Goal: Transaction & Acquisition: Purchase product/service

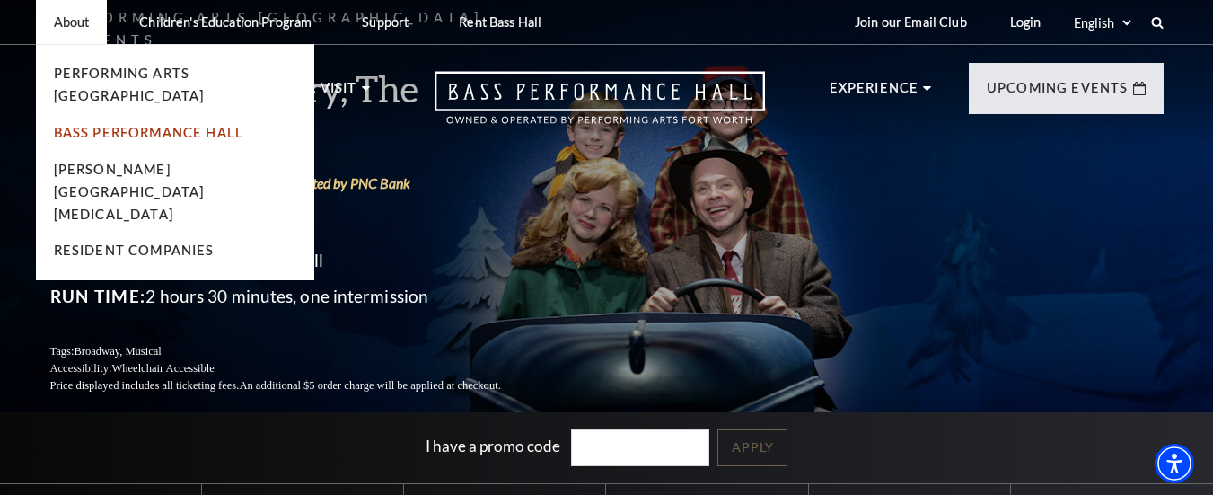
click at [92, 125] on link "Bass Performance Hall" at bounding box center [149, 132] width 190 height 15
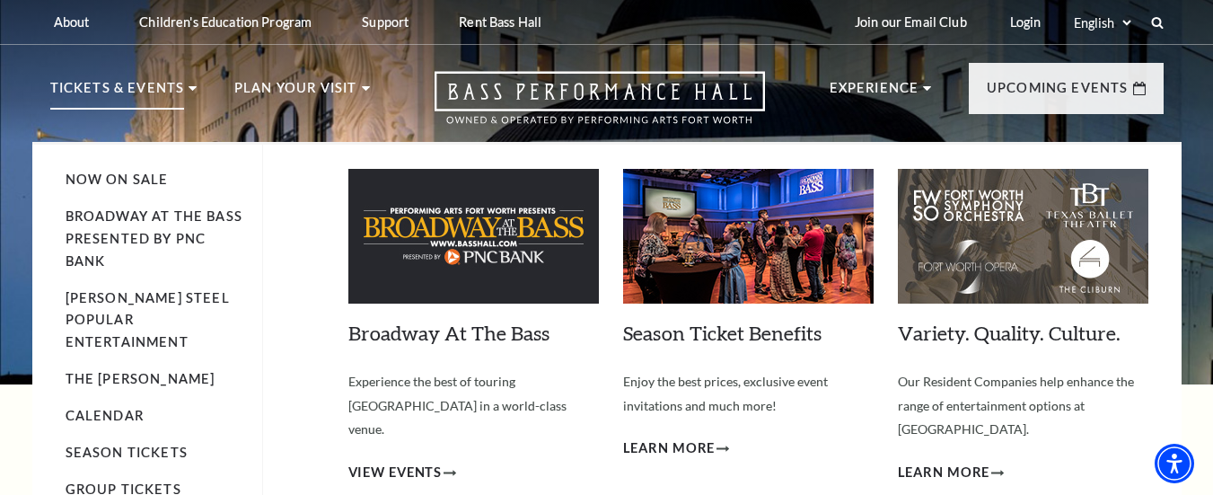
click at [188, 82] on li "Tickets & Events Now On Sale Broadway At The Bass presented by PNC Bank Irwin S…" at bounding box center [123, 109] width 147 height 65
click at [189, 85] on li "Tickets & Events Now On Sale Broadway At The Bass presented by PNC Bank Irwin S…" at bounding box center [123, 109] width 147 height 65
click at [431, 461] on span "View Events" at bounding box center [395, 472] width 94 height 22
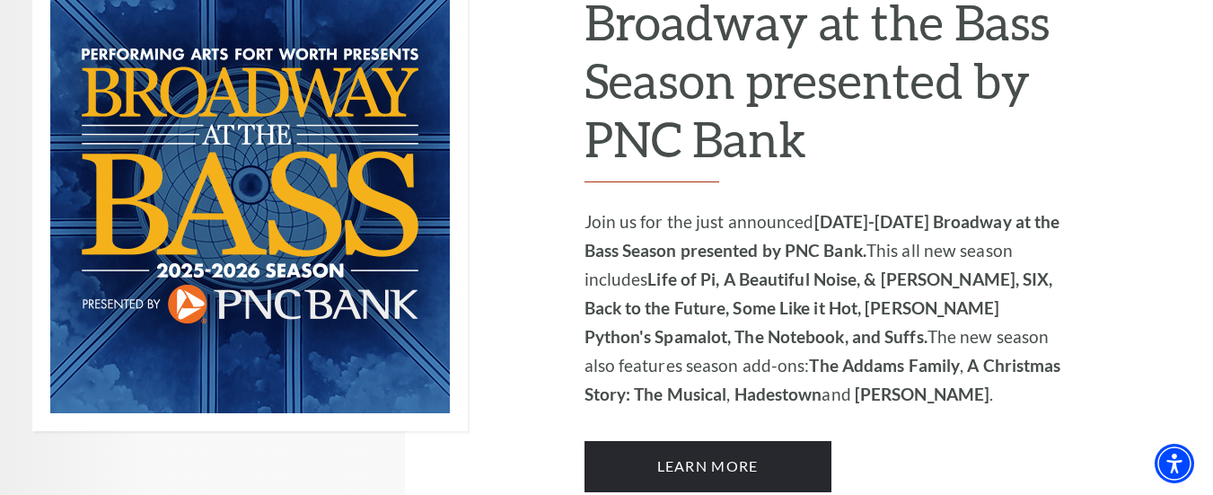
scroll to position [1251, 0]
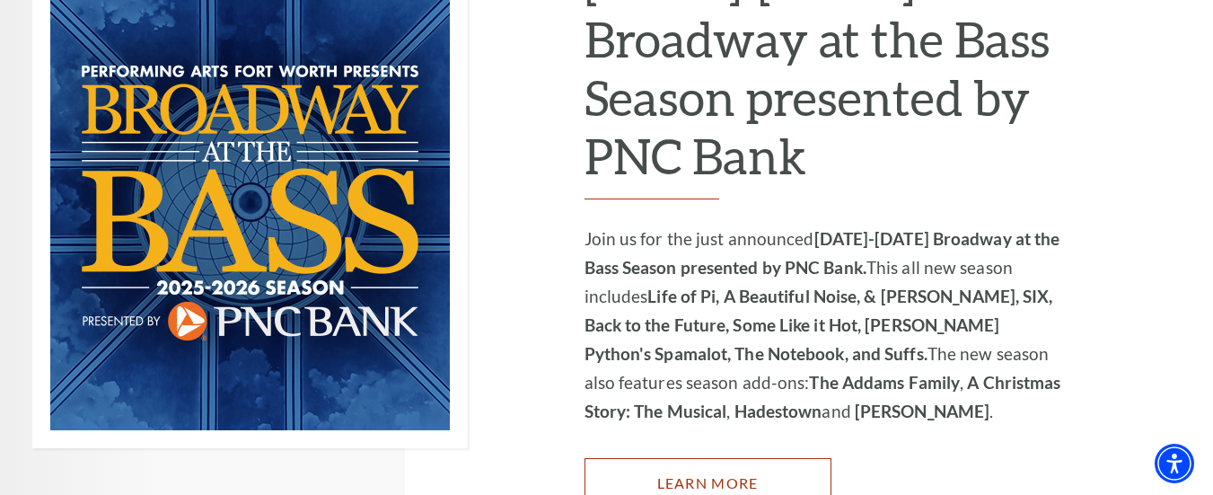
click at [777, 458] on link "Learn More" at bounding box center [707, 483] width 247 height 50
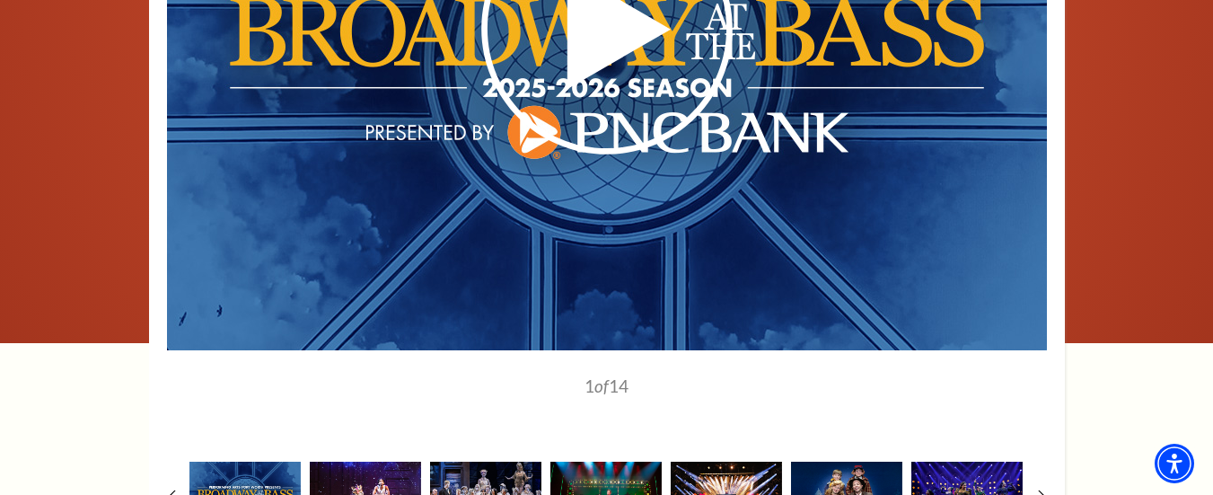
scroll to position [1582, 0]
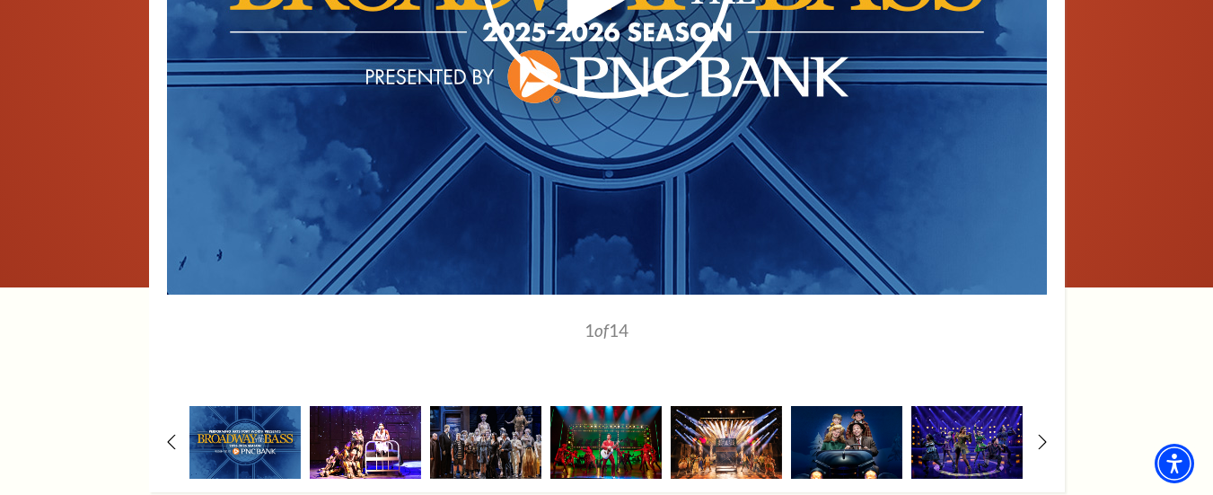
click at [401, 406] on img at bounding box center [365, 442] width 111 height 73
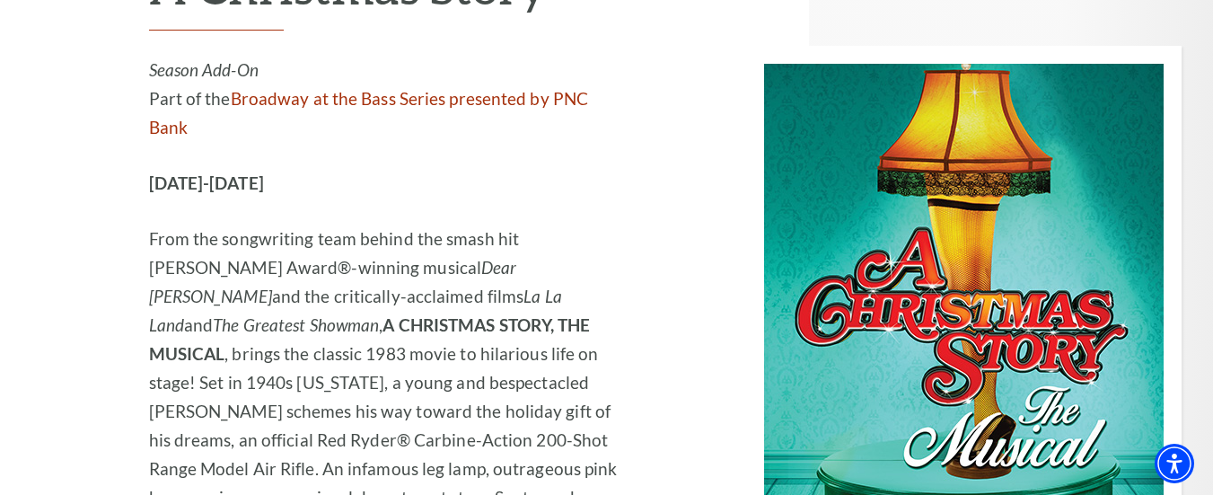
scroll to position [6104, 0]
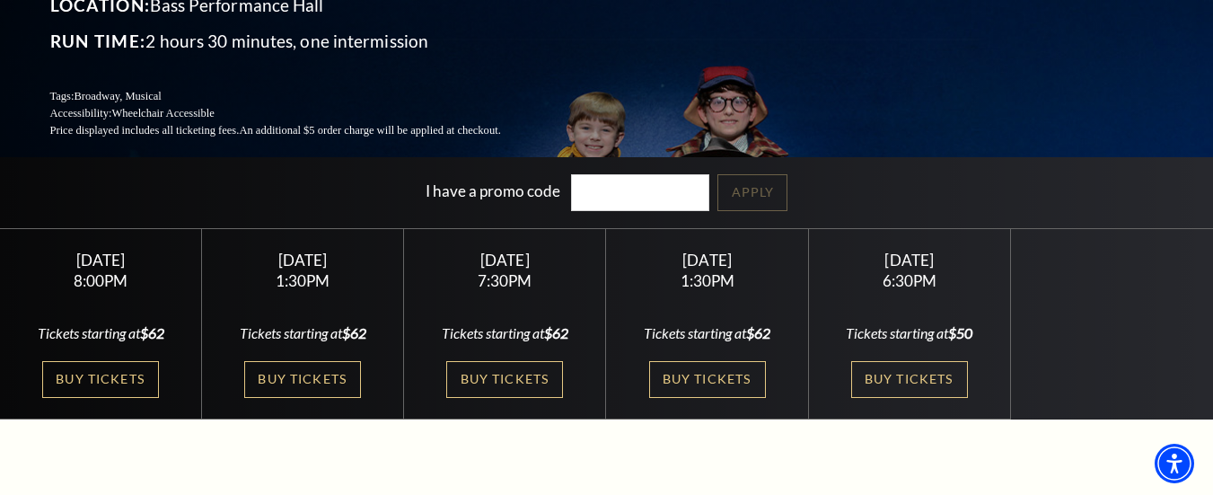
scroll to position [268, 0]
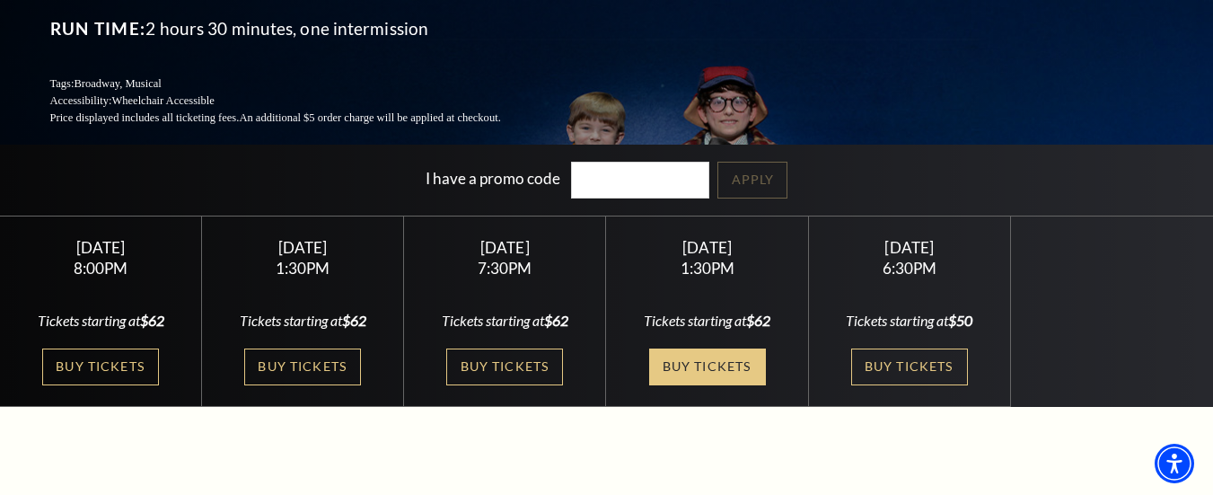
click at [714, 348] on link "Buy Tickets" at bounding box center [707, 366] width 117 height 37
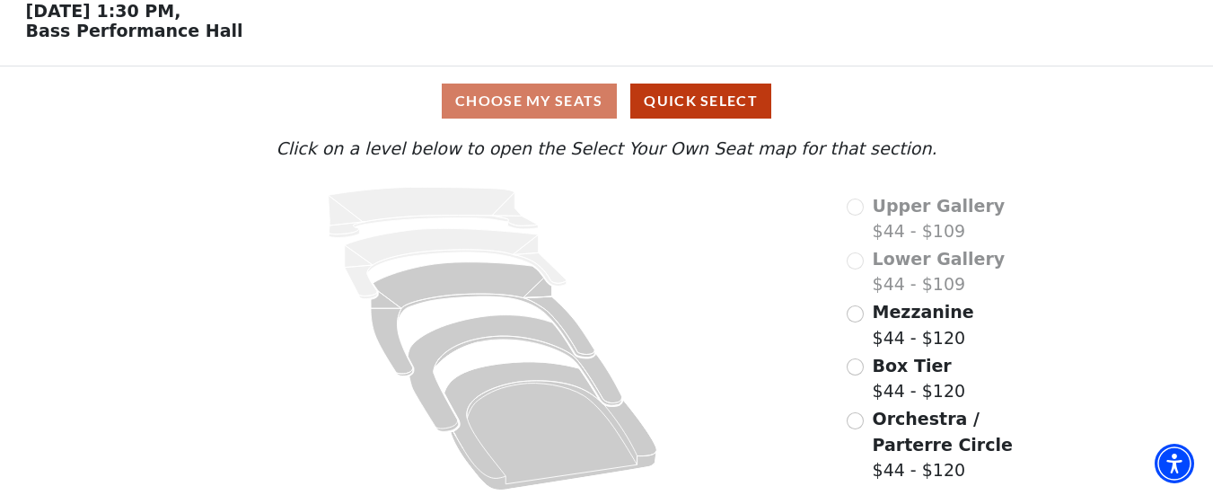
scroll to position [94, 0]
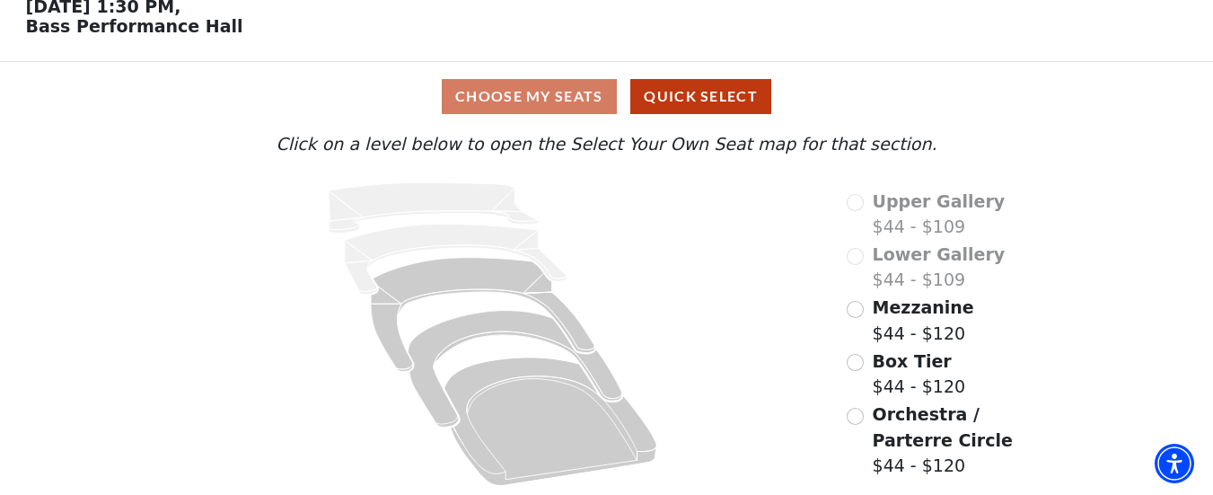
click at [549, 98] on div "Choose My Seats Quick Select" at bounding box center [606, 96] width 909 height 35
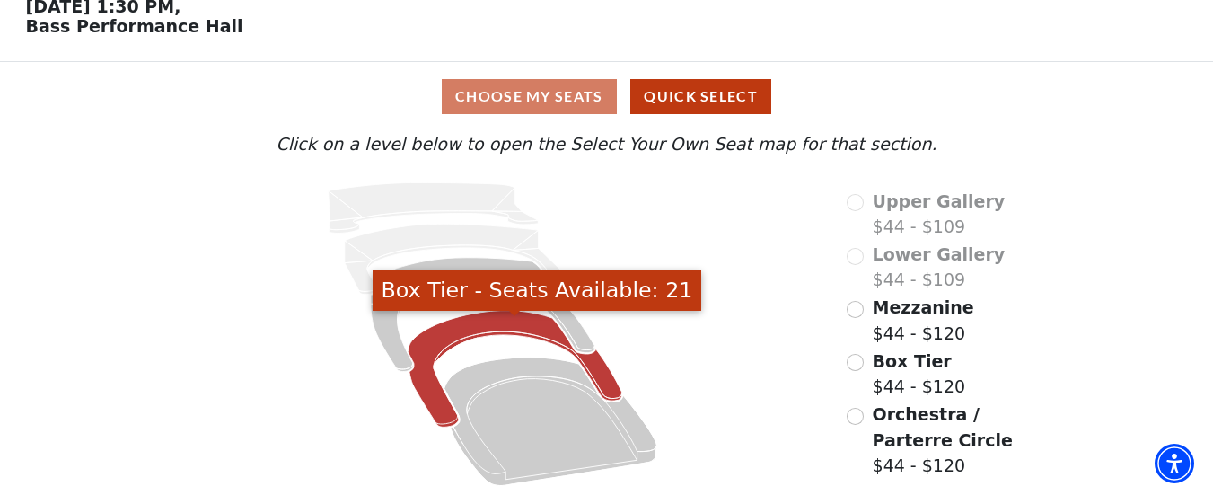
click at [464, 326] on icon "Box Tier - Seats Available: 21" at bounding box center [515, 369] width 214 height 117
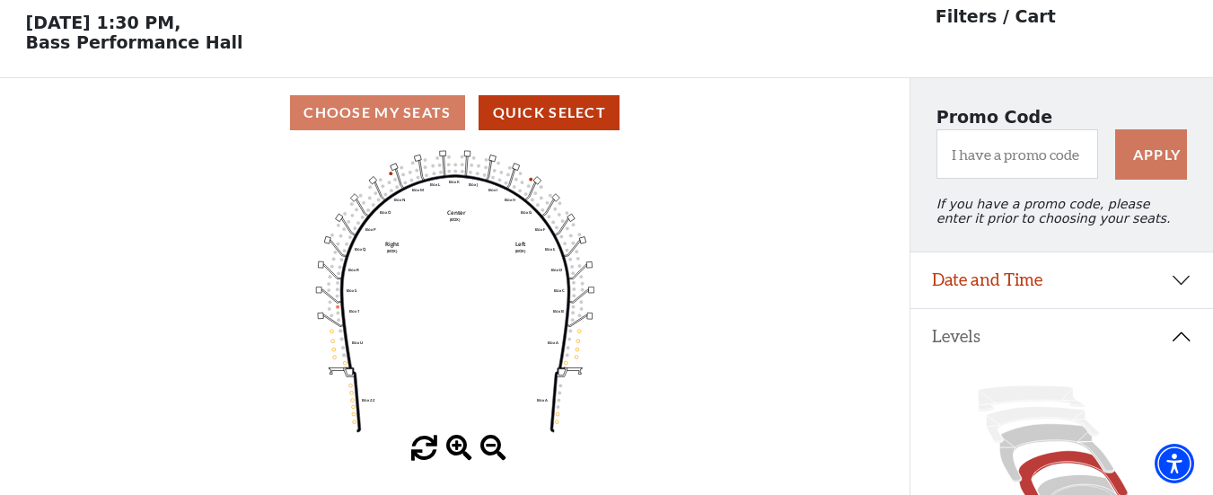
scroll to position [83, 0]
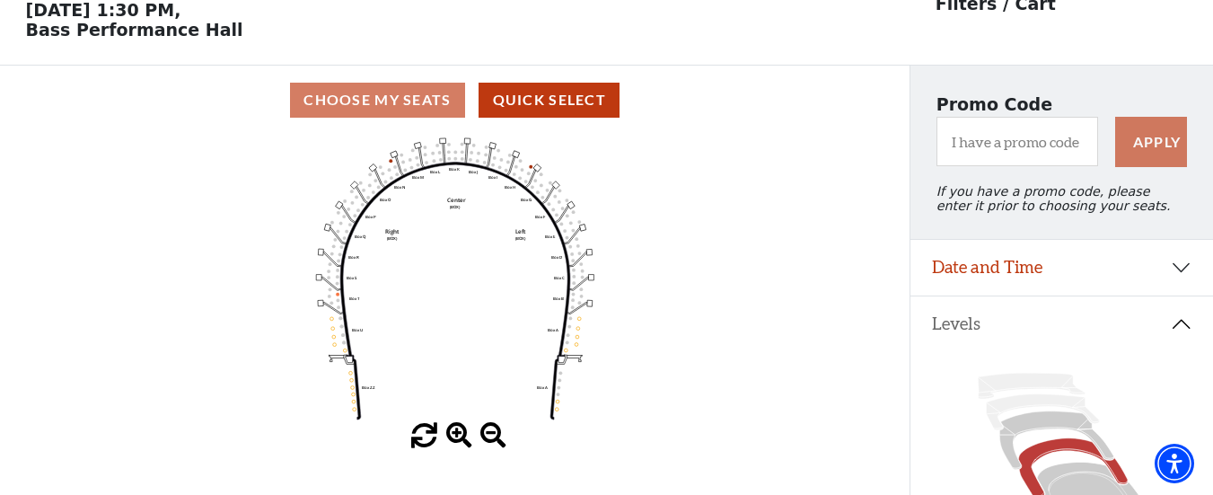
click at [461, 434] on span at bounding box center [459, 436] width 26 height 26
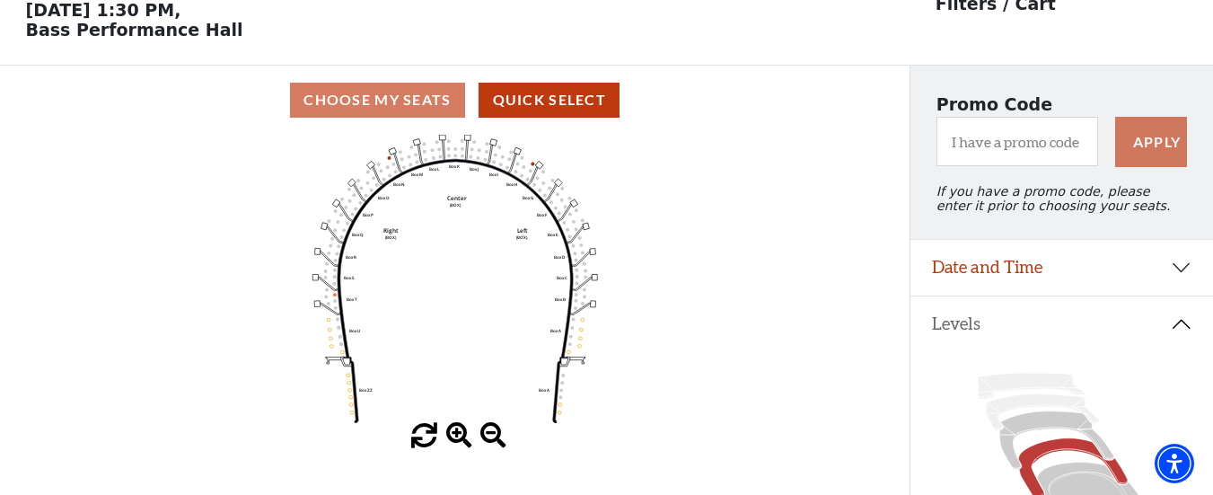
click at [461, 434] on span at bounding box center [459, 436] width 26 height 26
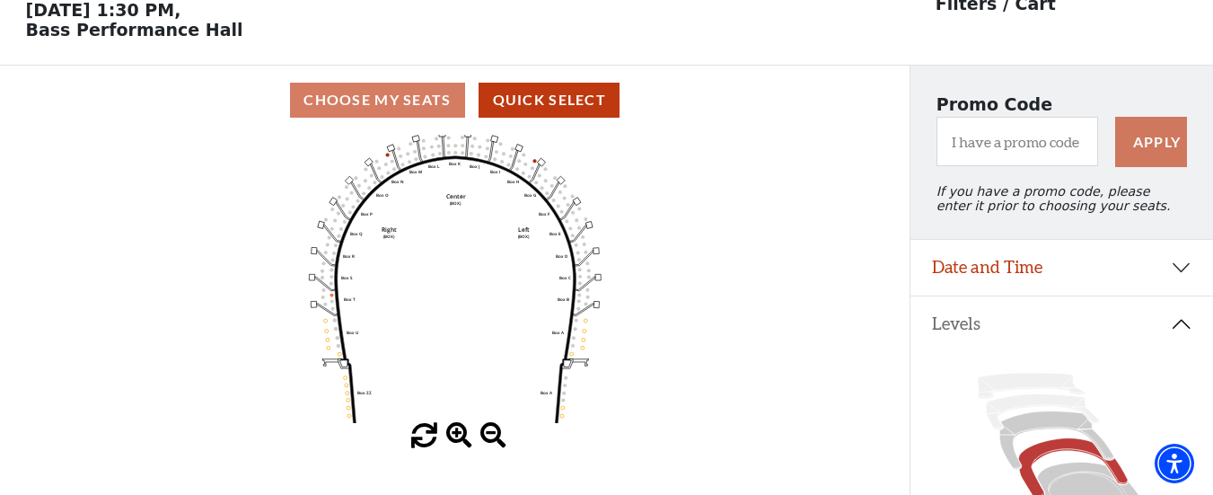
click at [461, 434] on span at bounding box center [459, 436] width 26 height 26
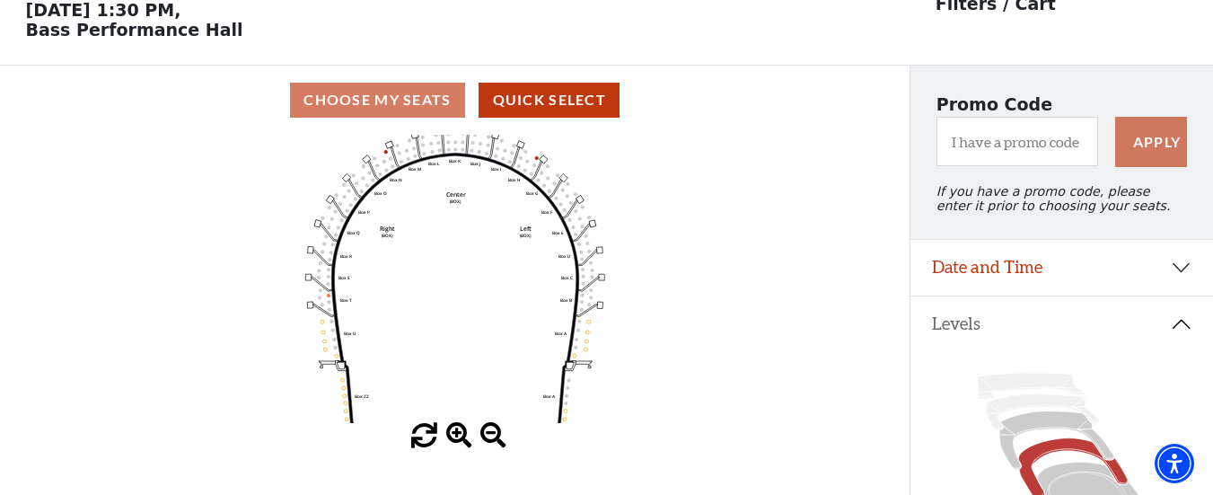
click at [461, 434] on span at bounding box center [459, 436] width 26 height 26
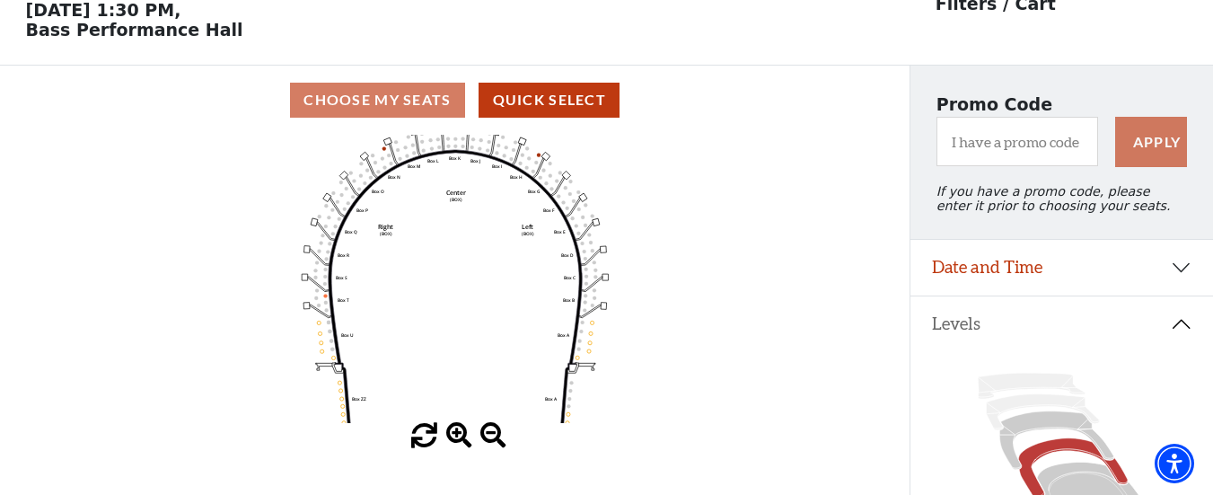
click at [461, 434] on span at bounding box center [459, 436] width 26 height 26
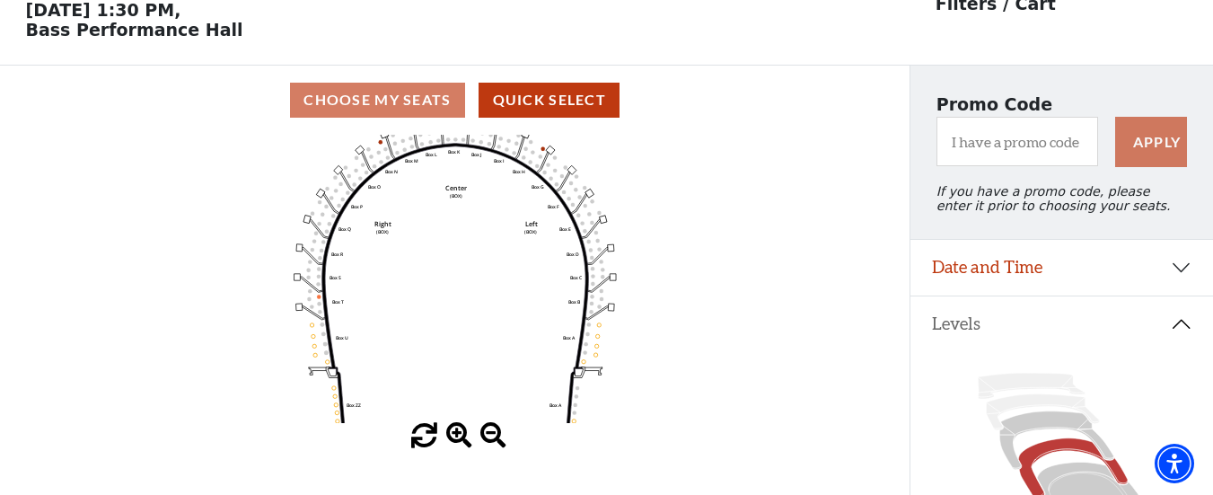
click at [461, 434] on span at bounding box center [459, 436] width 26 height 26
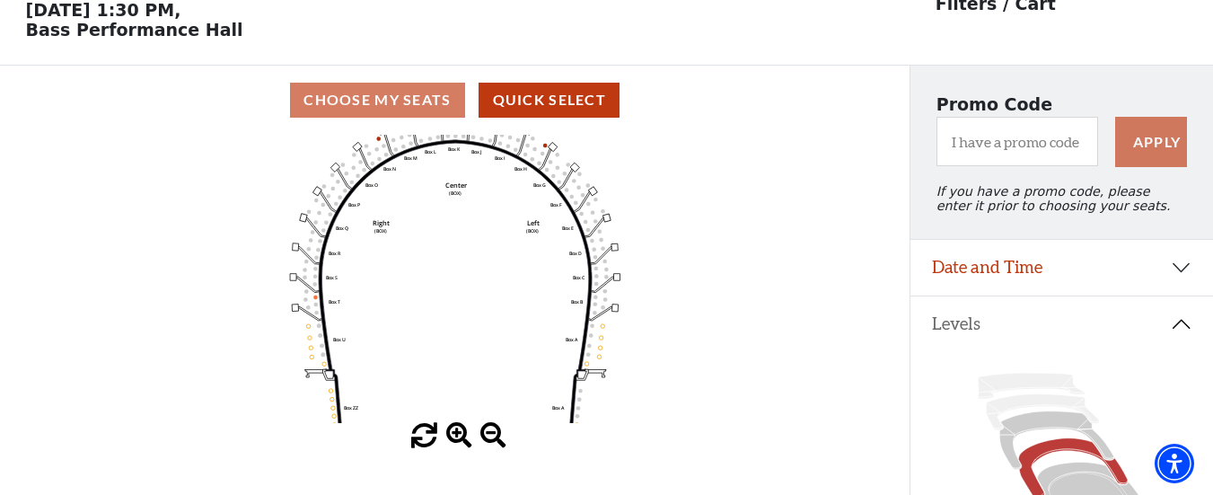
click at [461, 434] on span at bounding box center [459, 436] width 26 height 26
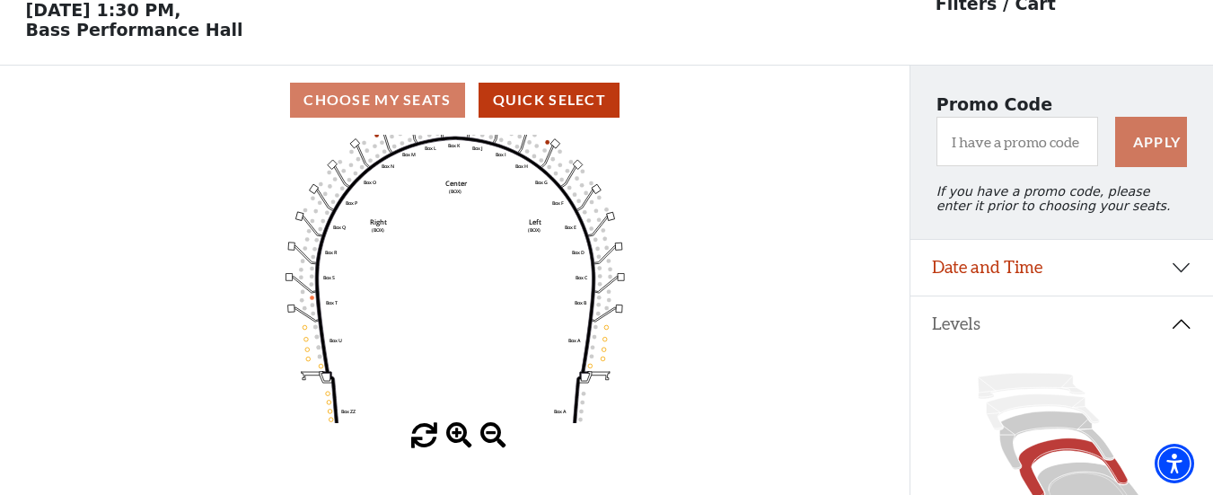
click at [461, 434] on span at bounding box center [459, 436] width 26 height 26
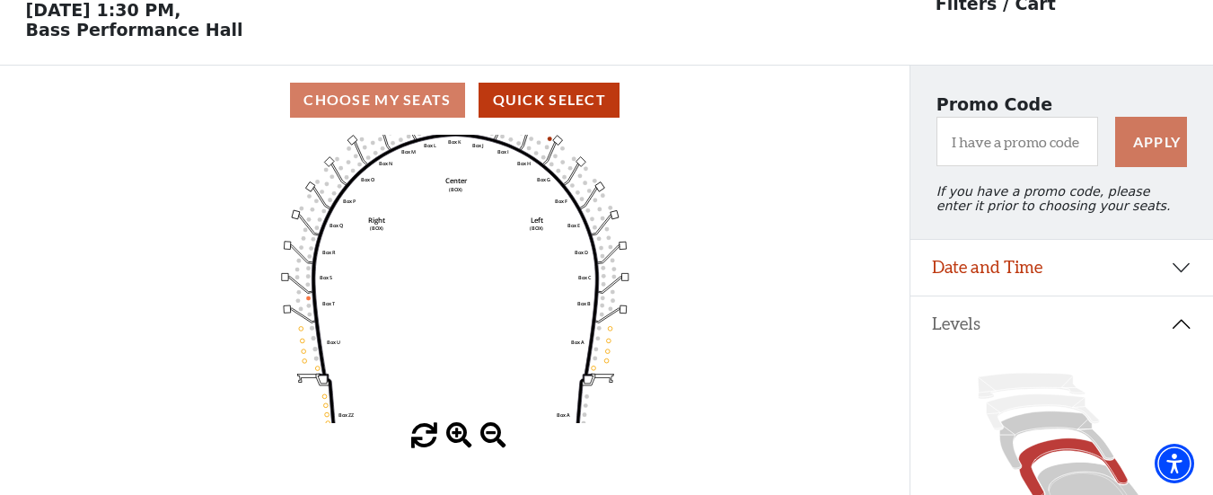
click at [461, 434] on span at bounding box center [459, 436] width 26 height 26
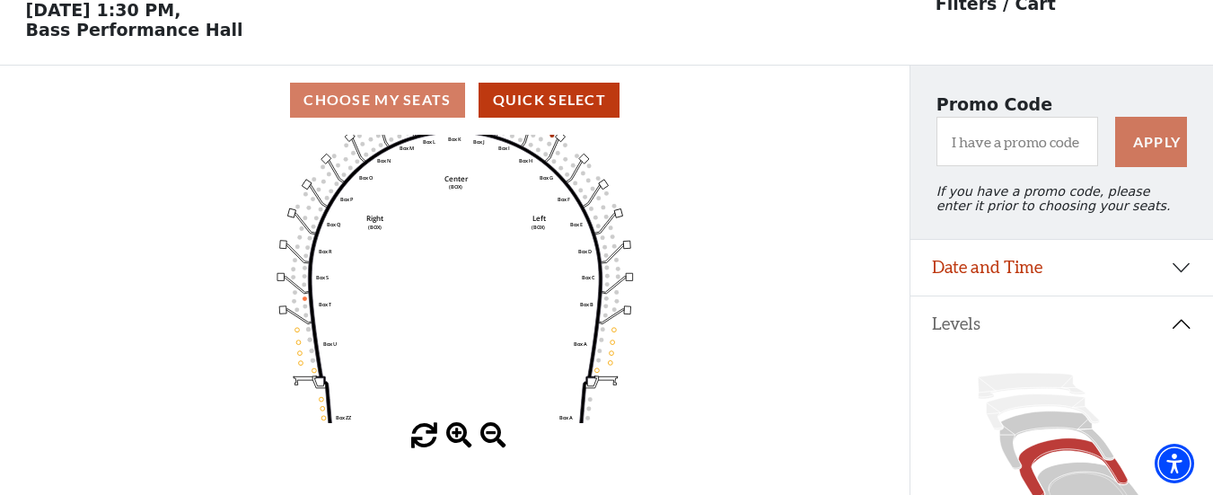
click at [461, 434] on span at bounding box center [459, 436] width 26 height 26
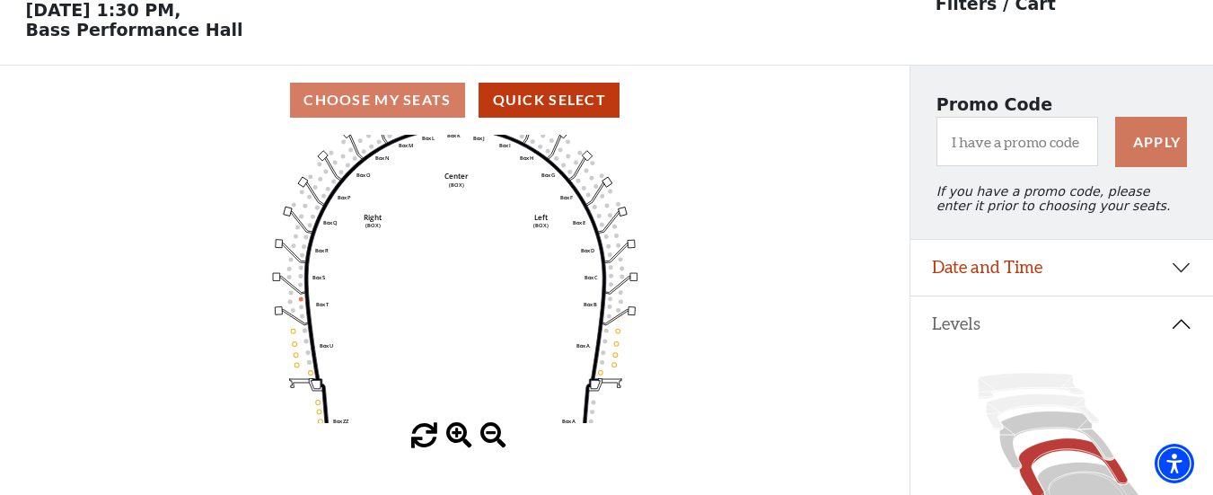
click at [461, 434] on span at bounding box center [459, 436] width 26 height 26
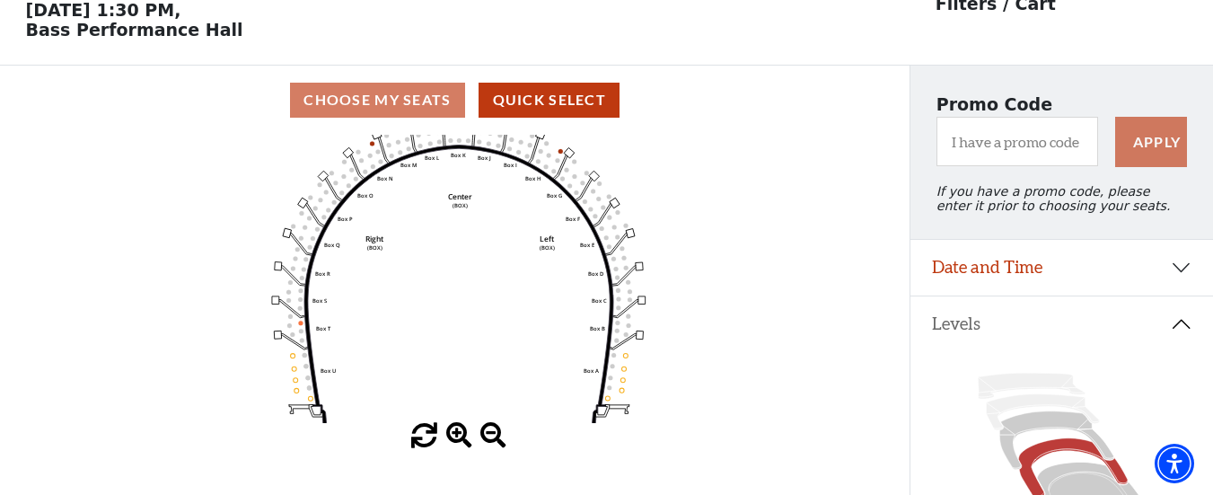
drag, startPoint x: 492, startPoint y: 304, endPoint x: 496, endPoint y: 328, distance: 23.6
click at [496, 328] on icon "Left (BOX) Right (BOX) Center (BOX) Box ZZ Box U Box T Box S Box R Box Q Box P …" at bounding box center [455, 279] width 819 height 288
click at [405, 109] on div "Choose My Seats Quick Select" at bounding box center [454, 100] width 909 height 35
click at [412, 433] on span at bounding box center [424, 436] width 26 height 26
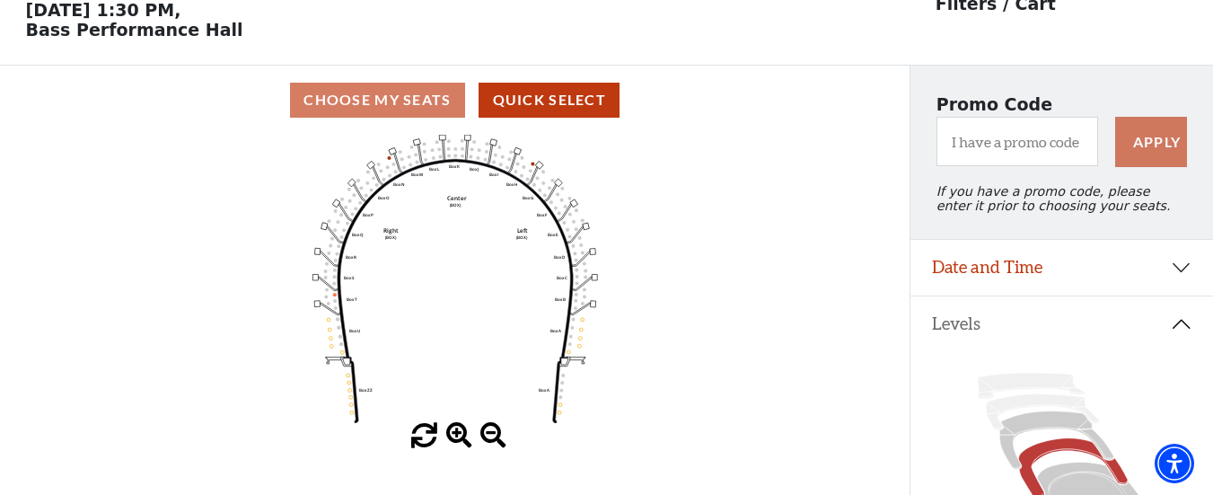
click at [412, 433] on span at bounding box center [424, 436] width 26 height 26
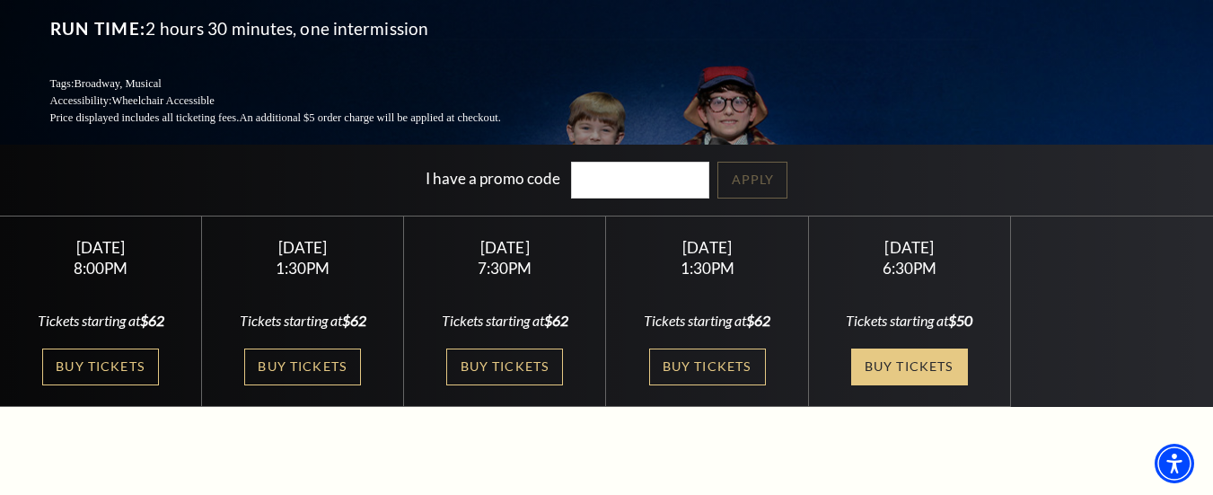
click at [900, 348] on link "Buy Tickets" at bounding box center [909, 366] width 117 height 37
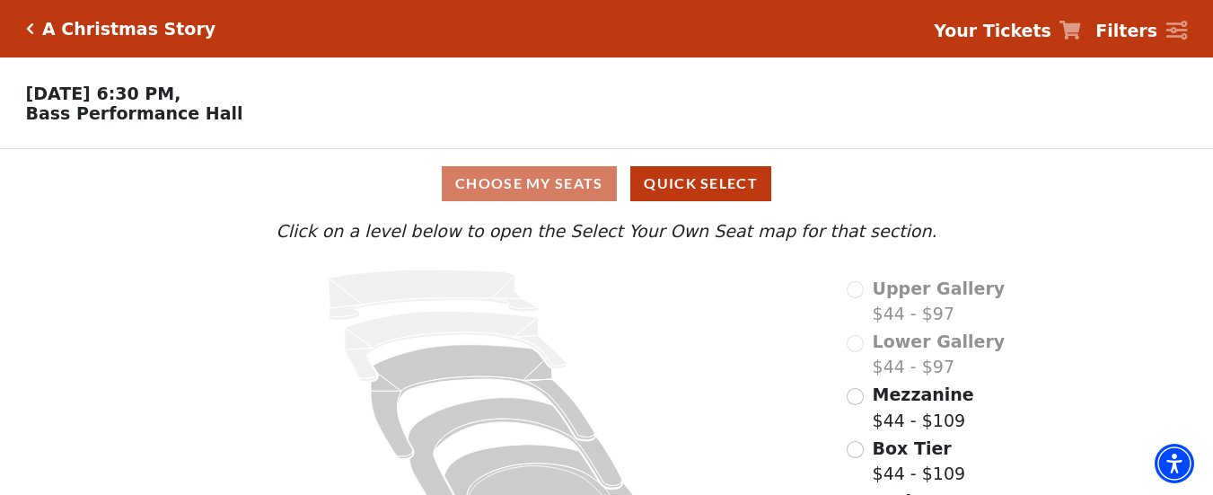
click at [38, 33] on div "A Christmas Story" at bounding box center [125, 29] width 182 height 21
click at [30, 25] on icon "Click here to go back to filters" at bounding box center [30, 28] width 8 height 13
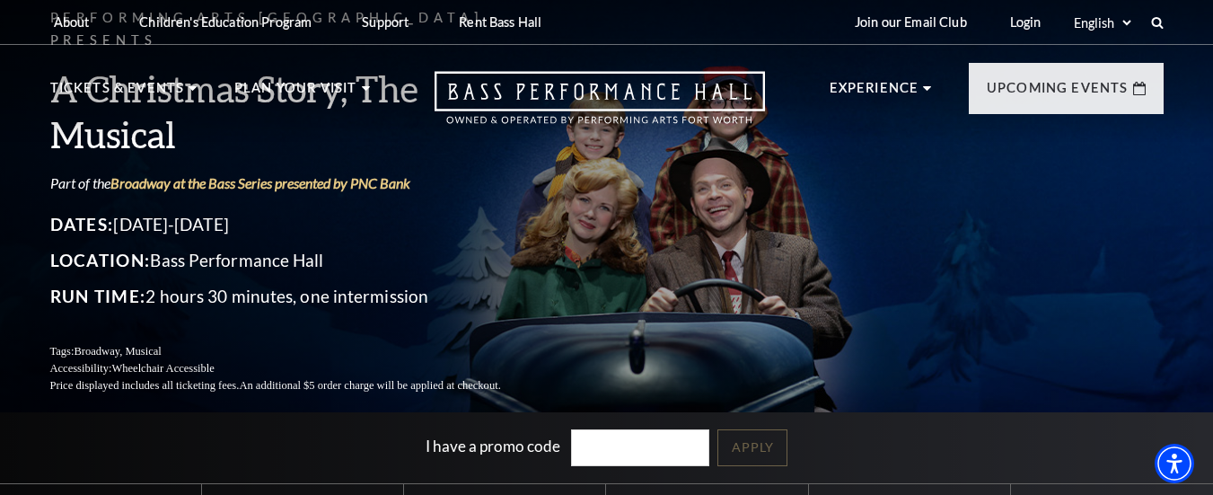
drag, startPoint x: 1212, startPoint y: 59, endPoint x: 1224, endPoint y: 56, distance: 13.1
click at [1212, 56] on html "Skip to main content Enable accessibility for low vision Open the accessibility…" at bounding box center [606, 247] width 1213 height 495
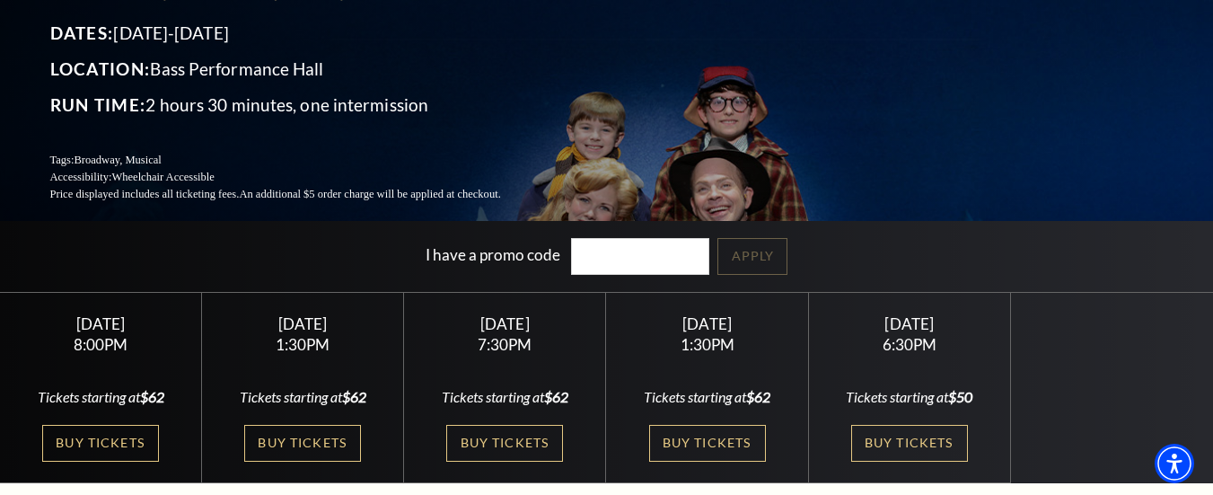
scroll to position [197, 0]
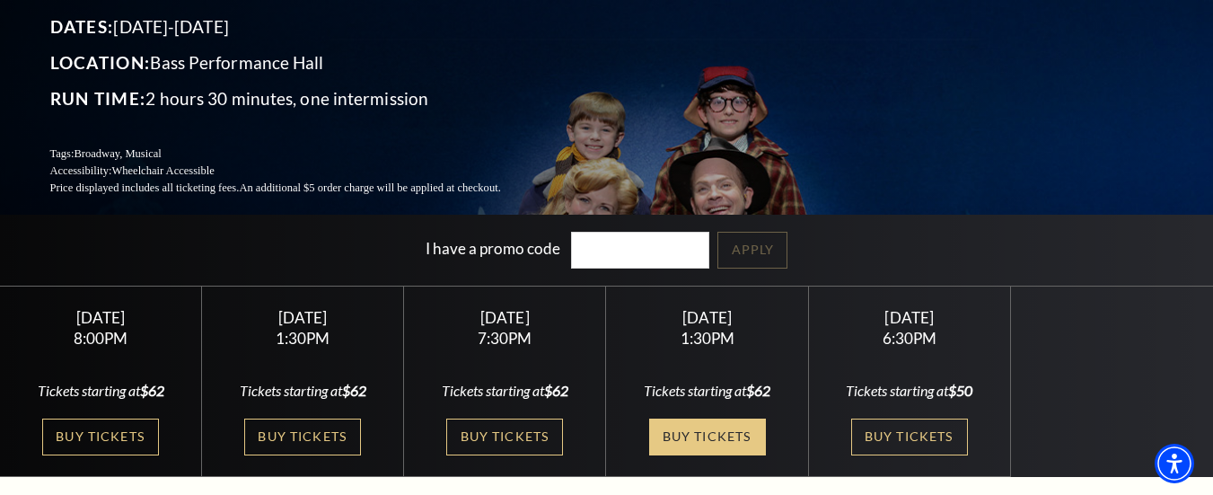
click at [707, 423] on link "Buy Tickets" at bounding box center [707, 436] width 117 height 37
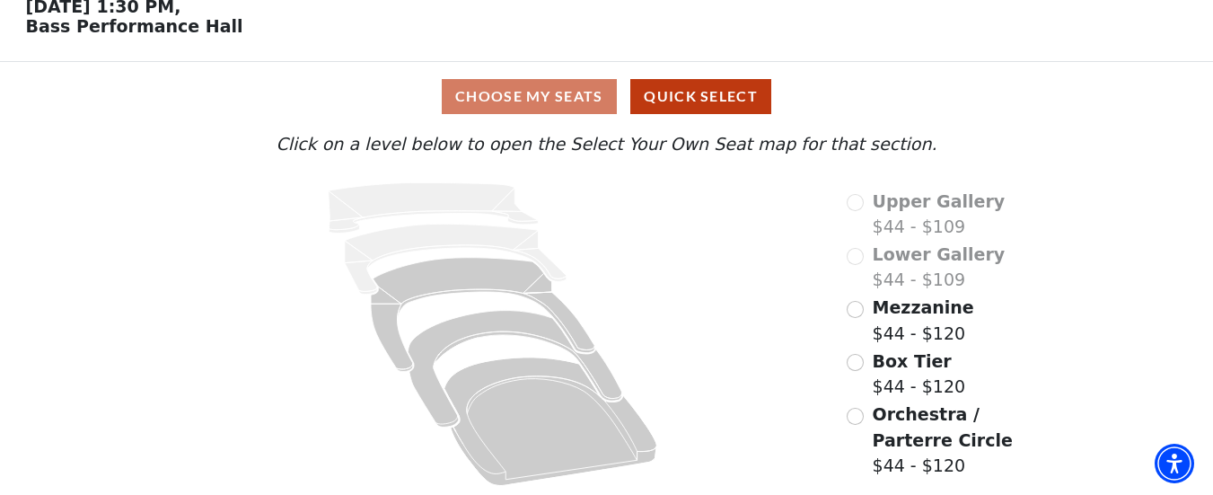
scroll to position [94, 0]
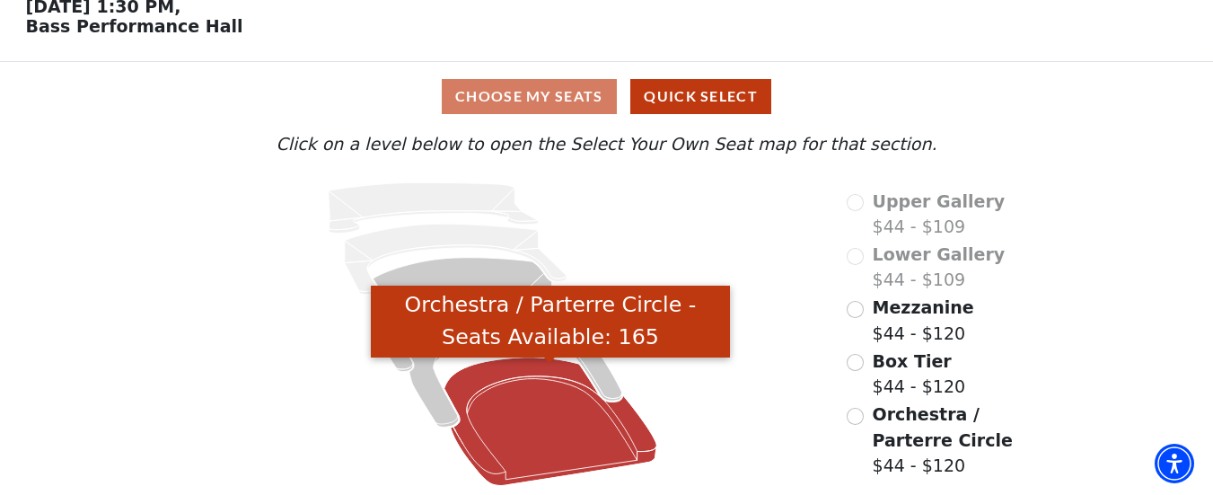
click at [506, 398] on icon "Orchestra / Parterre Circle - Seats Available: 165" at bounding box center [550, 421] width 213 height 128
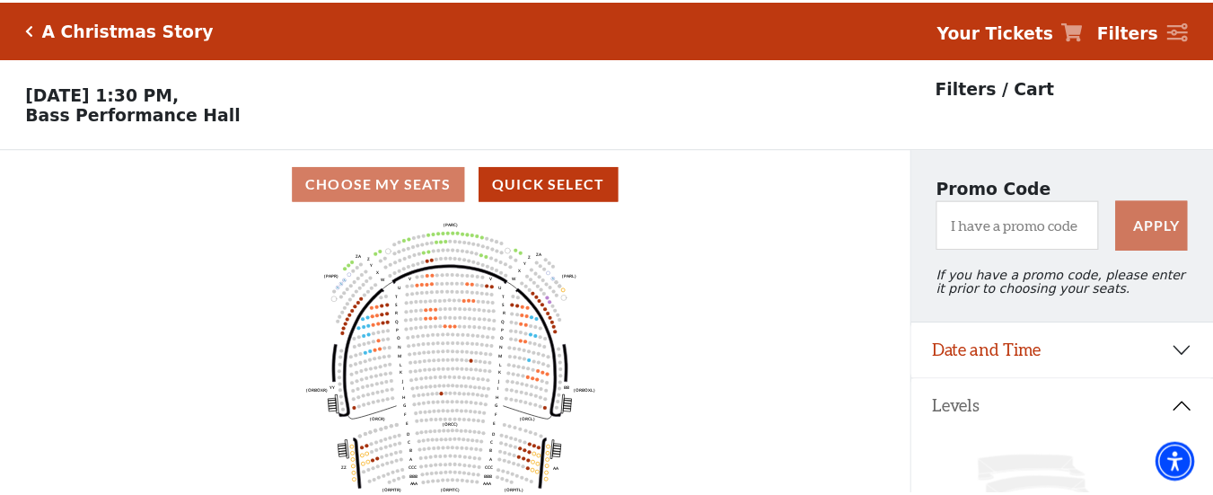
scroll to position [83, 0]
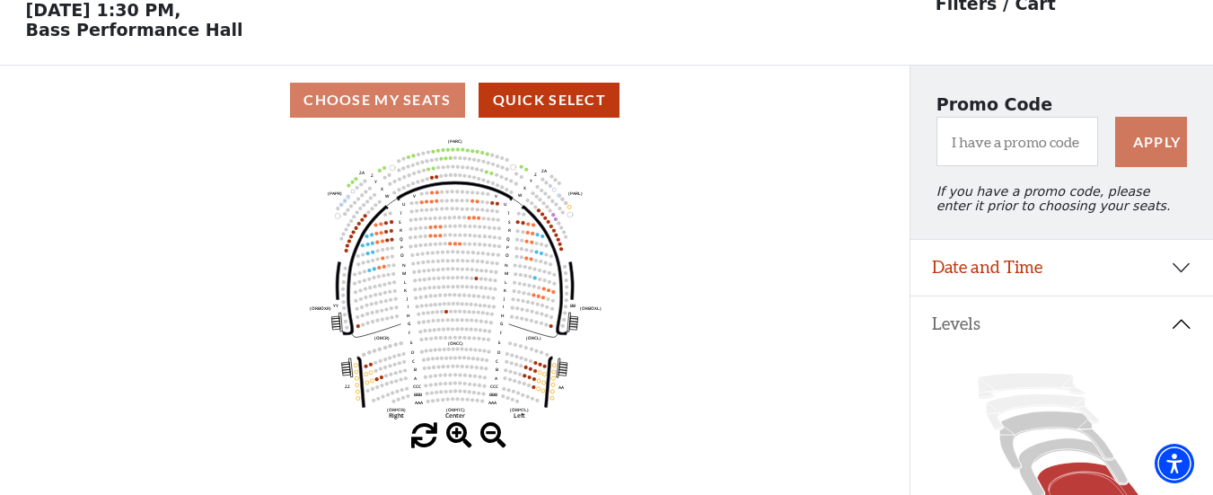
click at [451, 442] on span at bounding box center [459, 436] width 26 height 26
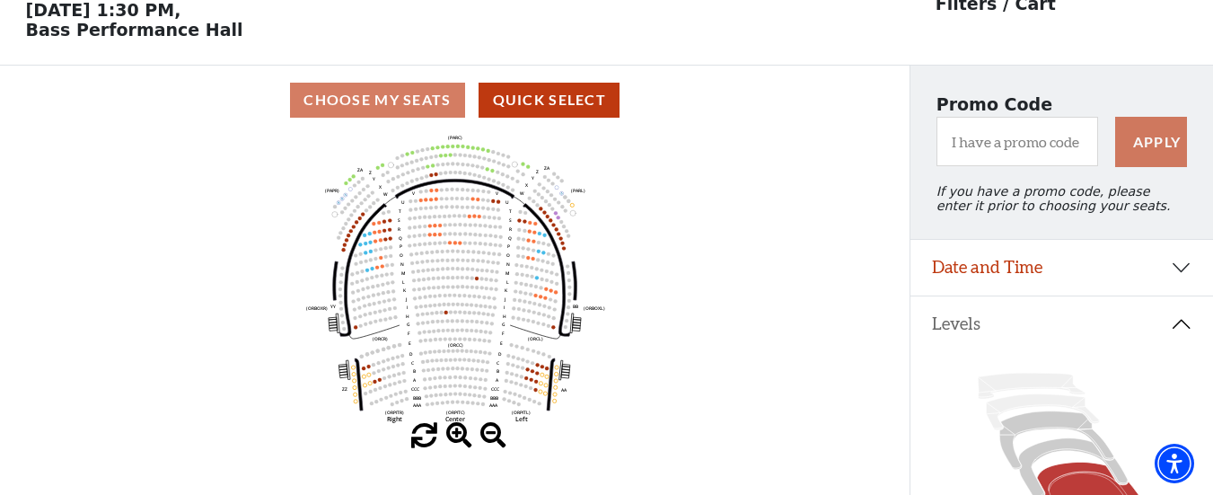
click at [451, 442] on span at bounding box center [459, 436] width 26 height 26
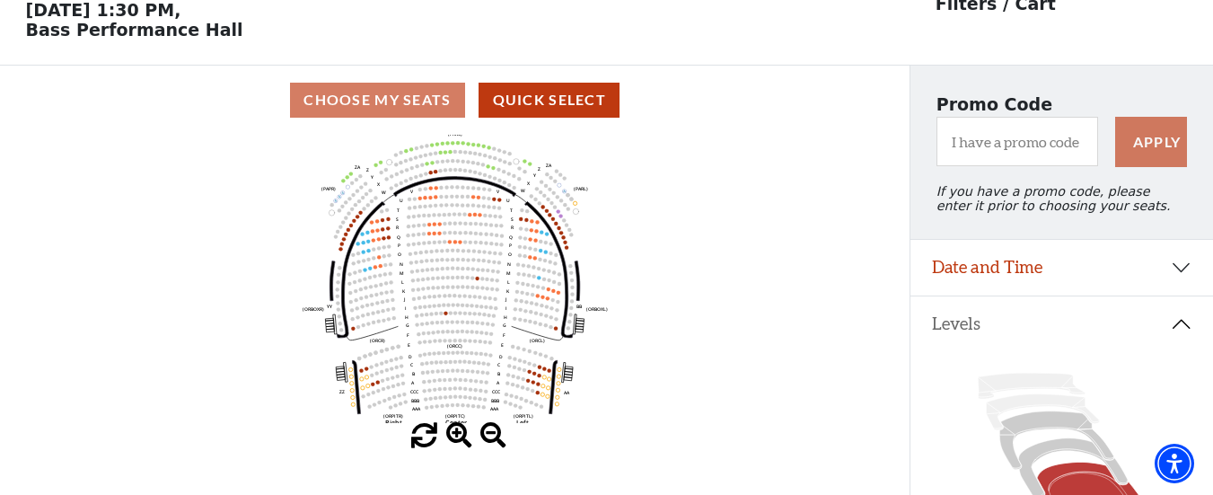
click at [451, 442] on span at bounding box center [459, 436] width 26 height 26
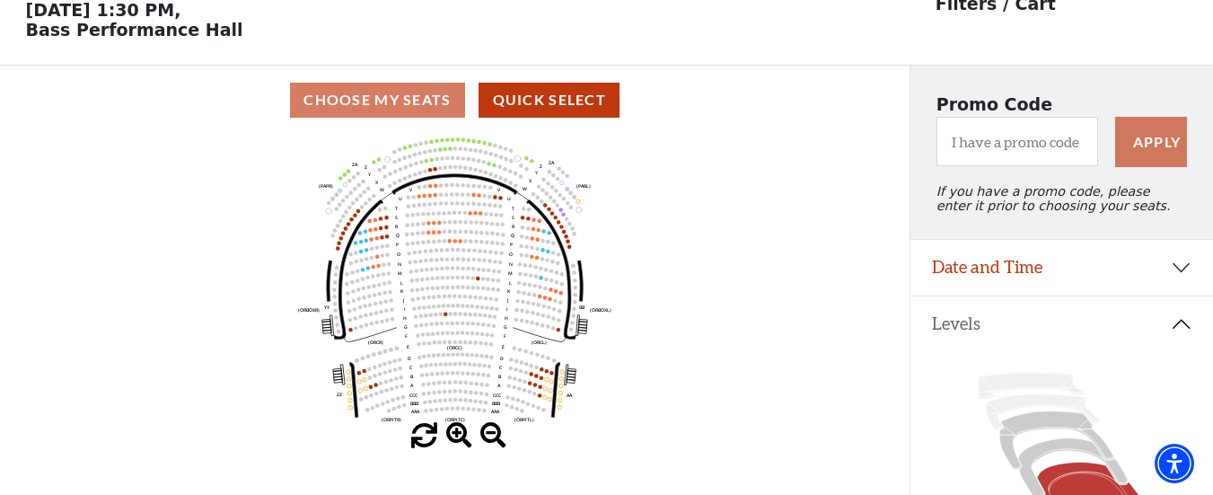
click at [451, 442] on span at bounding box center [459, 436] width 26 height 26
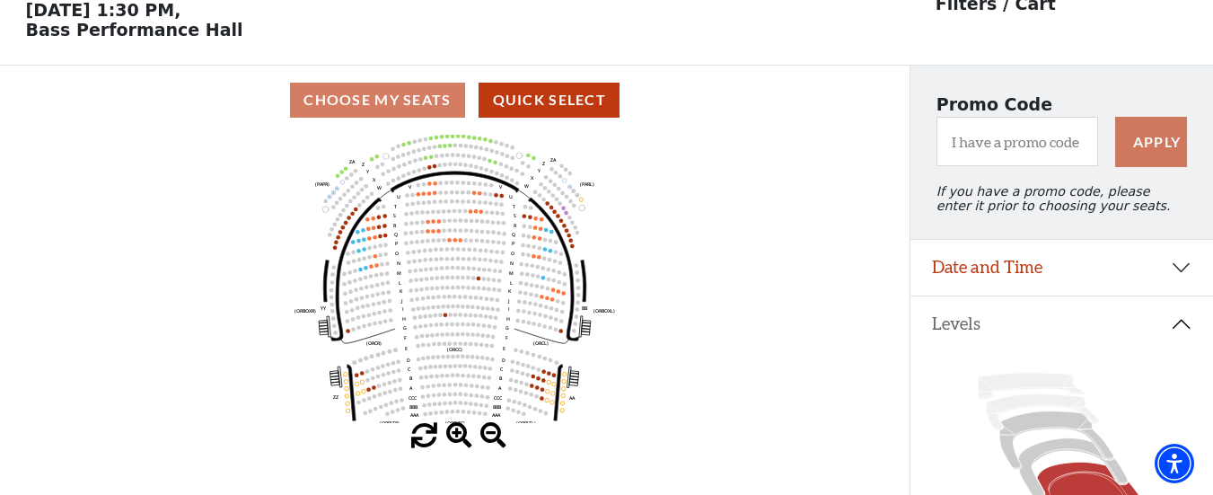
click at [451, 442] on span at bounding box center [459, 436] width 26 height 26
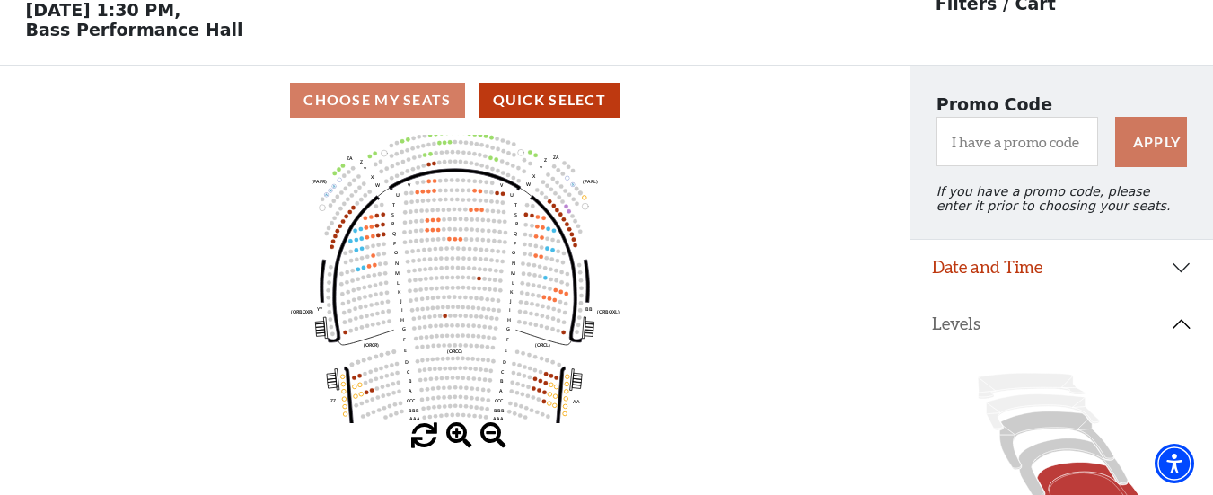
click at [451, 442] on span at bounding box center [459, 436] width 26 height 26
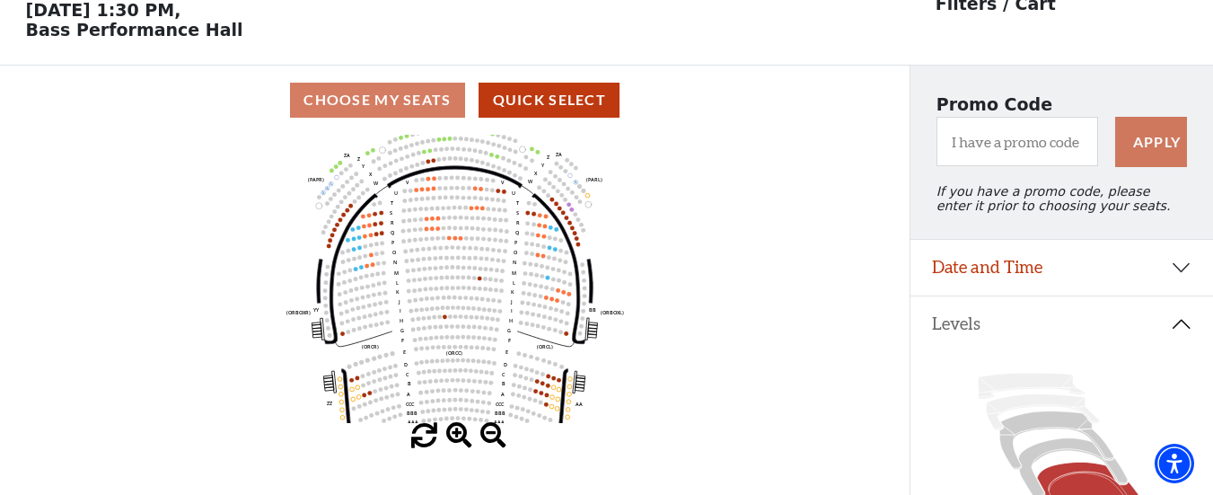
click at [451, 442] on span at bounding box center [459, 436] width 26 height 26
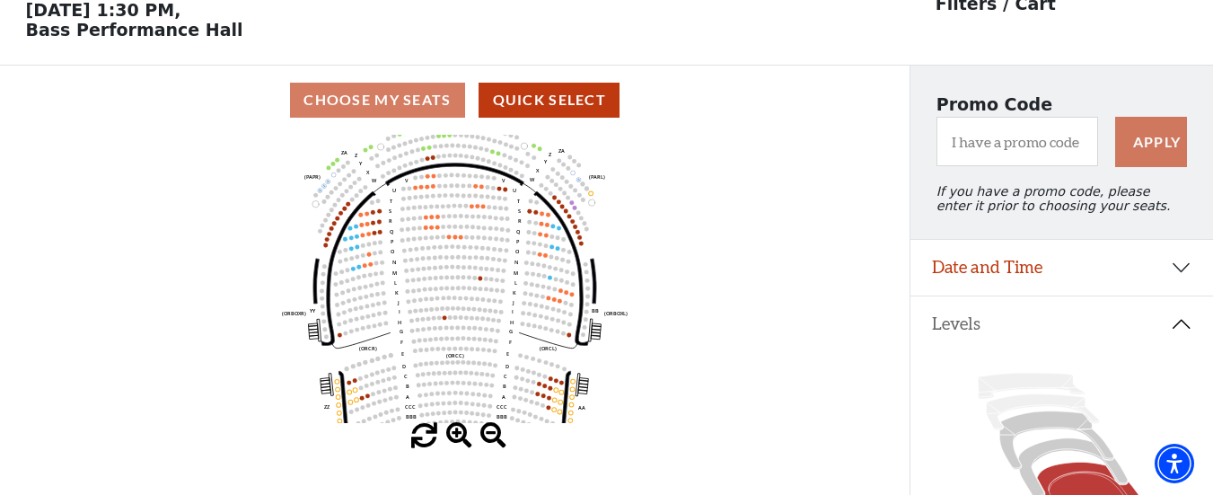
click at [451, 442] on span at bounding box center [459, 436] width 26 height 26
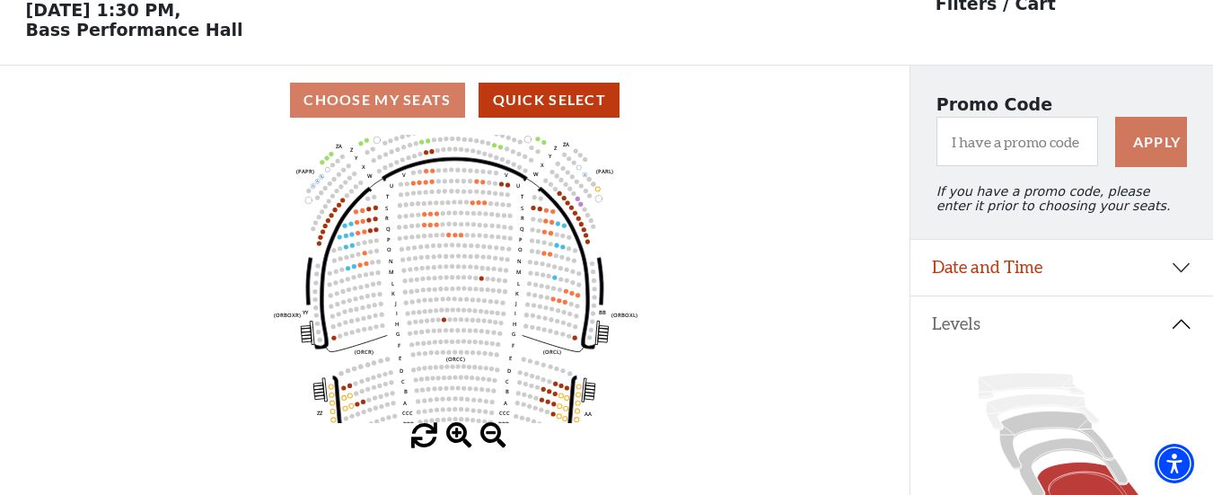
click at [451, 442] on span at bounding box center [459, 436] width 26 height 26
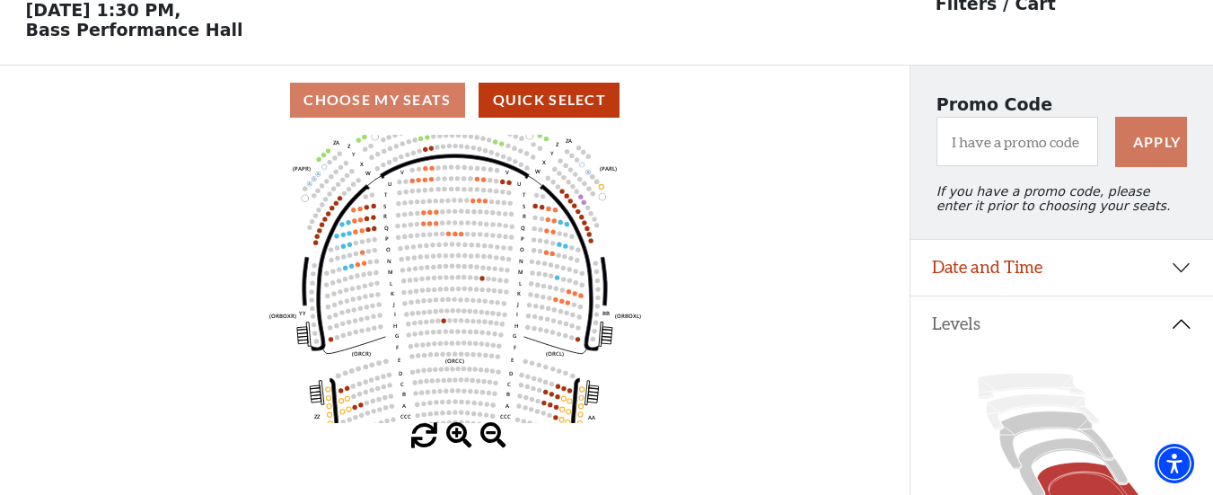
click at [451, 442] on span at bounding box center [459, 436] width 26 height 26
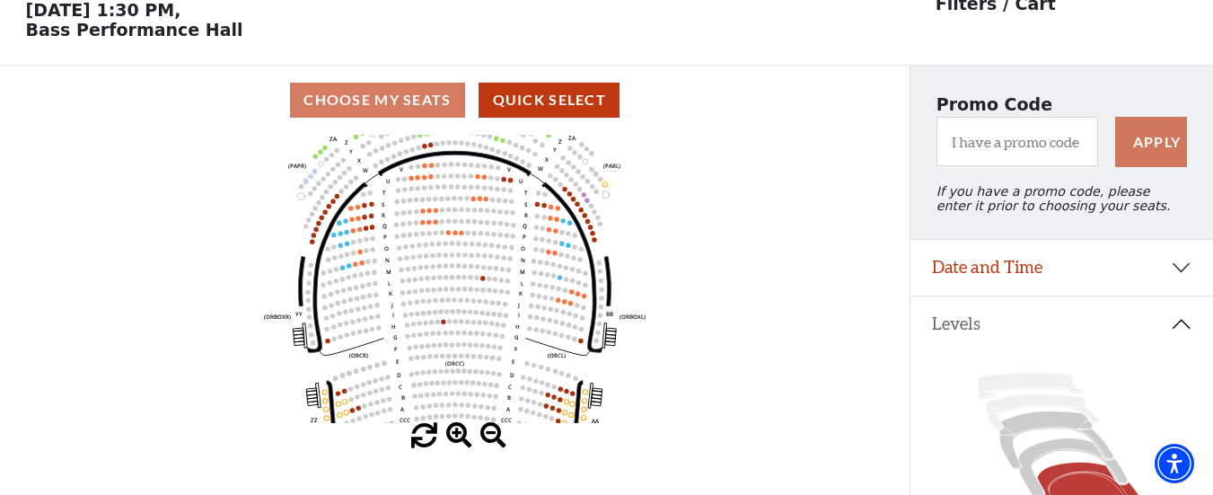
click at [451, 442] on span at bounding box center [459, 436] width 26 height 26
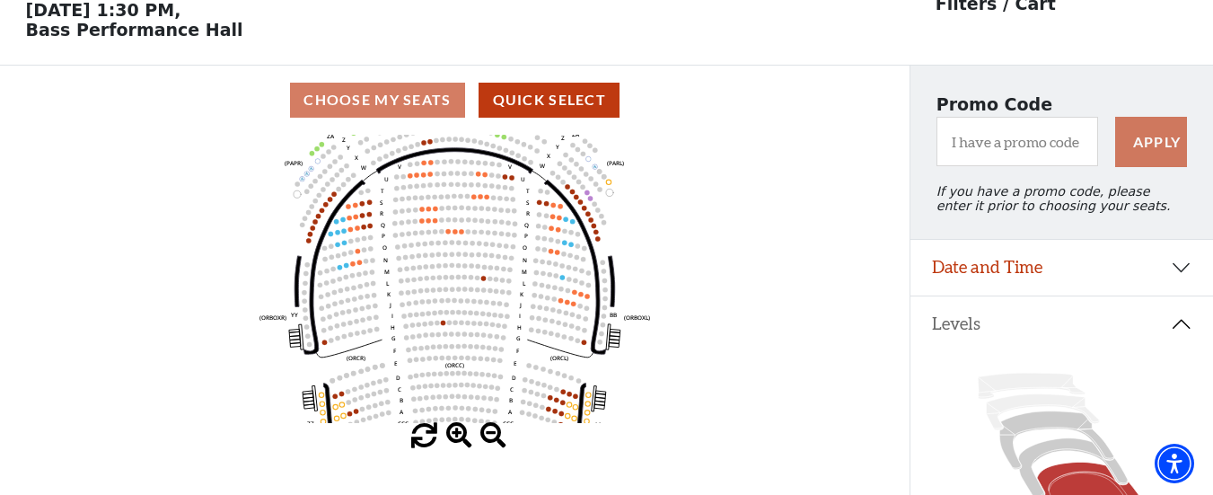
click at [451, 442] on span at bounding box center [459, 436] width 26 height 26
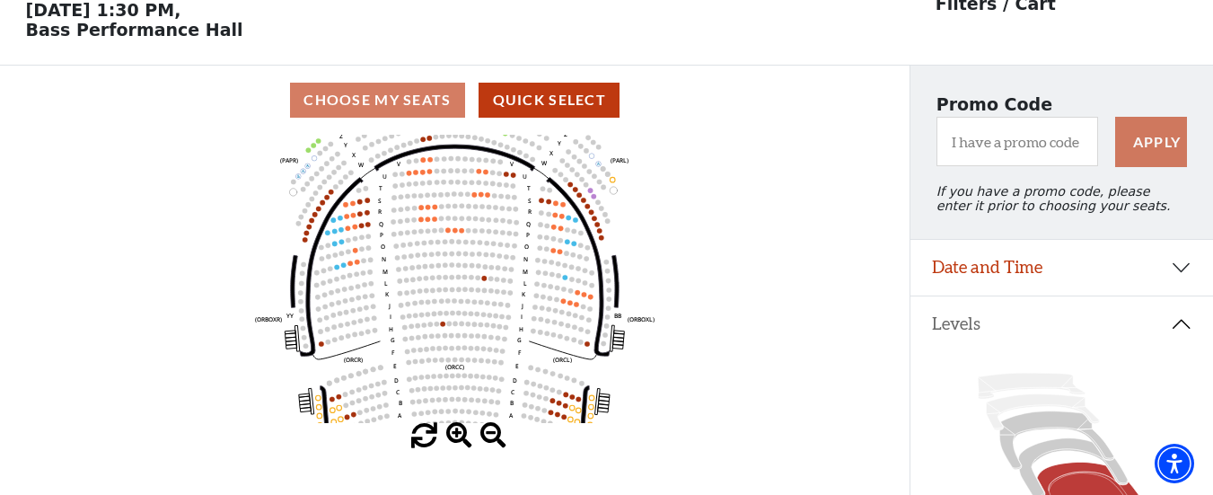
click at [451, 442] on span at bounding box center [459, 436] width 26 height 26
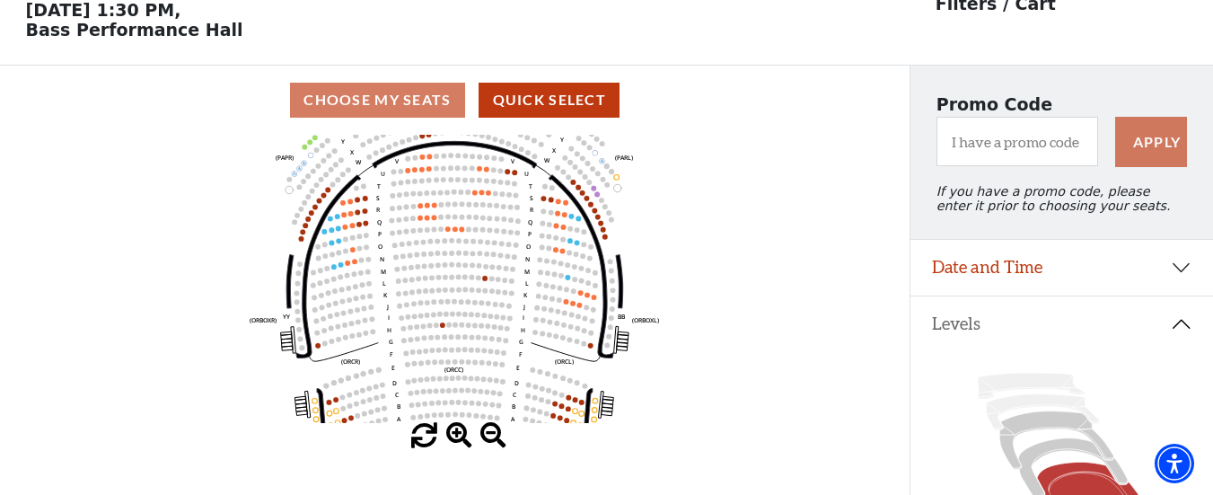
click at [451, 442] on span at bounding box center [459, 436] width 26 height 26
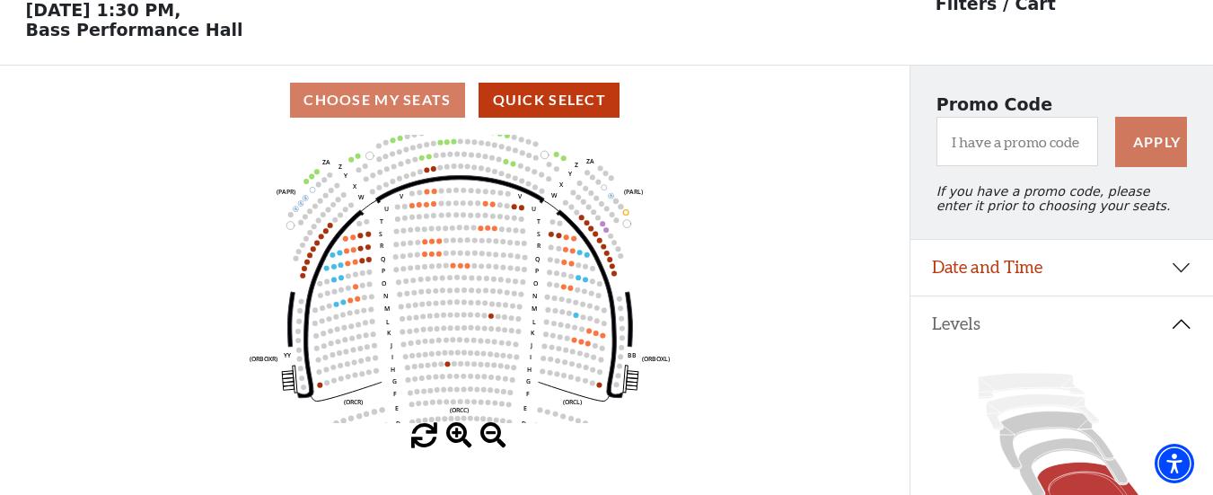
drag, startPoint x: 564, startPoint y: 315, endPoint x: 569, endPoint y: 353, distance: 38.1
click at [569, 353] on icon "Left (ORPITL) Right (ORPITR) Center (ORPITC) ZZ AA YY BB ZA ZA (ORCL) (ORCR) (O…" at bounding box center [455, 279] width 819 height 288
click at [425, 440] on span at bounding box center [424, 436] width 26 height 26
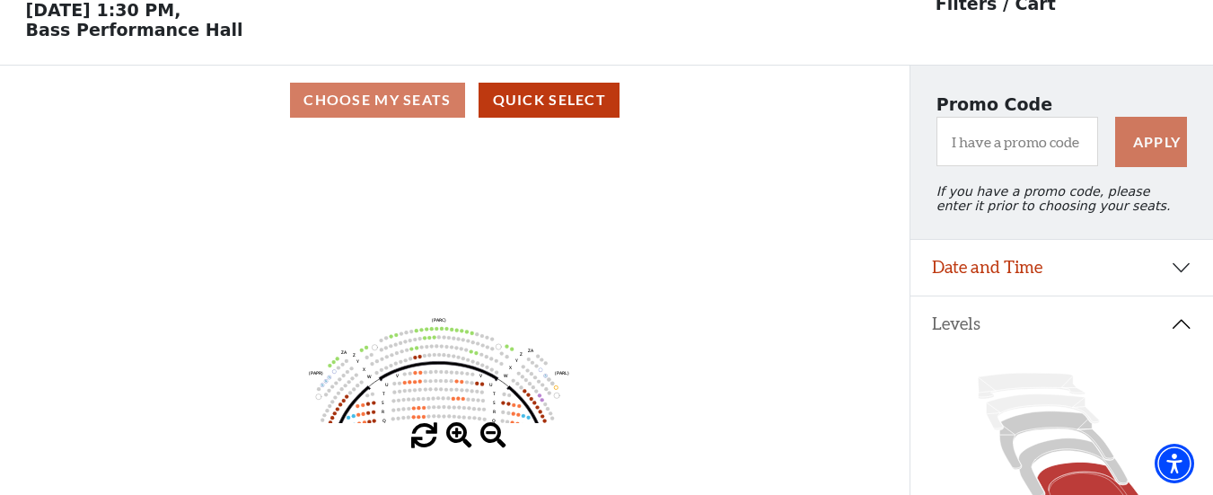
drag, startPoint x: 575, startPoint y: 204, endPoint x: 557, endPoint y: 389, distance: 185.8
click at [557, 389] on icon "Left (ORPITL) Right (ORPITR) Center (ORPITC) ZZ AA YY BB ZA ZA (ORCL) (ORCR) (O…" at bounding box center [455, 279] width 819 height 288
click at [503, 235] on icon "Left (ORPITL) Right (ORPITR) Center (ORPITC) ZZ AA YY BB ZA ZA (ORCL) (ORCR) (O…" at bounding box center [455, 279] width 819 height 288
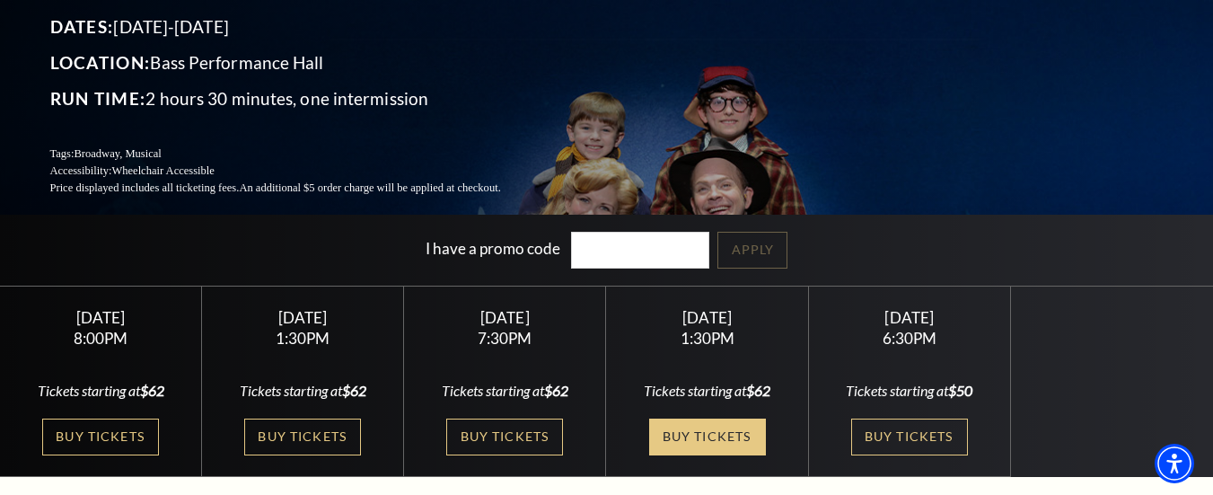
click at [715, 418] on link "Buy Tickets" at bounding box center [707, 436] width 117 height 37
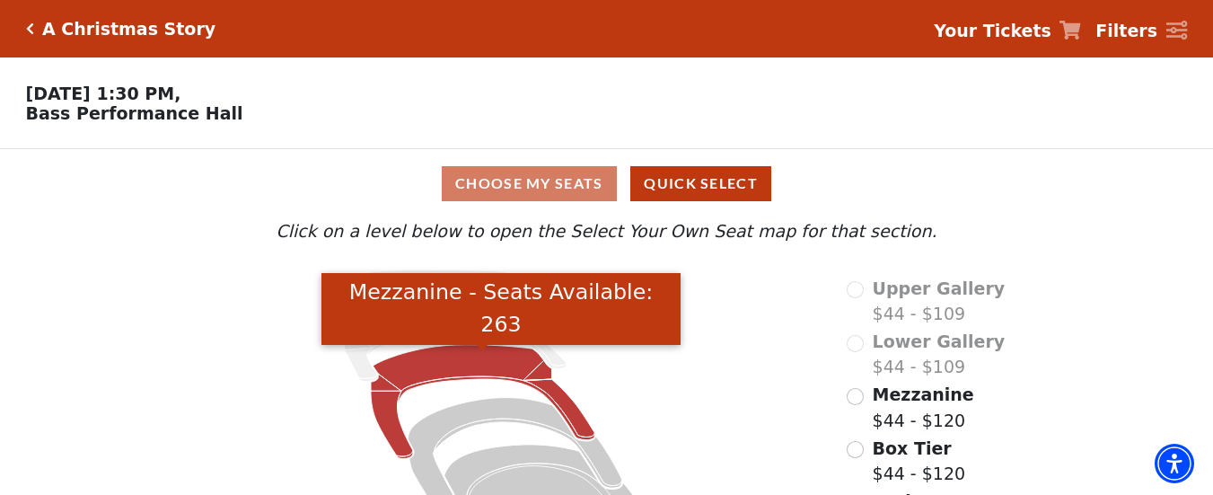
click at [466, 374] on icon "Mezzanine - Seats Available: 263" at bounding box center [483, 402] width 224 height 114
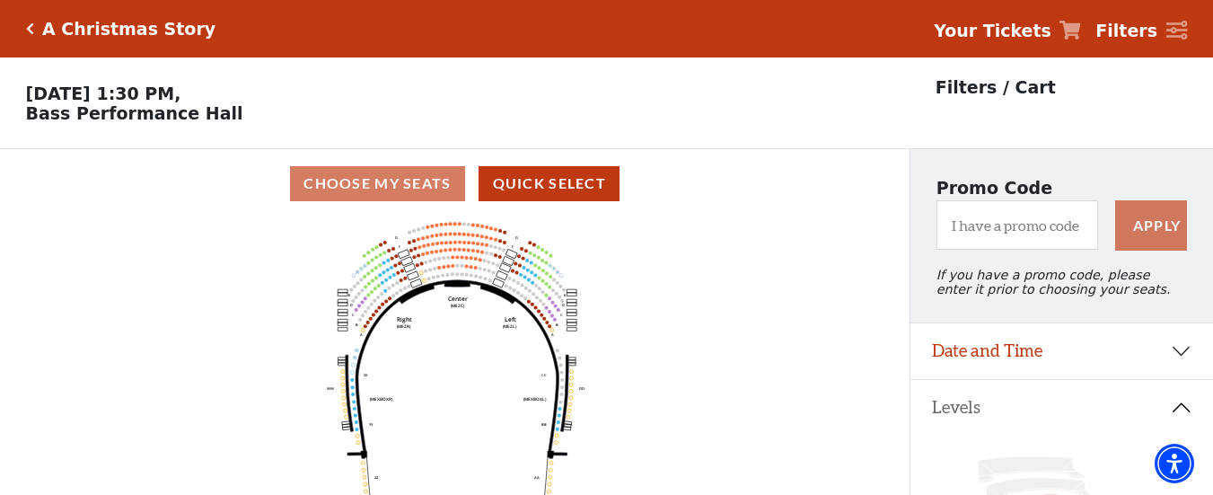
scroll to position [83, 0]
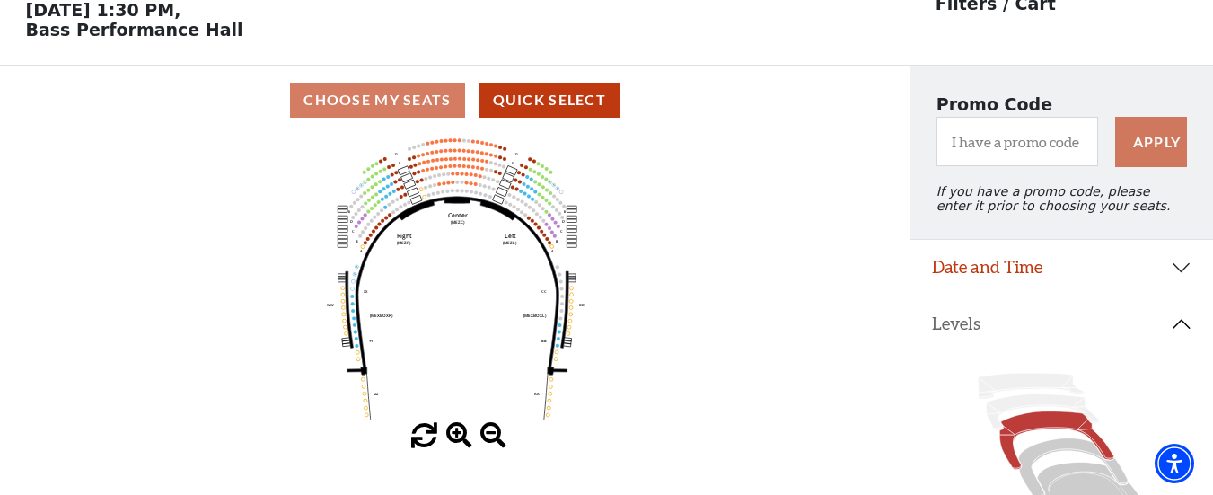
click at [454, 441] on span at bounding box center [459, 436] width 26 height 26
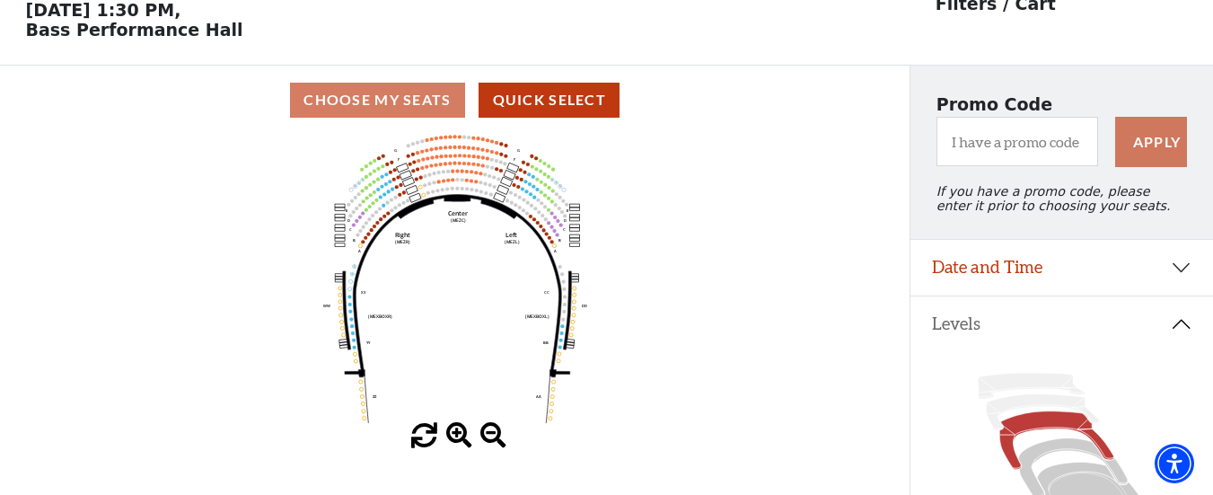
click at [454, 441] on span at bounding box center [459, 436] width 26 height 26
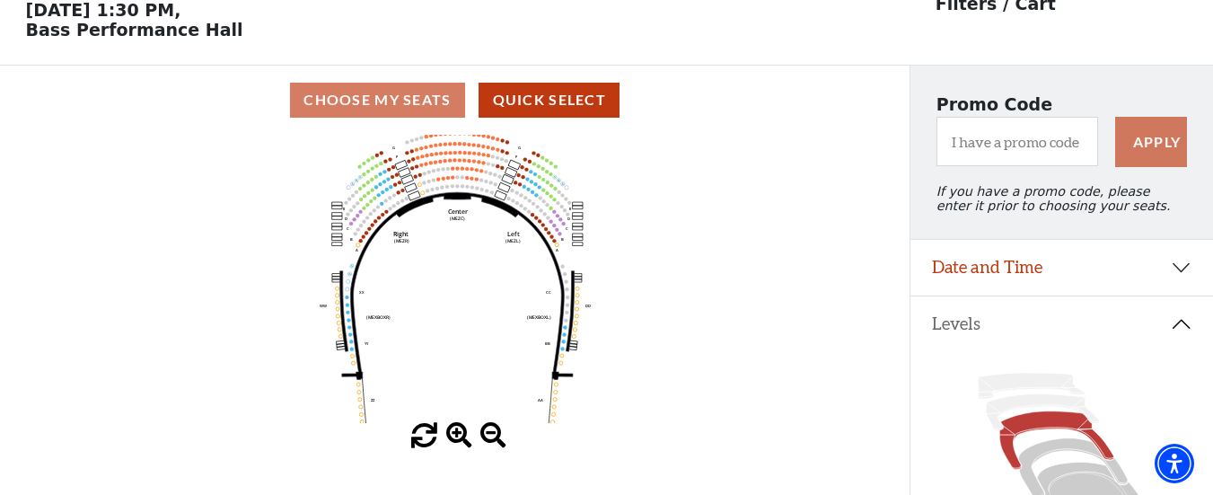
click at [454, 441] on span at bounding box center [459, 436] width 26 height 26
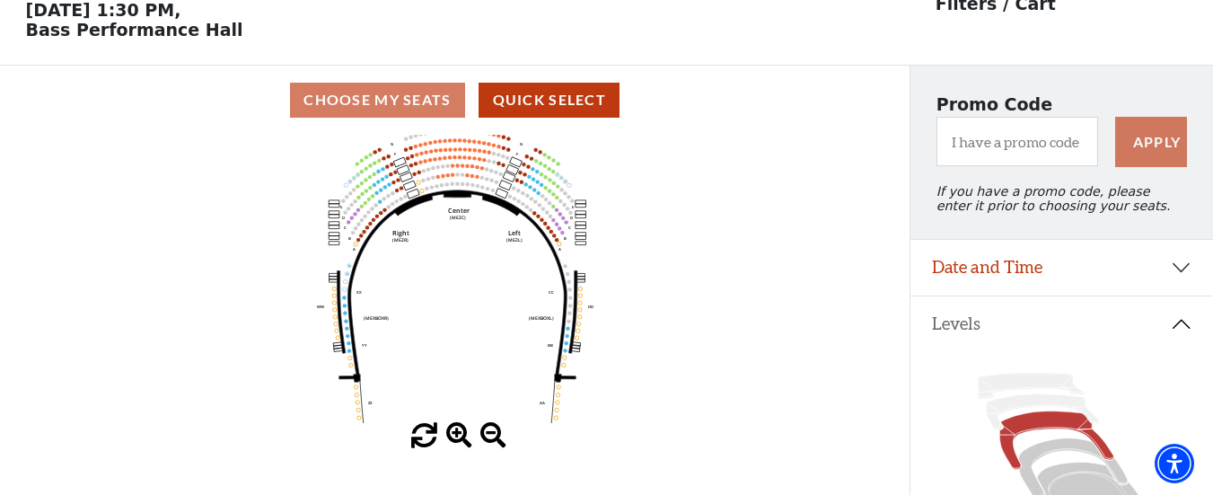
click at [454, 441] on span at bounding box center [459, 436] width 26 height 26
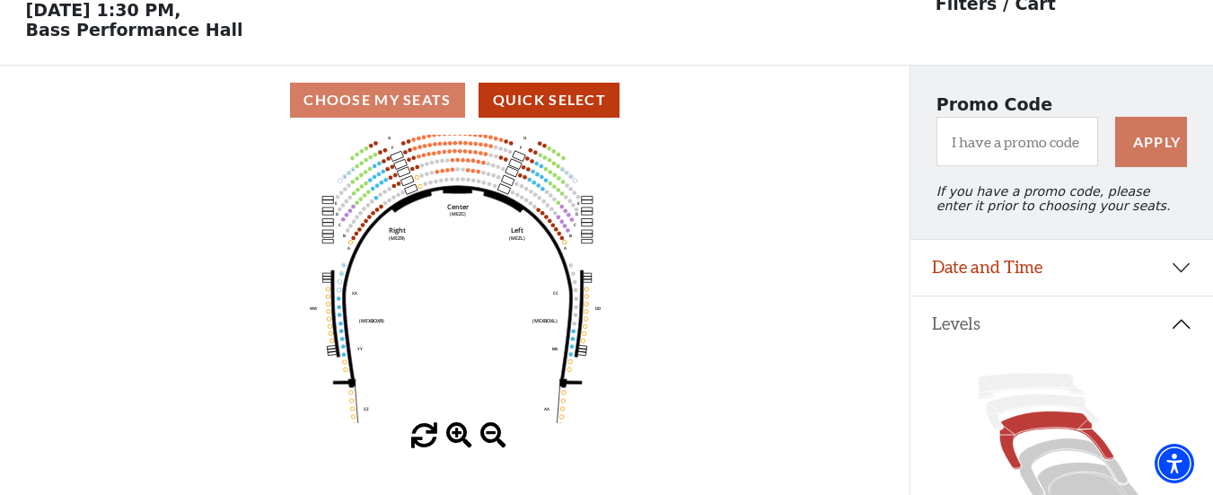
click at [454, 441] on span at bounding box center [459, 436] width 26 height 26
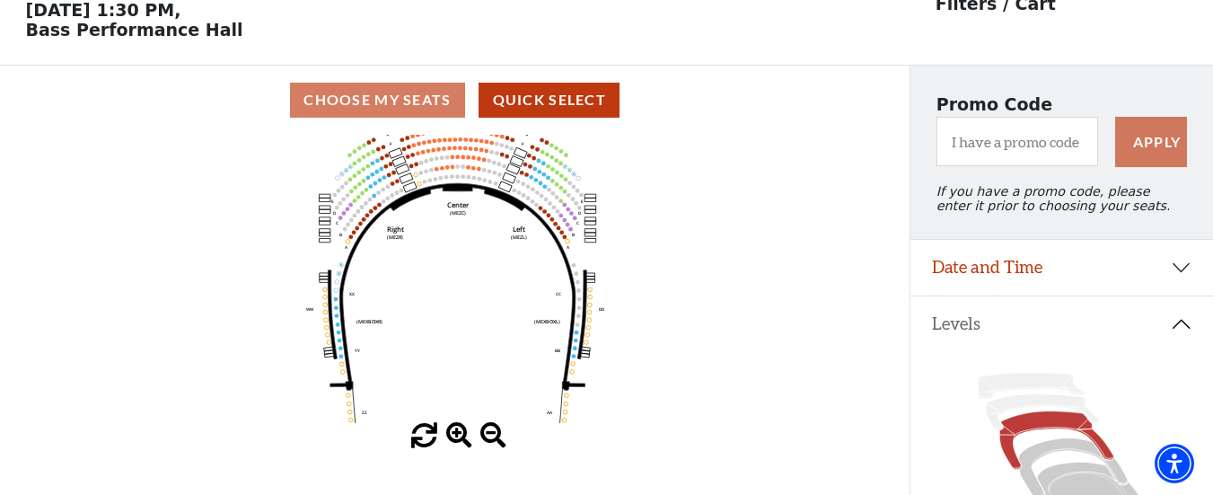
click at [454, 441] on span at bounding box center [459, 436] width 26 height 26
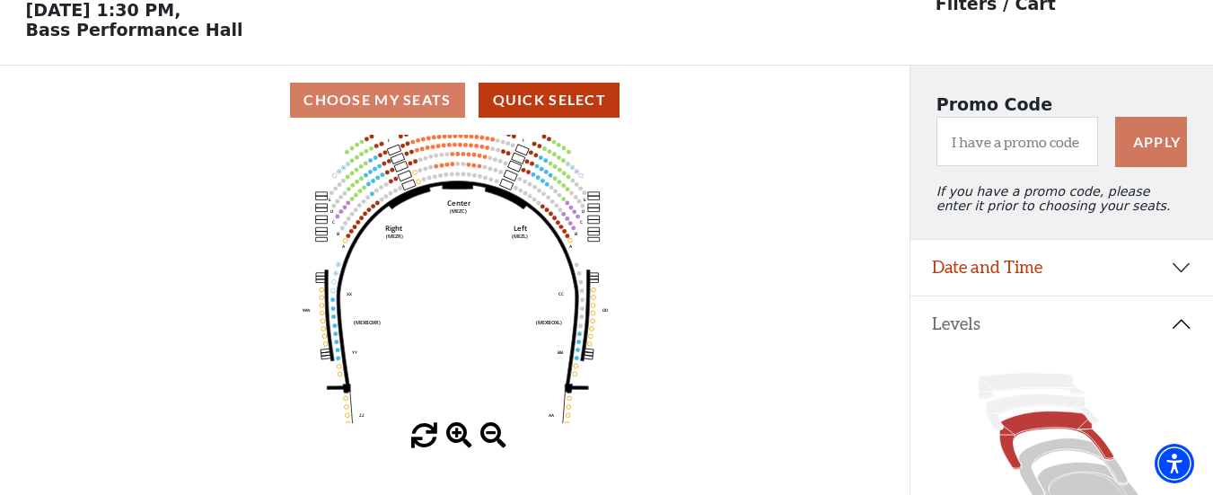
click at [454, 441] on span at bounding box center [459, 436] width 26 height 26
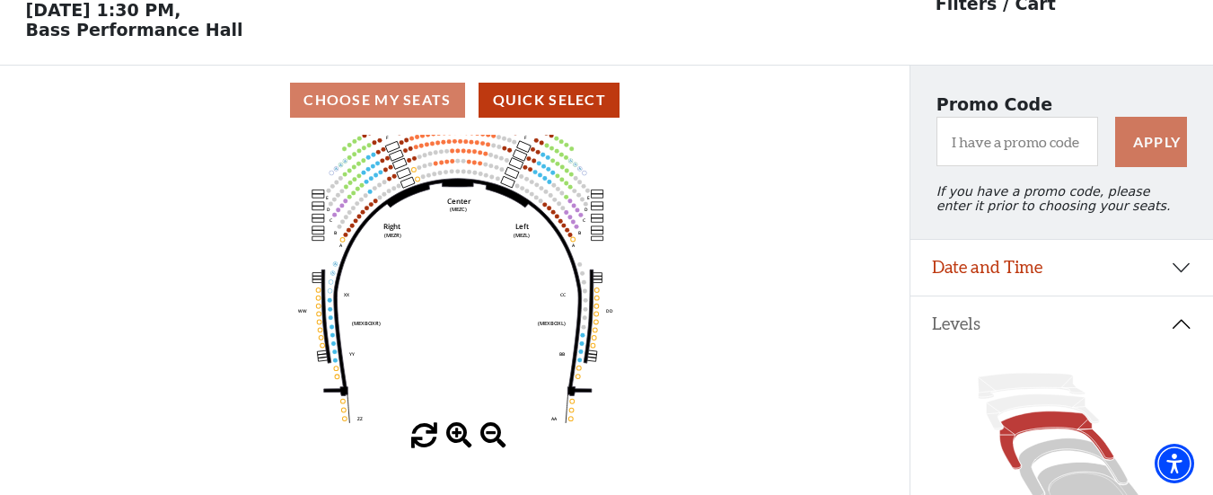
click at [454, 441] on span at bounding box center [459, 436] width 26 height 26
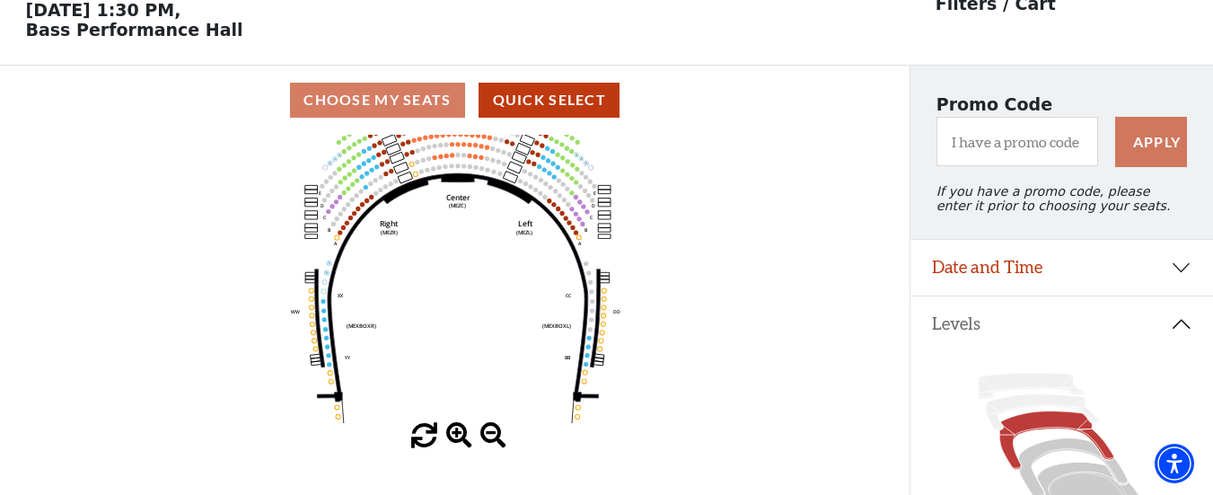
click at [454, 441] on span at bounding box center [459, 436] width 26 height 26
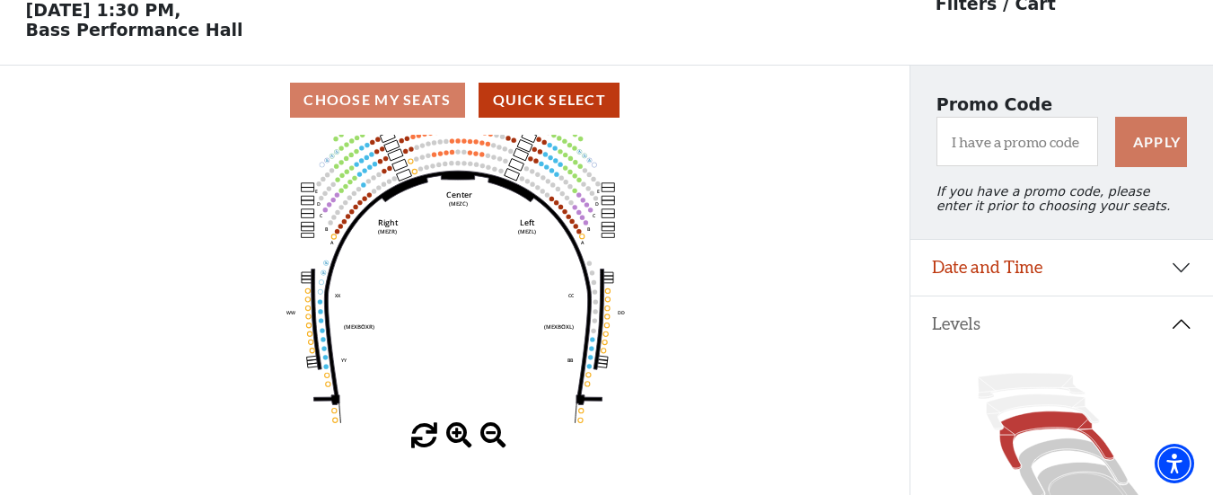
click at [454, 441] on span at bounding box center [459, 436] width 26 height 26
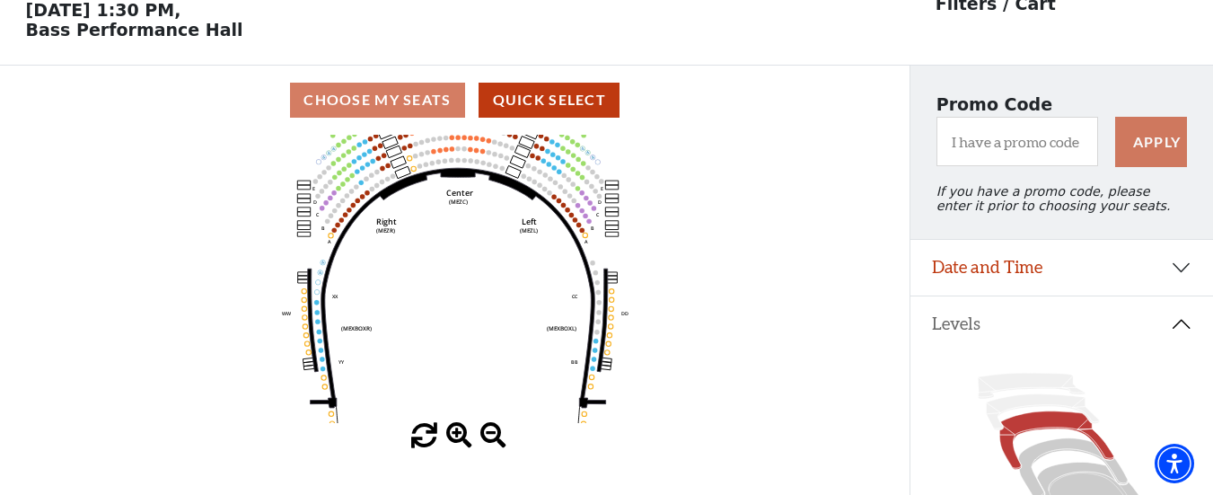
drag, startPoint x: 454, startPoint y: 441, endPoint x: 839, endPoint y: 285, distance: 415.6
click at [839, 285] on icon "Center (MEZC) Right (MEZR) Left (MEZL) (MEXBOXR) (MEXBOXL) XX WW CC DD YY BB ZZ…" at bounding box center [455, 279] width 819 height 288
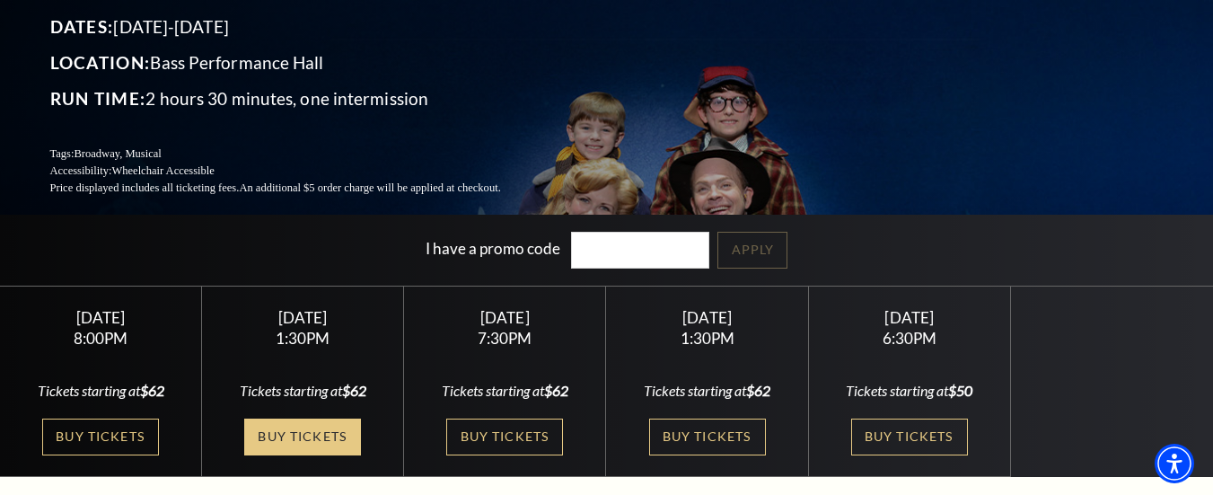
click at [293, 423] on link "Buy Tickets" at bounding box center [302, 436] width 117 height 37
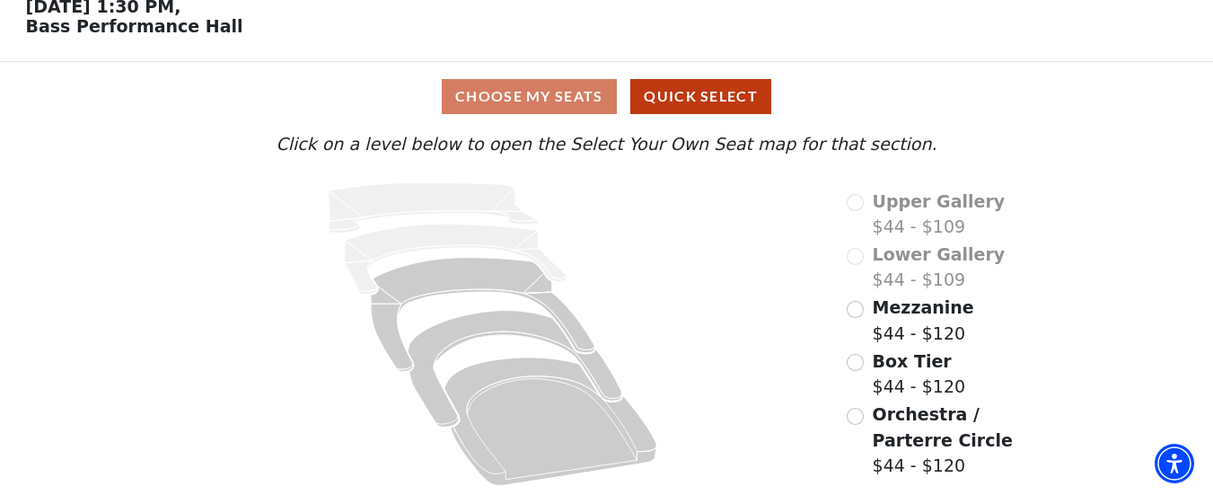
scroll to position [94, 0]
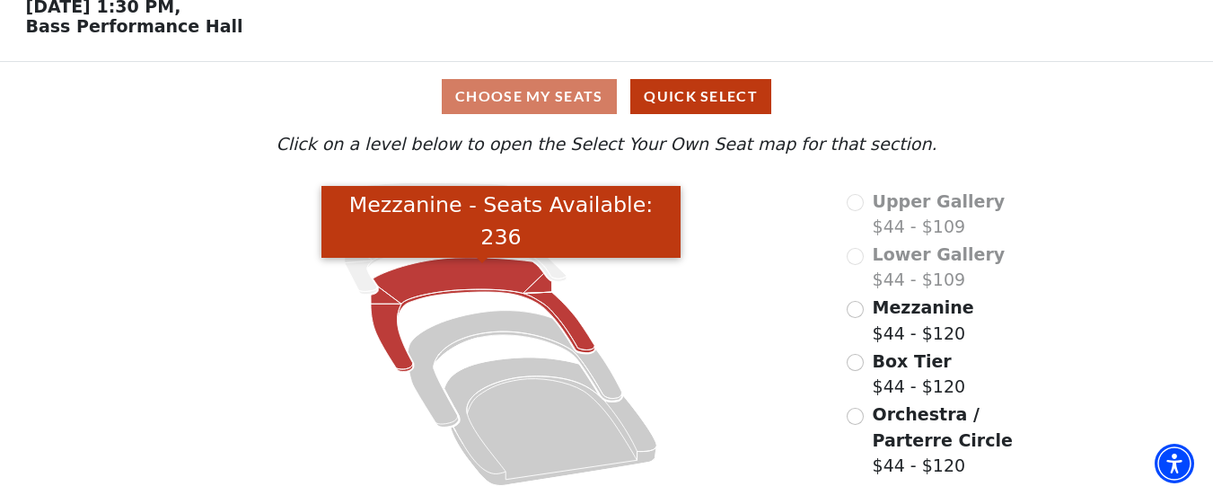
click at [443, 284] on icon "Mezzanine - Seats Available: 236" at bounding box center [483, 315] width 224 height 114
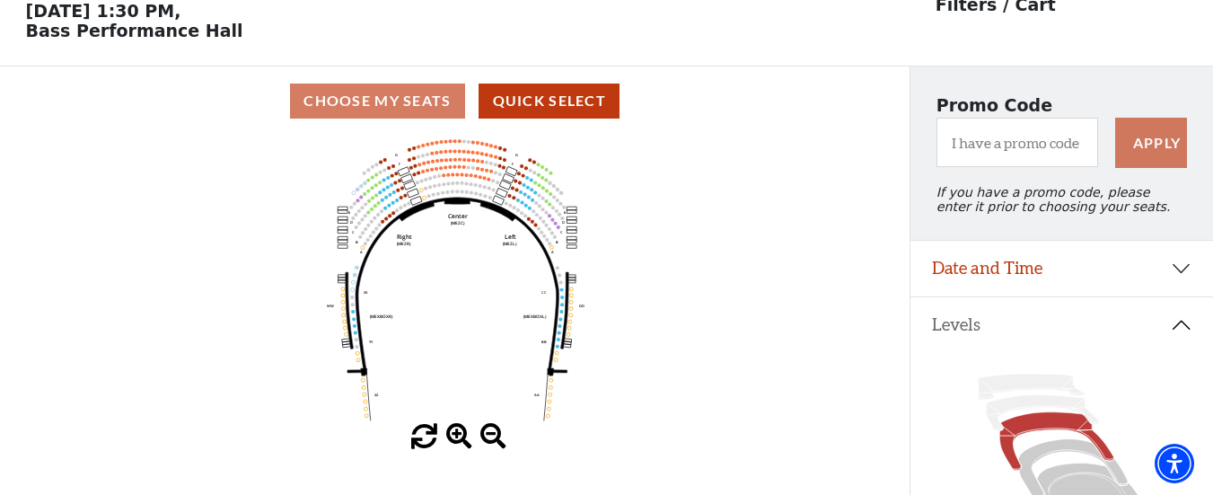
scroll to position [83, 0]
click at [451, 443] on span at bounding box center [459, 436] width 26 height 26
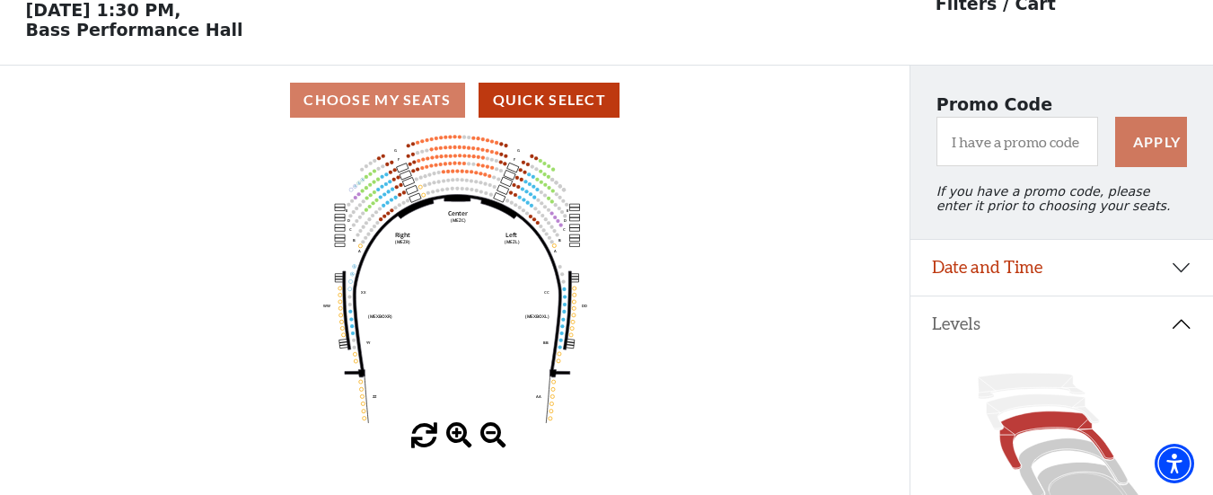
click at [451, 443] on span at bounding box center [459, 436] width 26 height 26
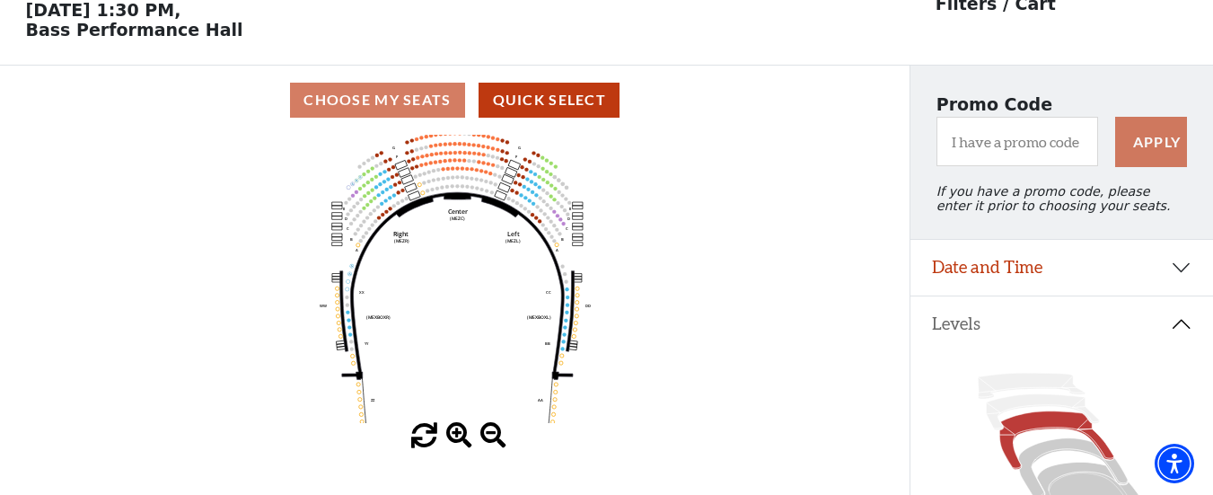
click at [451, 443] on span at bounding box center [459, 436] width 26 height 26
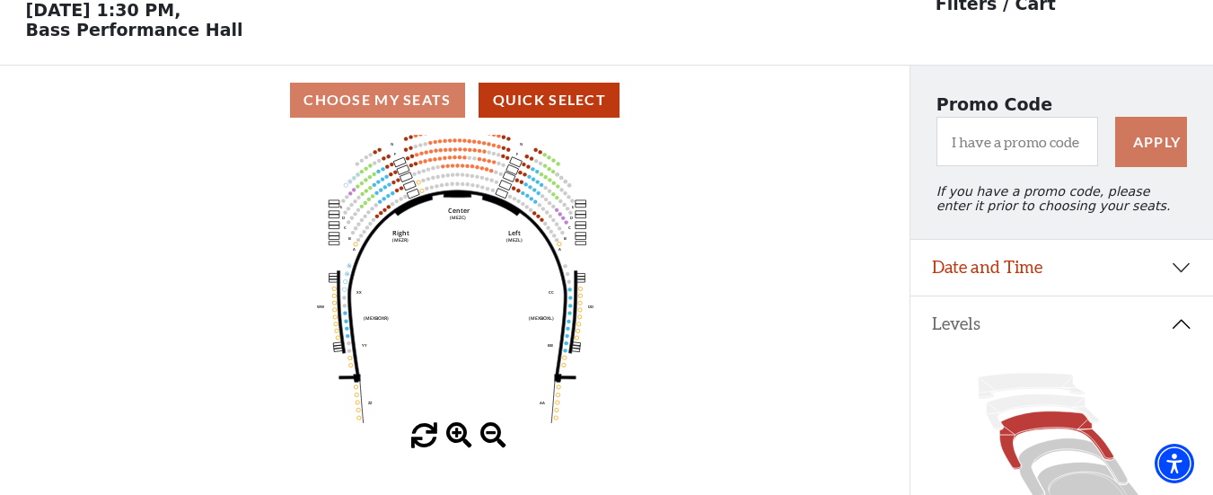
click at [451, 443] on span at bounding box center [459, 436] width 26 height 26
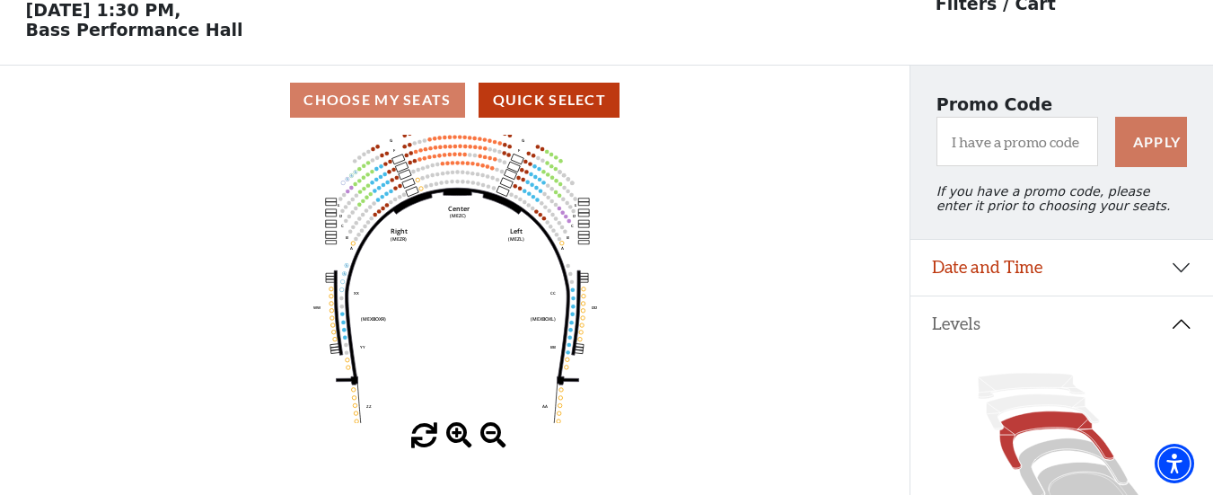
click at [451, 443] on span at bounding box center [459, 436] width 26 height 26
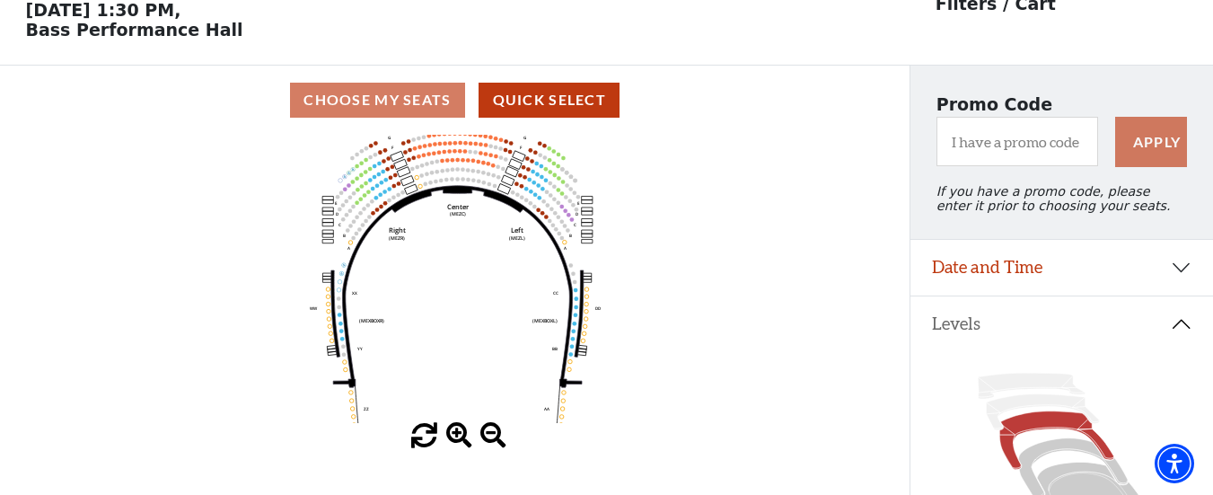
click at [451, 443] on span at bounding box center [459, 436] width 26 height 26
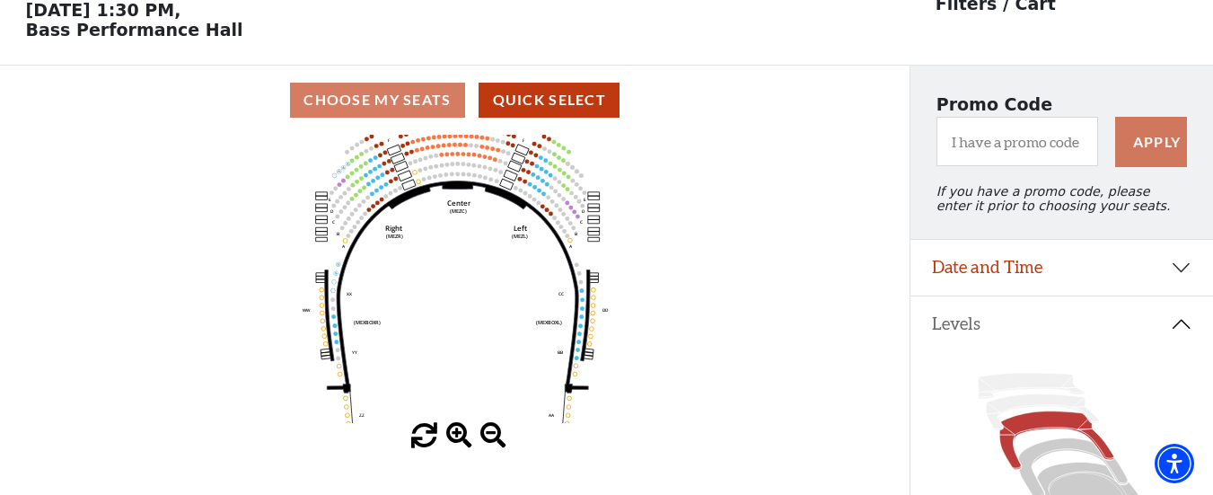
click at [451, 443] on span at bounding box center [459, 436] width 26 height 26
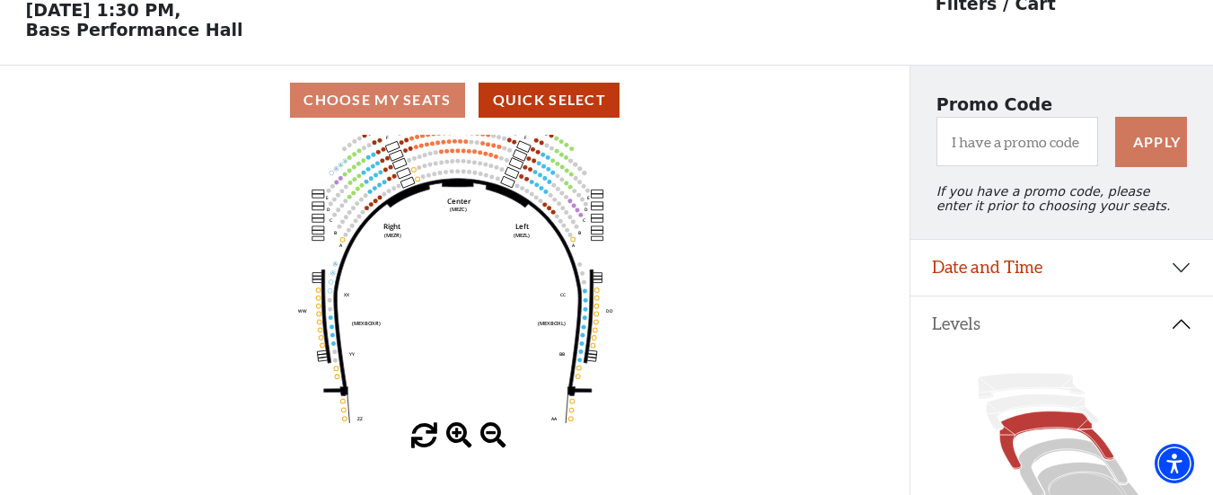
click at [451, 443] on span at bounding box center [459, 436] width 26 height 26
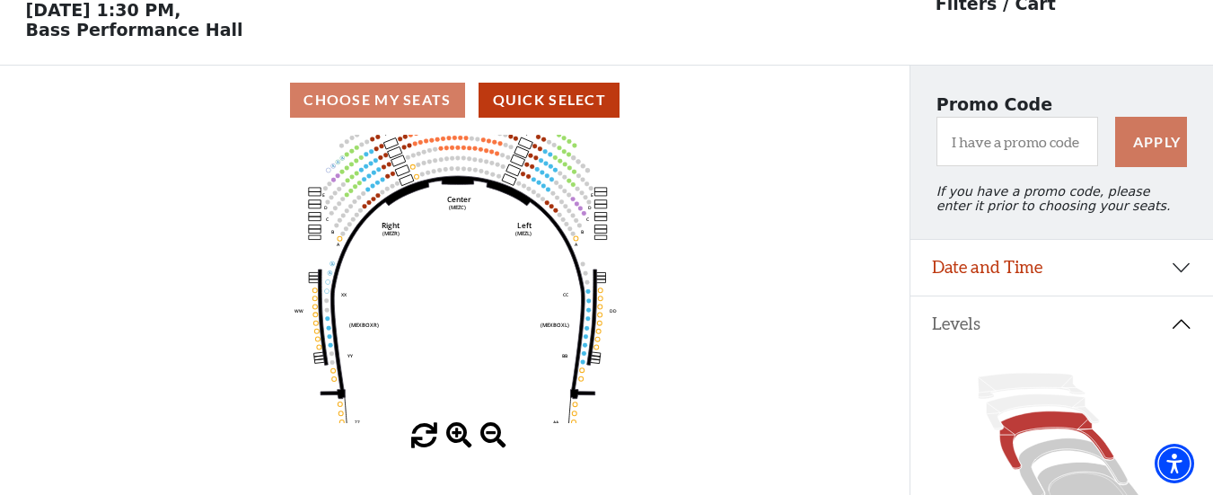
click at [451, 443] on span at bounding box center [459, 436] width 26 height 26
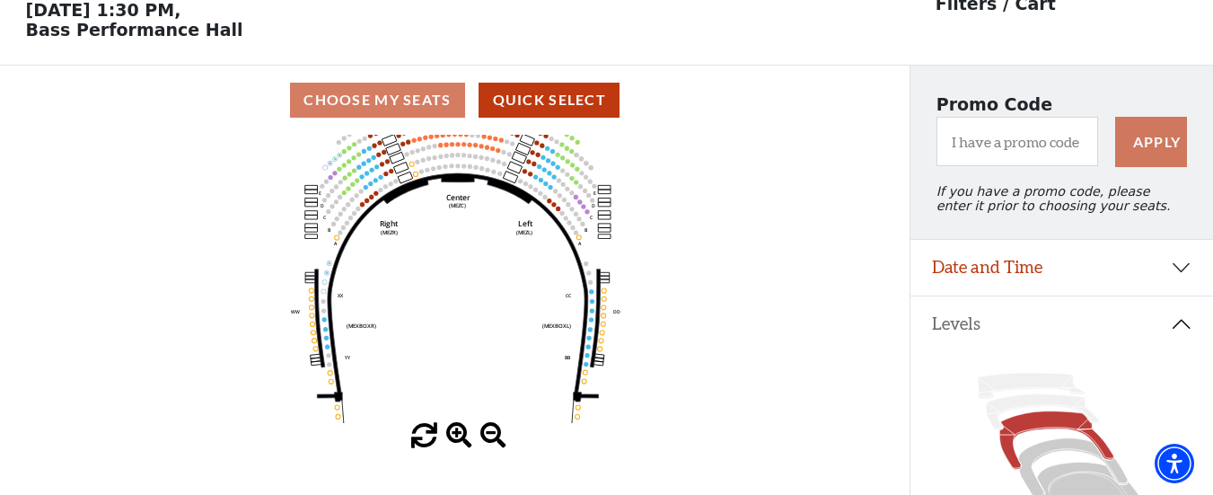
click at [451, 443] on span at bounding box center [459, 436] width 26 height 26
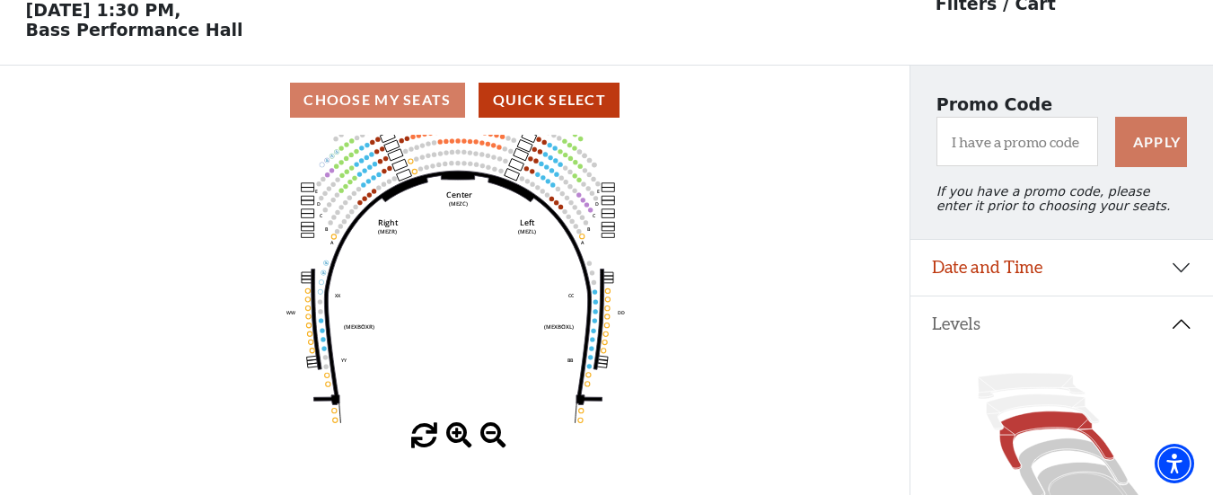
click at [451, 443] on span at bounding box center [459, 436] width 26 height 26
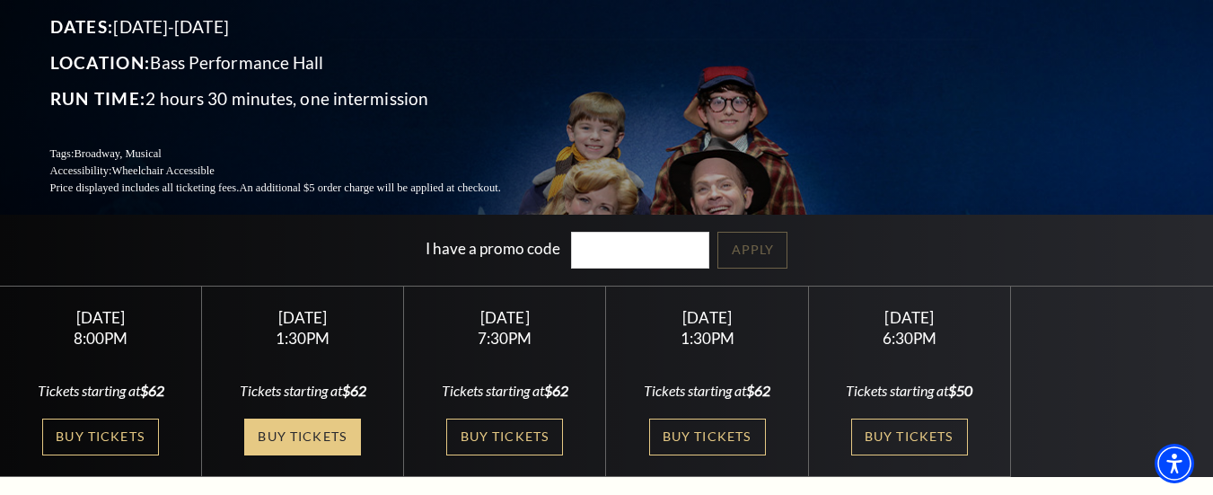
click at [316, 421] on link "Buy Tickets" at bounding box center [302, 436] width 117 height 37
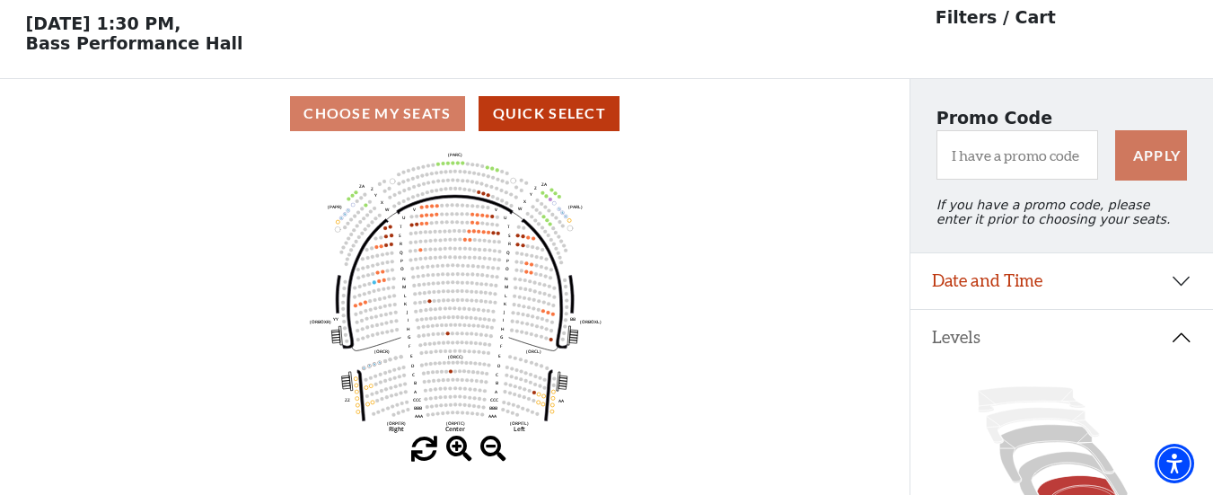
scroll to position [83, 0]
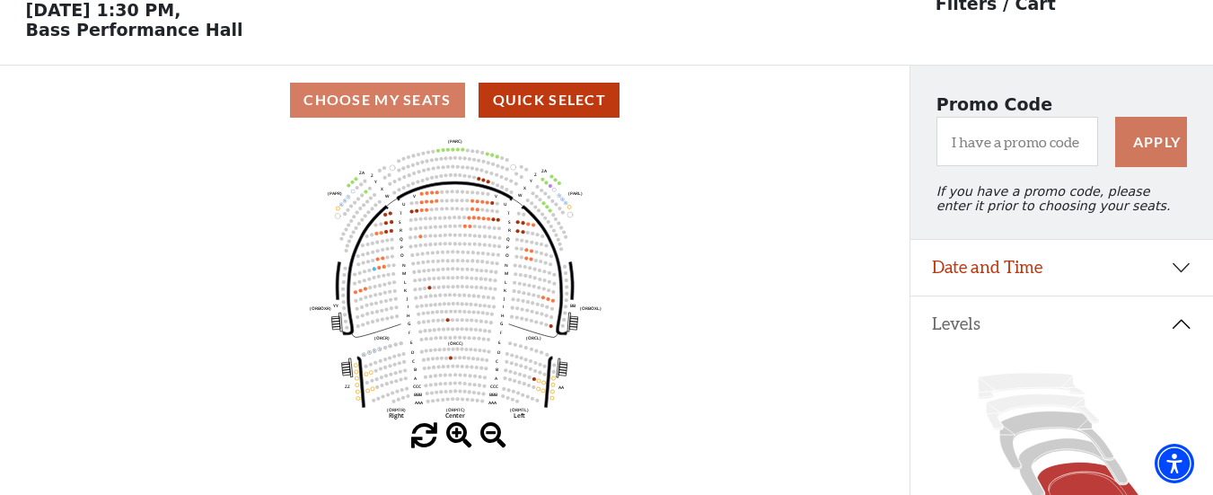
click at [456, 437] on span at bounding box center [459, 436] width 26 height 26
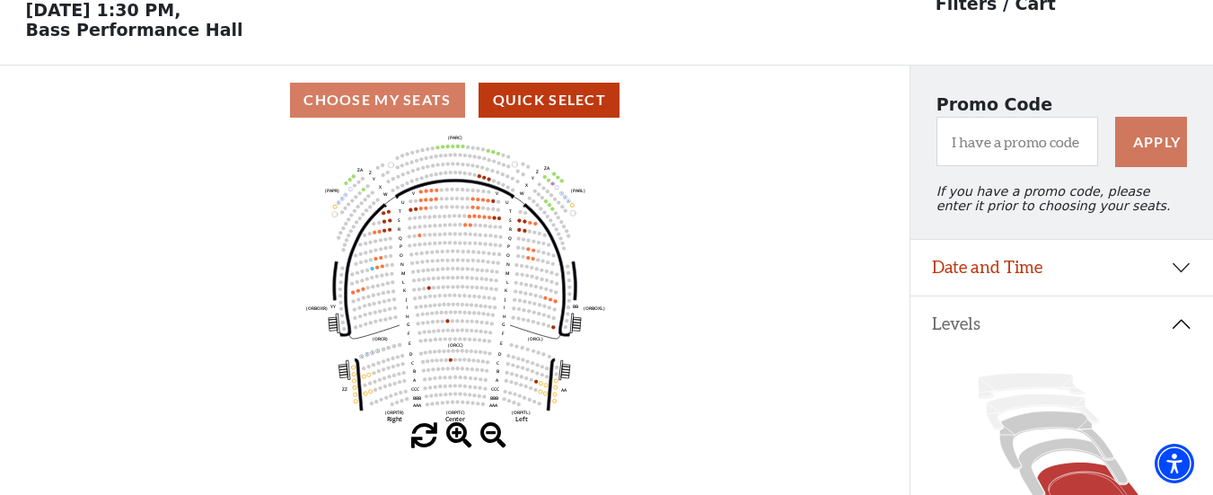
click at [456, 437] on span at bounding box center [459, 436] width 26 height 26
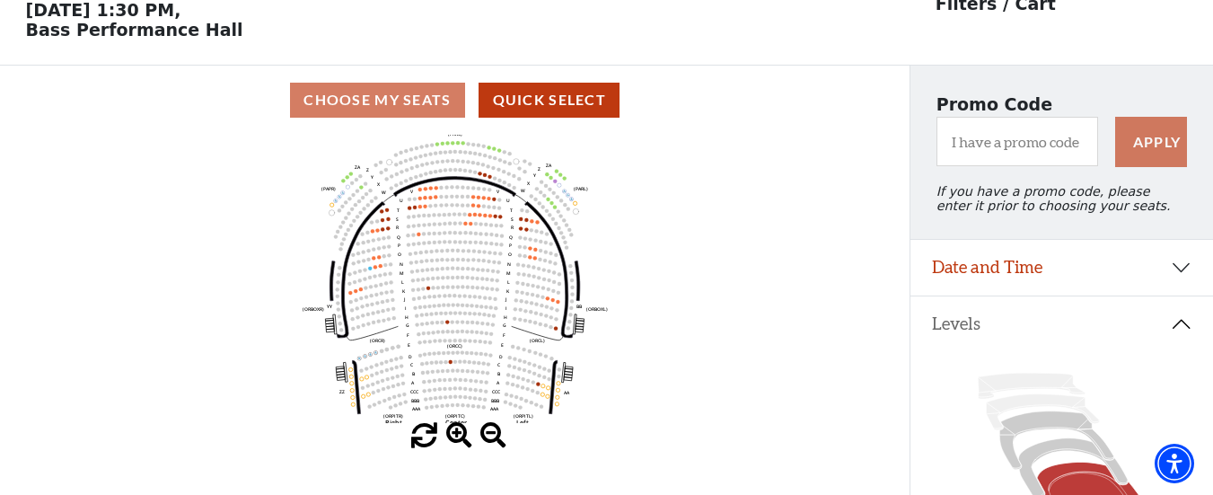
click at [456, 437] on span at bounding box center [459, 436] width 26 height 26
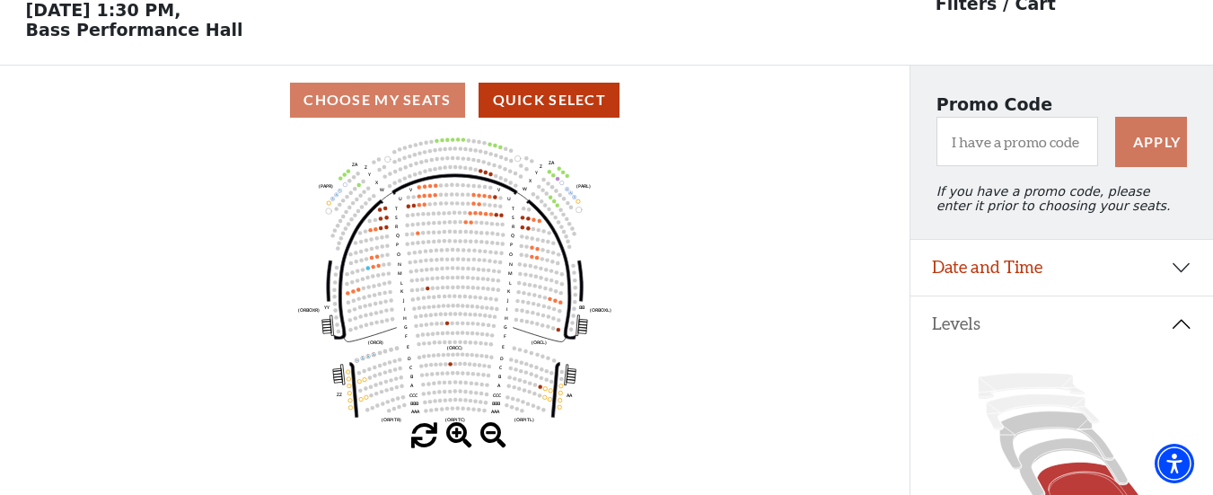
click at [456, 437] on span at bounding box center [459, 436] width 26 height 26
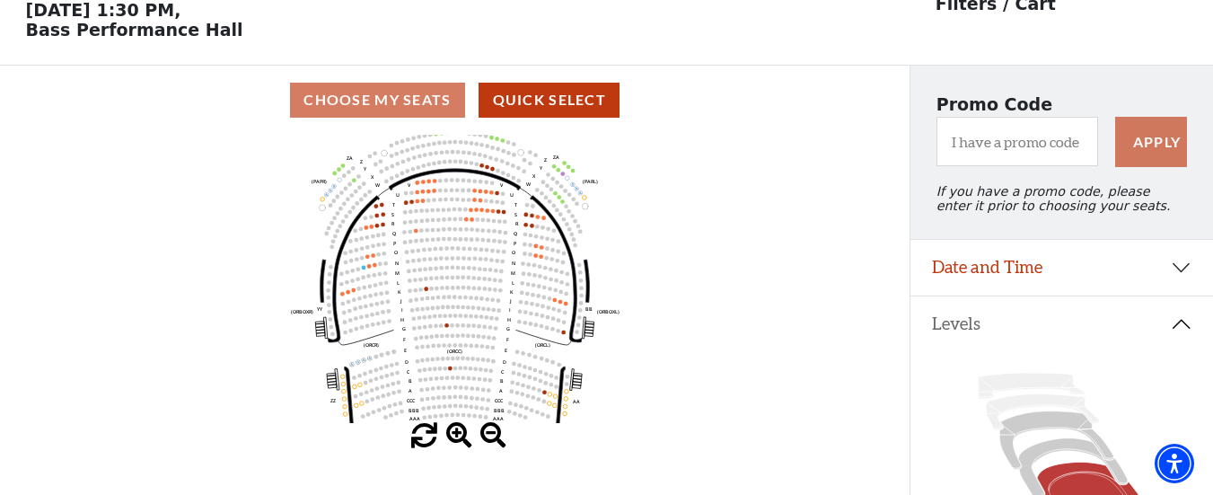
click at [456, 437] on span at bounding box center [459, 436] width 26 height 26
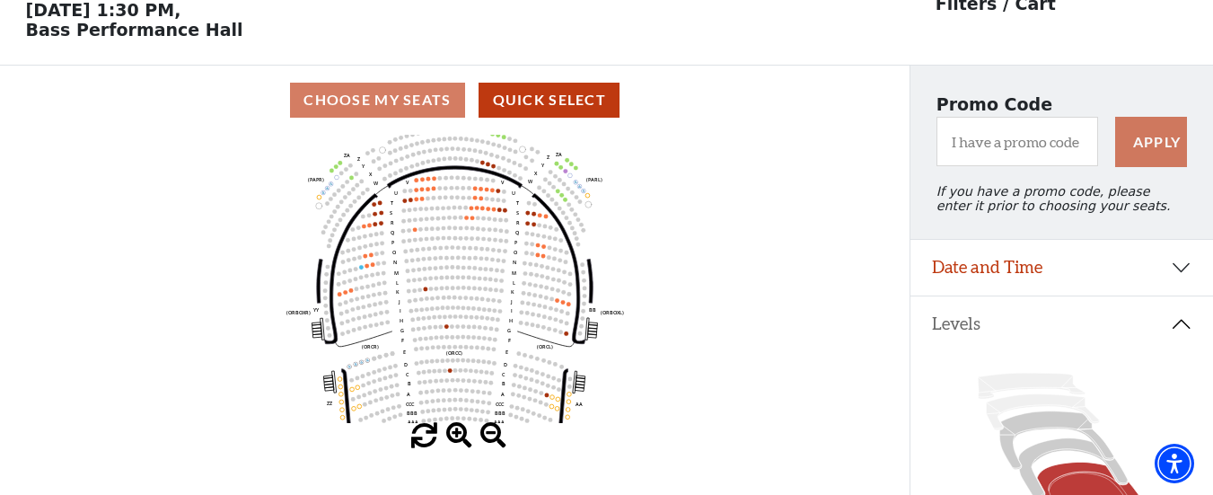
click at [456, 437] on span at bounding box center [459, 436] width 26 height 26
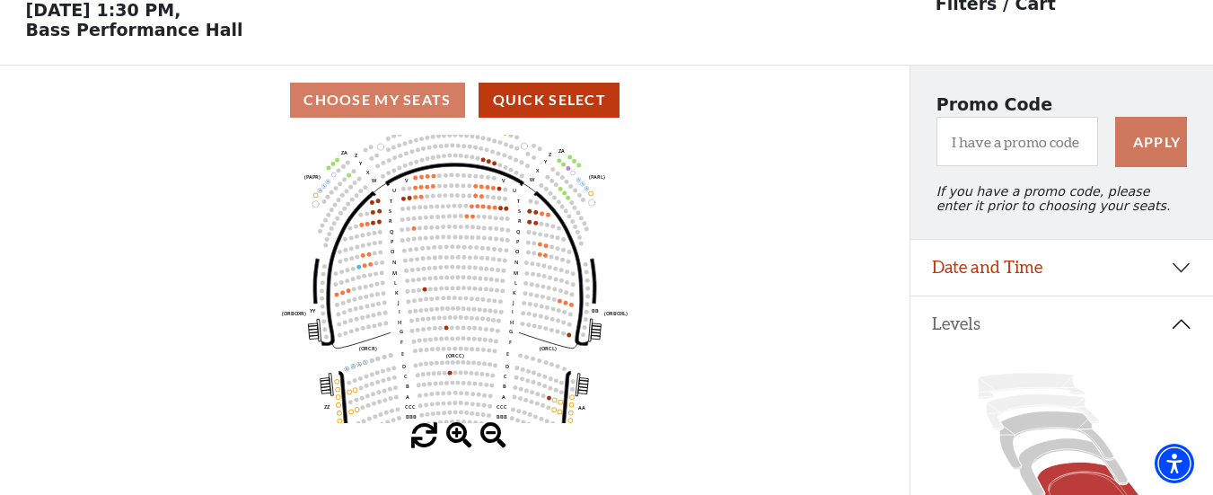
click at [456, 437] on span at bounding box center [459, 436] width 26 height 26
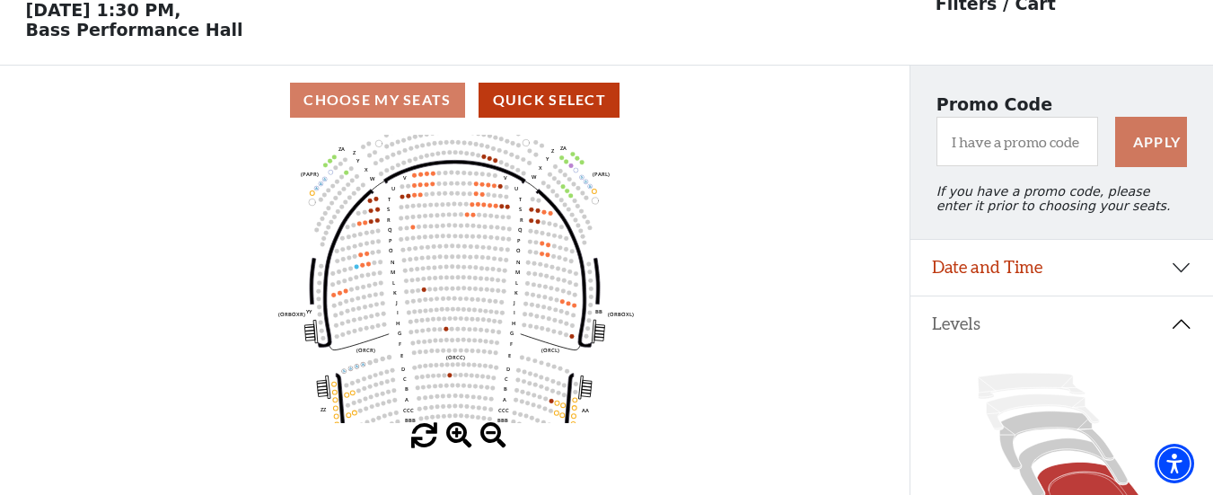
click at [456, 437] on span at bounding box center [459, 436] width 26 height 26
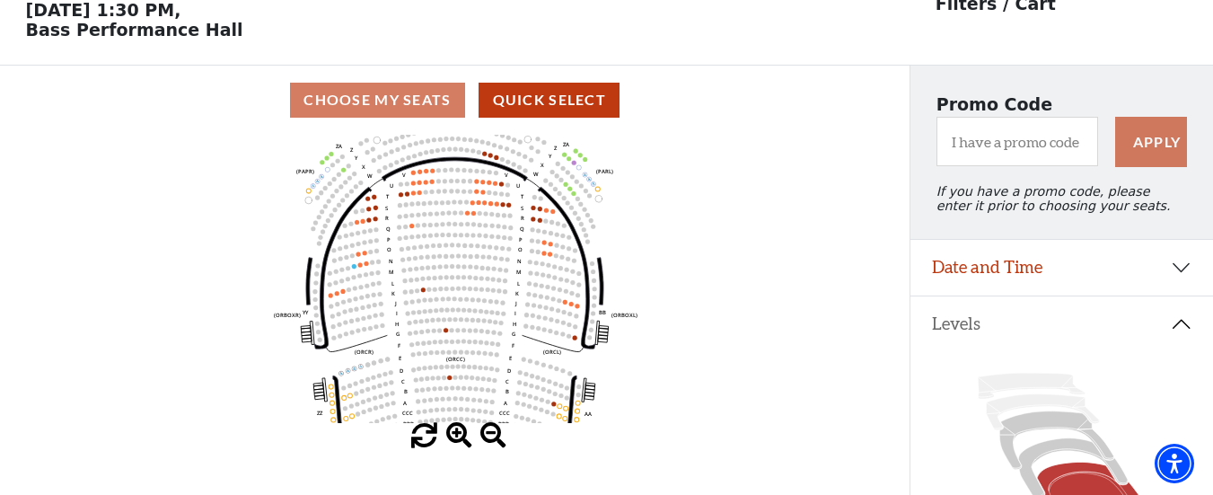
click at [456, 437] on span at bounding box center [459, 436] width 26 height 26
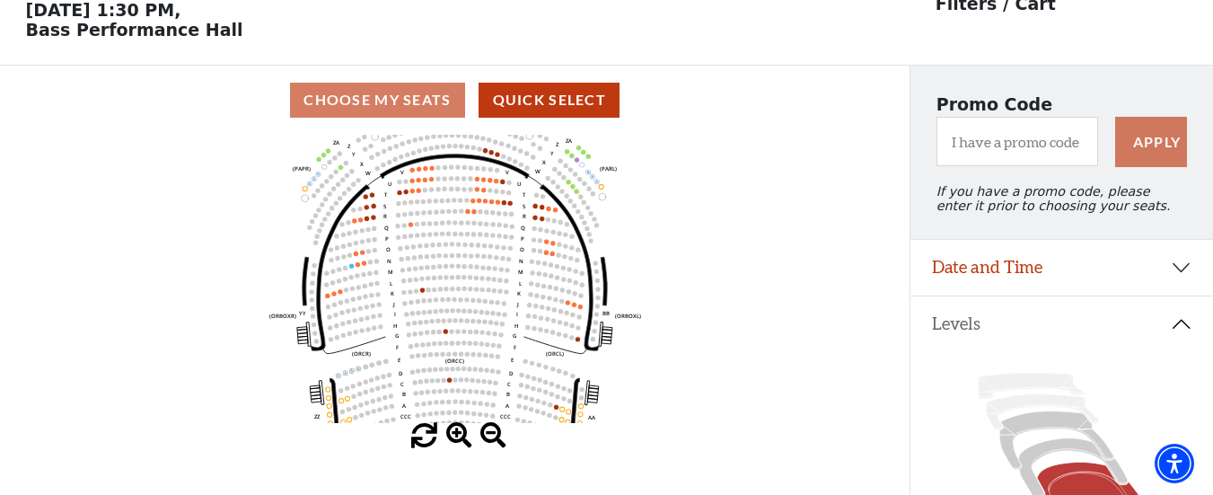
click at [456, 437] on span at bounding box center [459, 436] width 26 height 26
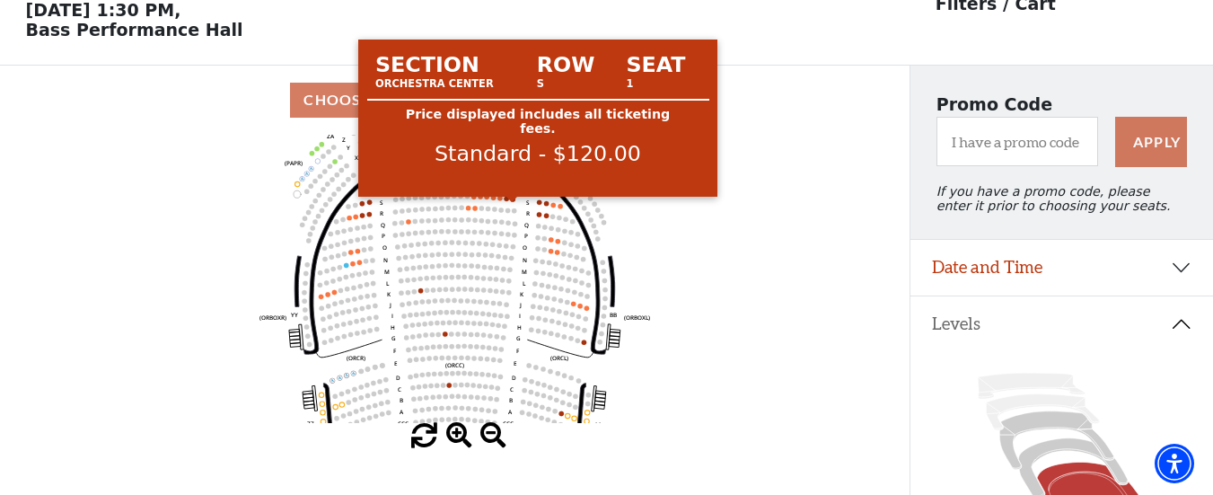
click at [512, 201] on circle at bounding box center [512, 199] width 4 height 4
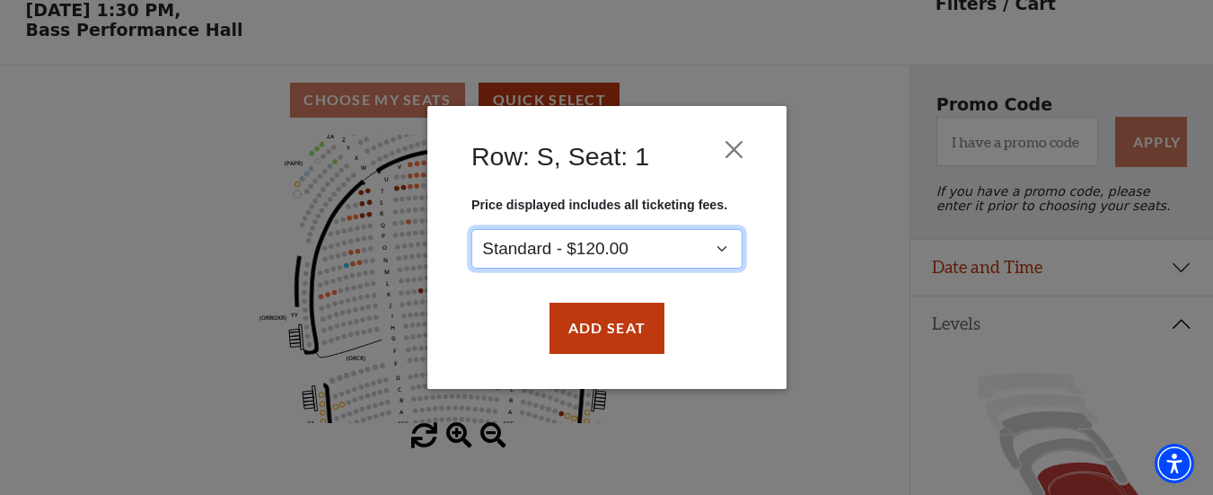
click at [719, 244] on select "Standard - $120.00" at bounding box center [606, 249] width 271 height 40
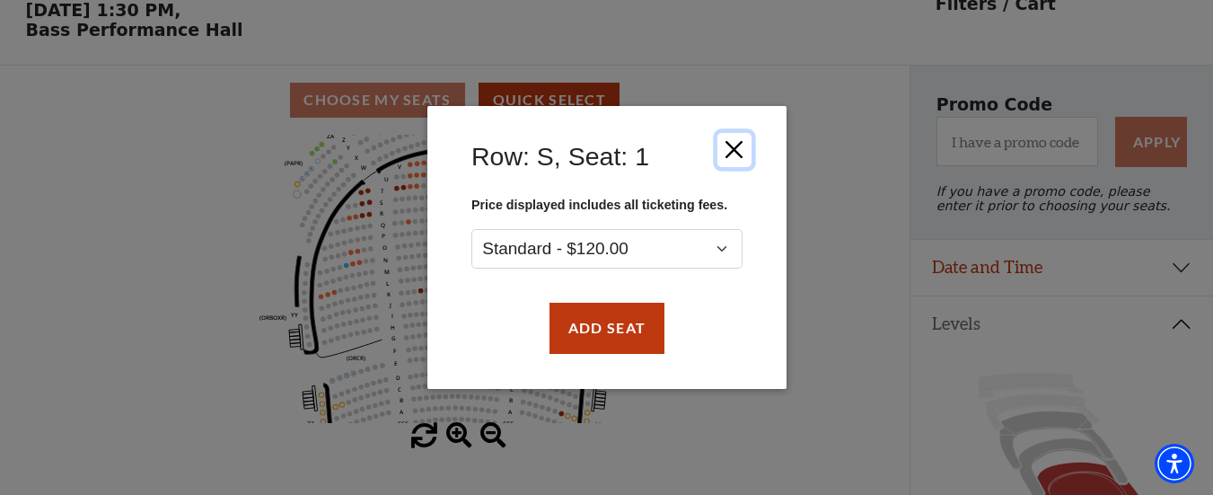
click at [739, 154] on button "Close" at bounding box center [733, 150] width 34 height 34
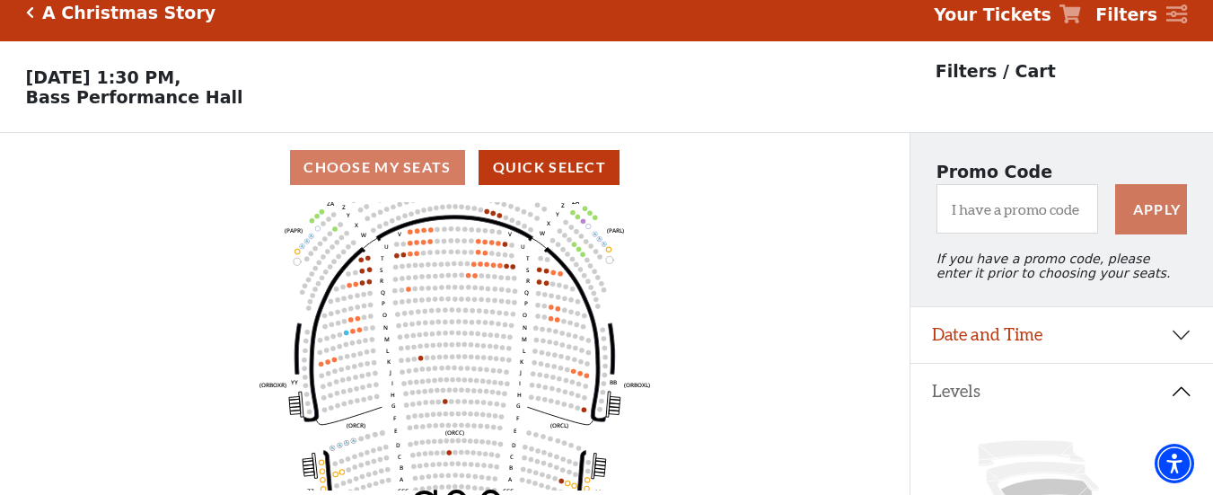
scroll to position [0, 0]
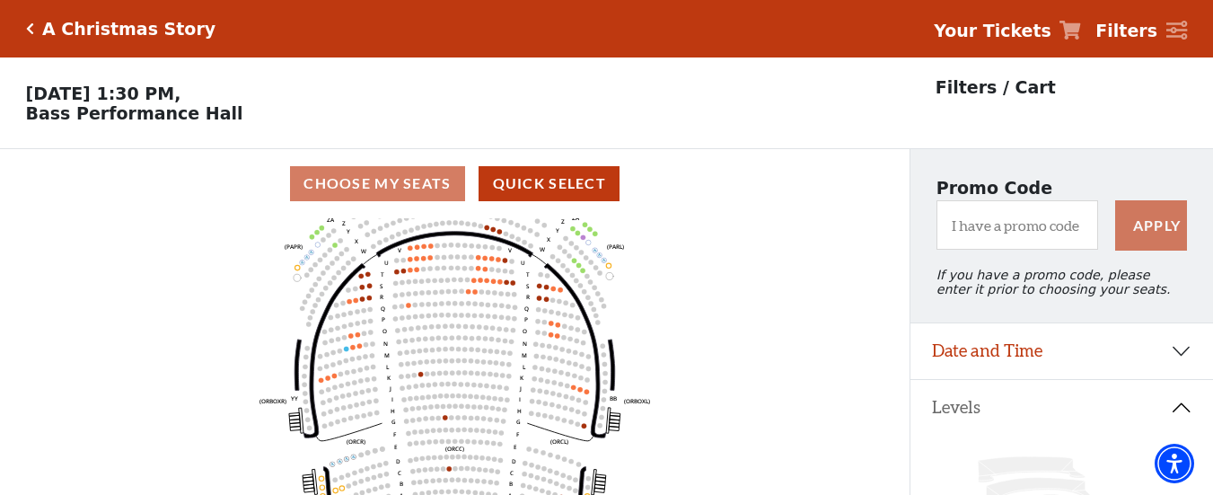
click at [24, 30] on div "A Christmas Story Your Tickets Filters" at bounding box center [606, 28] width 1213 height 57
click at [26, 29] on icon "Click here to go back to filters" at bounding box center [30, 28] width 8 height 13
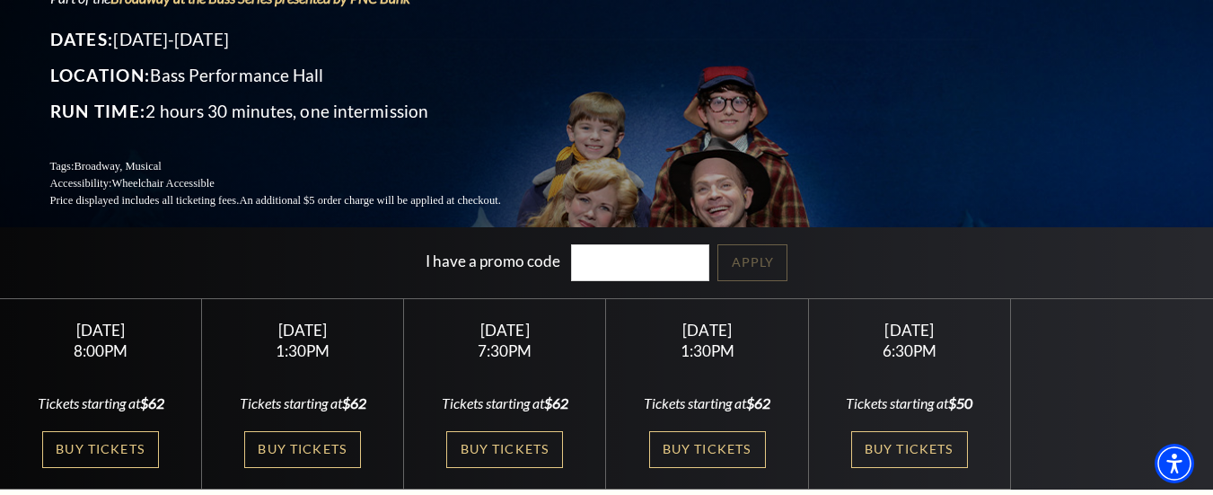
scroll to position [274, 0]
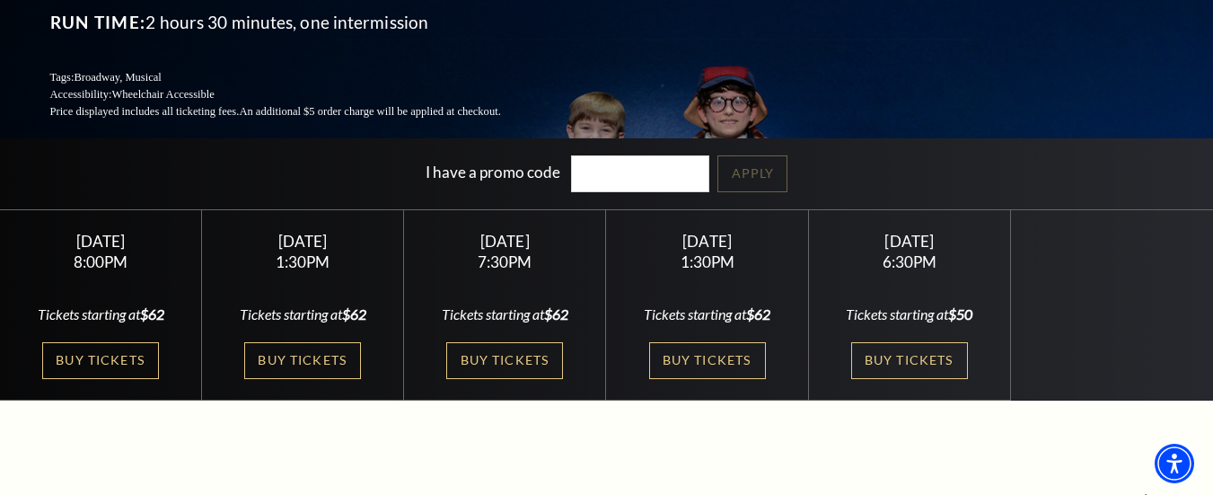
click at [174, 232] on div "Friday December 5" at bounding box center [101, 241] width 159 height 19
click at [511, 346] on link "Buy Tickets" at bounding box center [504, 360] width 117 height 37
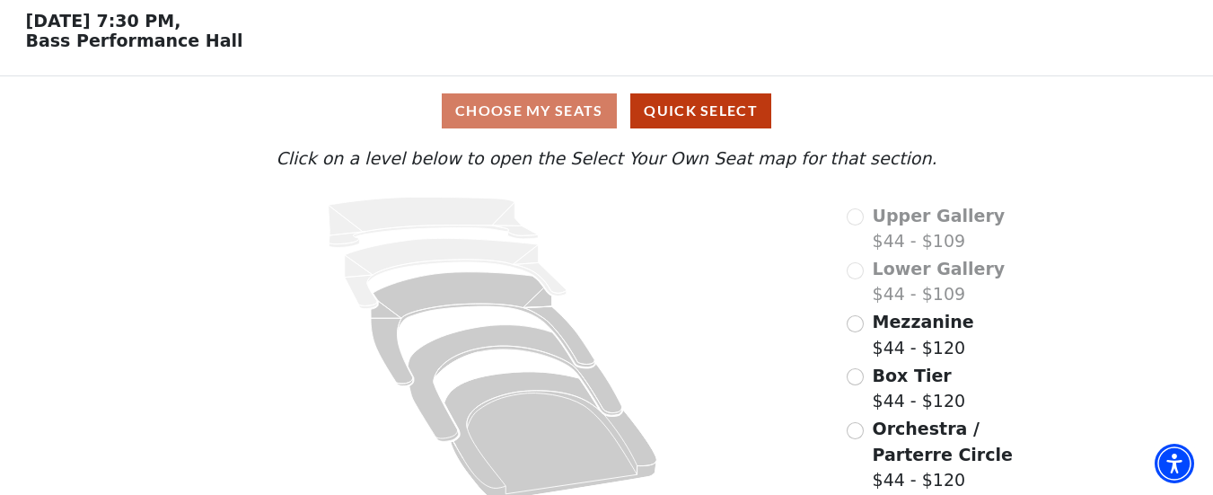
scroll to position [76, 0]
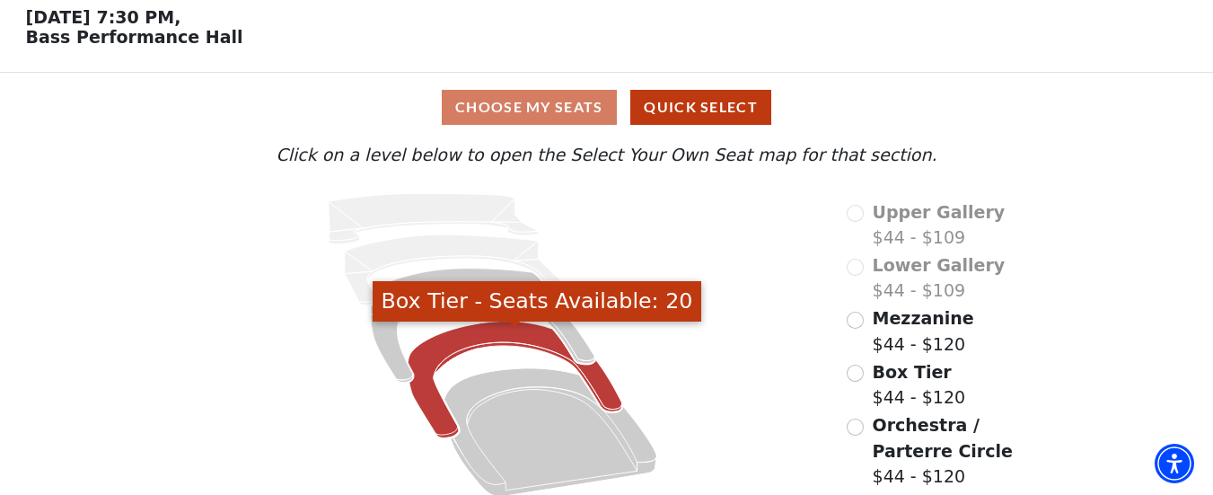
click at [490, 342] on icon "Box Tier - Seats Available: 20" at bounding box center [515, 379] width 214 height 117
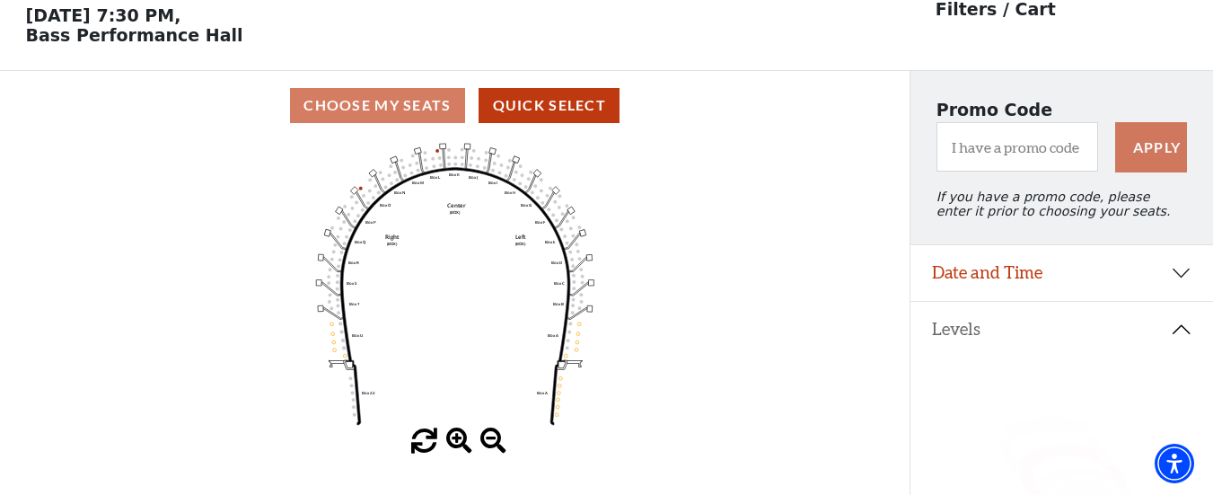
scroll to position [83, 0]
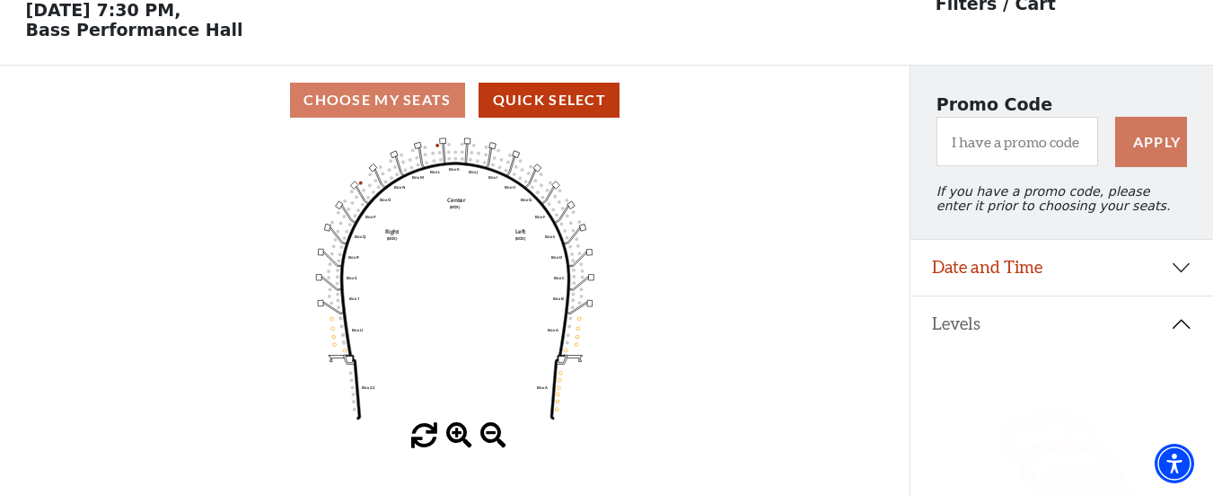
click at [468, 441] on span at bounding box center [459, 436] width 26 height 26
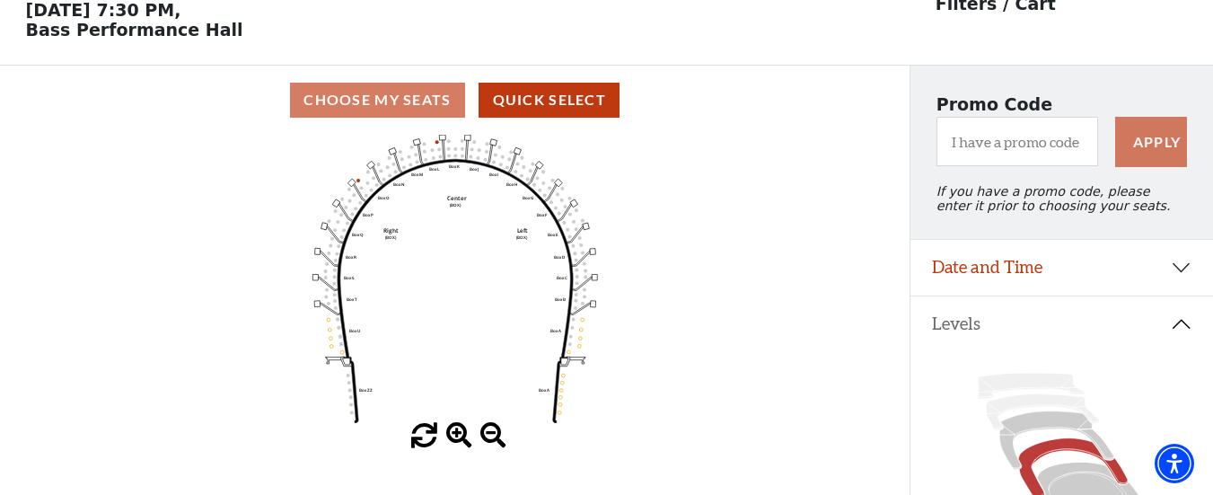
click at [468, 441] on span at bounding box center [459, 436] width 26 height 26
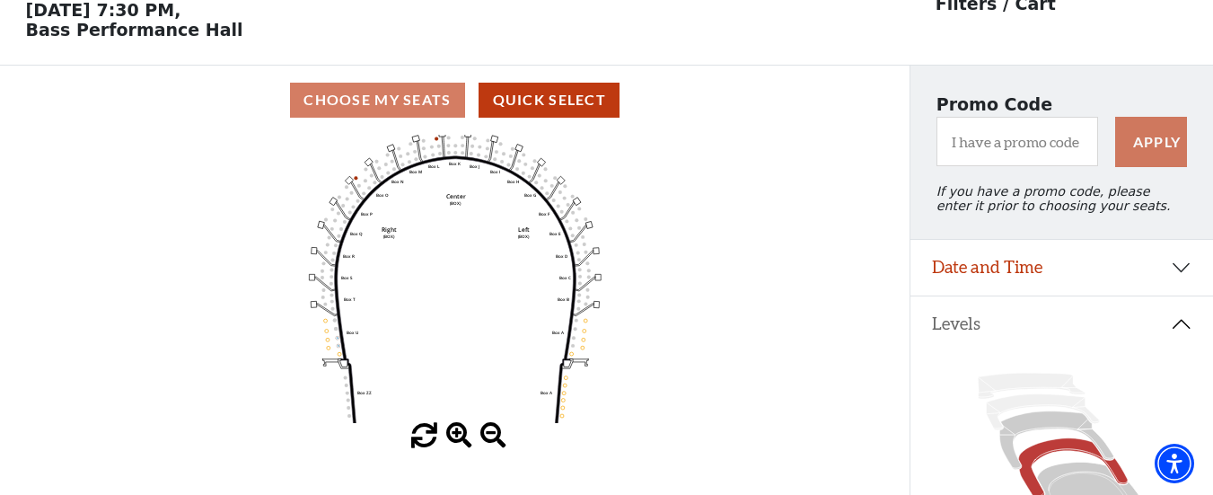
click at [468, 441] on span at bounding box center [459, 436] width 26 height 26
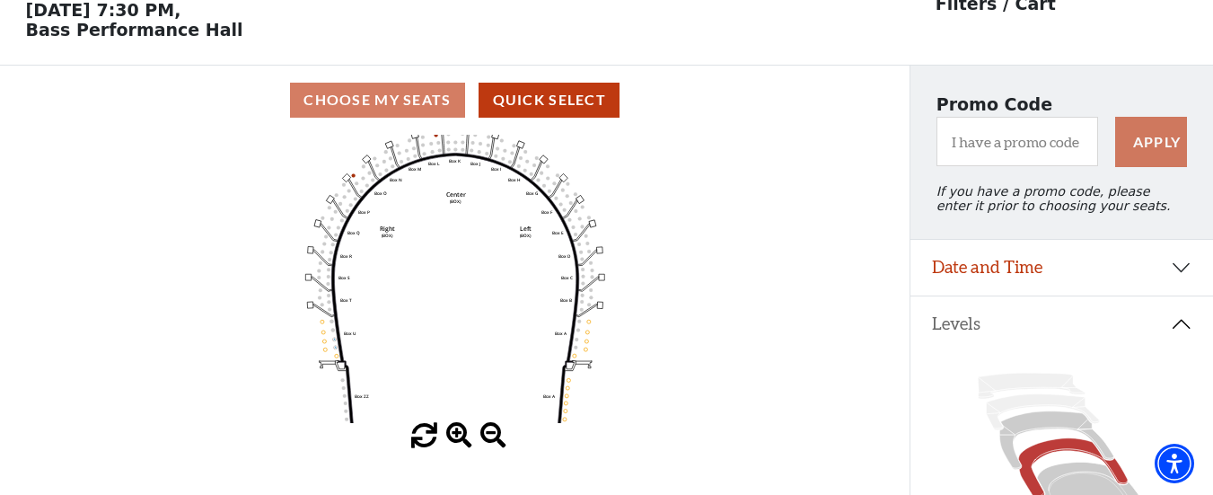
click at [468, 441] on span at bounding box center [459, 436] width 26 height 26
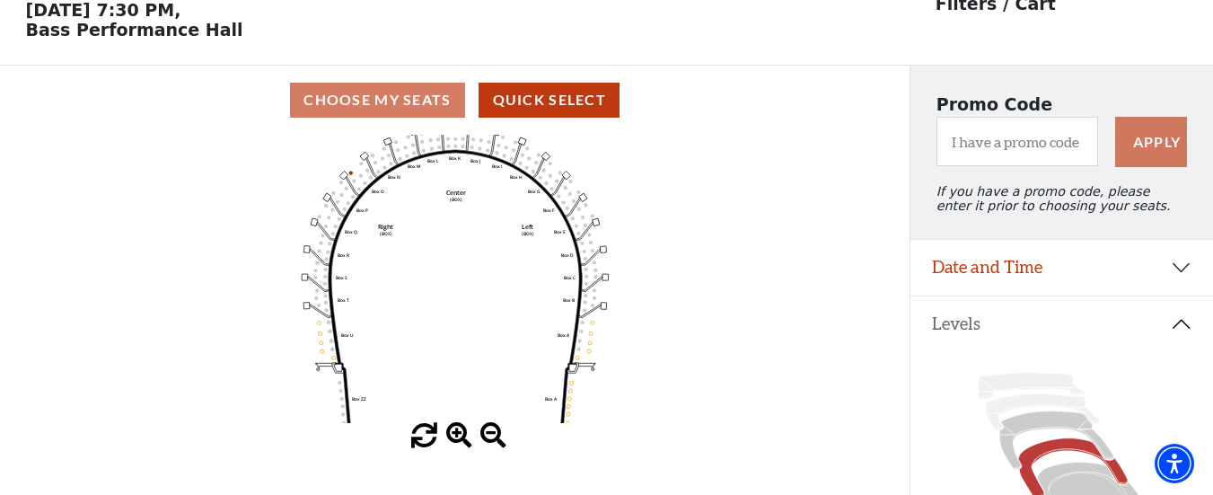
click at [468, 441] on span at bounding box center [459, 436] width 26 height 26
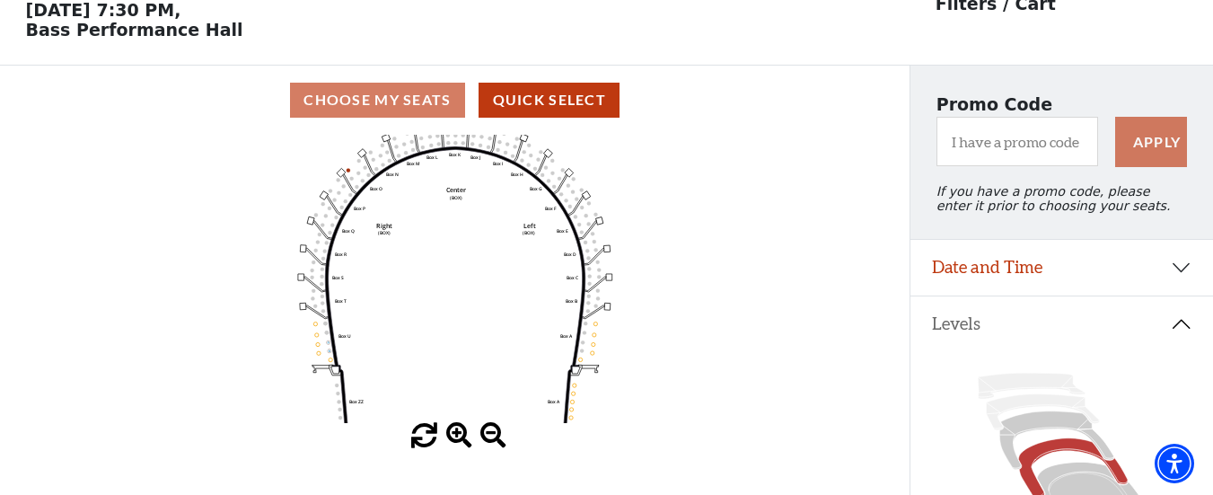
click at [468, 441] on span at bounding box center [459, 436] width 26 height 26
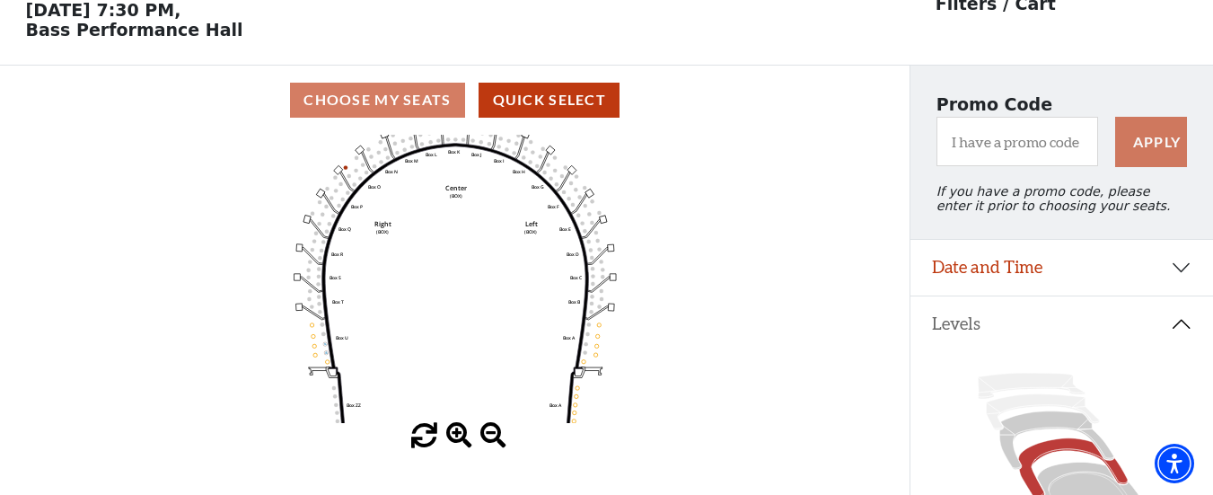
click at [468, 441] on span at bounding box center [459, 436] width 26 height 26
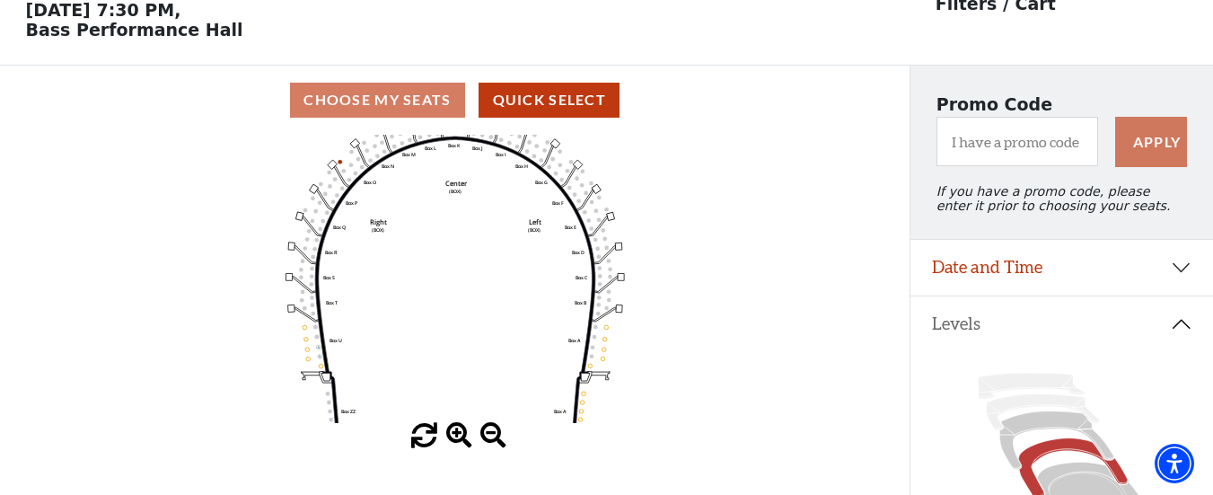
click at [468, 441] on span at bounding box center [459, 436] width 26 height 26
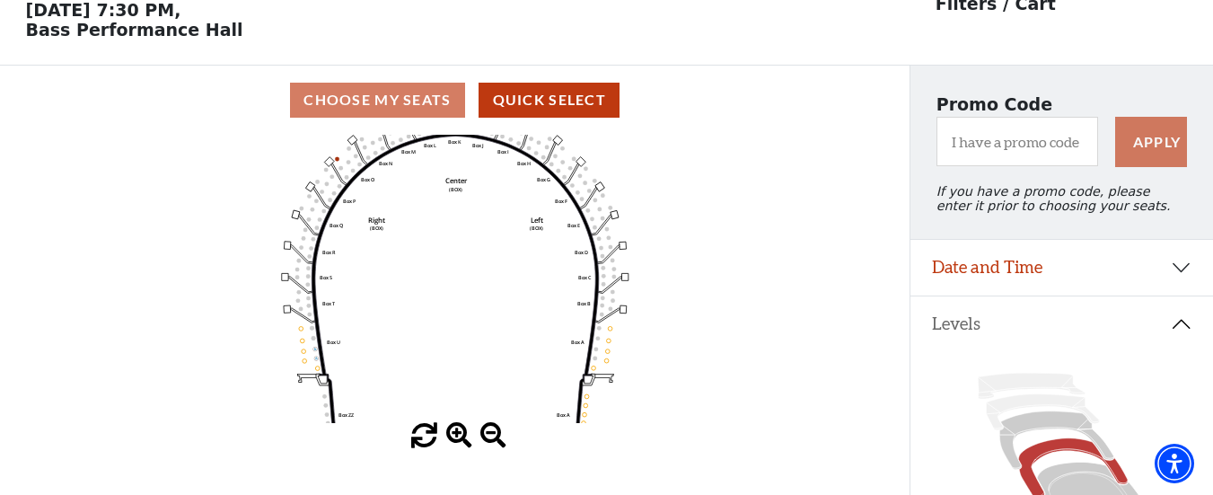
click at [468, 441] on span at bounding box center [459, 436] width 26 height 26
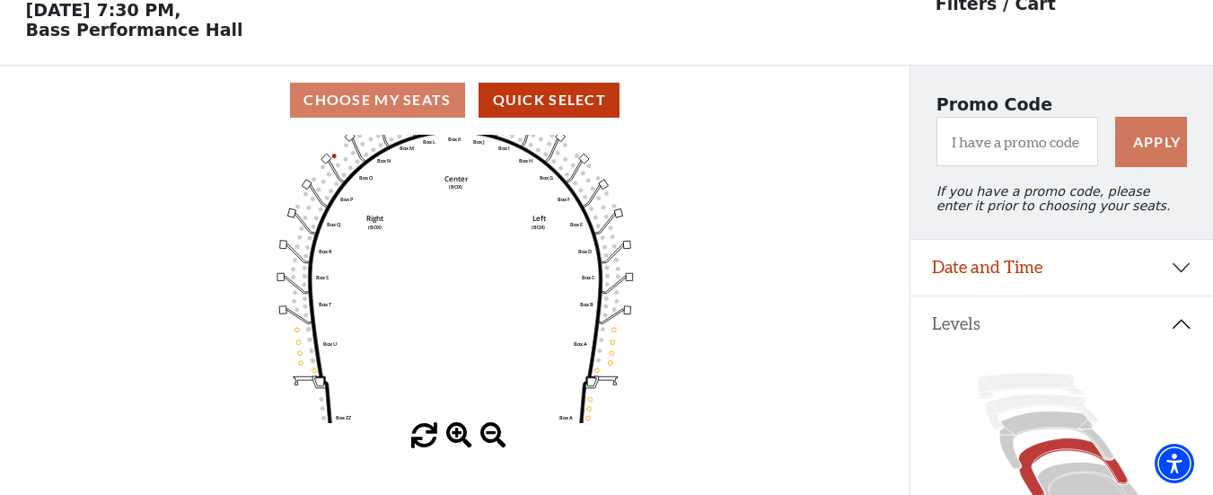
click at [468, 441] on span at bounding box center [459, 436] width 26 height 26
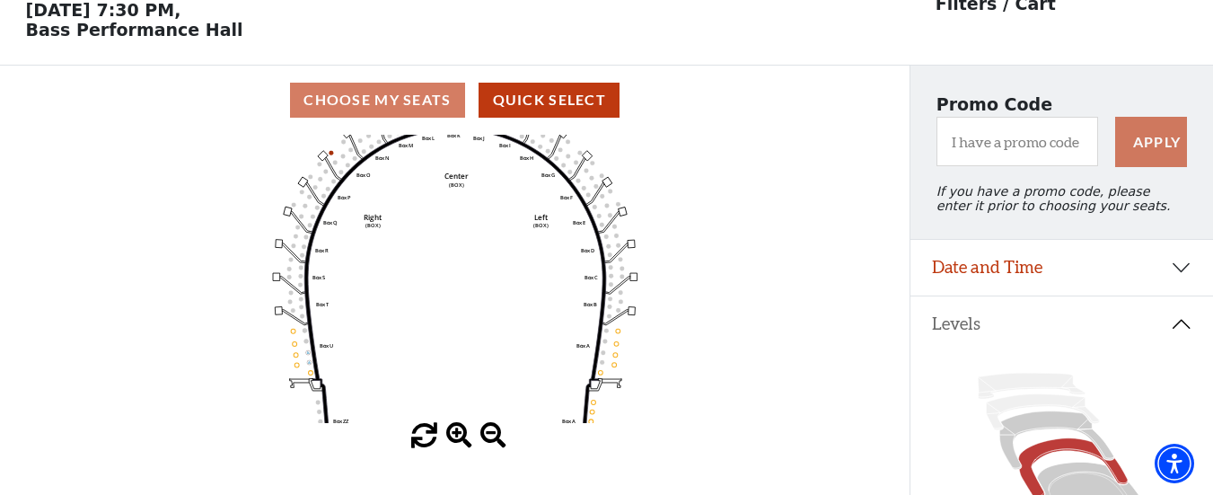
click at [468, 441] on span at bounding box center [459, 436] width 26 height 26
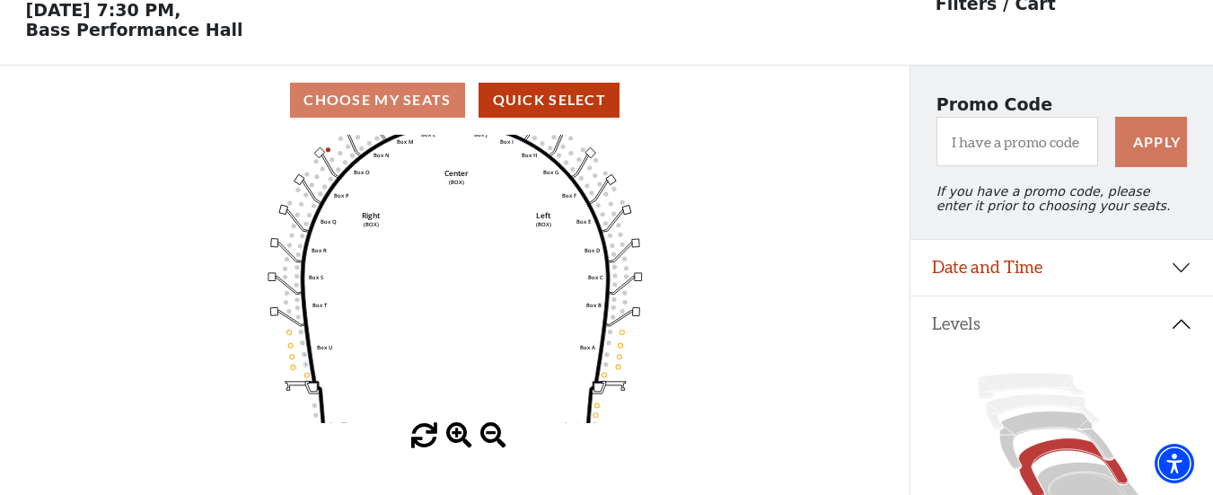
click at [468, 441] on span at bounding box center [459, 436] width 26 height 26
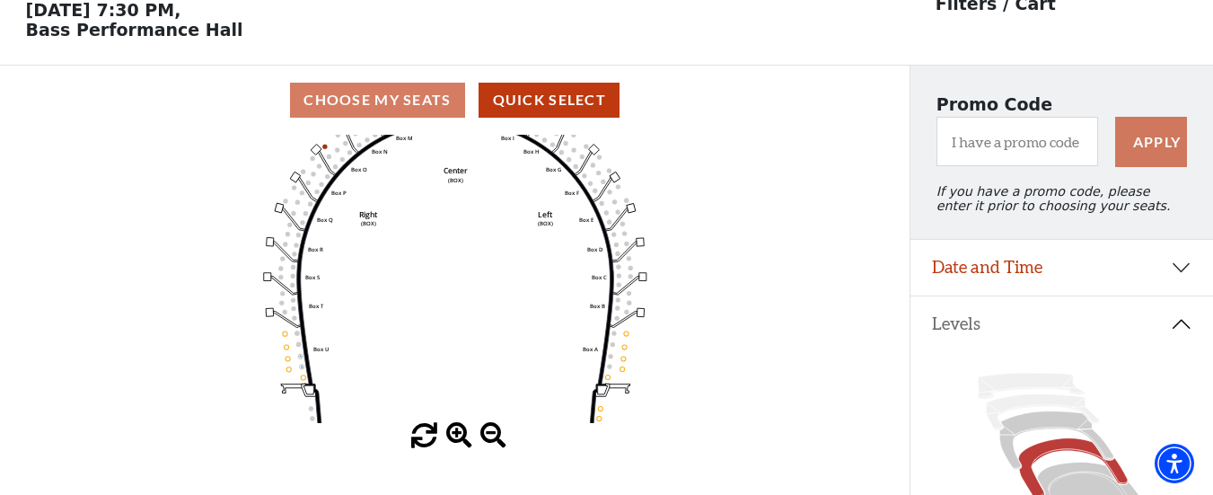
click at [468, 441] on span at bounding box center [459, 436] width 26 height 26
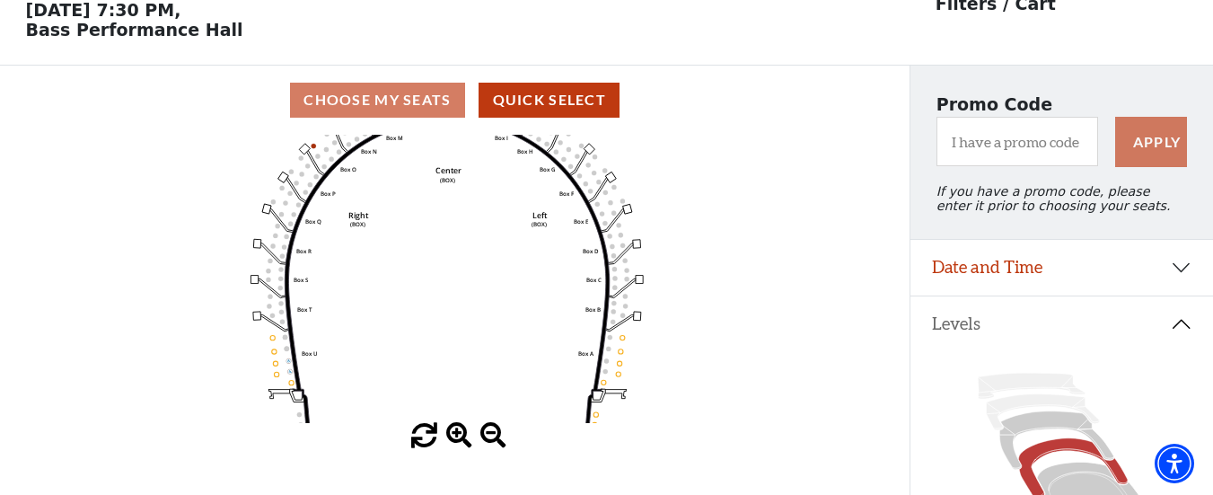
click at [473, 262] on icon "Left (BOX) Right (BOX) Center (BOX) Box ZZ Box U Box T Box S Box R Box Q Box P …" at bounding box center [455, 279] width 819 height 288
click at [492, 442] on span at bounding box center [493, 436] width 26 height 26
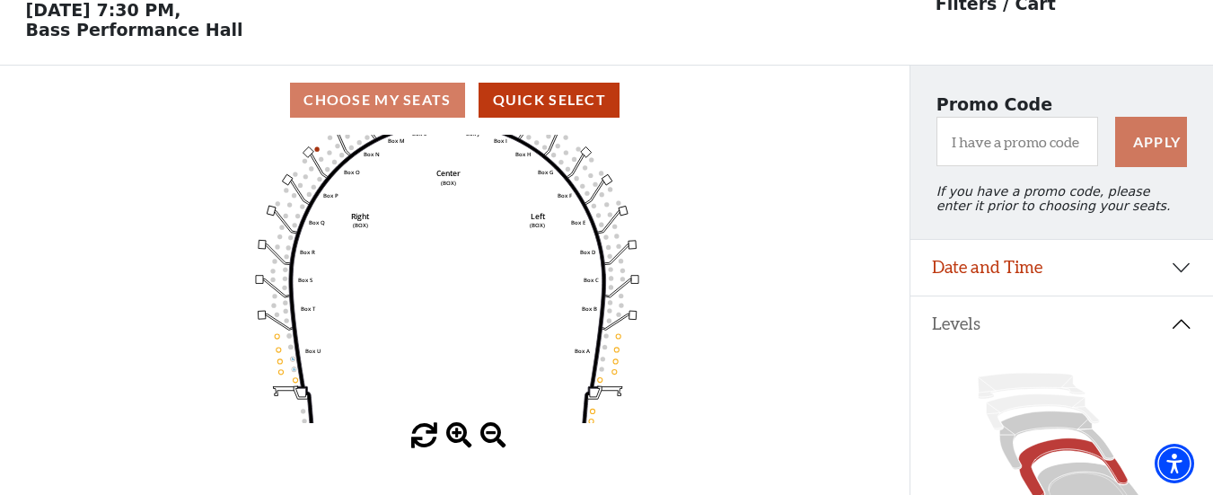
click at [492, 442] on span at bounding box center [493, 436] width 26 height 26
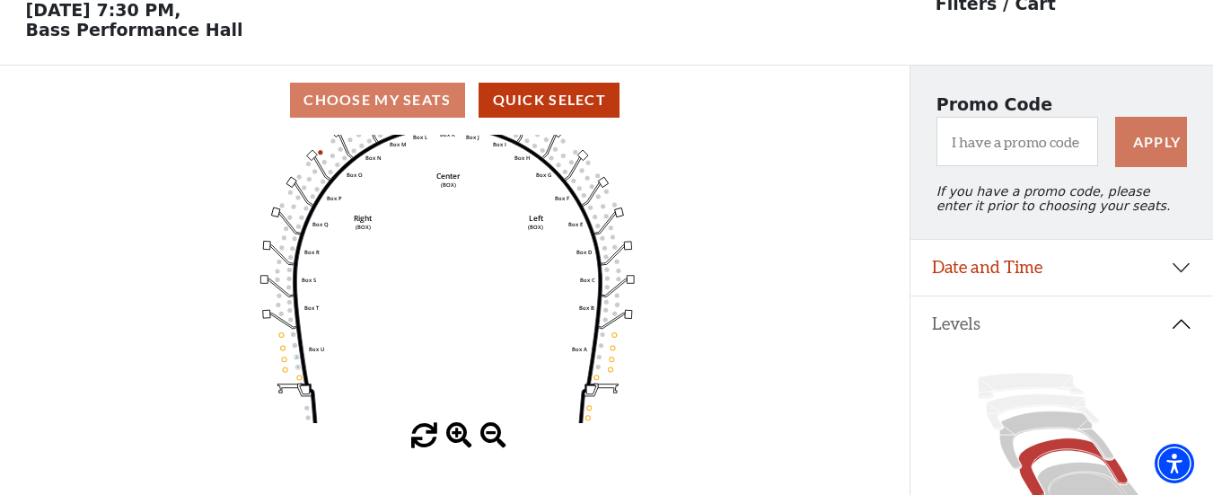
click at [492, 442] on span at bounding box center [493, 436] width 26 height 26
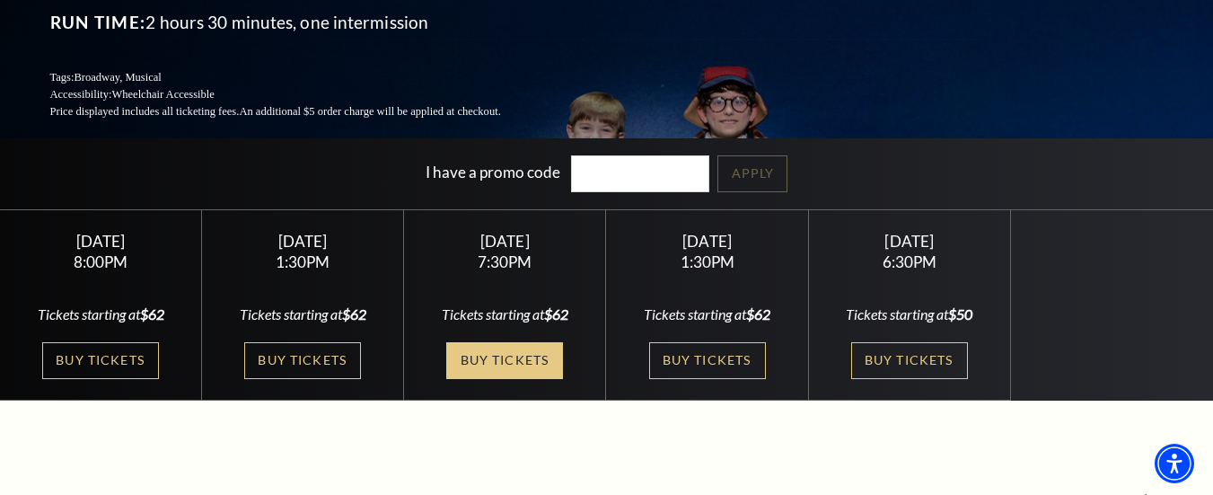
click at [528, 342] on link "Buy Tickets" at bounding box center [504, 360] width 117 height 37
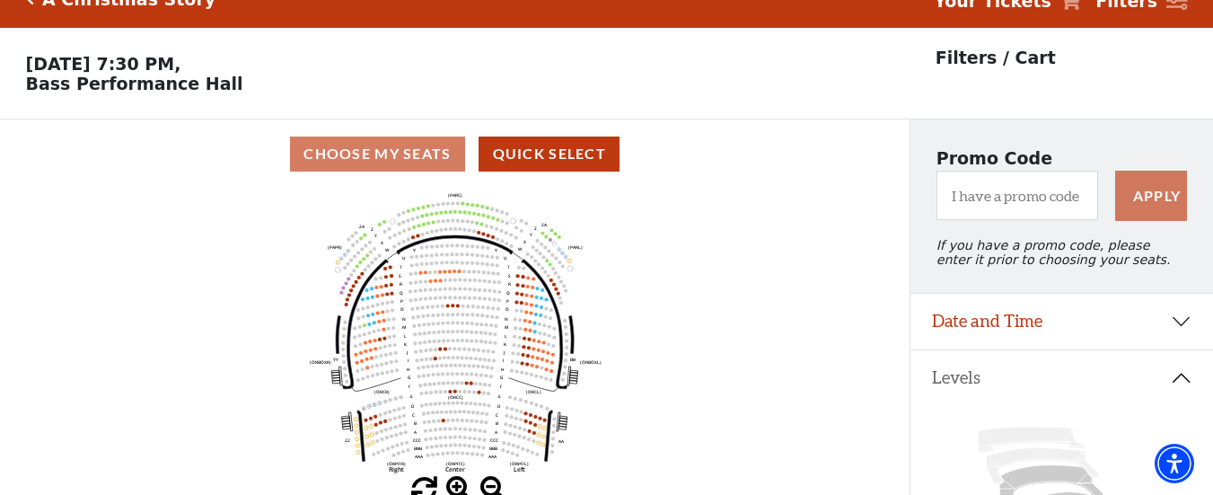
scroll to position [83, 0]
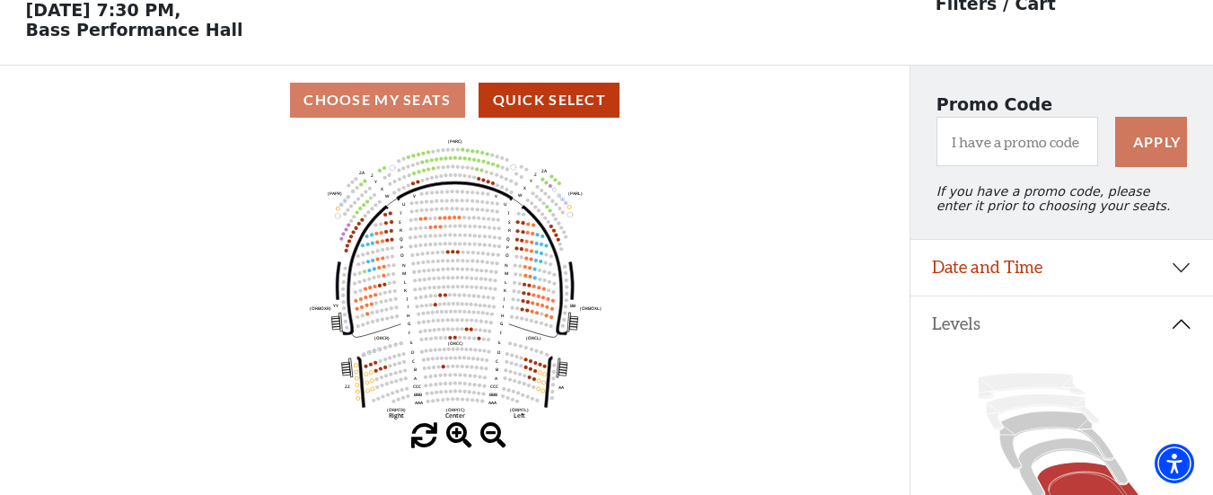
click at [460, 447] on span at bounding box center [459, 436] width 26 height 26
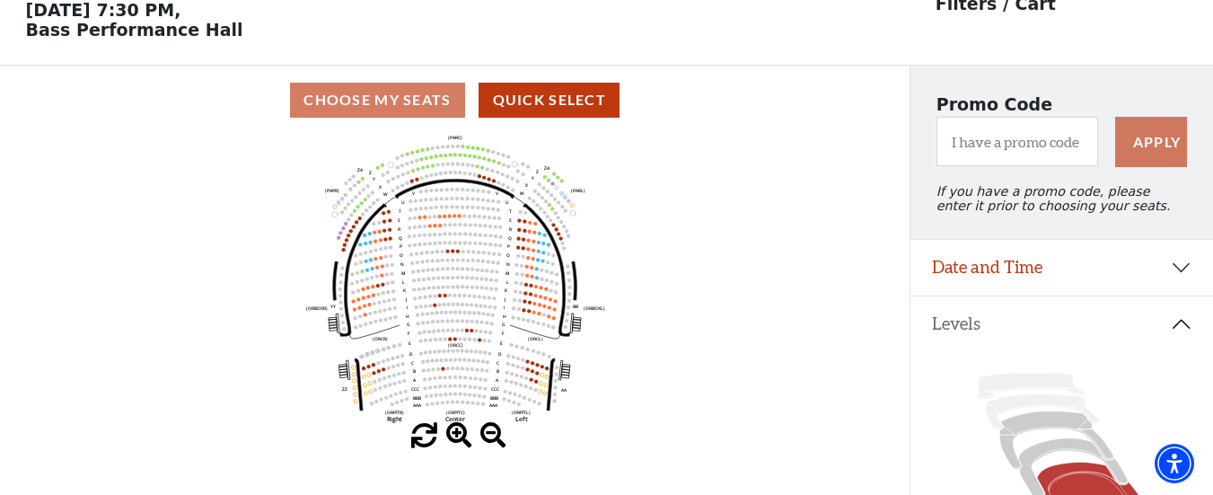
click at [460, 447] on span at bounding box center [459, 436] width 26 height 26
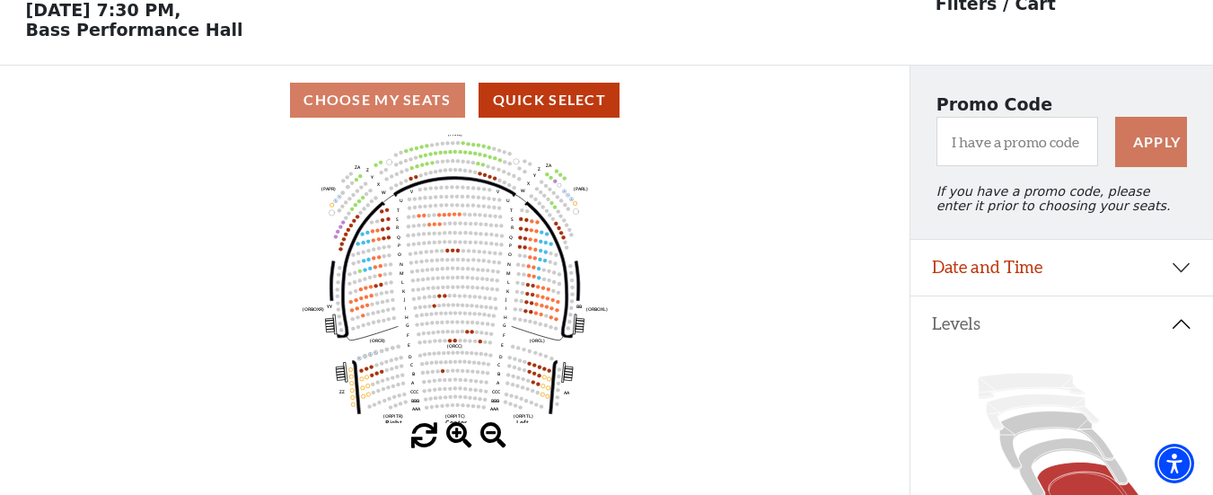
click at [460, 447] on span at bounding box center [459, 436] width 26 height 26
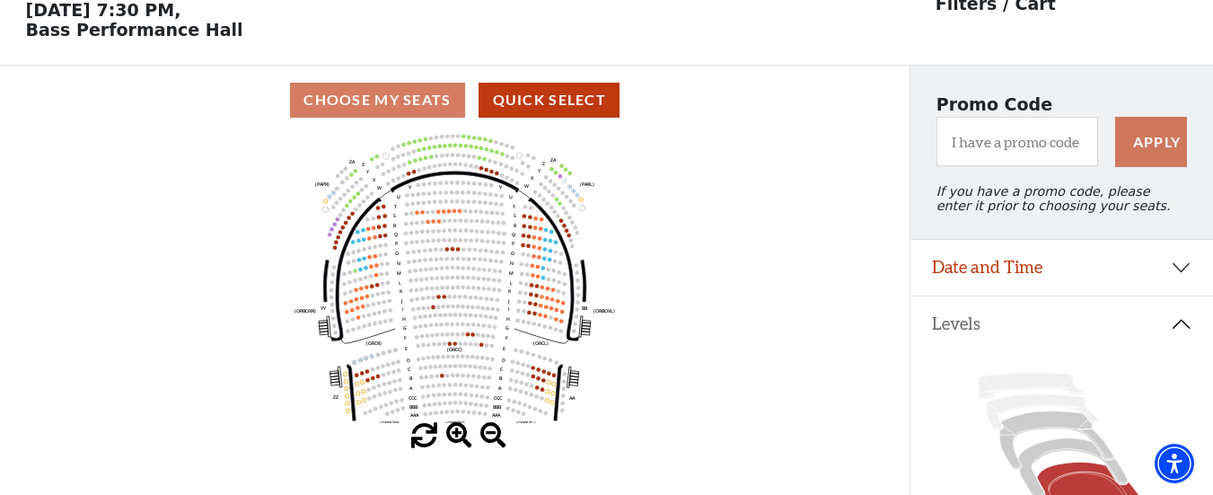
click at [460, 447] on span at bounding box center [459, 436] width 26 height 26
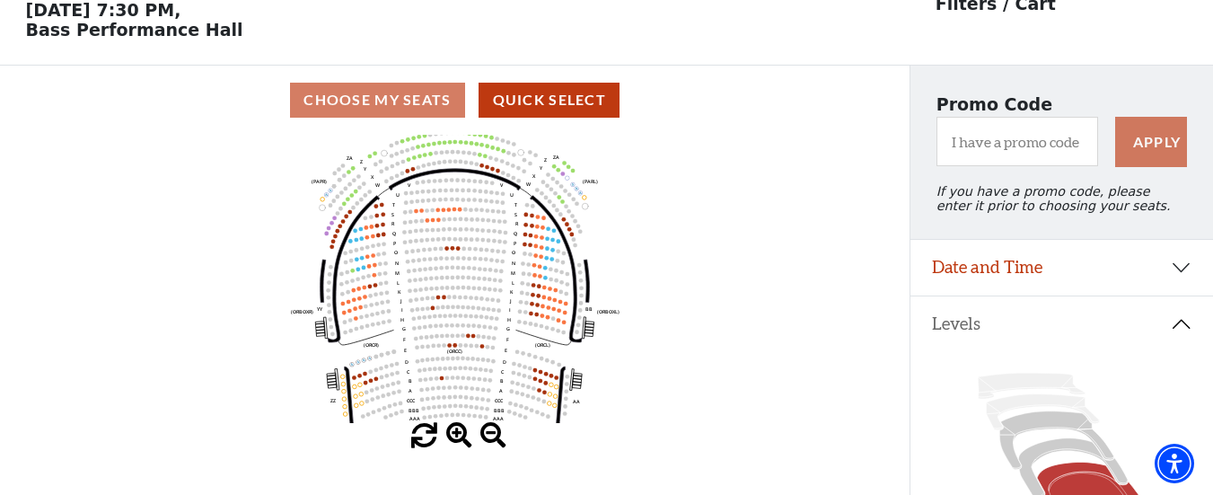
click at [460, 447] on span at bounding box center [459, 436] width 26 height 26
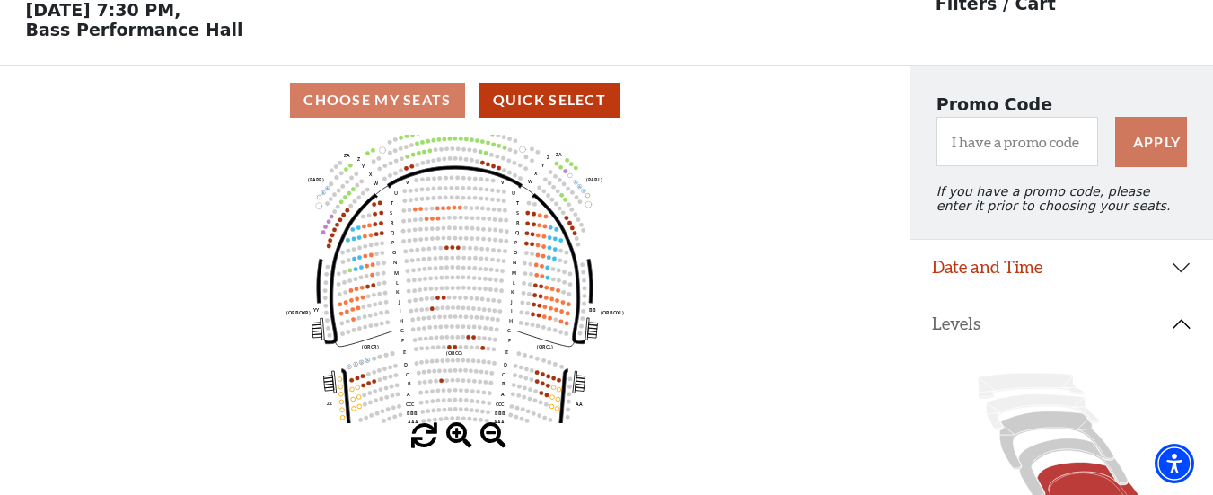
click at [460, 447] on span at bounding box center [459, 436] width 26 height 26
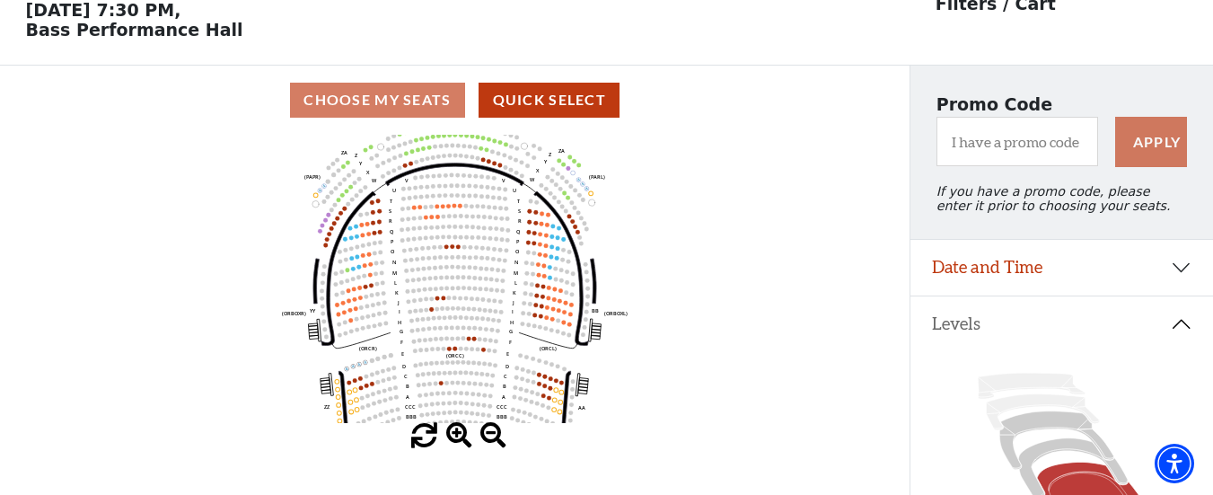
click at [460, 447] on span at bounding box center [459, 436] width 26 height 26
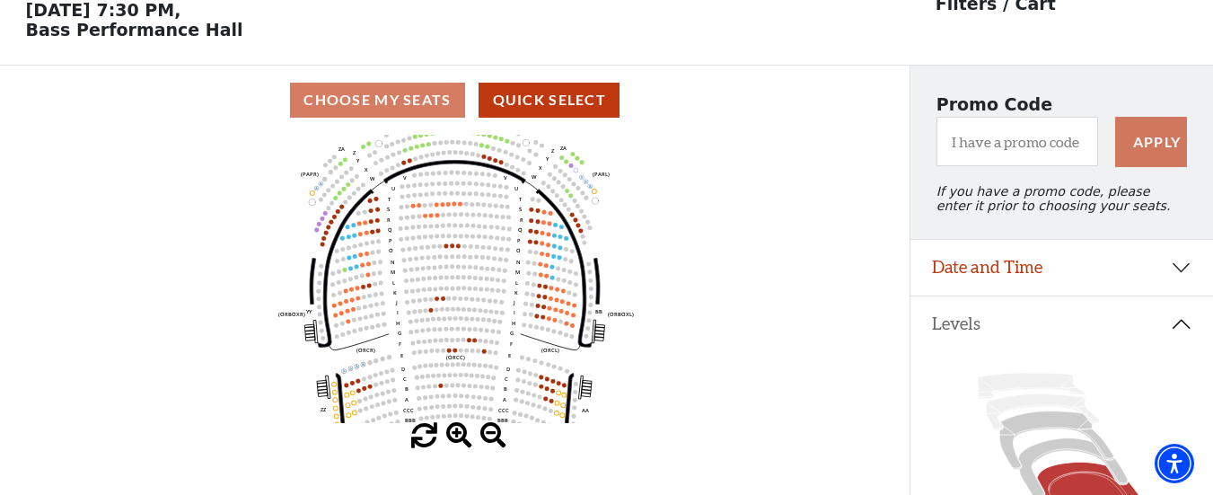
click at [456, 353] on use "Seat Selected" at bounding box center [454, 349] width 5 height 5
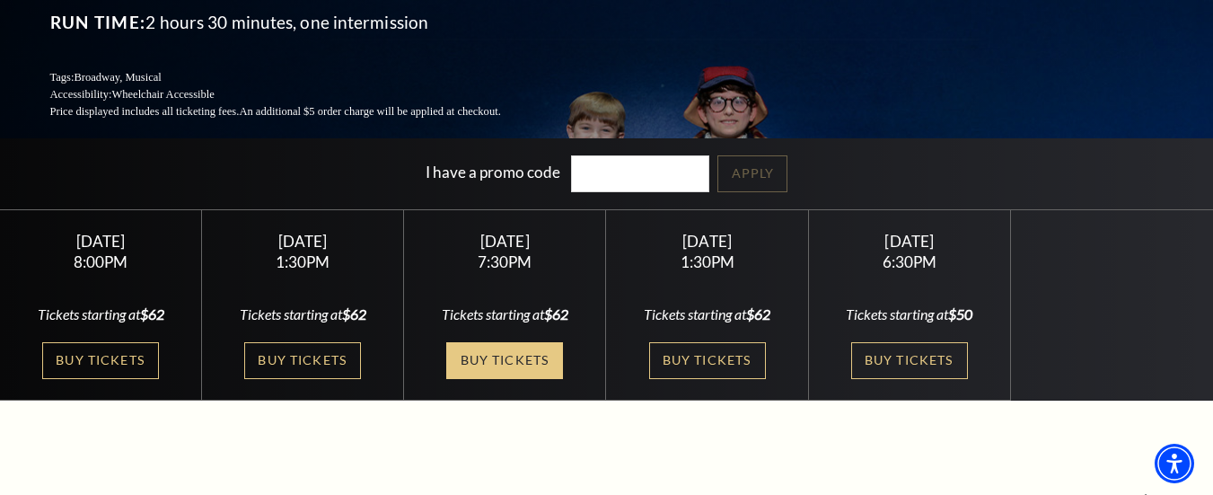
click at [510, 342] on link "Buy Tickets" at bounding box center [504, 360] width 117 height 37
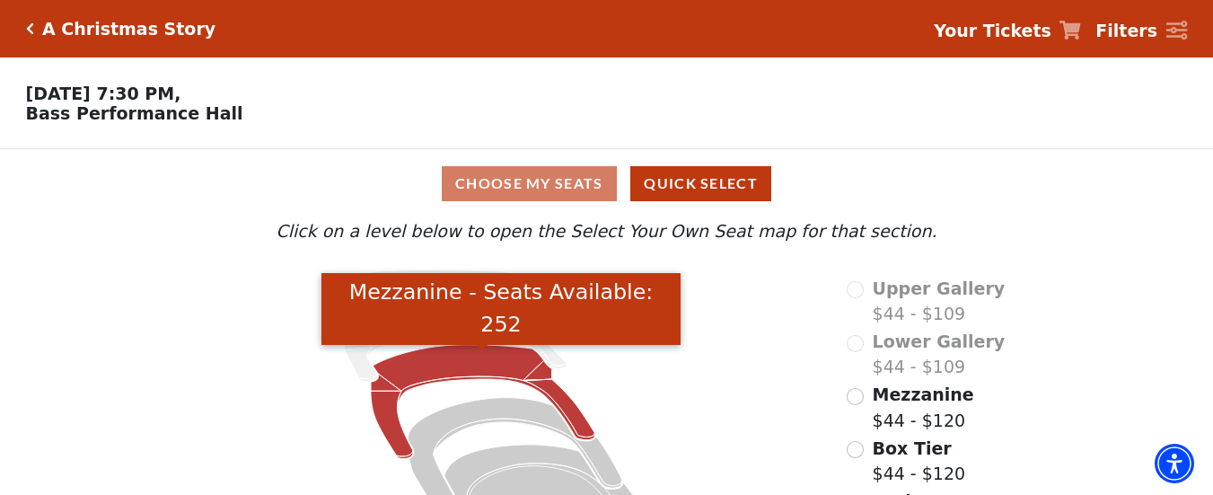
click at [470, 379] on icon "Mezzanine - Seats Available: 252" at bounding box center [483, 402] width 224 height 114
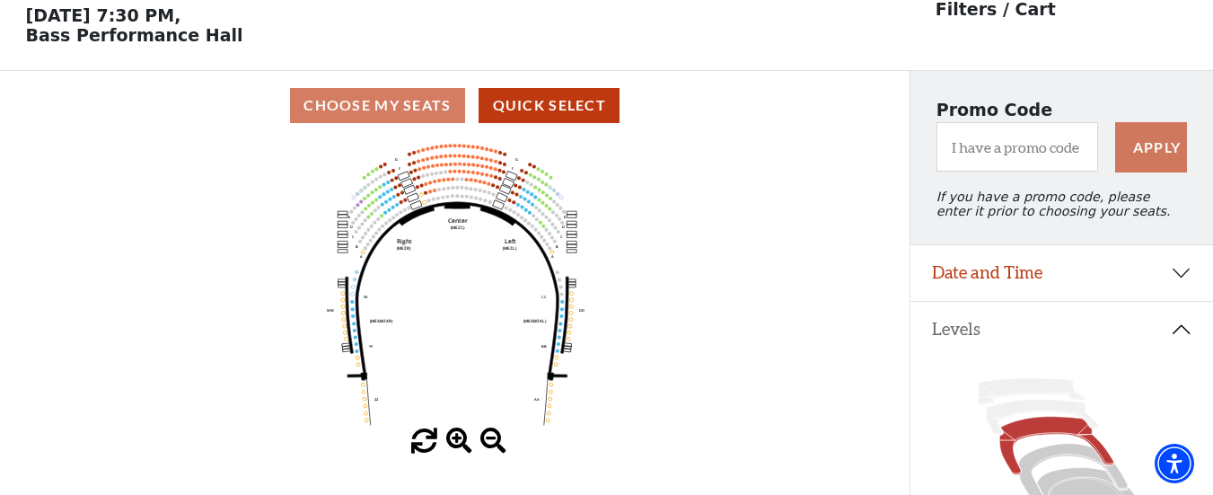
scroll to position [83, 0]
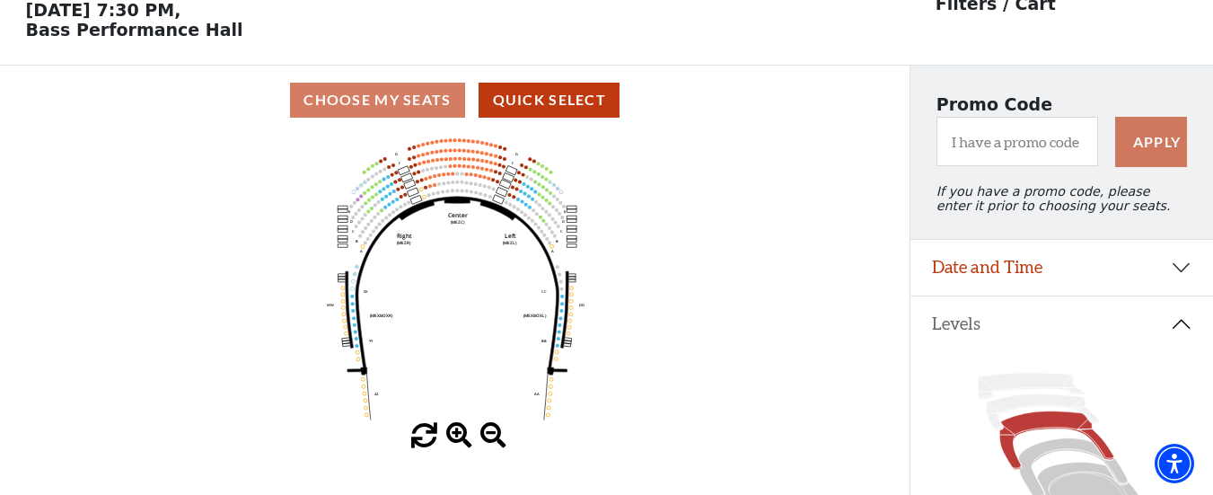
click at [459, 445] on span at bounding box center [459, 436] width 26 height 26
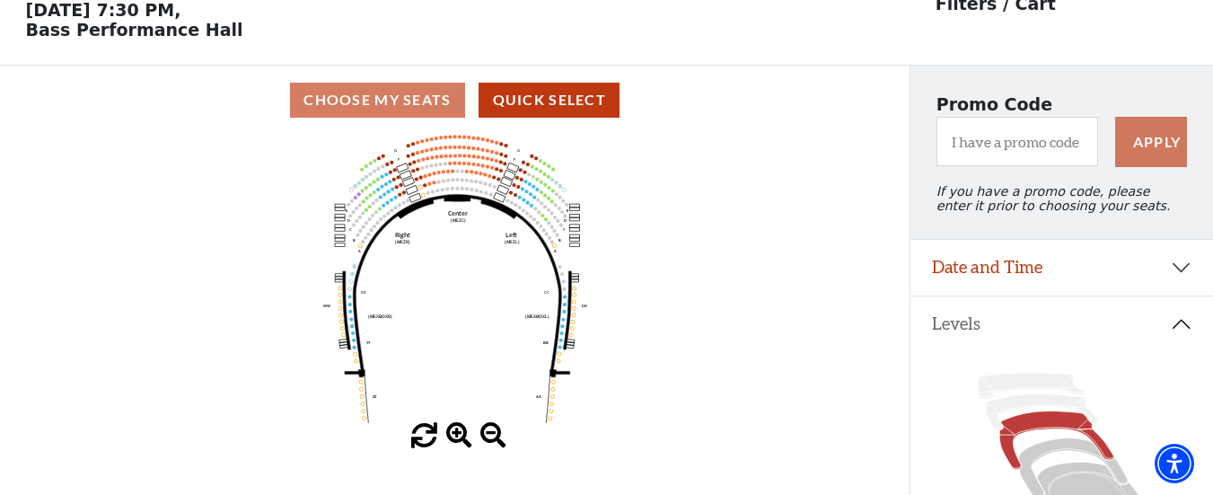
click at [459, 445] on span at bounding box center [459, 436] width 26 height 26
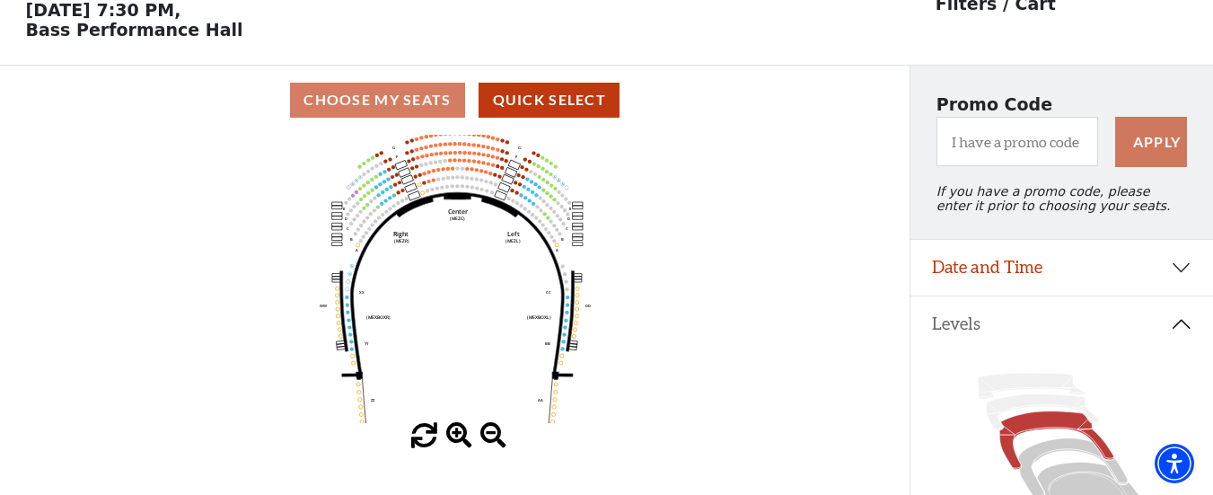
click at [459, 445] on span at bounding box center [459, 436] width 26 height 26
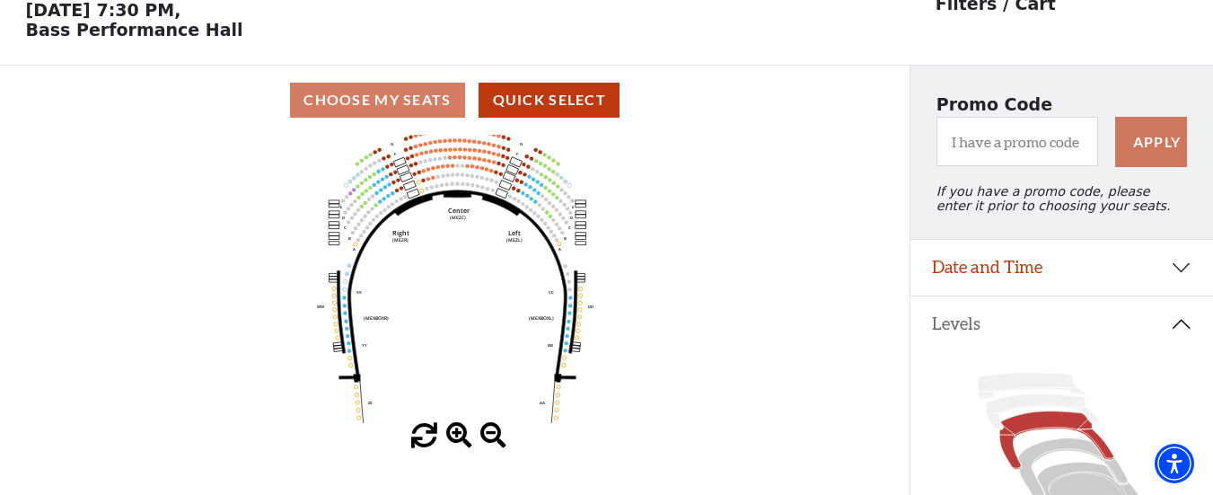
click at [459, 445] on span at bounding box center [459, 436] width 26 height 26
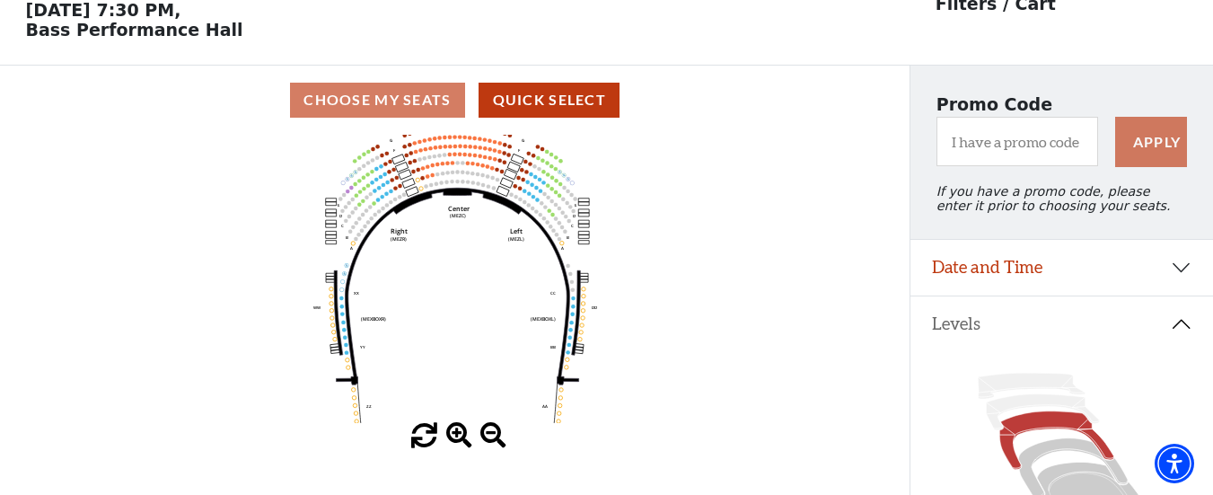
click at [459, 445] on span at bounding box center [459, 436] width 26 height 26
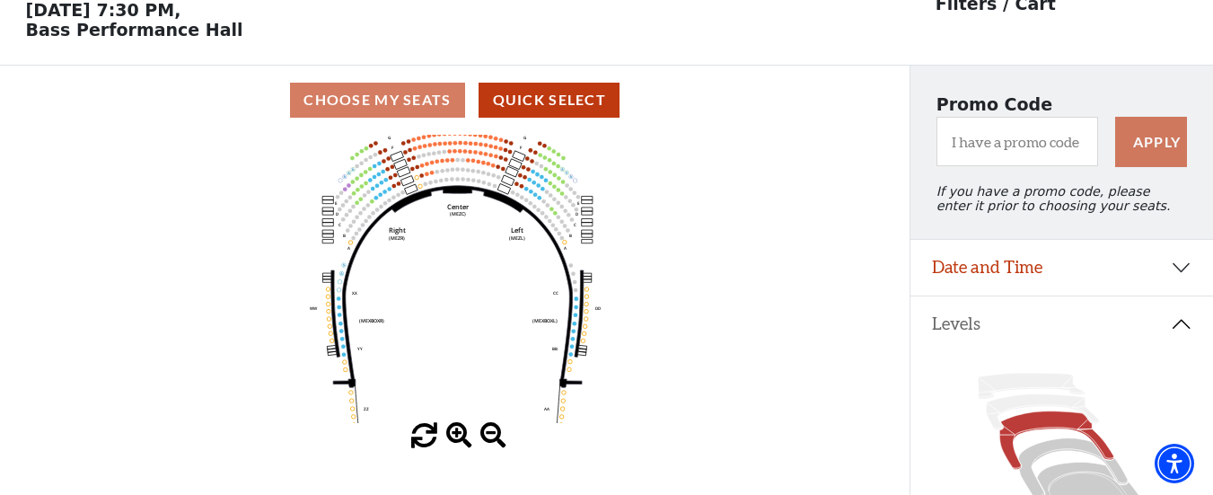
click at [459, 445] on span at bounding box center [459, 436] width 26 height 26
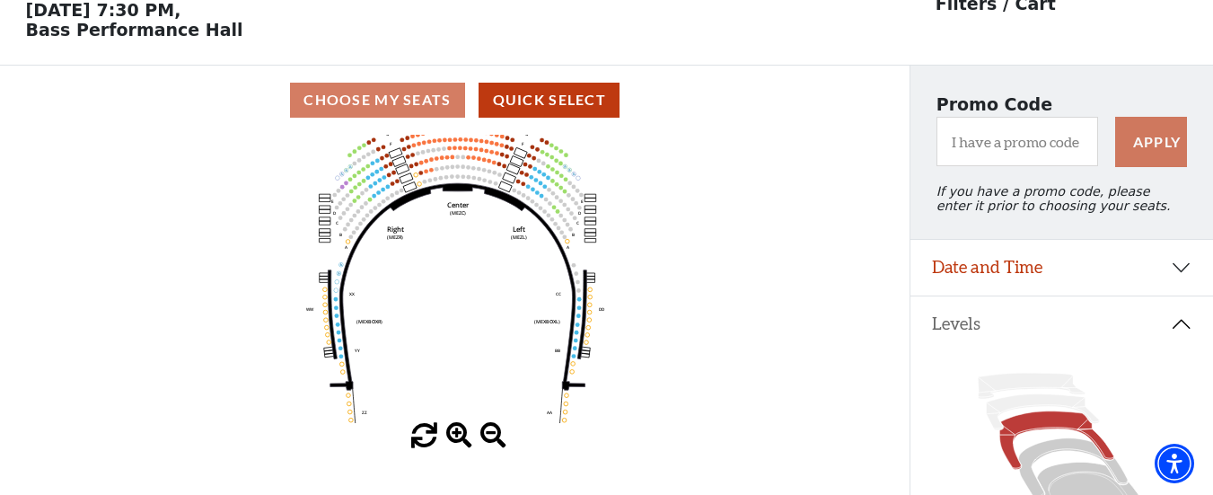
click at [459, 445] on span at bounding box center [459, 436] width 26 height 26
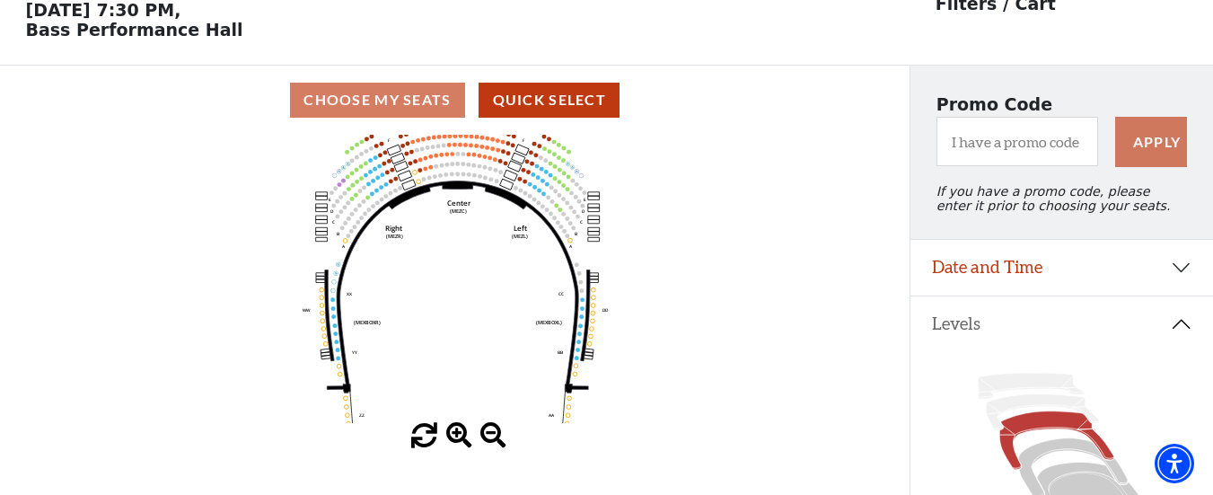
click at [459, 445] on span at bounding box center [459, 436] width 26 height 26
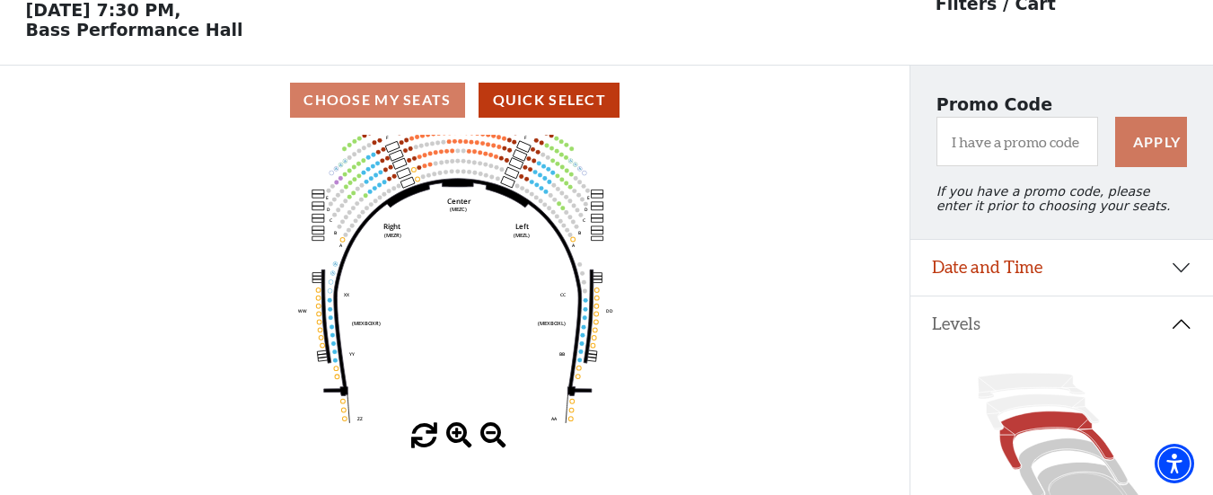
click at [459, 445] on span at bounding box center [459, 436] width 26 height 26
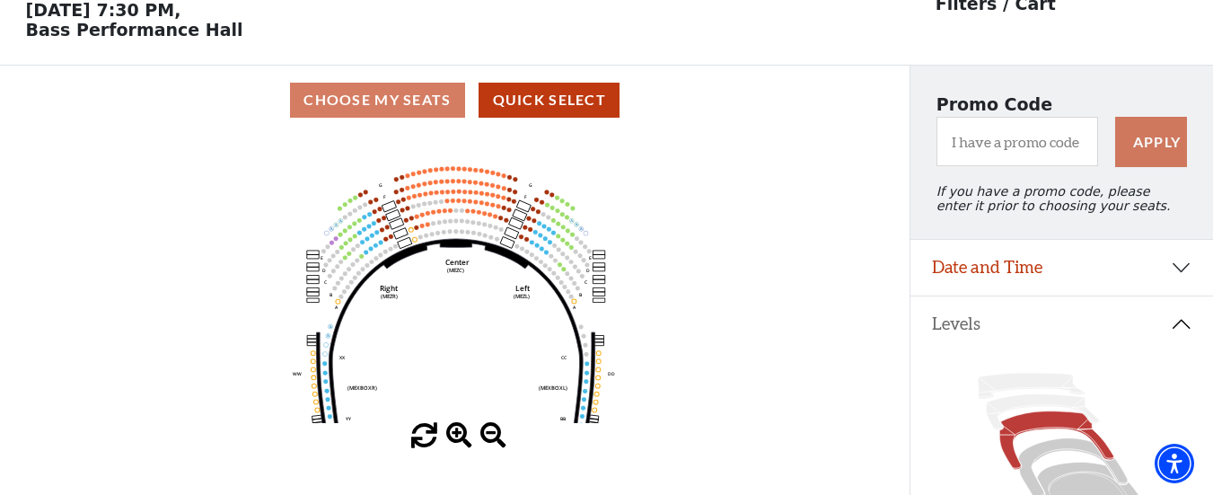
drag, startPoint x: 470, startPoint y: 322, endPoint x: 467, endPoint y: 385, distance: 62.9
click at [467, 385] on icon "Center (MEZC) Right (MEZR) Left (MEZL) (MEXBOXR) (MEXBOXL) XX WW CC DD YY BB ZZ…" at bounding box center [455, 279] width 819 height 288
click at [391, 241] on icon "Center (MEZC) Right (MEZR) Left (MEZL) (MEXBOXR) (MEXBOXL) XX WW CC DD YY BB ZZ…" at bounding box center [455, 279] width 819 height 288
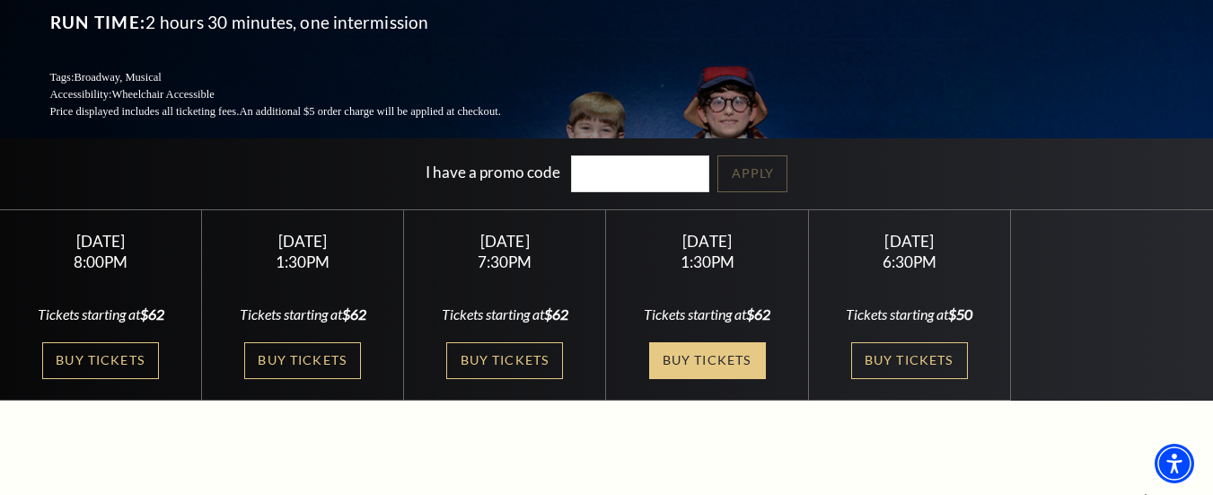
click at [691, 347] on link "Buy Tickets" at bounding box center [707, 360] width 117 height 37
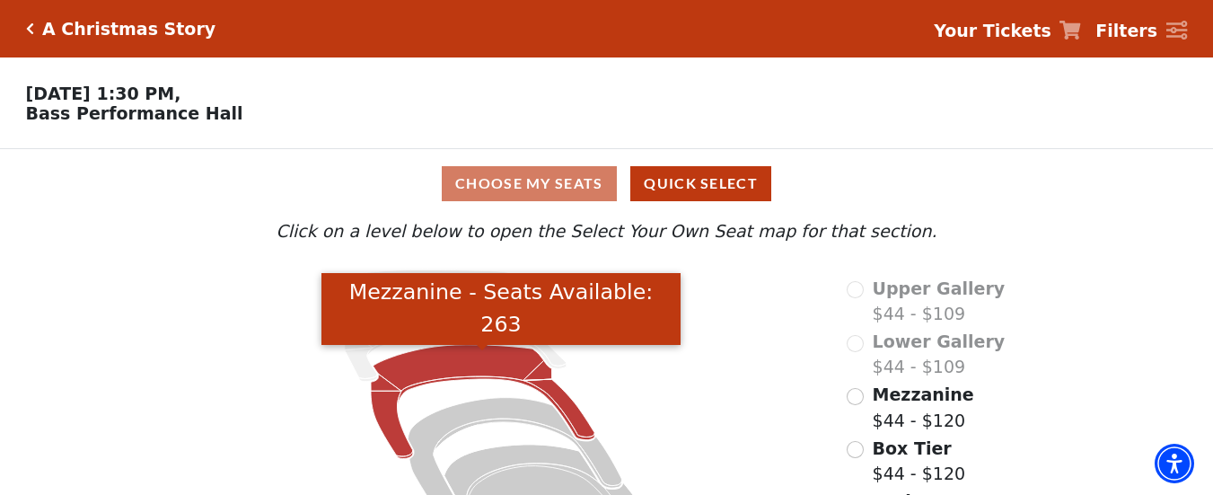
click at [442, 372] on icon "Mezzanine - Seats Available: 263" at bounding box center [483, 402] width 224 height 114
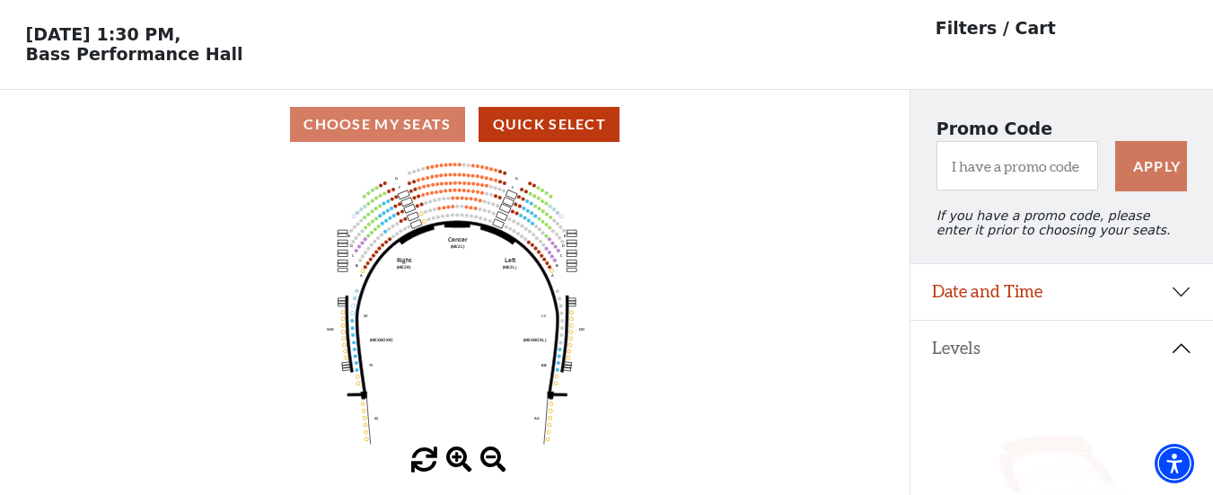
scroll to position [83, 0]
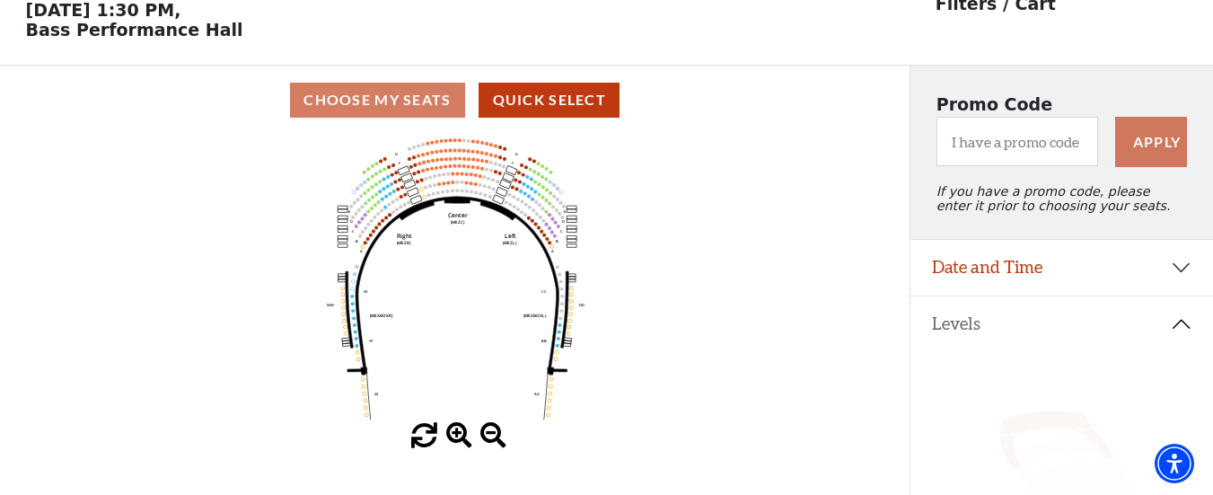
click at [456, 440] on span at bounding box center [459, 436] width 26 height 26
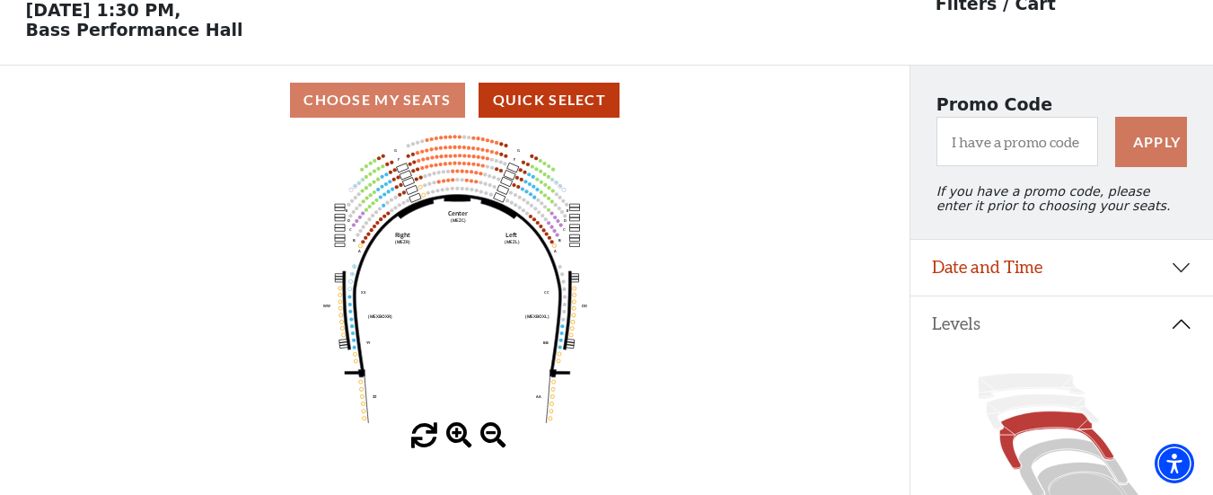
click at [456, 440] on span at bounding box center [459, 436] width 26 height 26
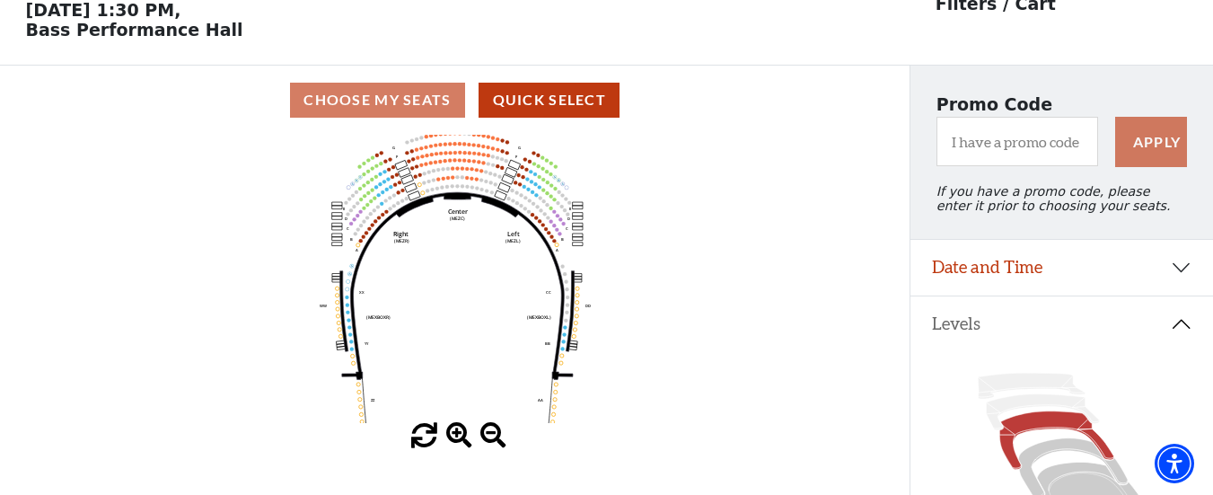
click at [456, 440] on span at bounding box center [459, 436] width 26 height 26
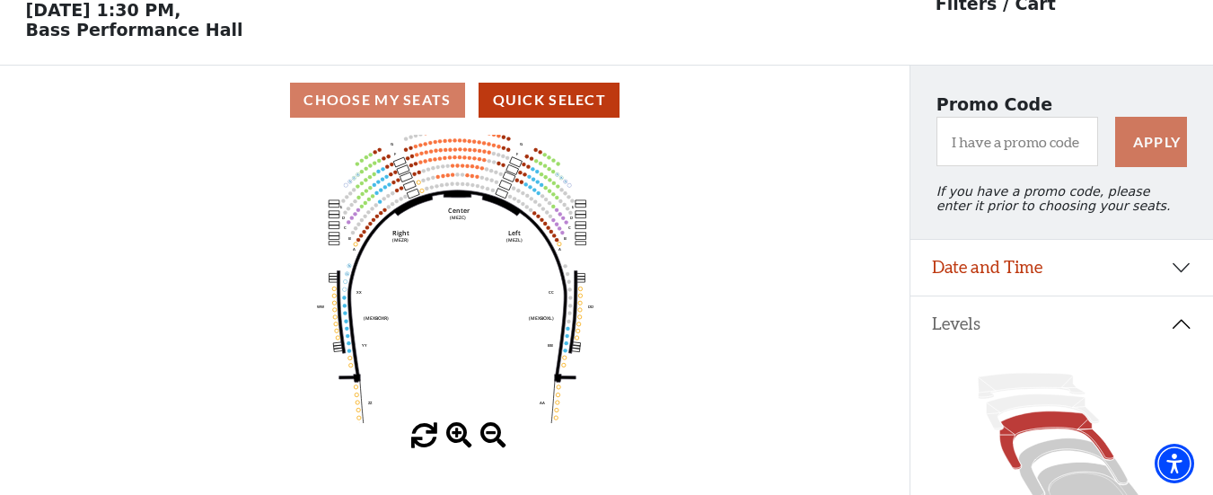
click at [456, 440] on span at bounding box center [459, 436] width 26 height 26
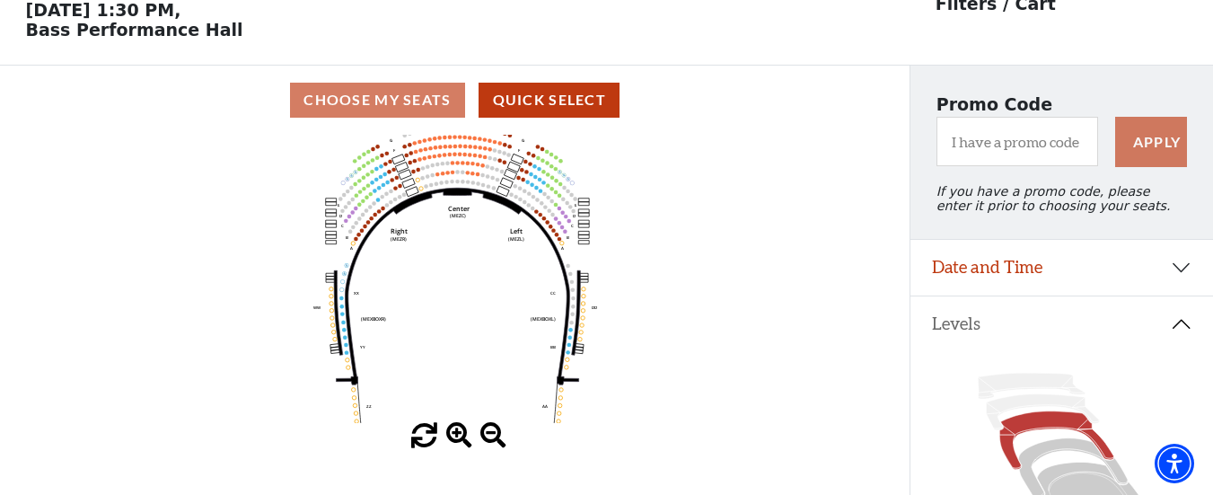
click at [456, 440] on span at bounding box center [459, 436] width 26 height 26
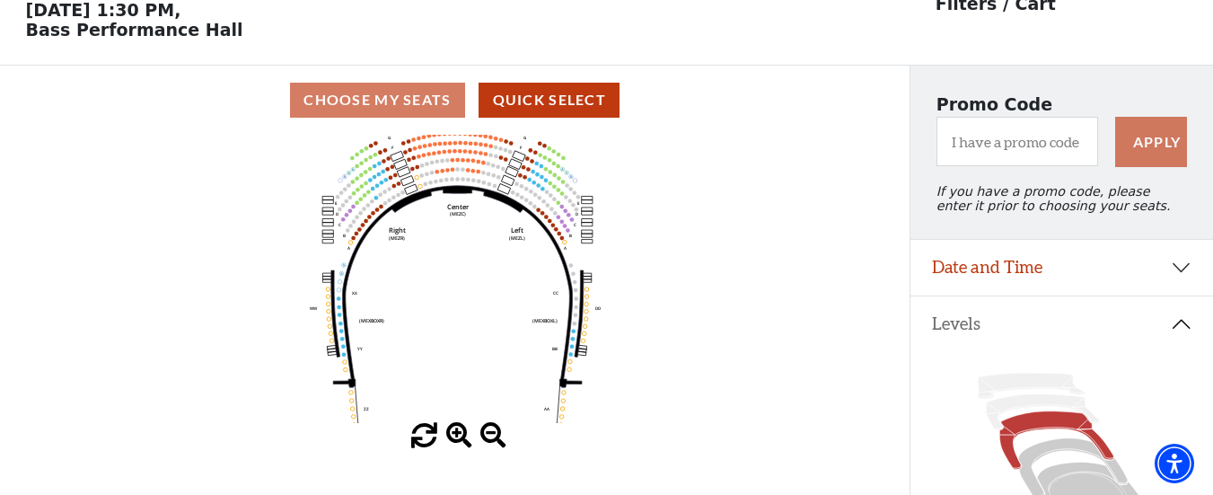
click at [456, 440] on span at bounding box center [459, 436] width 26 height 26
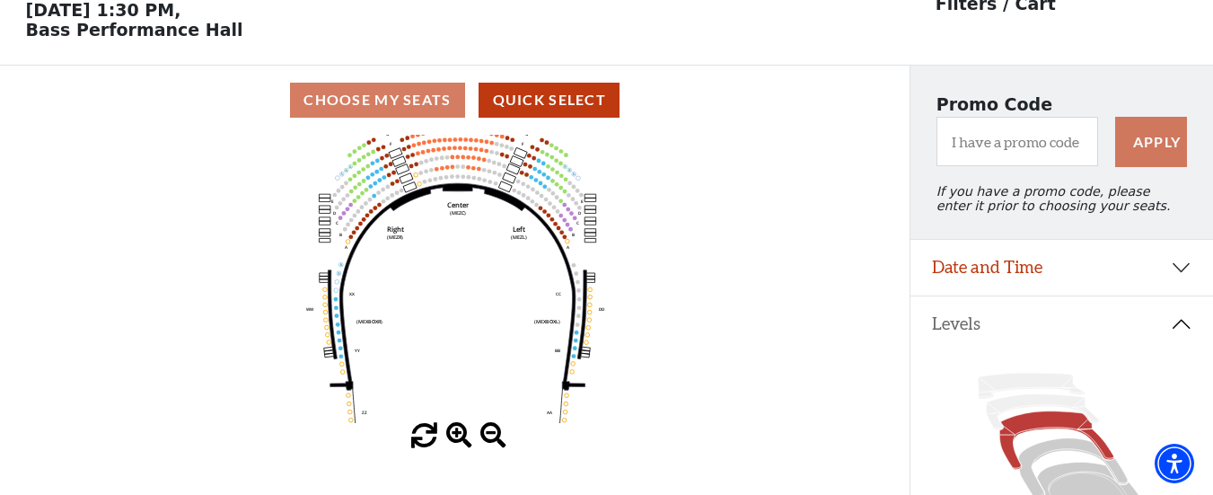
click at [456, 440] on span at bounding box center [459, 436] width 26 height 26
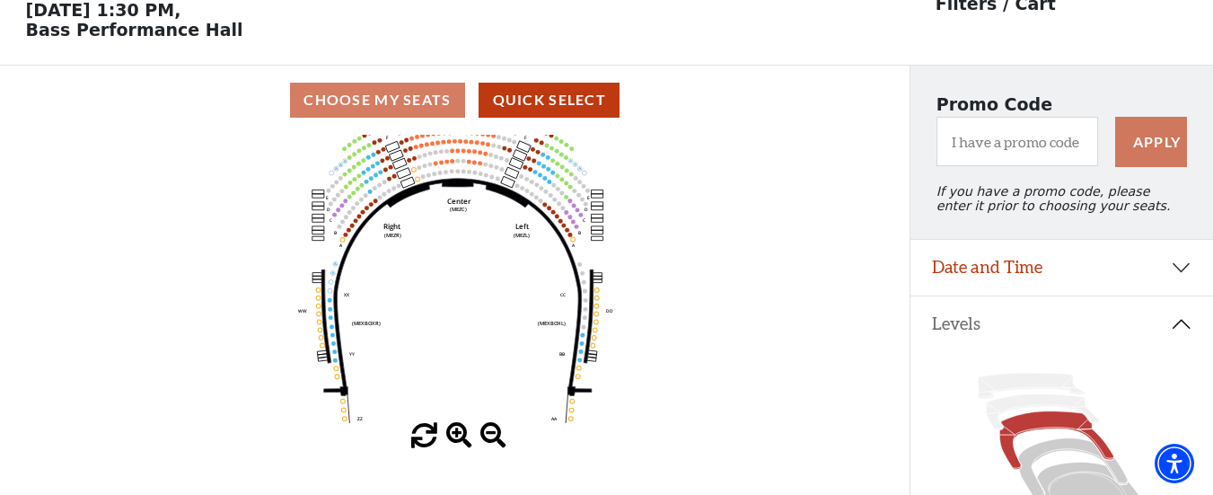
click at [456, 440] on span at bounding box center [459, 436] width 26 height 26
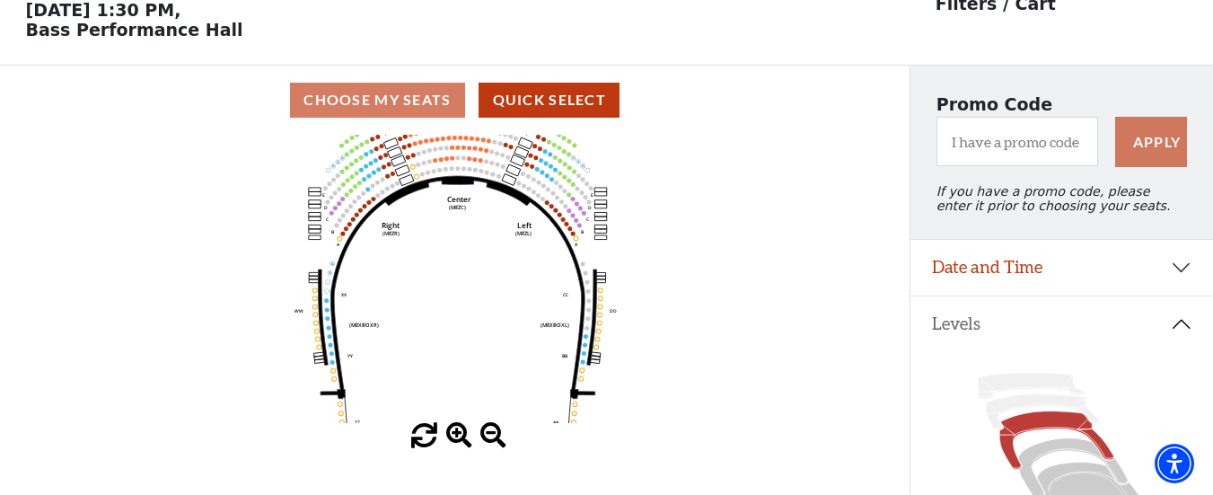
click at [456, 440] on span at bounding box center [459, 436] width 26 height 26
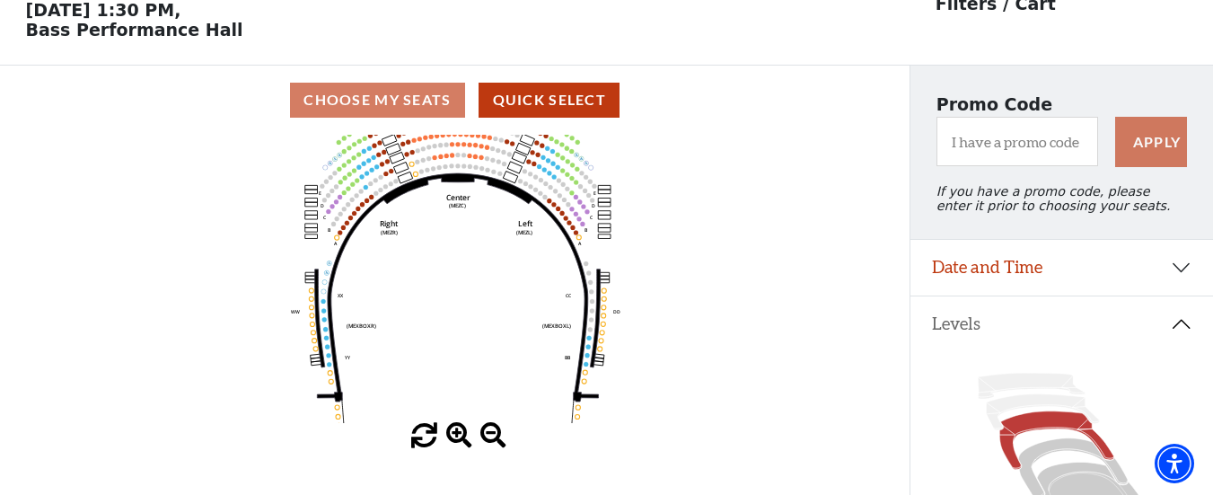
click at [456, 440] on span at bounding box center [459, 436] width 26 height 26
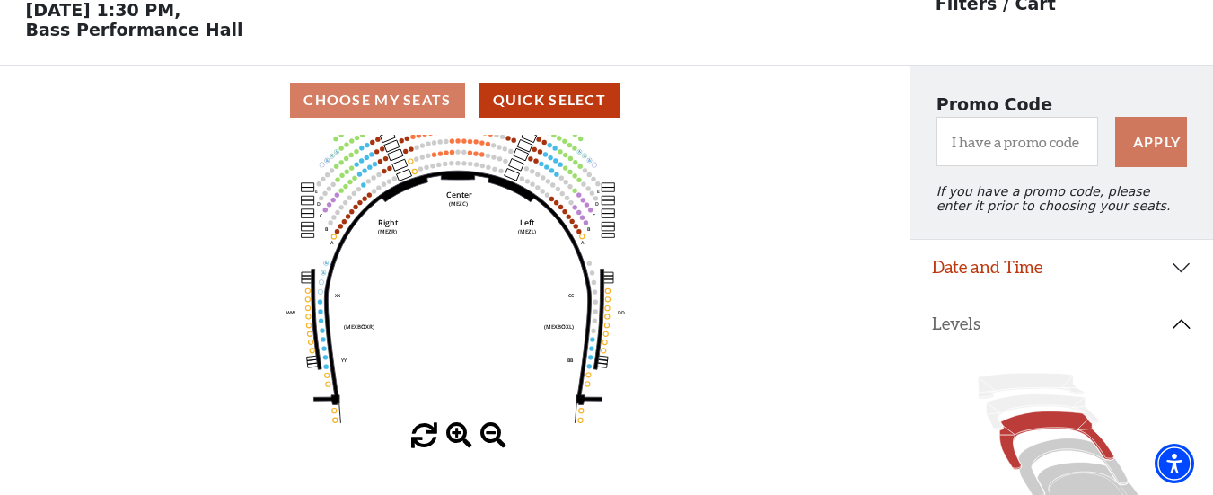
click at [456, 440] on span at bounding box center [459, 436] width 26 height 26
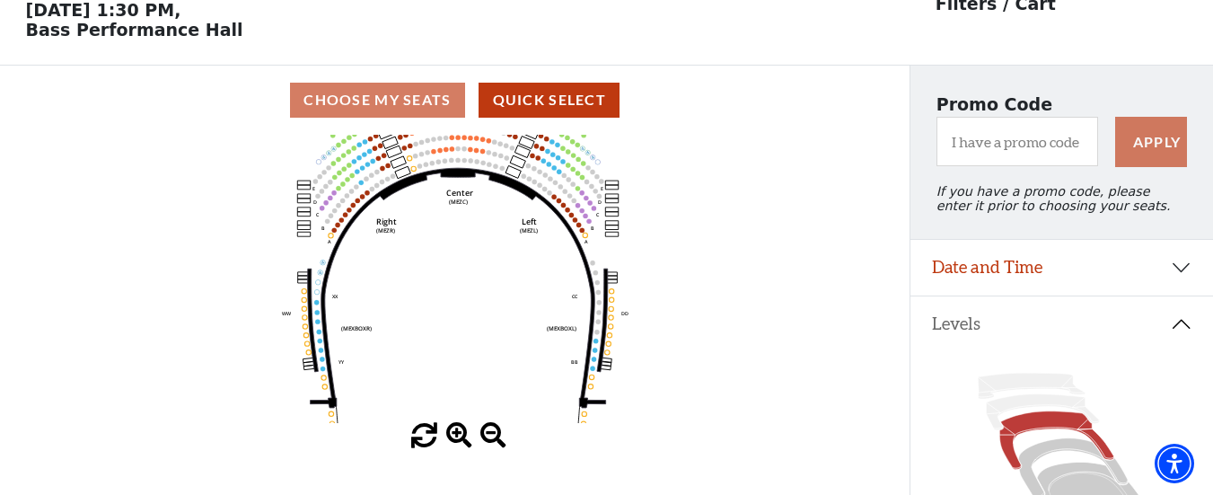
click at [456, 440] on span at bounding box center [459, 436] width 26 height 26
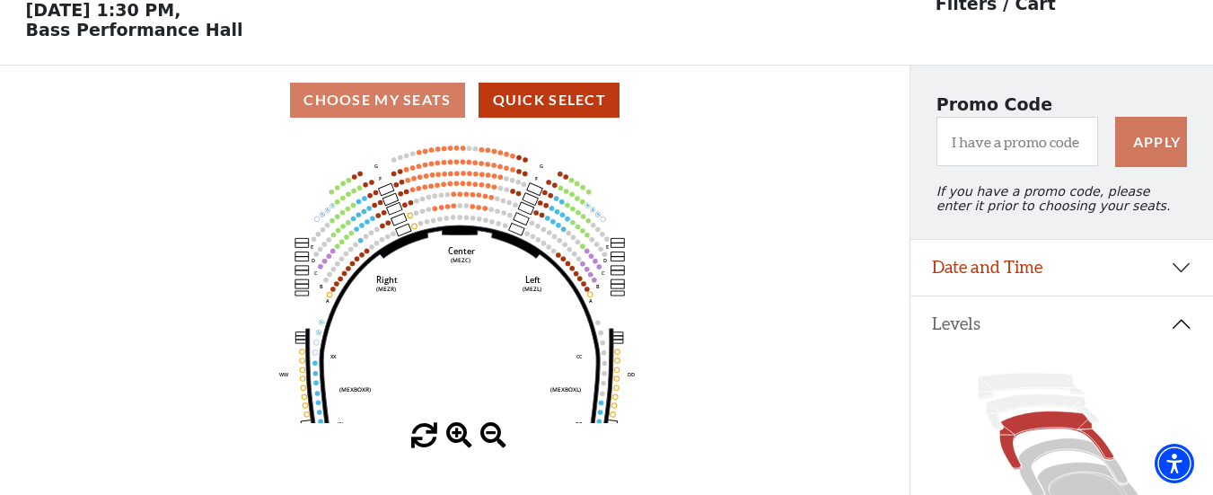
drag, startPoint x: 485, startPoint y: 287, endPoint x: 488, endPoint y: 374, distance: 87.2
click at [488, 374] on icon "Center (MEZC) Right (MEZR) Left (MEZL) (MEXBOXR) (MEXBOXL) XX WW CC DD YY BB ZZ…" at bounding box center [455, 279] width 819 height 288
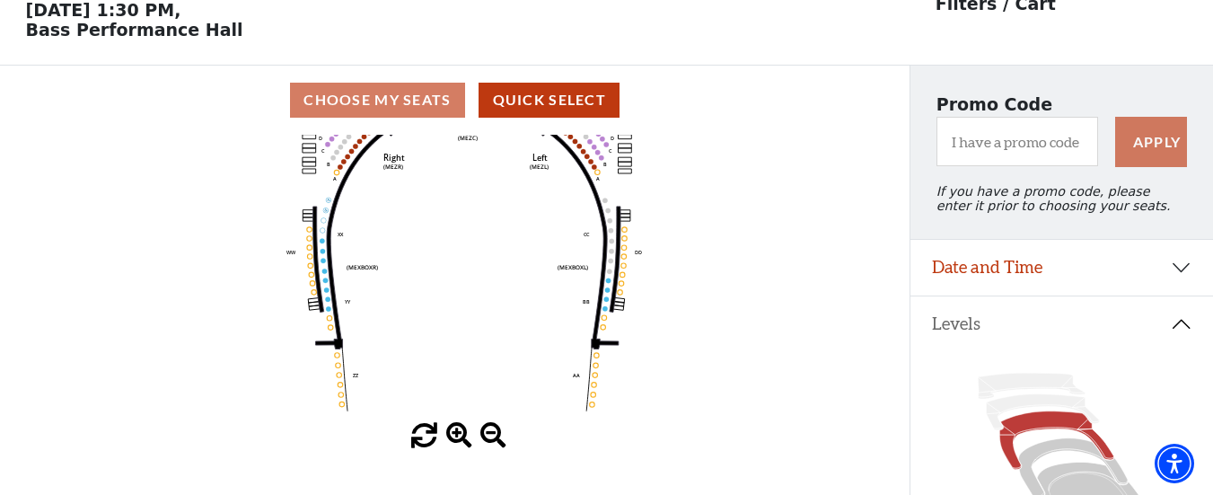
drag, startPoint x: 522, startPoint y: 408, endPoint x: 528, endPoint y: 225, distance: 183.2
click at [528, 225] on icon "Center (MEZC) Right (MEZR) Left (MEZL) (MEXBOXR) (MEXBOXL) XX WW CC DD YY BB ZZ…" at bounding box center [455, 279] width 819 height 288
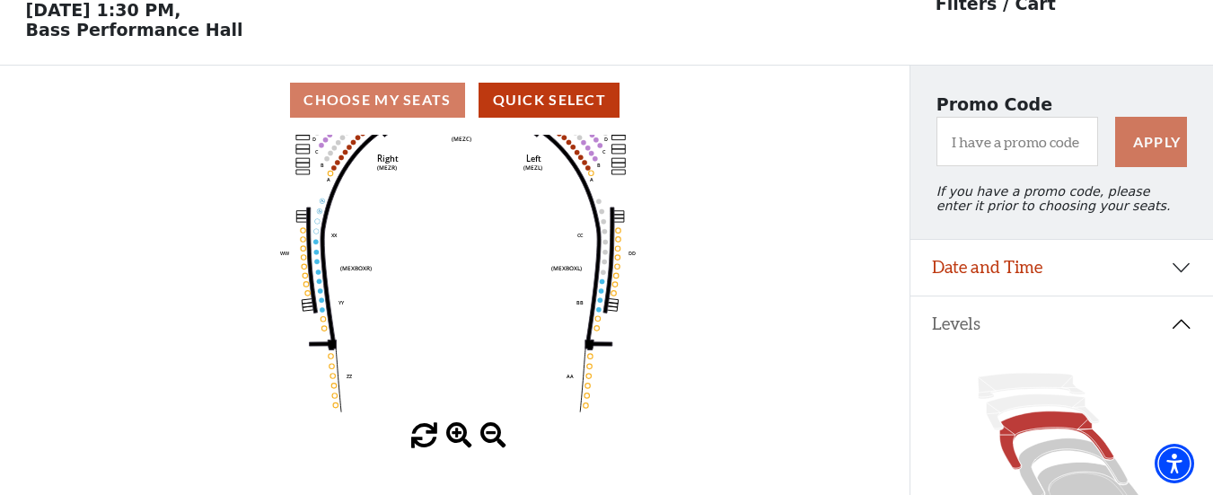
drag, startPoint x: 514, startPoint y: 263, endPoint x: 508, endPoint y: 298, distance: 35.6
click at [508, 298] on icon "Center (MEZC) Right (MEZR) Left (MEZL) (MEXBOXR) (MEXBOXL) XX WW CC DD YY BB ZZ…" at bounding box center [455, 279] width 819 height 288
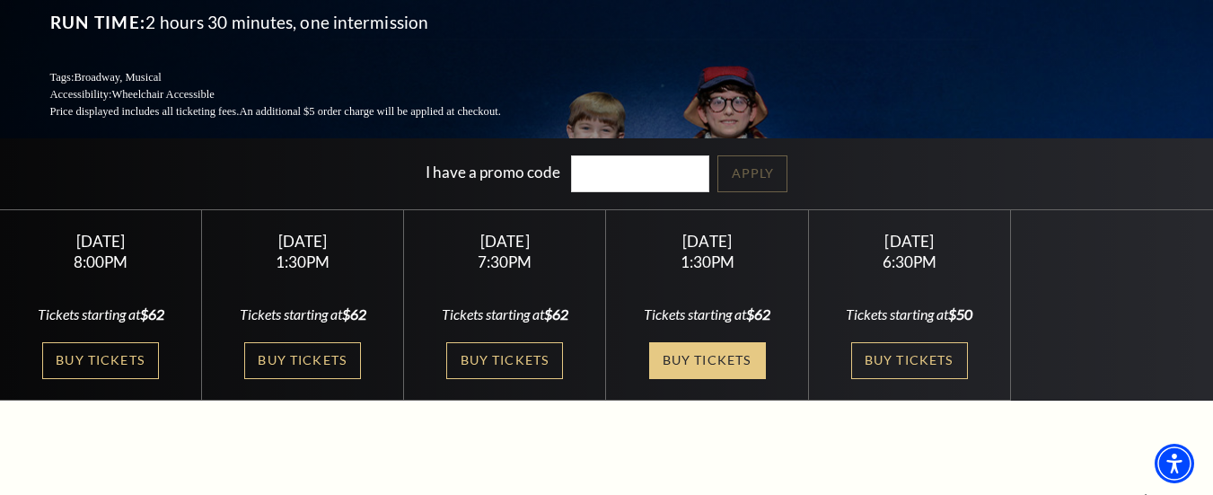
click at [724, 346] on link "Buy Tickets" at bounding box center [707, 360] width 117 height 37
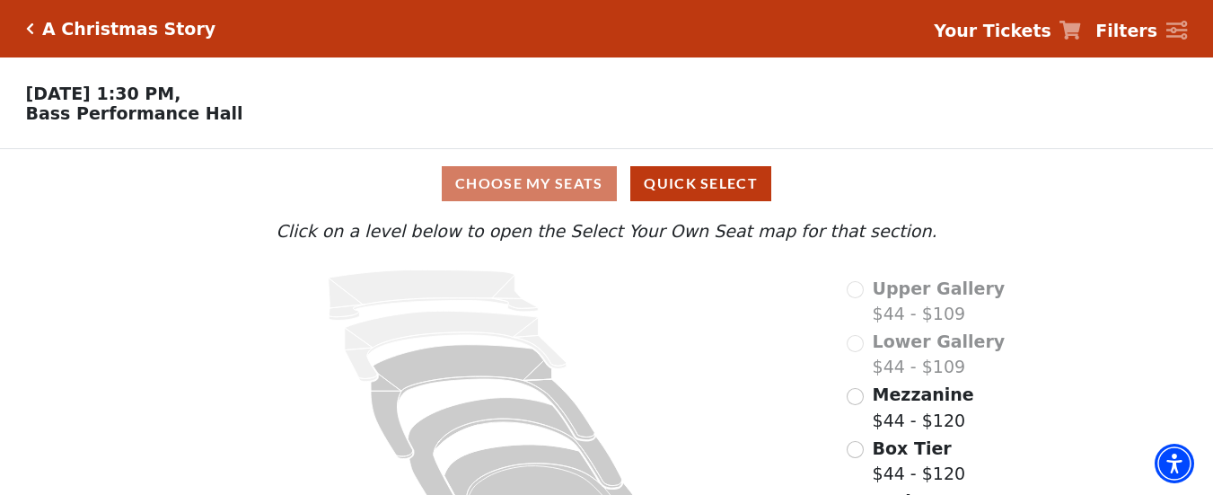
drag, startPoint x: 746, startPoint y: 353, endPoint x: 746, endPoint y: 368, distance: 15.3
click at [746, 368] on icon at bounding box center [492, 420] width 656 height 321
drag, startPoint x: 746, startPoint y: 368, endPoint x: 1081, endPoint y: 287, distance: 344.5
click at [1081, 287] on div "Choose My Seats Quick Select Current Level Click on a level below to open the S…" at bounding box center [606, 365] width 1213 height 433
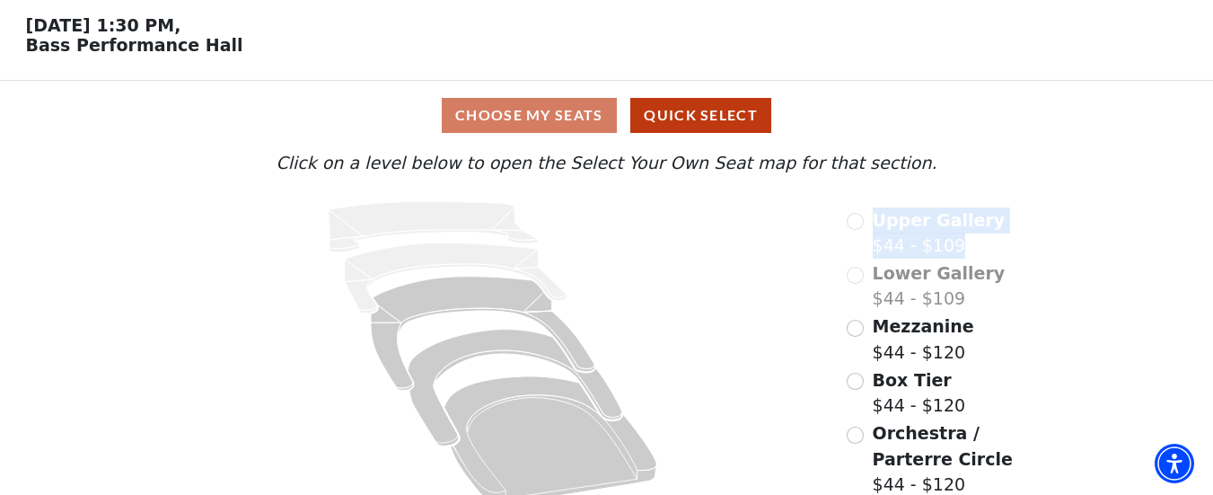
scroll to position [94, 0]
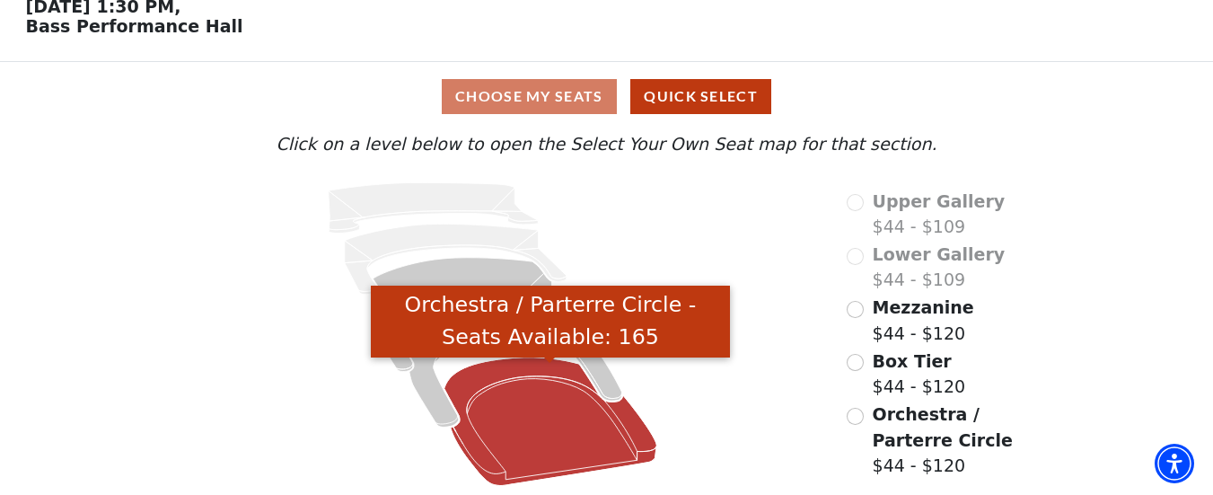
click at [538, 443] on icon "Orchestra / Parterre Circle - Seats Available: 165" at bounding box center [550, 421] width 213 height 128
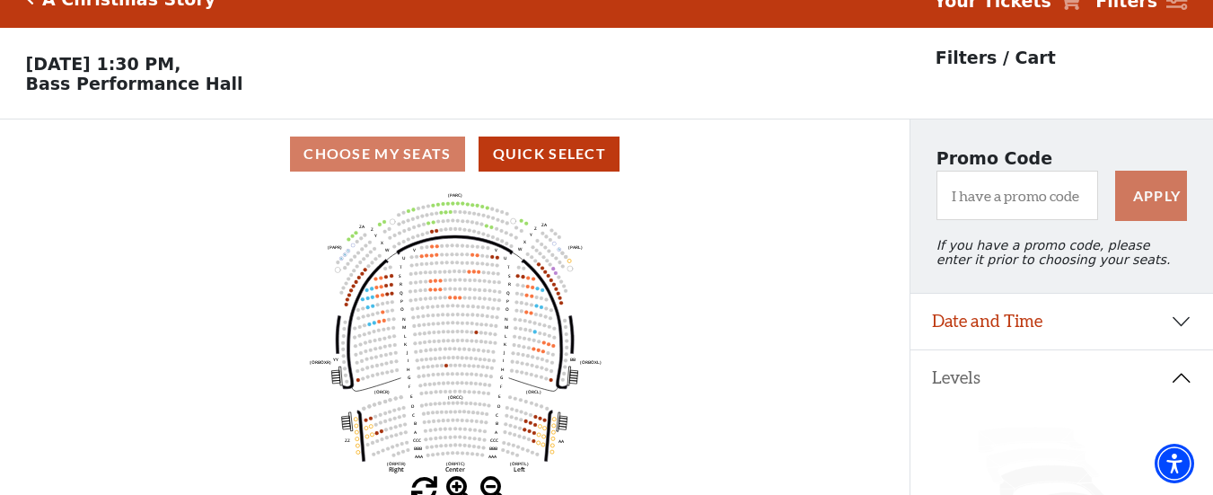
scroll to position [83, 0]
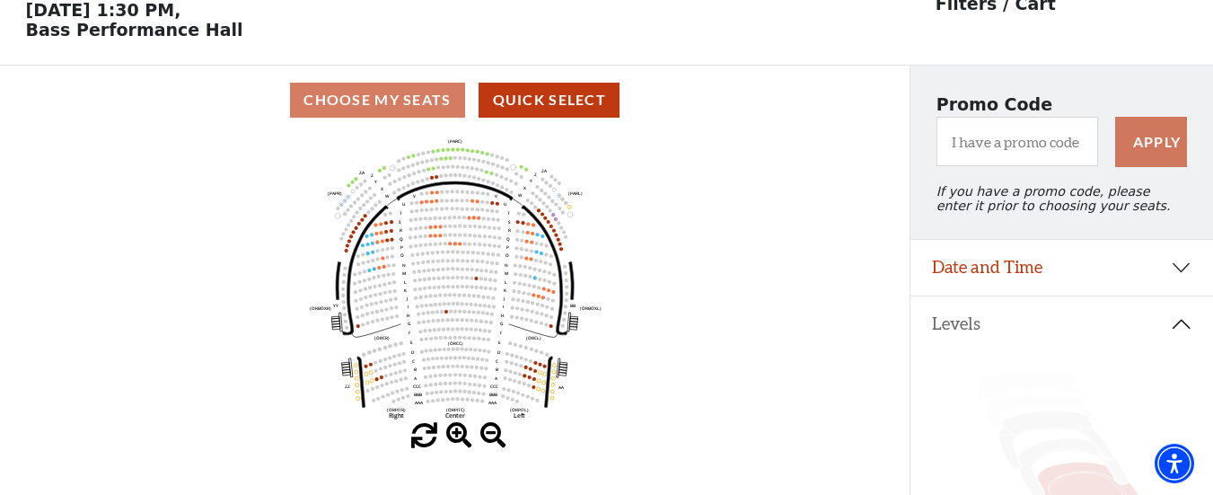
click at [444, 435] on div at bounding box center [454, 436] width 909 height 26
click at [458, 438] on span at bounding box center [459, 436] width 26 height 26
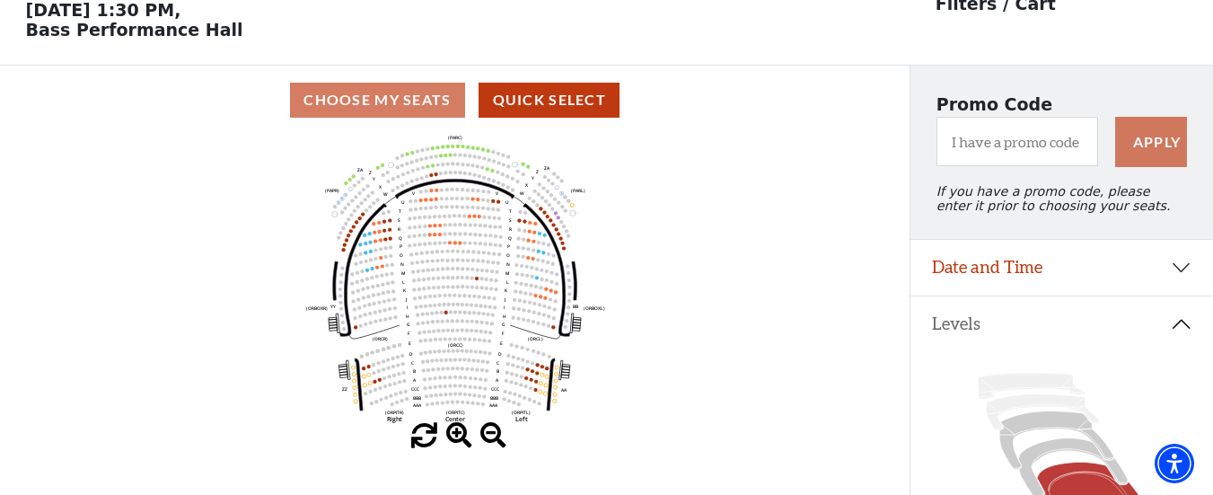
click at [458, 438] on span at bounding box center [459, 436] width 26 height 26
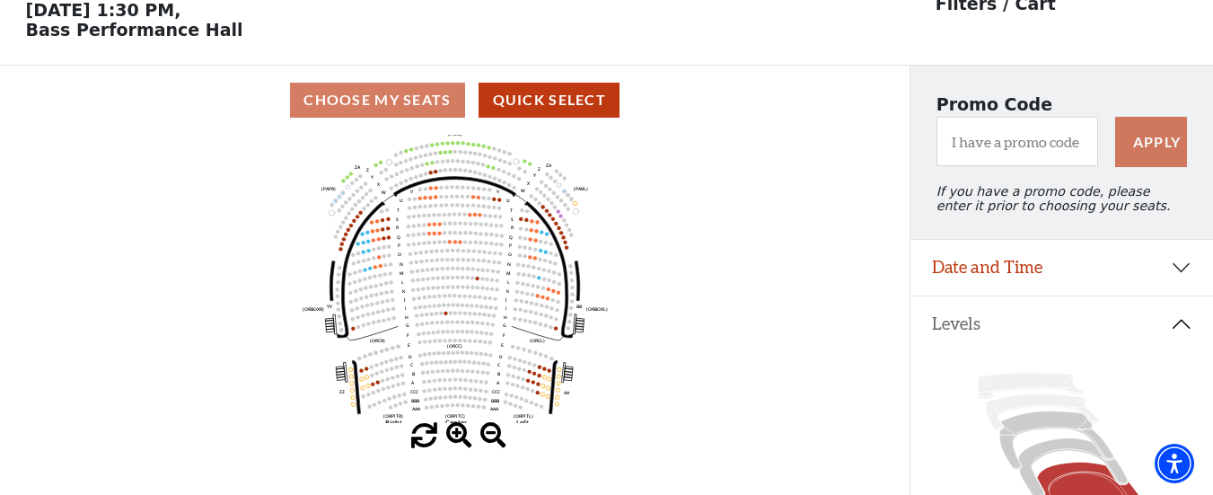
click at [458, 438] on span at bounding box center [459, 436] width 26 height 26
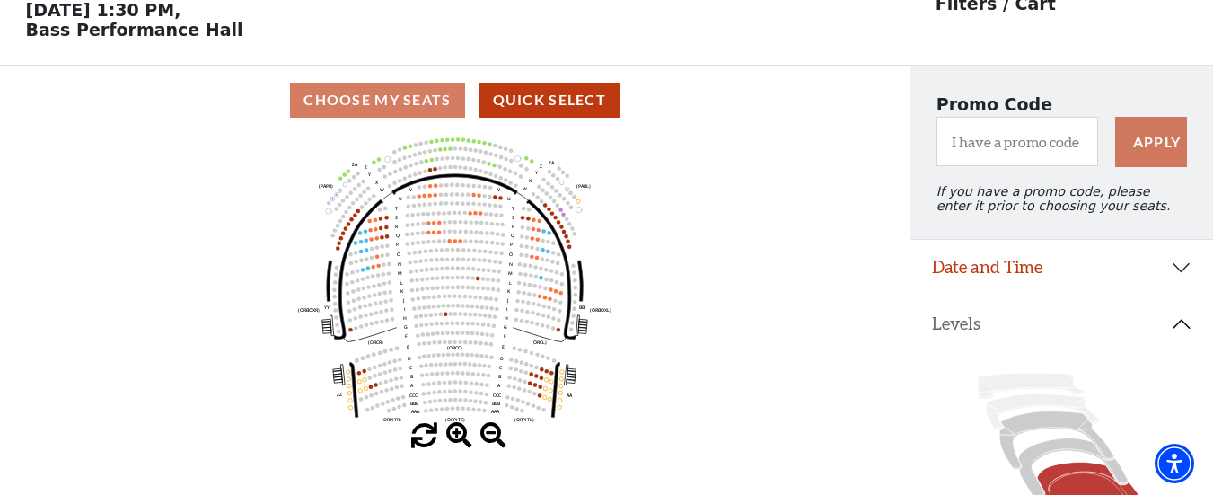
click at [458, 438] on span at bounding box center [459, 436] width 26 height 26
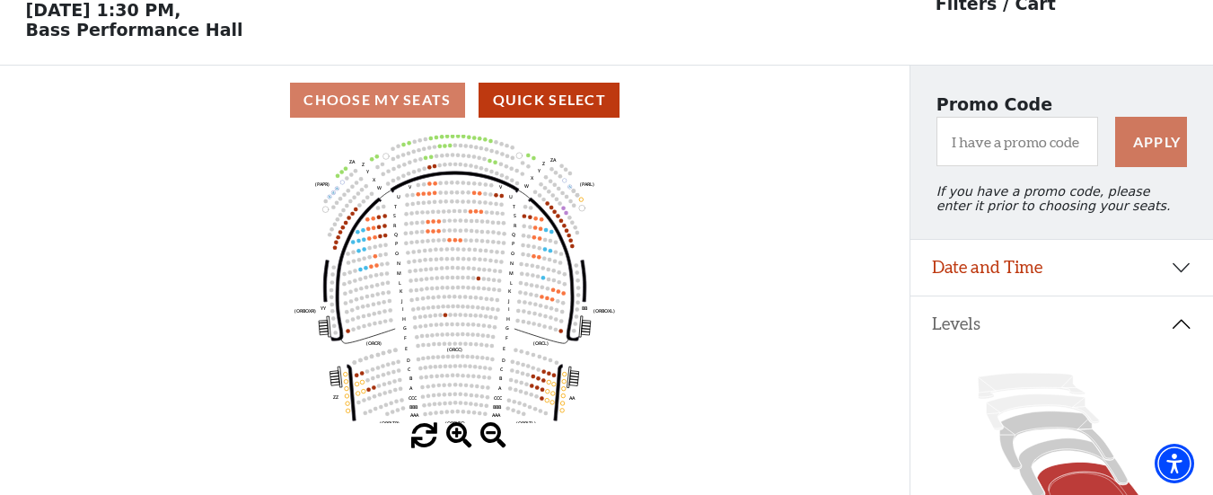
click at [458, 438] on span at bounding box center [459, 436] width 26 height 26
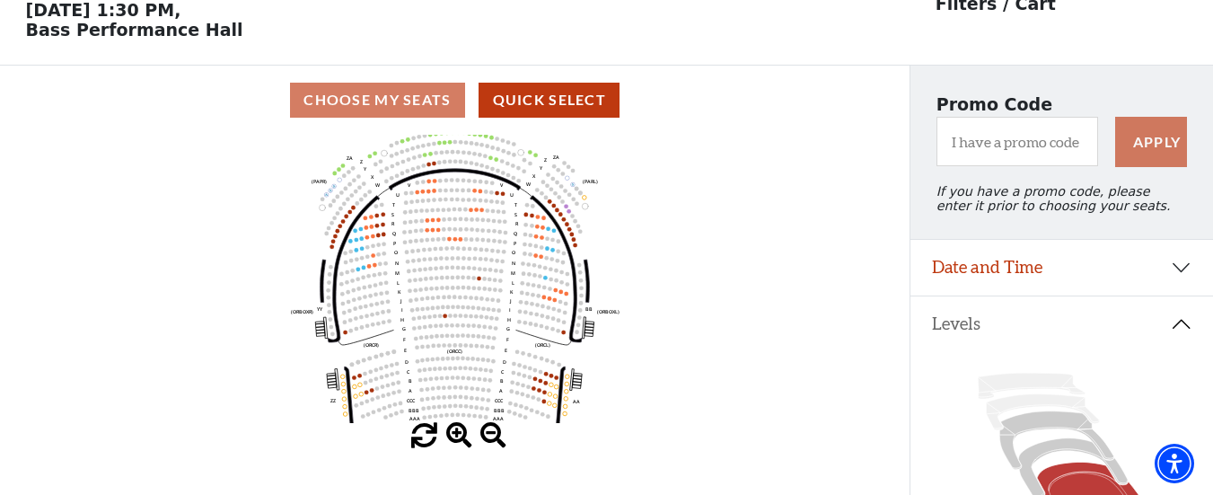
click at [458, 438] on span at bounding box center [459, 436] width 26 height 26
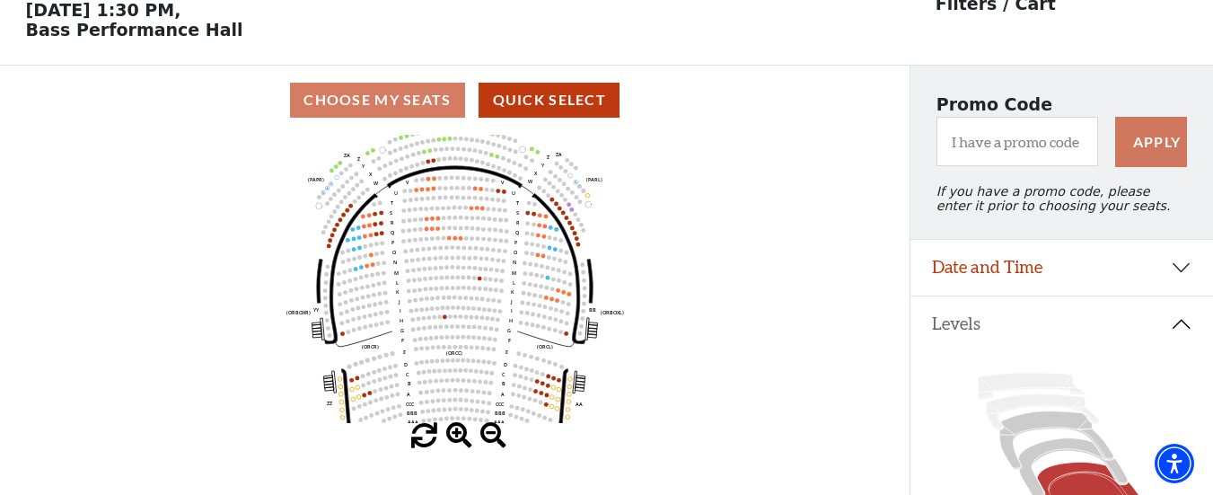
click at [458, 438] on span at bounding box center [459, 436] width 26 height 26
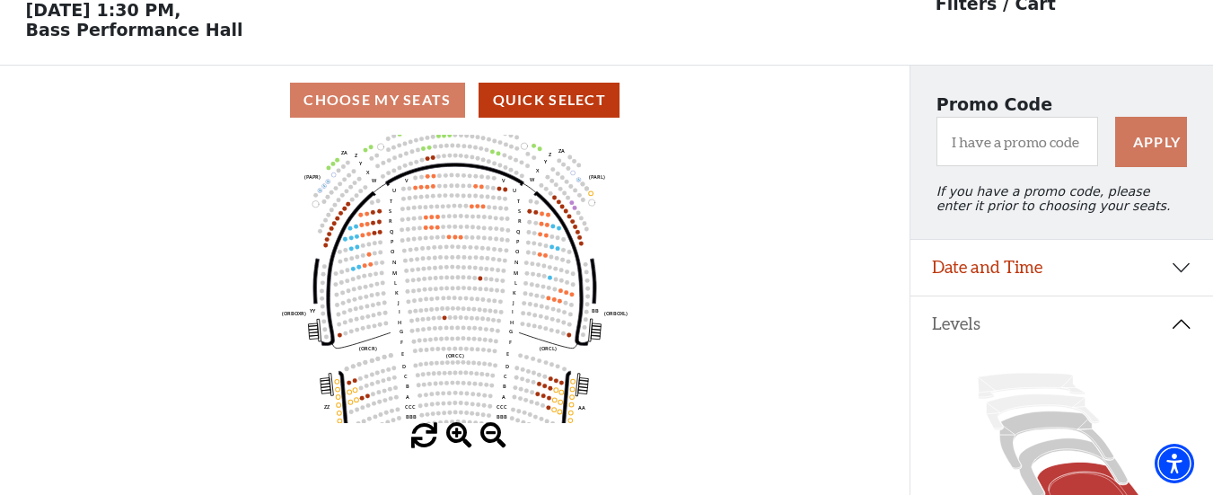
click at [458, 438] on span at bounding box center [459, 436] width 26 height 26
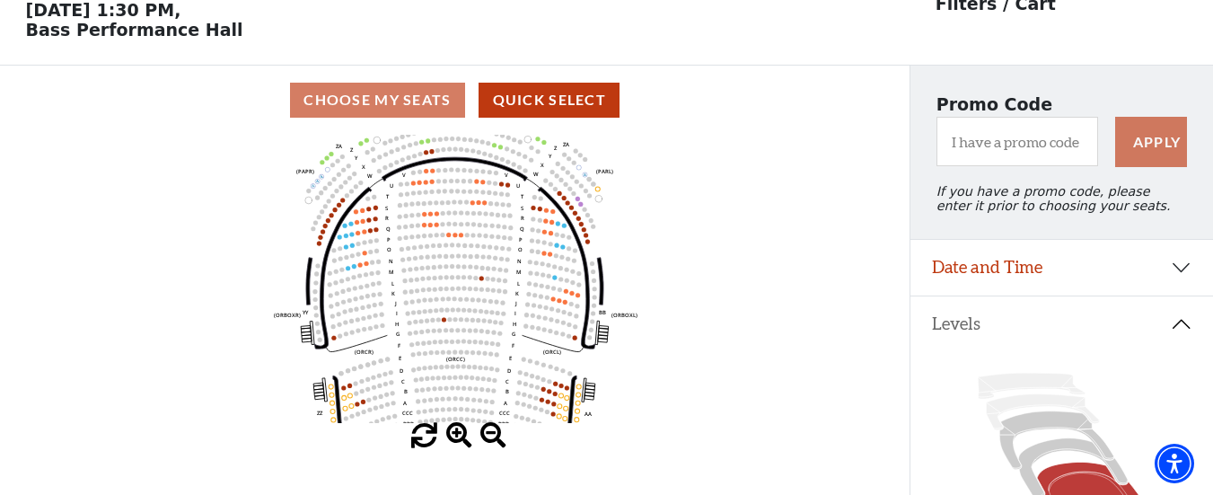
click at [458, 438] on span at bounding box center [459, 436] width 26 height 26
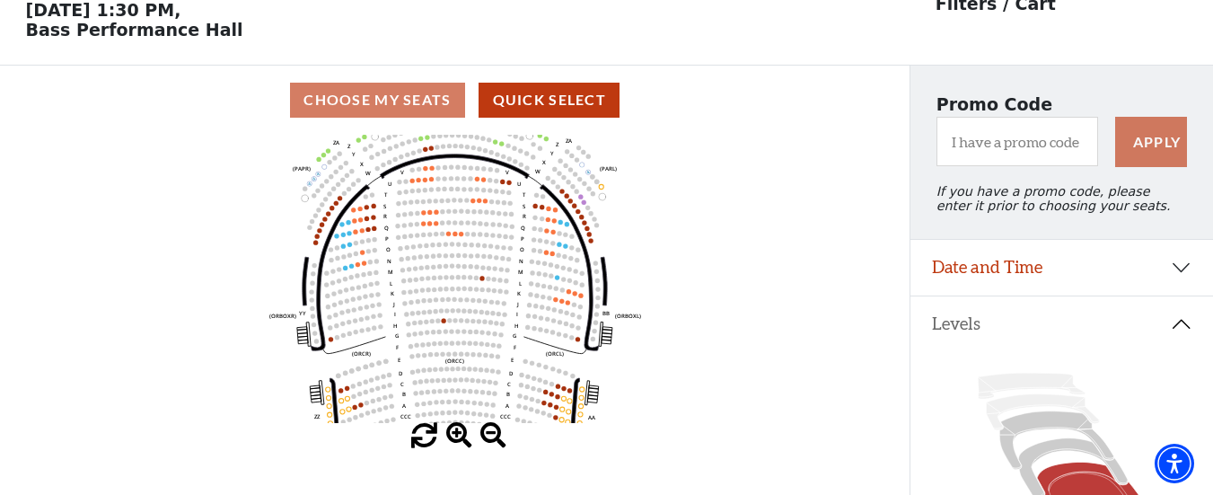
click at [458, 438] on span at bounding box center [459, 436] width 26 height 26
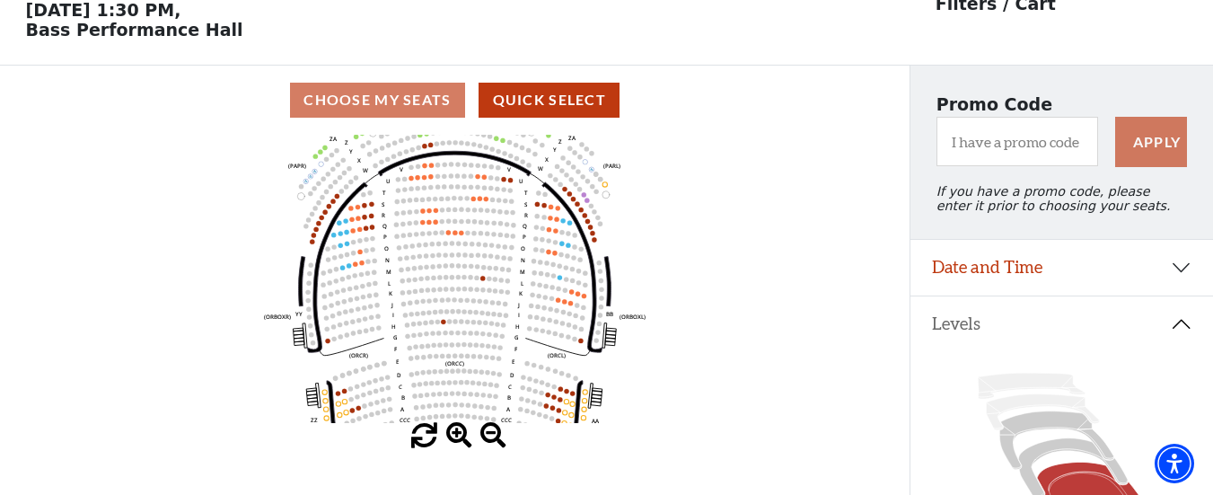
click at [458, 438] on span at bounding box center [459, 436] width 26 height 26
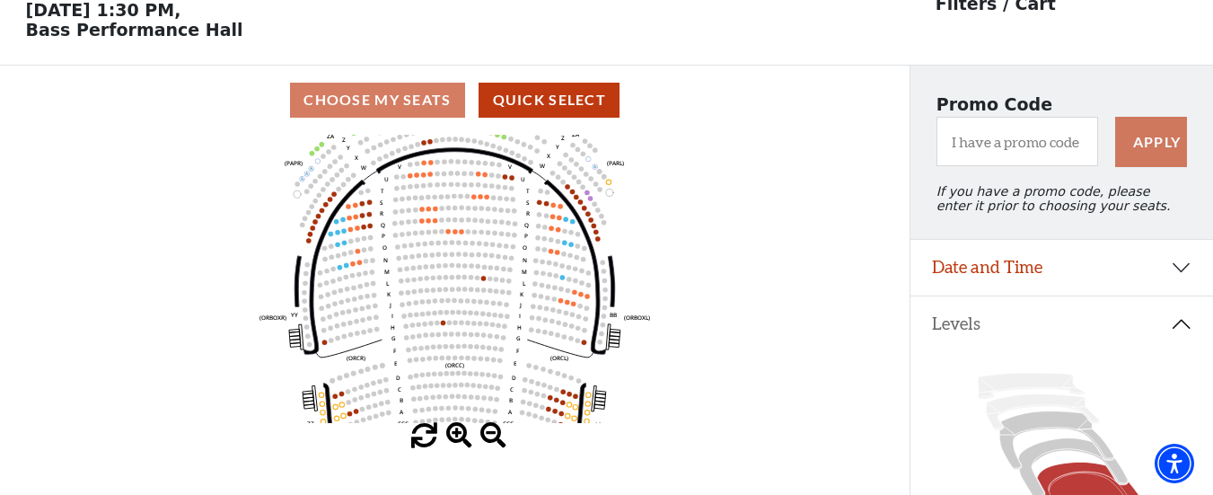
click at [458, 438] on span at bounding box center [459, 436] width 26 height 26
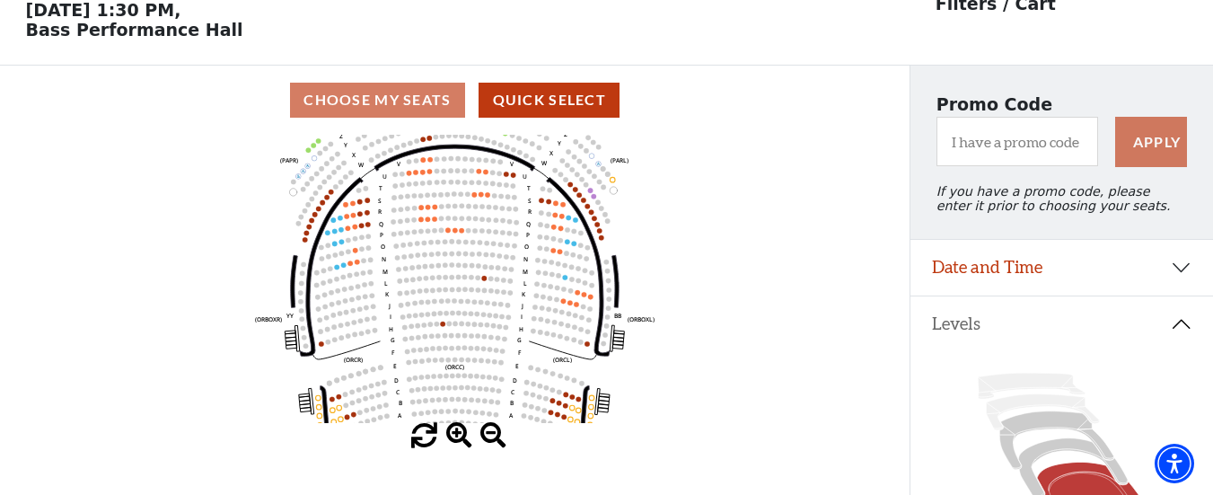
click at [458, 438] on span at bounding box center [459, 436] width 26 height 26
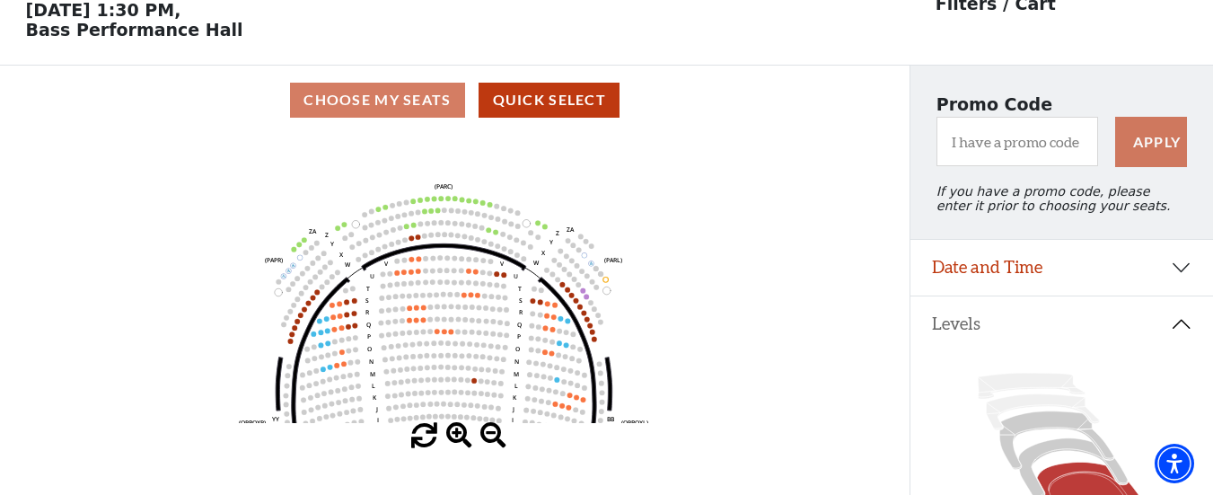
drag, startPoint x: 705, startPoint y: 289, endPoint x: 694, endPoint y: 391, distance: 102.9
click at [694, 391] on icon "Left (ORPITL) Right (ORPITR) Center (ORPITC) ZZ AA YY BB ZA ZA (ORCL) (ORCR) (O…" at bounding box center [455, 279] width 819 height 288
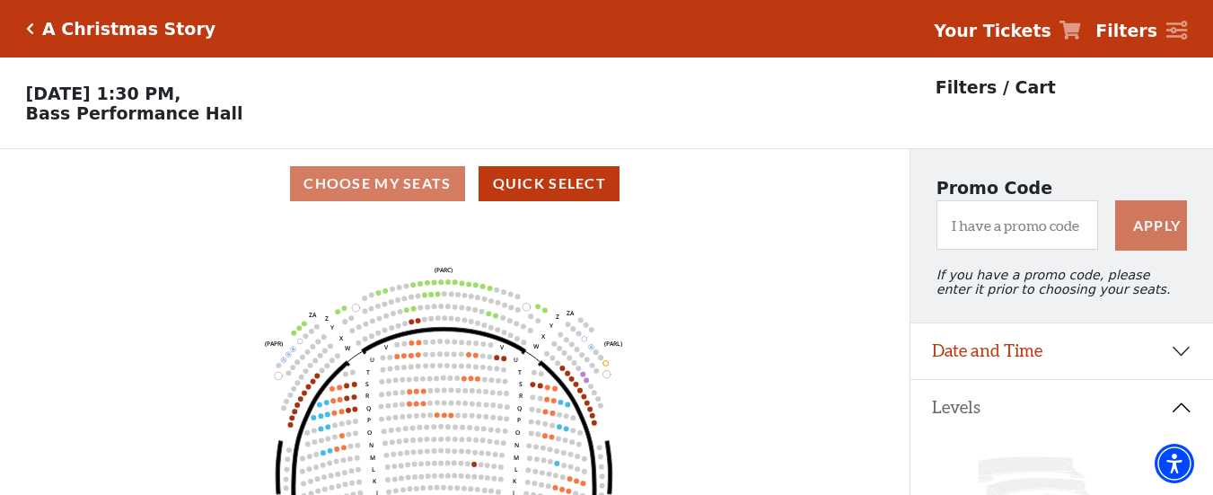
click at [654, 114] on p "Sunday, December 7 at 1:30 PM, Bass Performance Hall" at bounding box center [454, 102] width 909 height 39
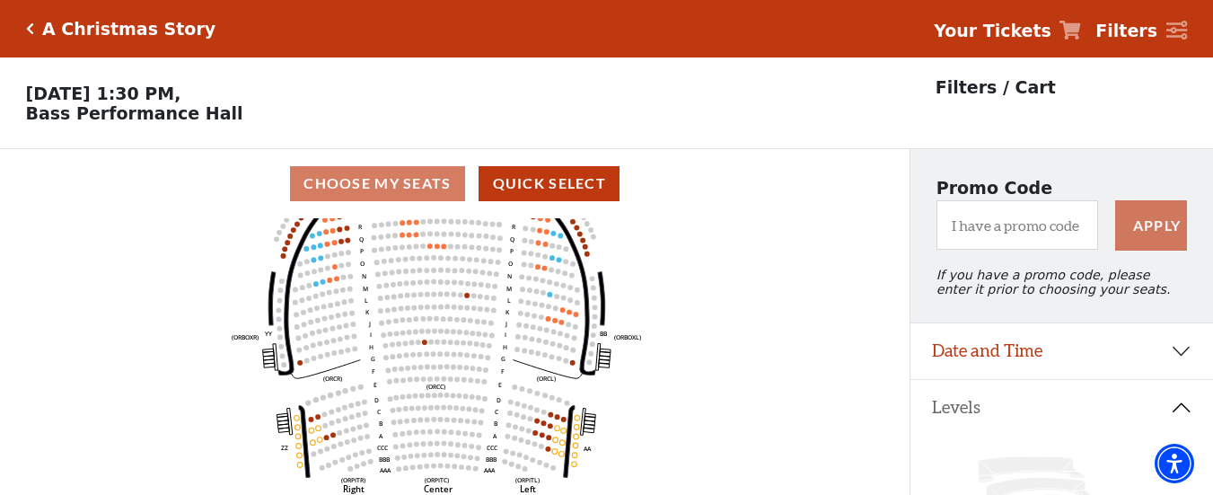
drag, startPoint x: 710, startPoint y: 376, endPoint x: 703, endPoint y: 205, distance: 171.6
click at [703, 205] on div "Choose My Seats Quick Select Current Level Orchestra / Parterre Circle Click on…" at bounding box center [454, 396] width 909 height 495
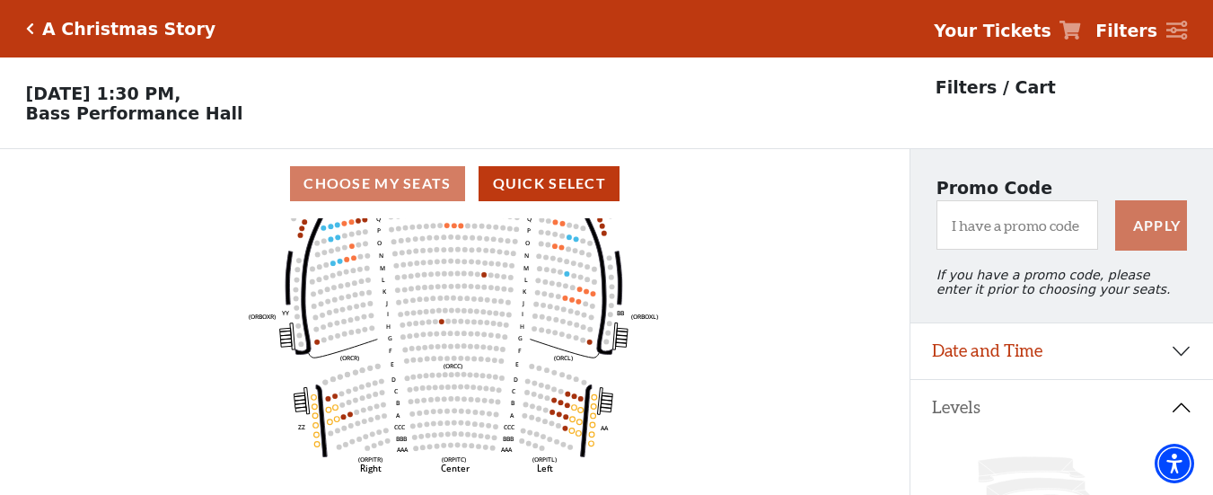
drag, startPoint x: 630, startPoint y: 353, endPoint x: 656, endPoint y: 351, distance: 26.1
click at [656, 351] on icon "Left (ORPITL) Right (ORPITR) Center (ORPITC) ZZ AA YY BB ZA ZA (ORCL) (ORCR) (O…" at bounding box center [455, 362] width 819 height 288
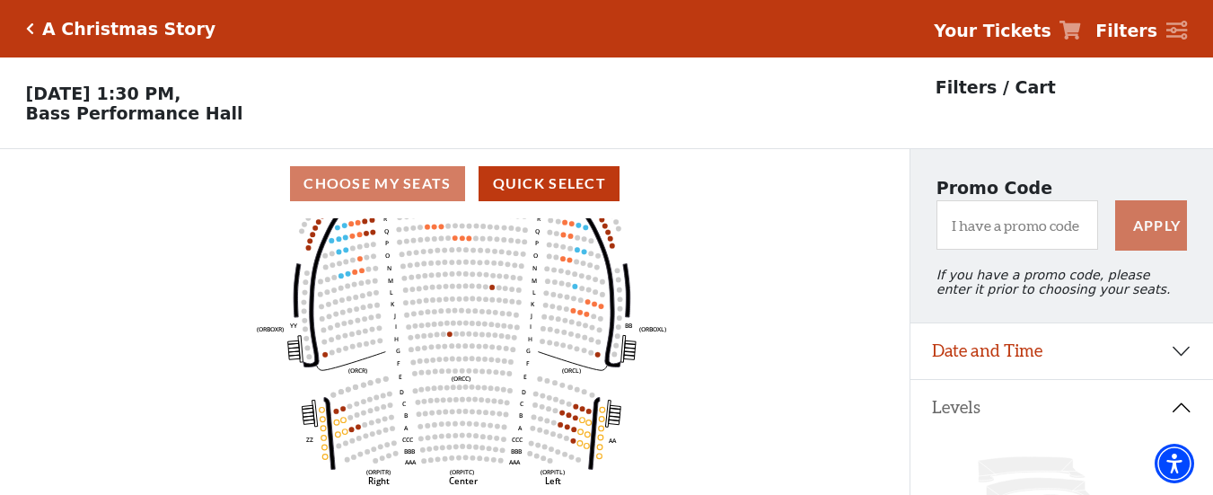
click at [656, 351] on icon "Left (ORPITL) Right (ORPITR) Center (ORPITC) ZZ AA YY BB ZA ZA (ORCL) (ORCR) (O…" at bounding box center [455, 362] width 819 height 288
click at [619, 312] on icon "Left (ORPITL) Right (ORPITR) Center (ORPITC) ZZ AA YY BB ZA ZA (ORCL) (ORCR) (O…" at bounding box center [455, 362] width 819 height 288
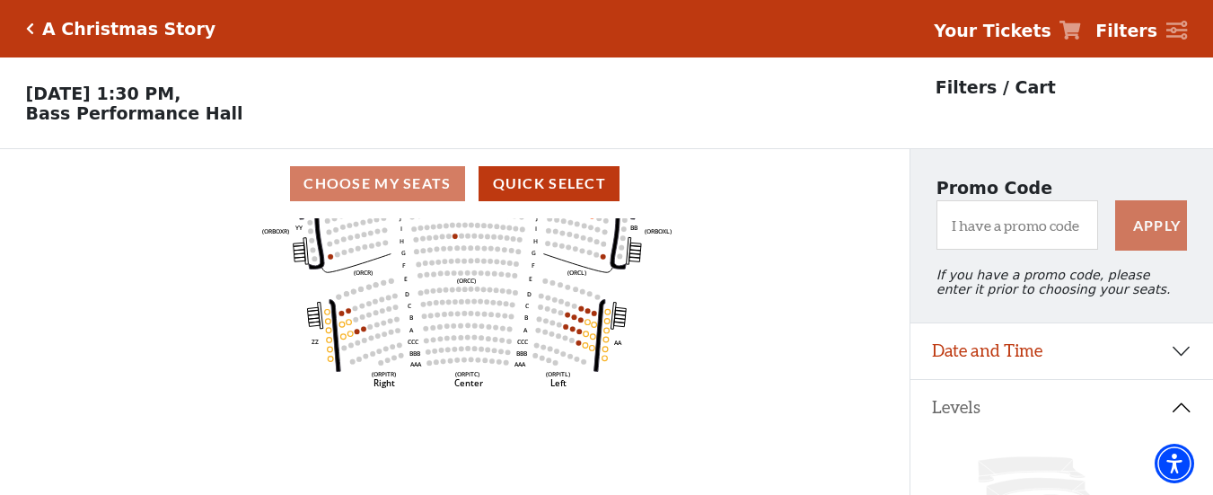
drag, startPoint x: 785, startPoint y: 350, endPoint x: 790, endPoint y: 251, distance: 98.9
click at [790, 251] on icon "Left (ORPITL) Right (ORPITR) Center (ORPITC) ZZ AA YY BB ZA ZA (ORCL) (ORCR) (O…" at bounding box center [455, 362] width 819 height 288
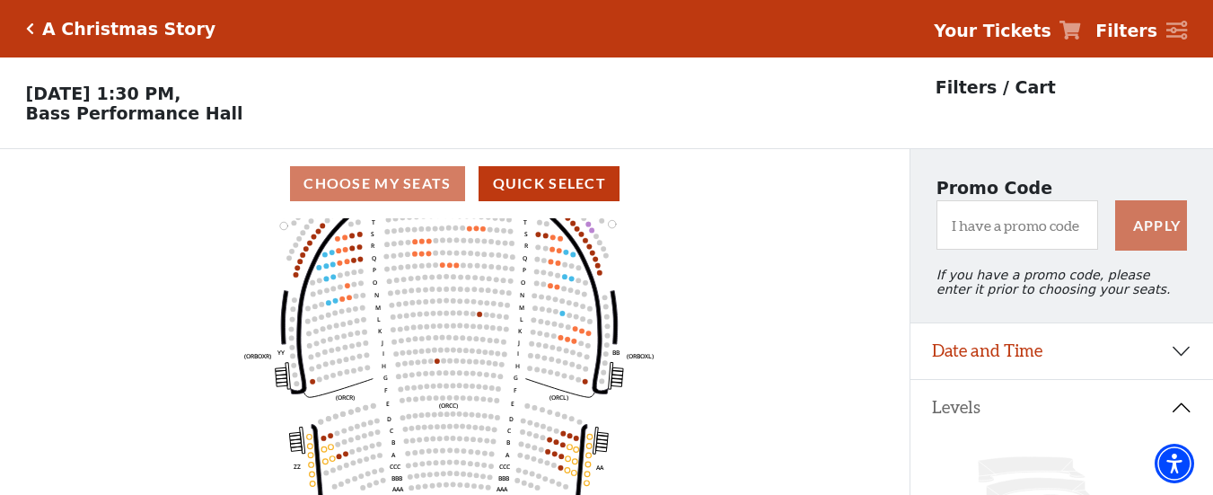
drag, startPoint x: 586, startPoint y: 295, endPoint x: 568, endPoint y: 421, distance: 127.0
click at [568, 421] on icon "Left (ORPITL) Right (ORPITR) Center (ORPITC) ZZ AA YY BB ZA ZA (ORCL) (ORCR) (O…" at bounding box center [455, 362] width 819 height 288
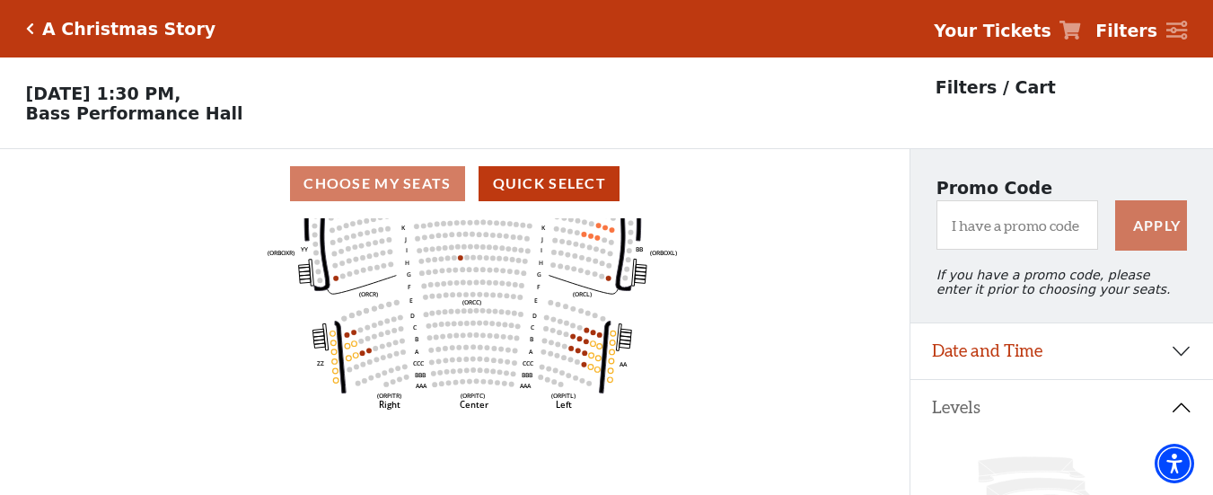
drag, startPoint x: 555, startPoint y: 404, endPoint x: 580, endPoint y: 302, distance: 105.4
click at [580, 298] on text "(ORCL)" at bounding box center [582, 294] width 19 height 8
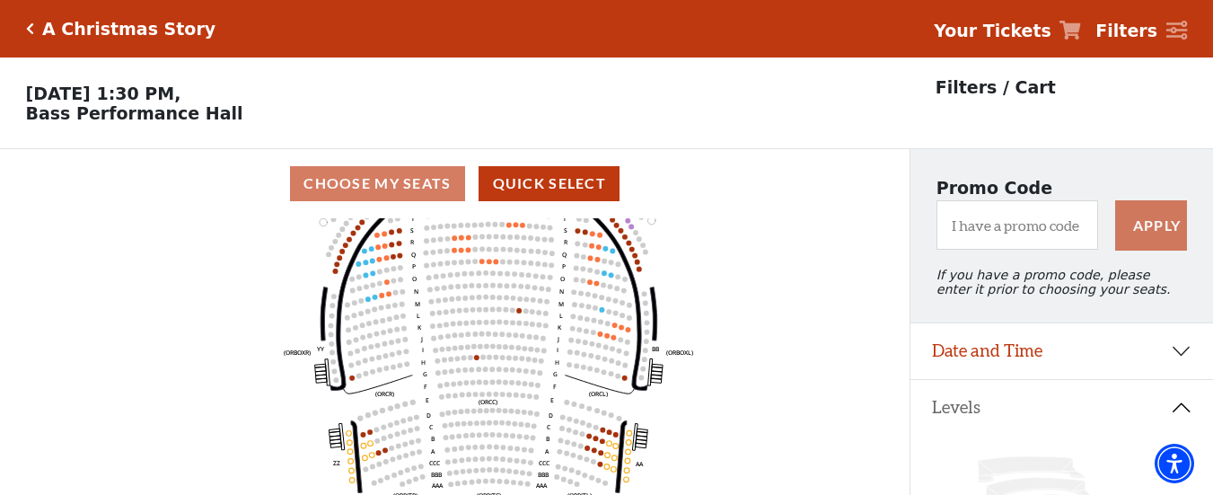
drag, startPoint x: 579, startPoint y: 252, endPoint x: 593, endPoint y: 351, distance: 99.8
click at [593, 347] on circle at bounding box center [591, 343] width 5 height 5
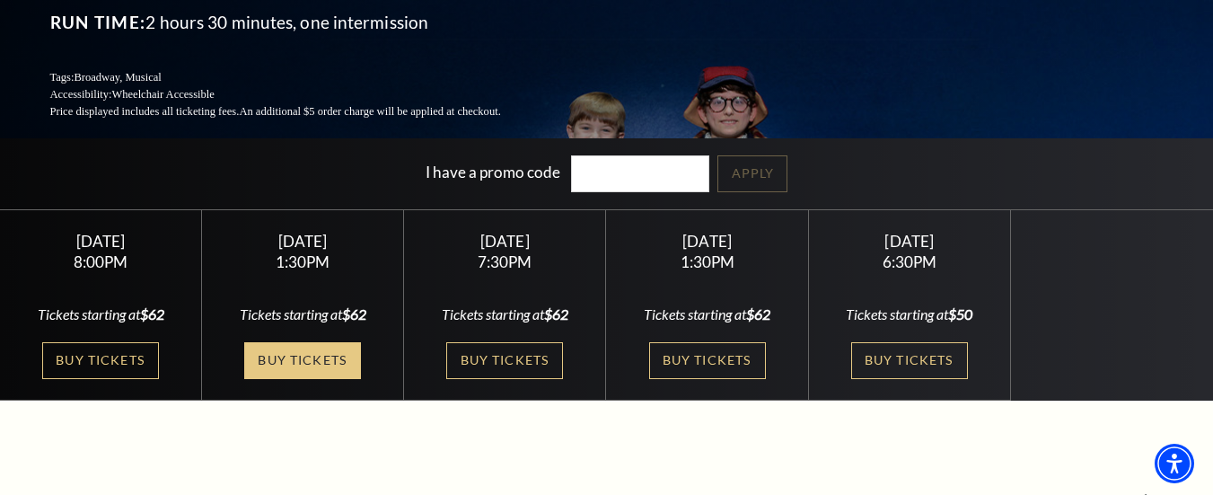
click at [324, 342] on link "Buy Tickets" at bounding box center [302, 360] width 117 height 37
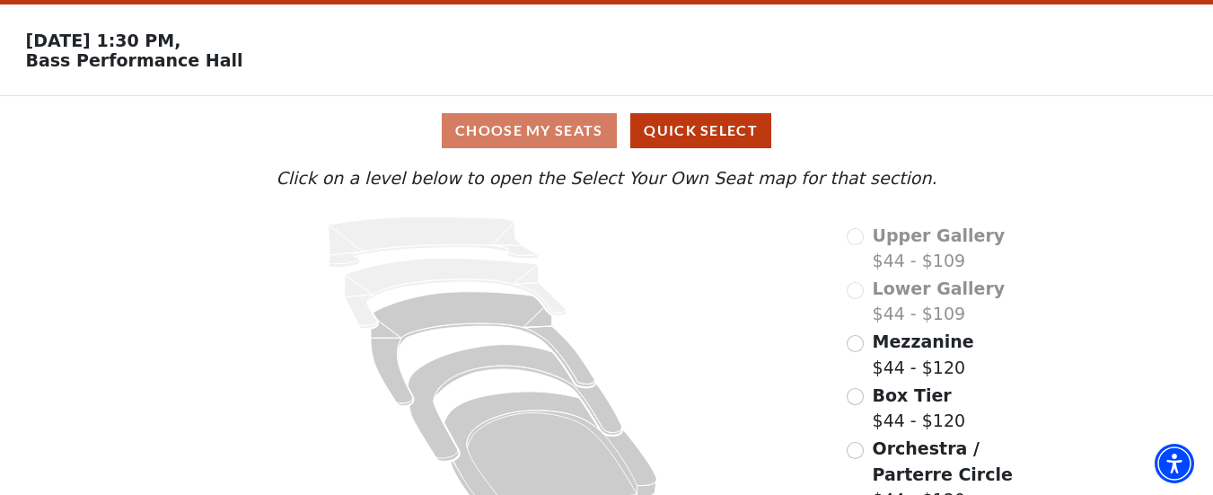
scroll to position [94, 0]
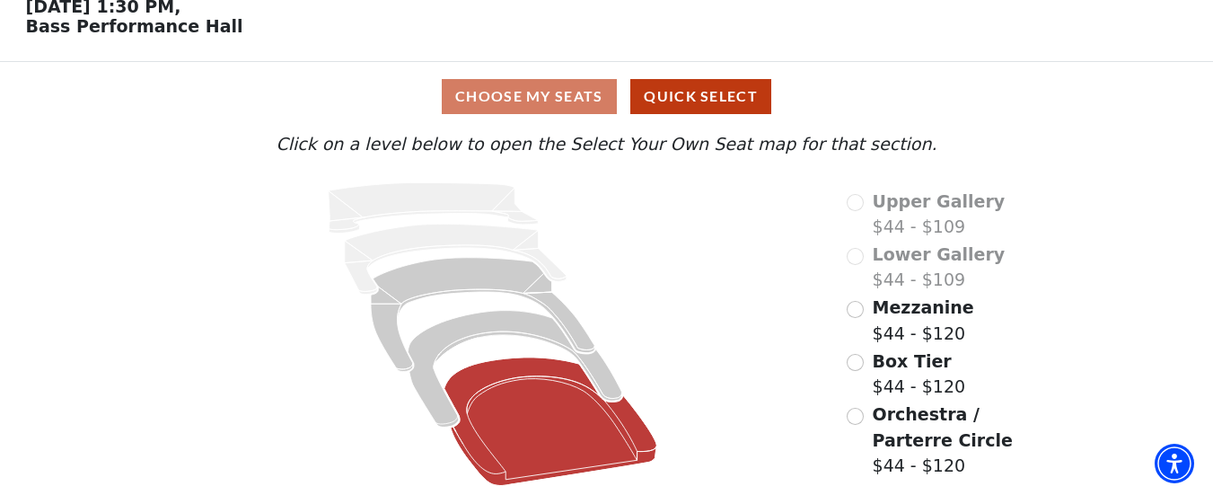
click at [571, 417] on icon at bounding box center [550, 421] width 213 height 128
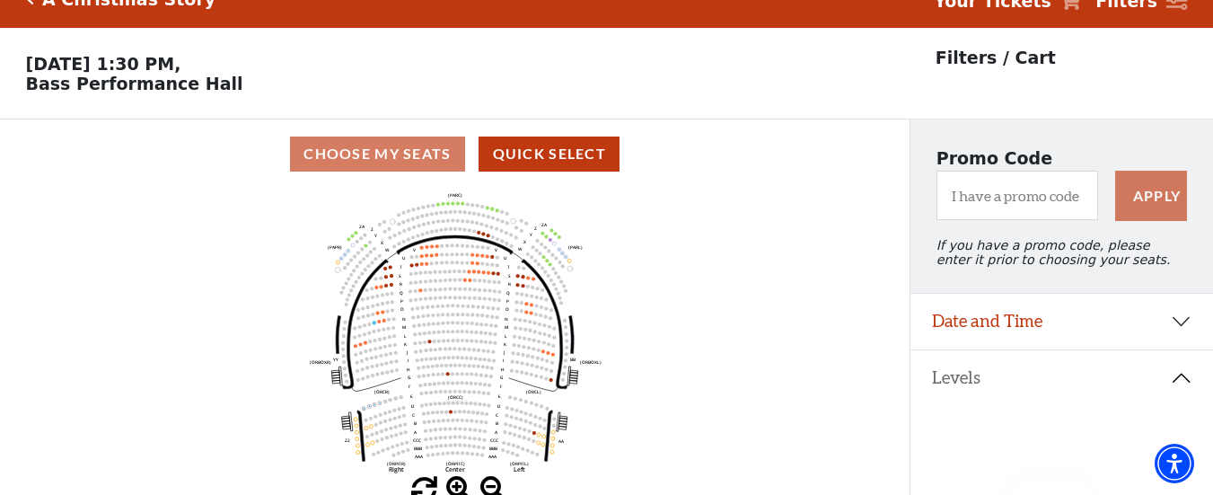
scroll to position [83, 0]
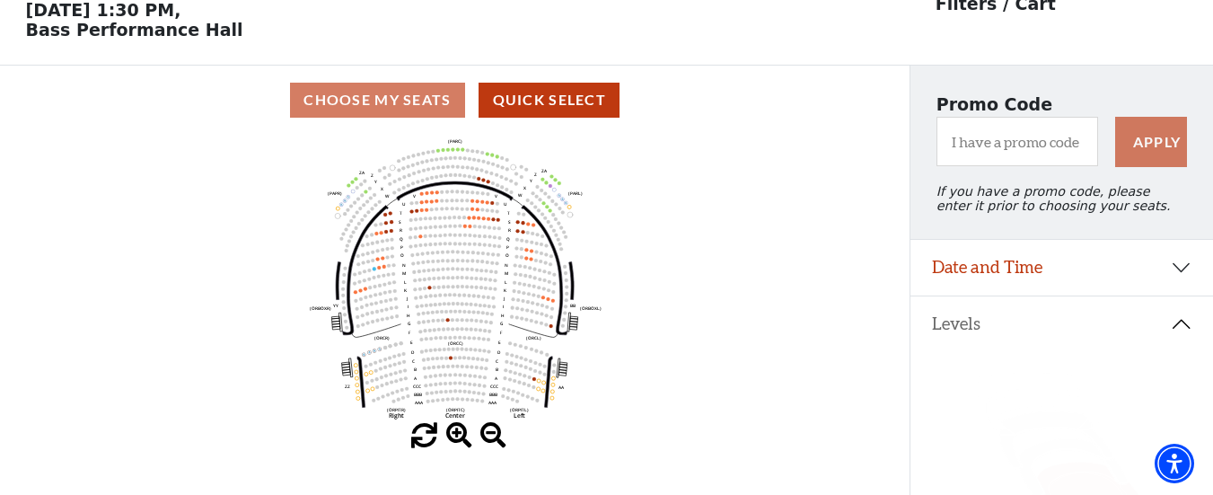
click at [463, 440] on span at bounding box center [459, 436] width 26 height 26
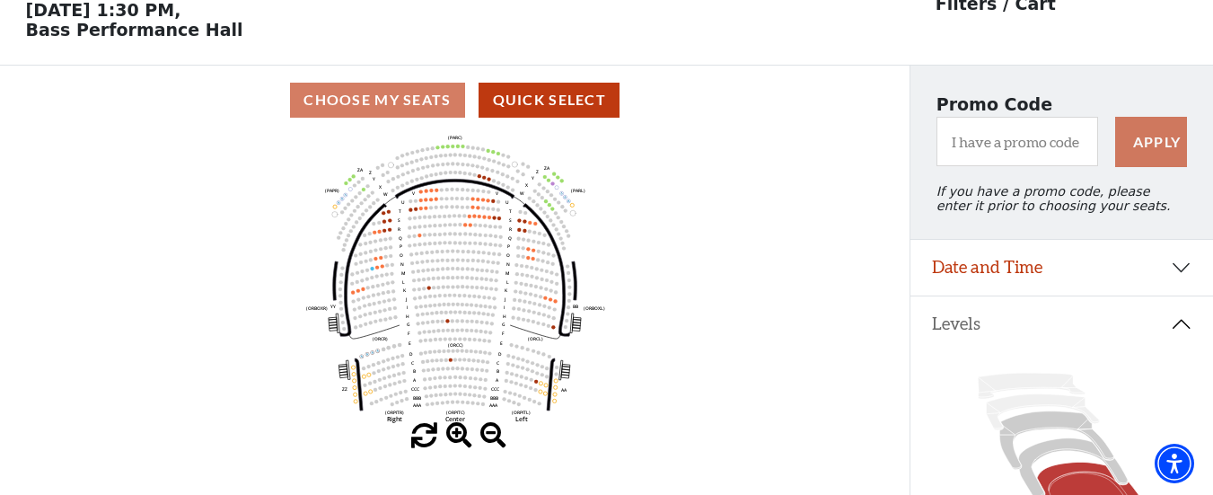
click at [463, 440] on span at bounding box center [459, 436] width 26 height 26
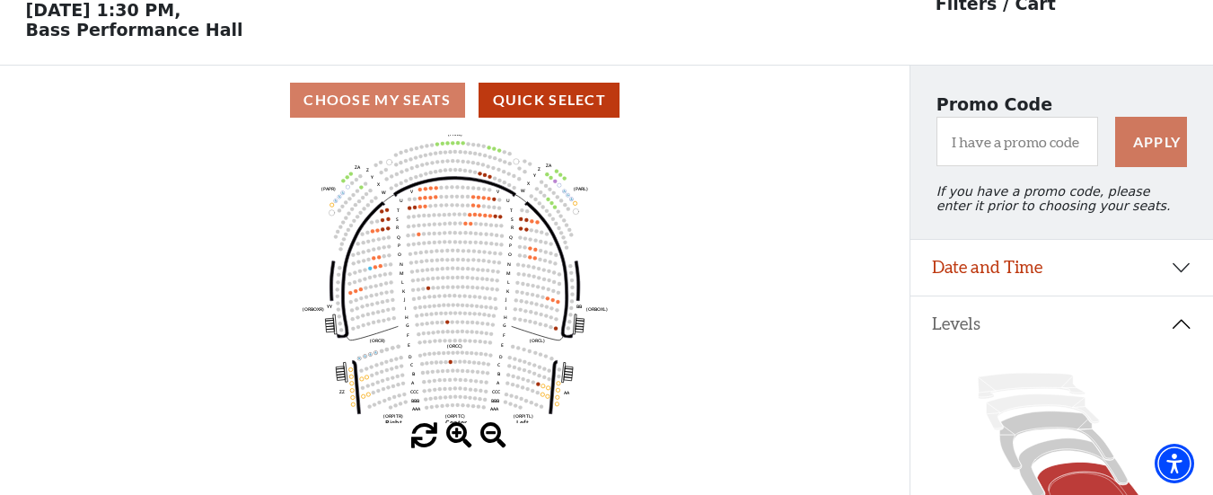
click at [463, 440] on span at bounding box center [459, 436] width 26 height 26
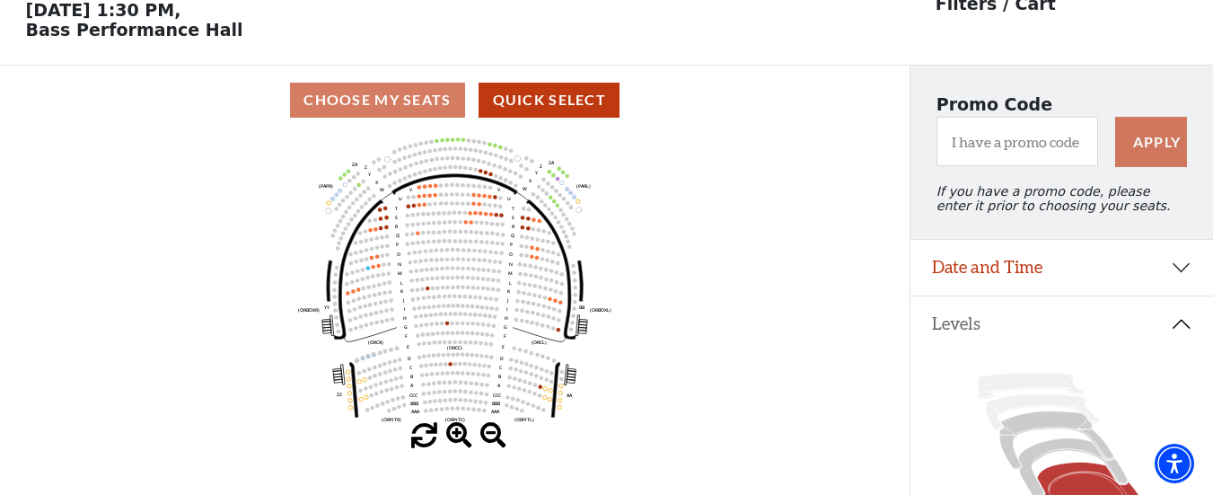
click at [463, 440] on span at bounding box center [459, 436] width 26 height 26
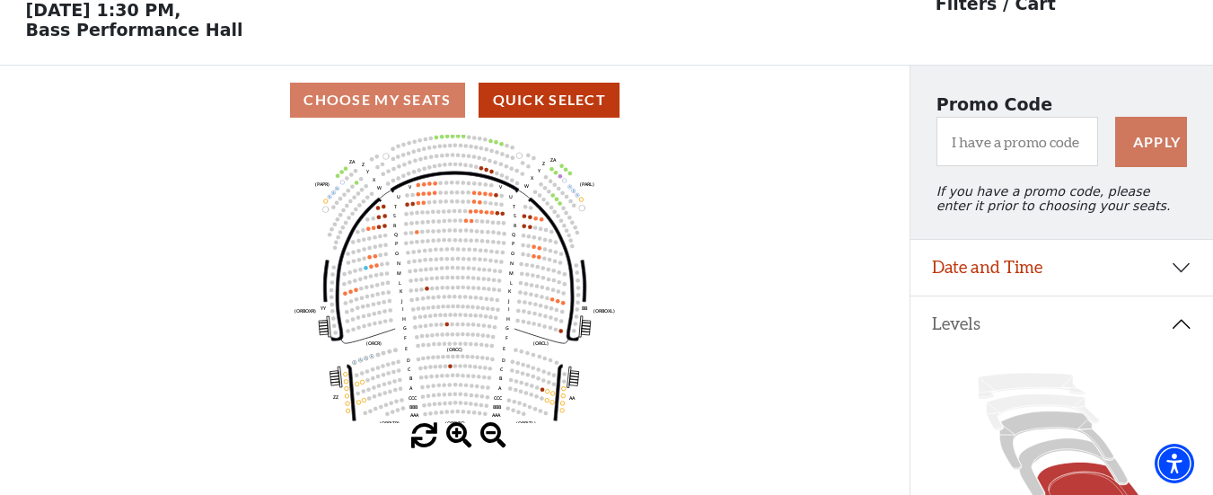
click at [463, 440] on span at bounding box center [459, 436] width 26 height 26
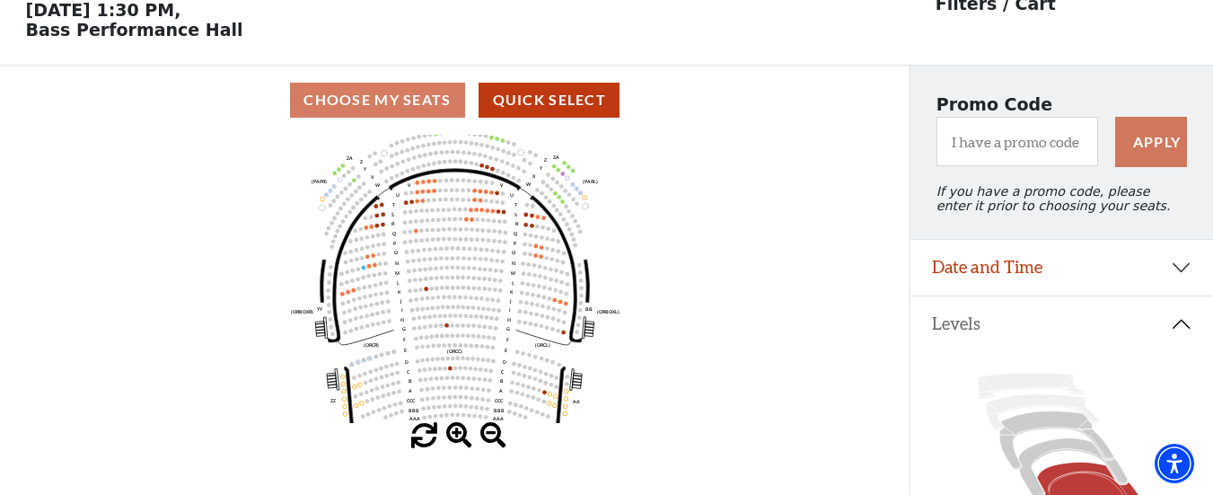
click at [463, 440] on span at bounding box center [459, 436] width 26 height 26
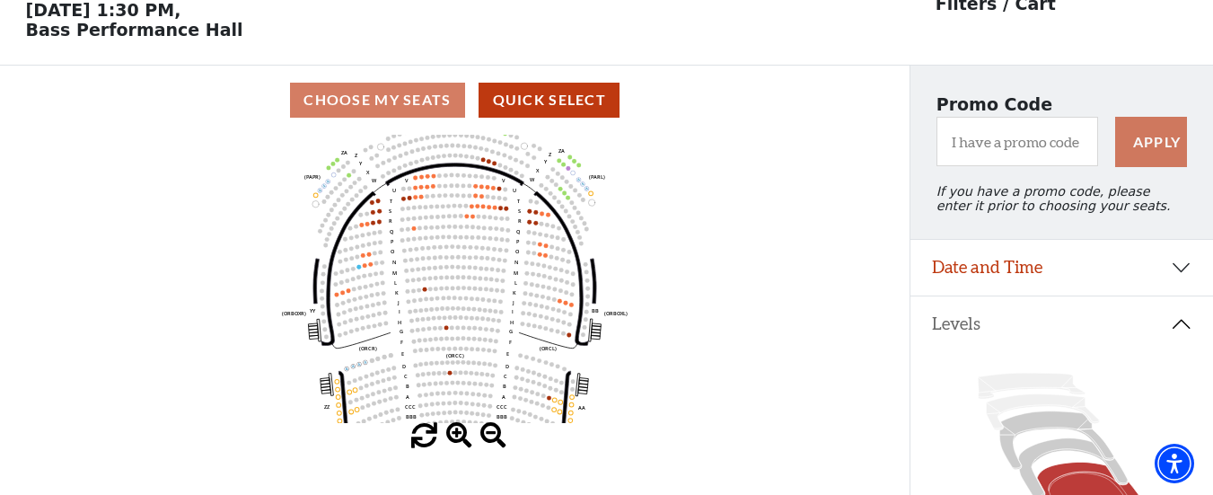
click at [463, 440] on span at bounding box center [459, 436] width 26 height 26
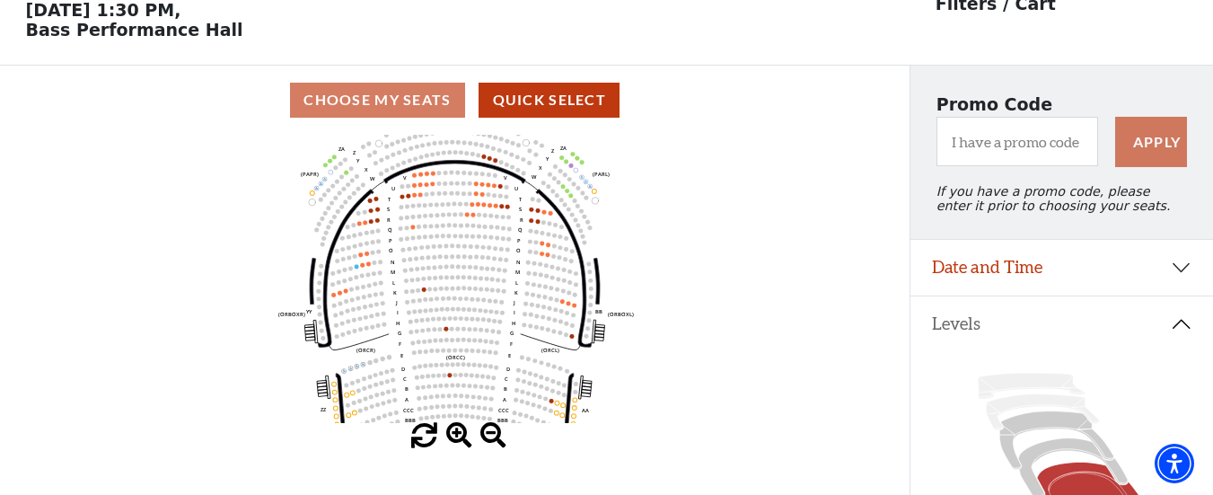
click at [463, 440] on span at bounding box center [459, 436] width 26 height 26
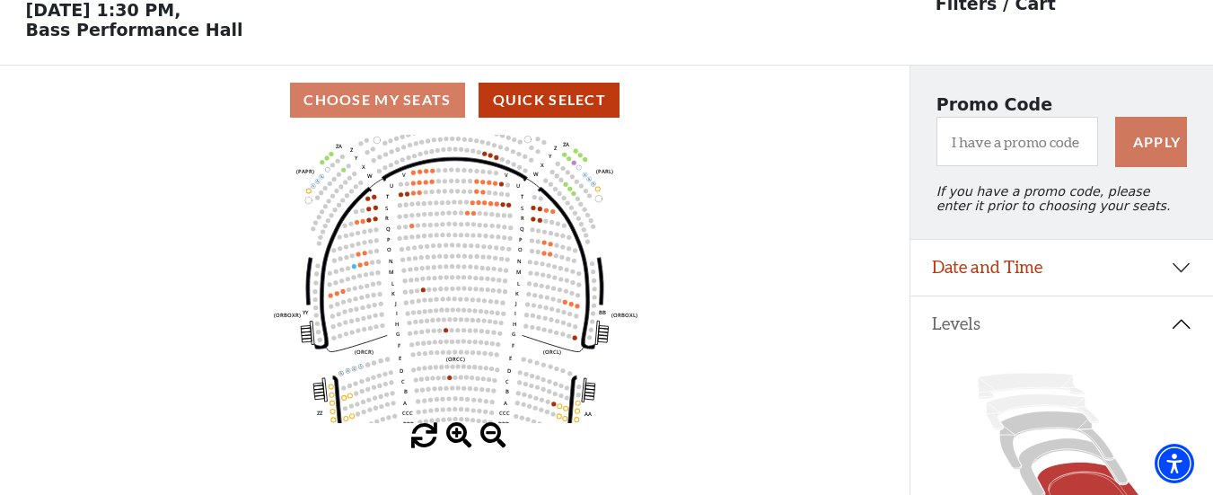
click at [463, 440] on span at bounding box center [459, 436] width 26 height 26
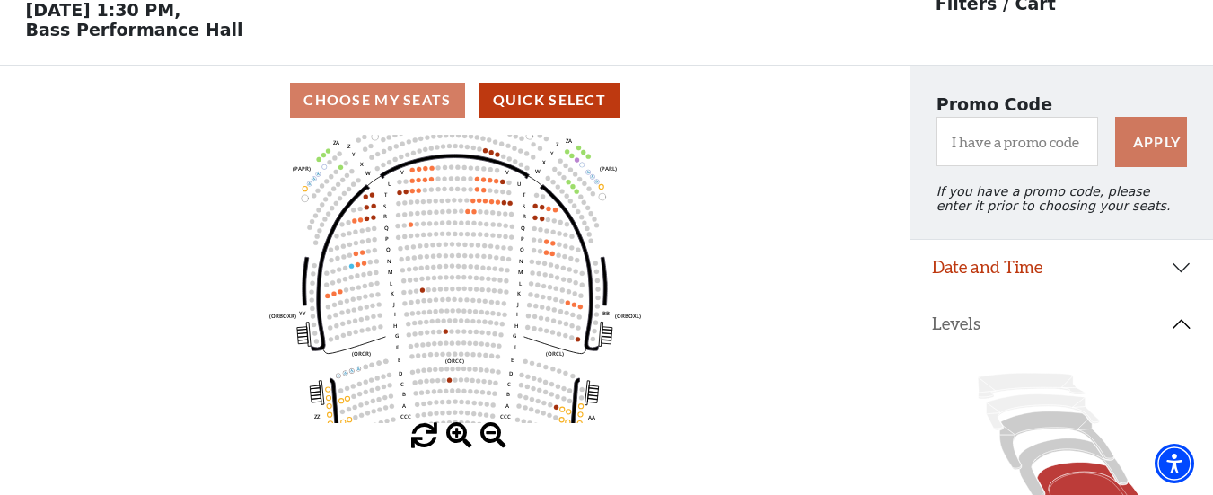
click at [463, 440] on span at bounding box center [459, 436] width 26 height 26
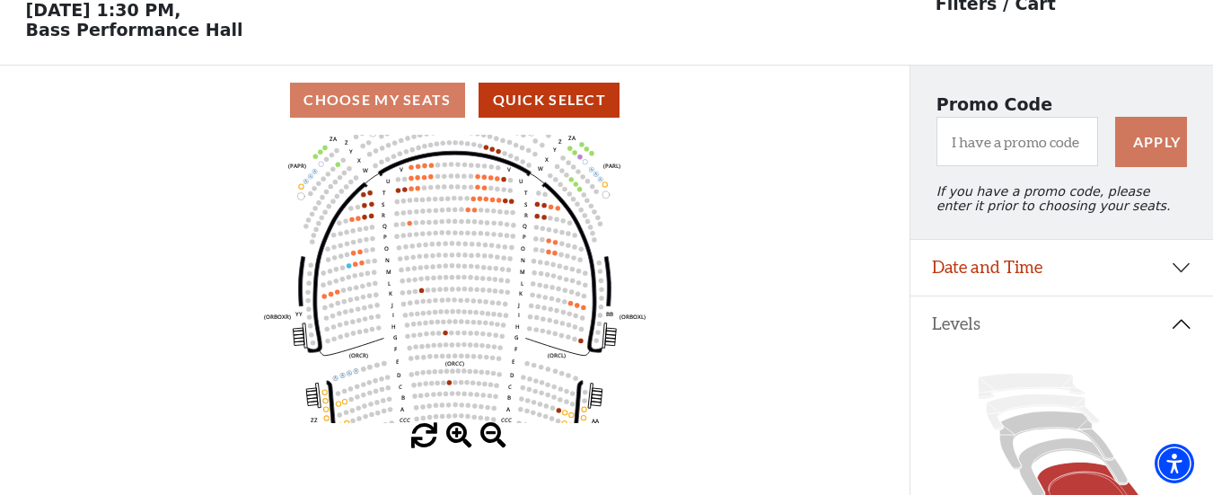
click at [463, 440] on span at bounding box center [459, 436] width 26 height 26
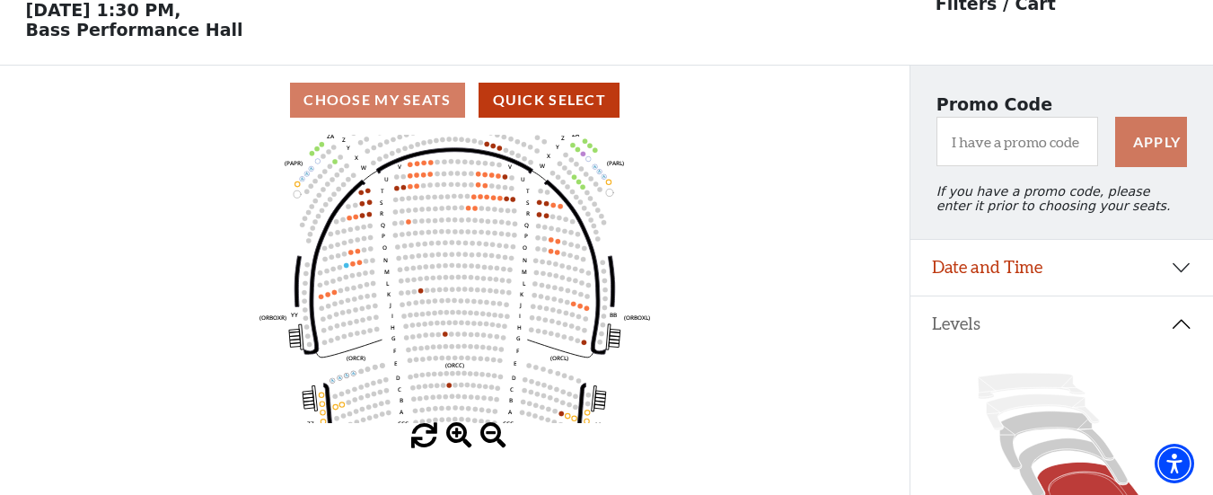
click at [463, 440] on span at bounding box center [459, 436] width 26 height 26
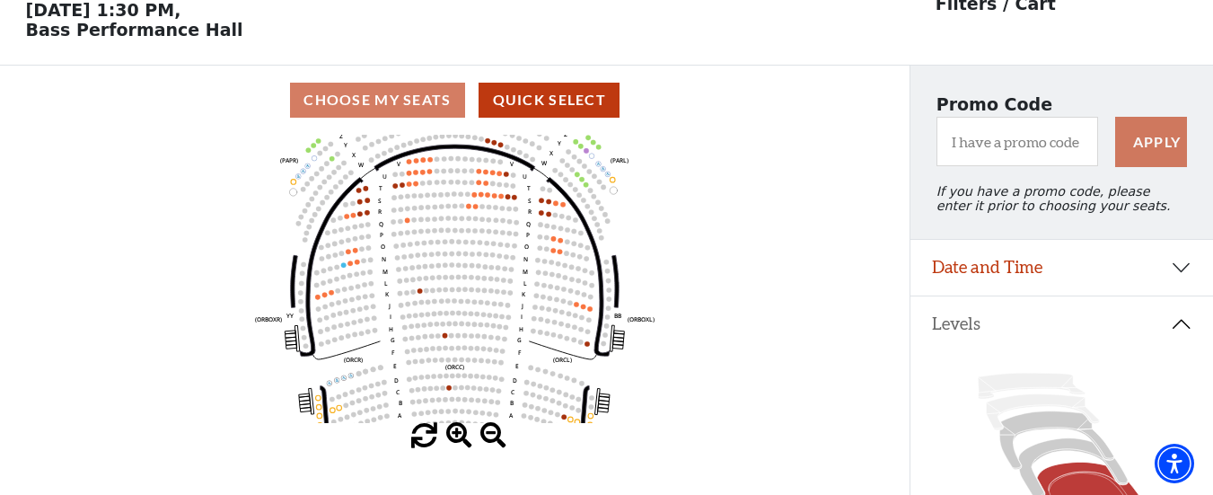
click at [463, 440] on span at bounding box center [459, 436] width 26 height 26
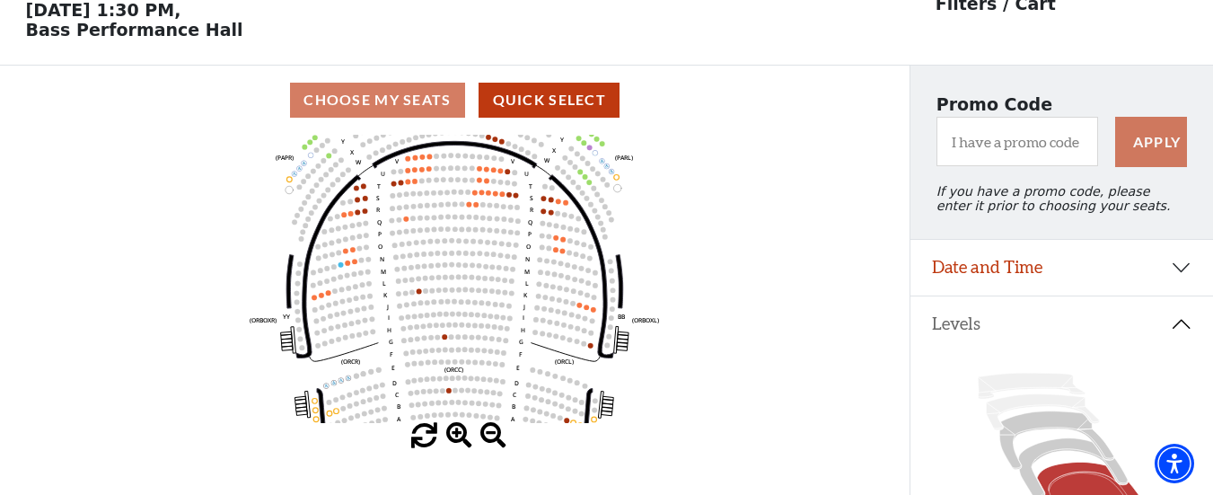
click at [463, 440] on span at bounding box center [459, 436] width 26 height 26
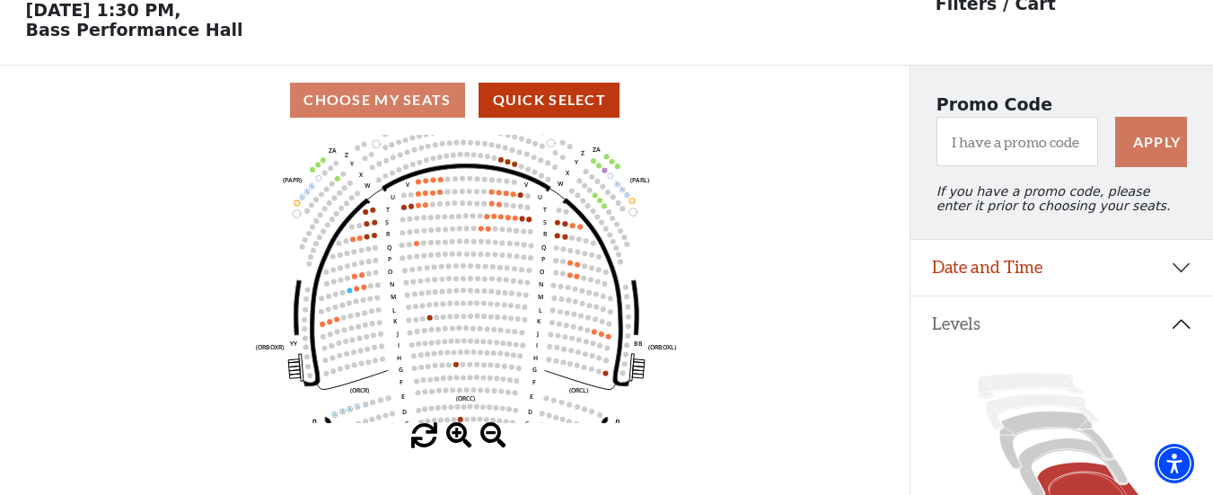
drag, startPoint x: 478, startPoint y: 358, endPoint x: 491, endPoint y: 395, distance: 38.9
click at [491, 381] on circle at bounding box center [489, 377] width 5 height 5
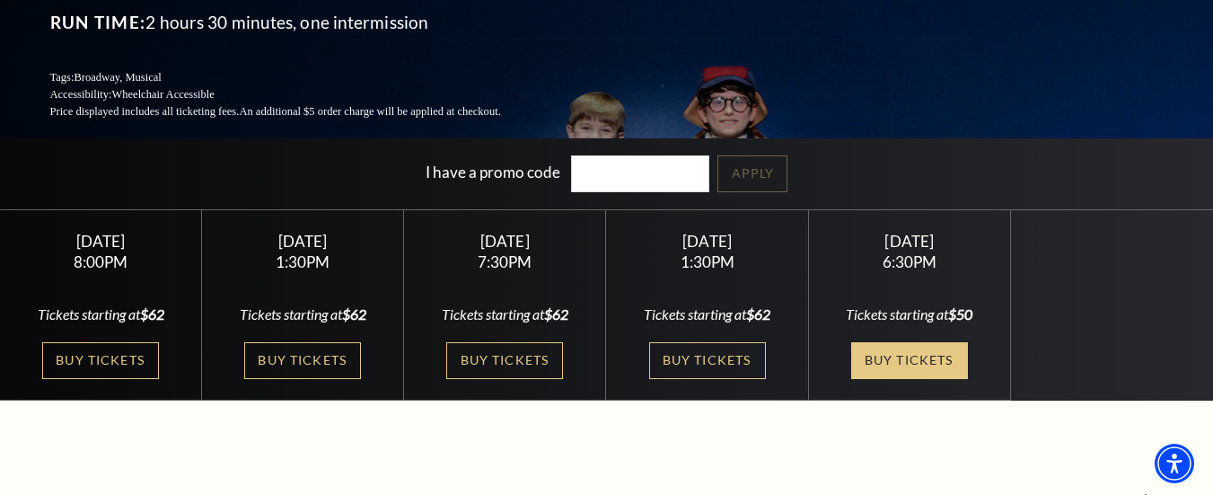
click at [912, 342] on link "Buy Tickets" at bounding box center [909, 360] width 117 height 37
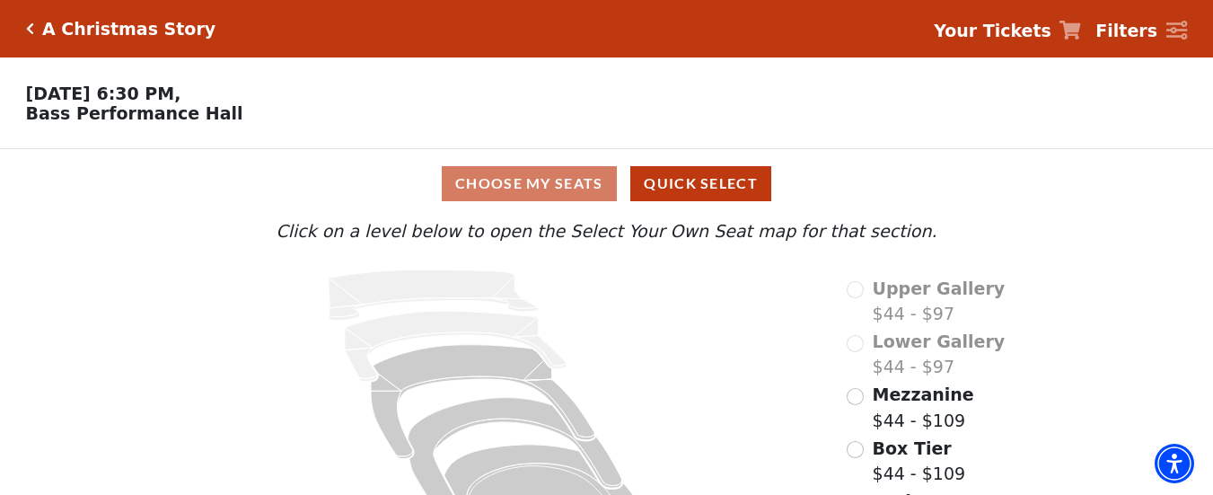
click at [947, 348] on span "Lower Gallery" at bounding box center [939, 341] width 133 height 20
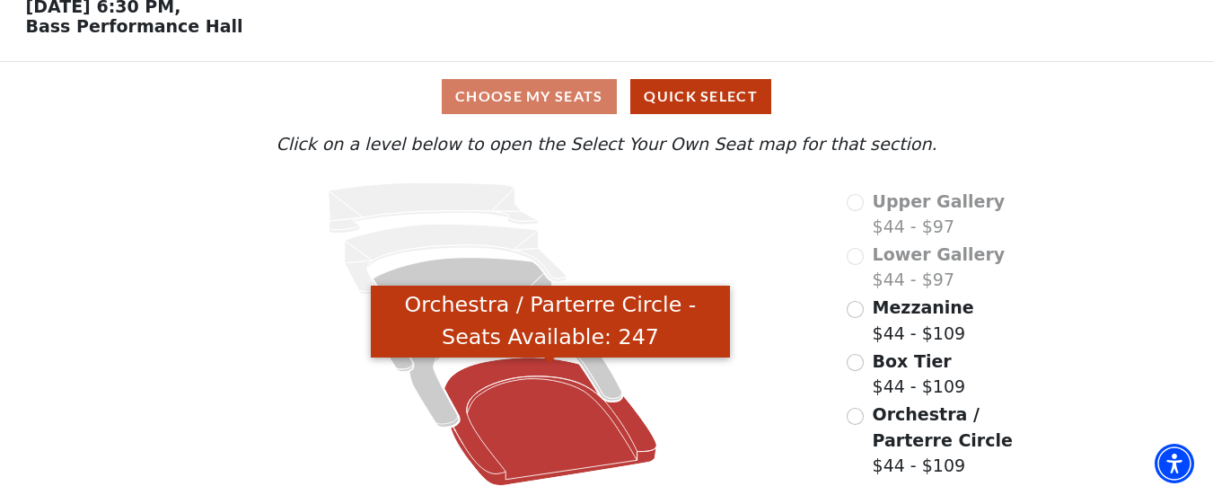
click at [539, 426] on icon "Orchestra / Parterre Circle - Seats Available: 247" at bounding box center [550, 421] width 213 height 128
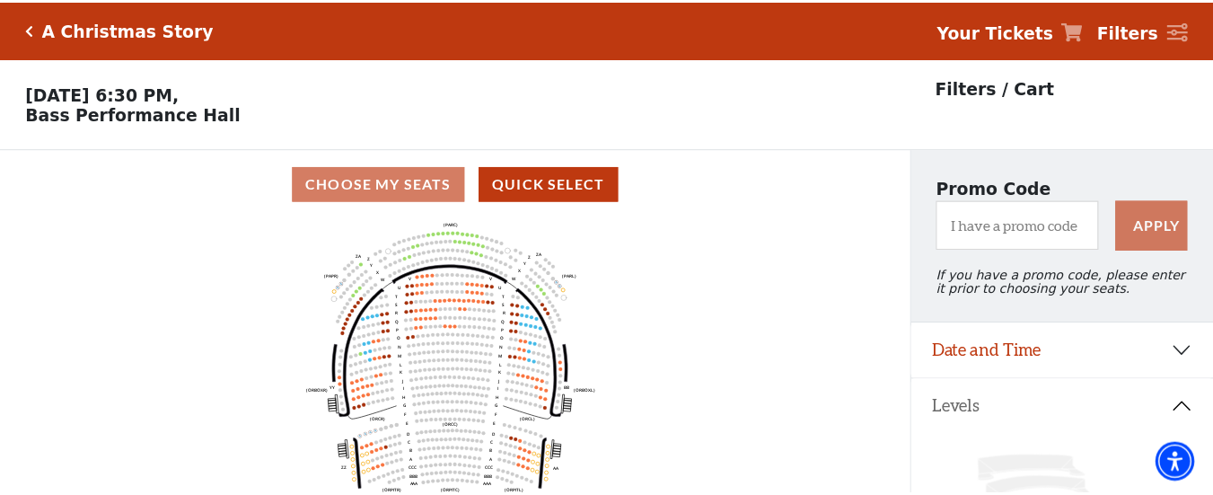
scroll to position [83, 0]
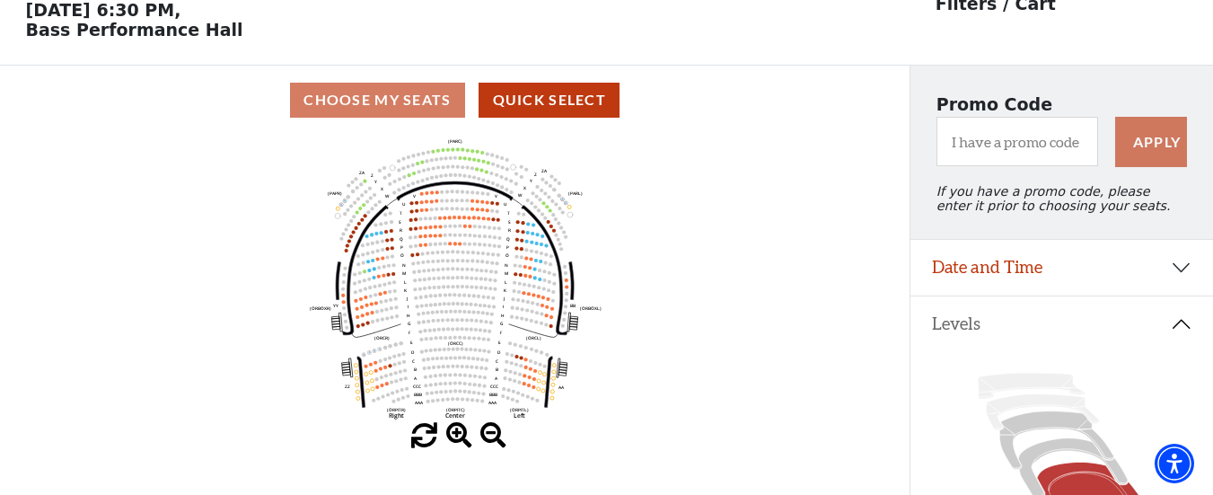
click at [457, 434] on span at bounding box center [459, 436] width 26 height 26
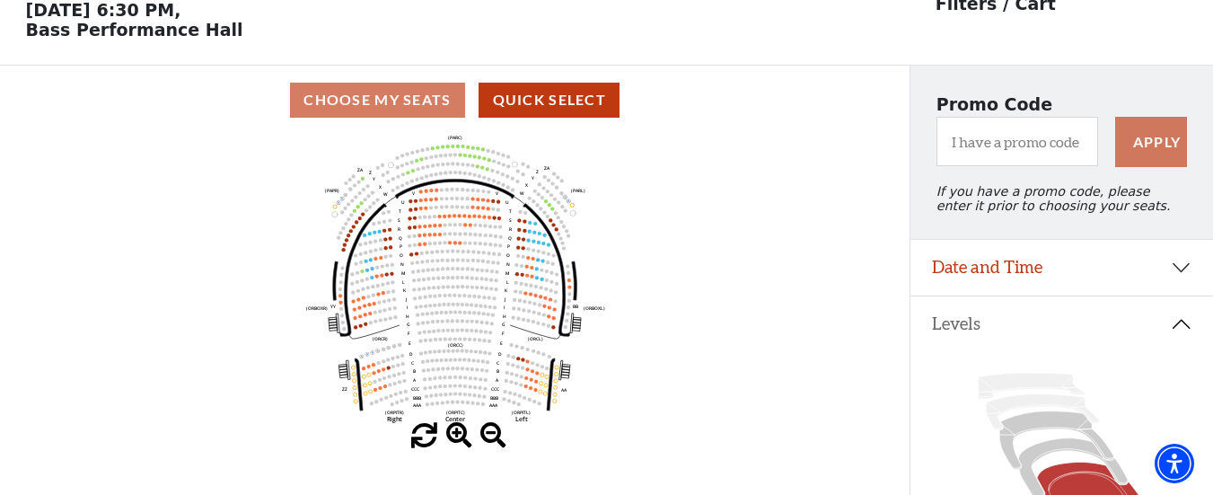
click at [457, 434] on span at bounding box center [459, 436] width 26 height 26
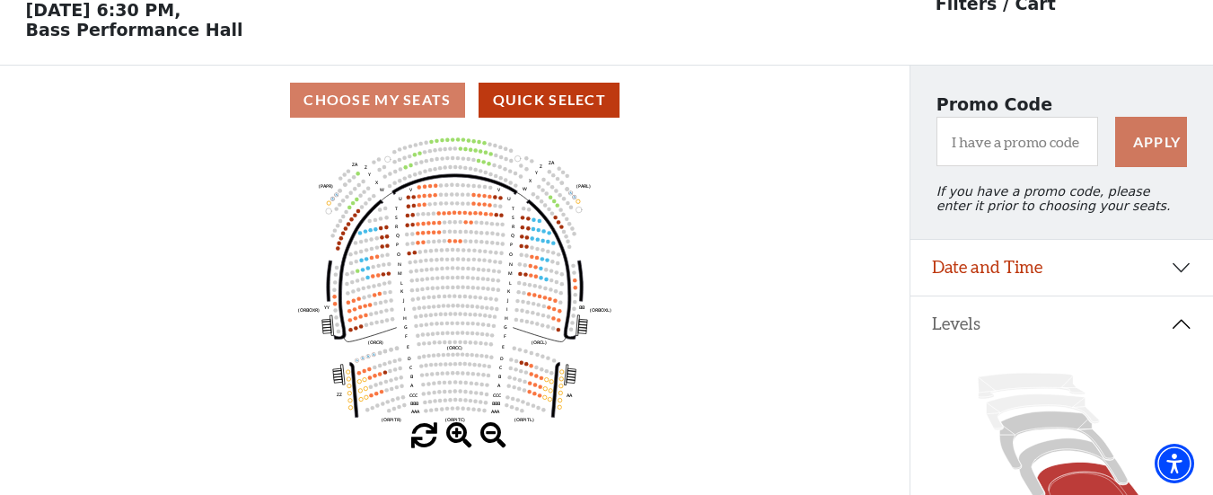
click at [457, 434] on span at bounding box center [459, 436] width 26 height 26
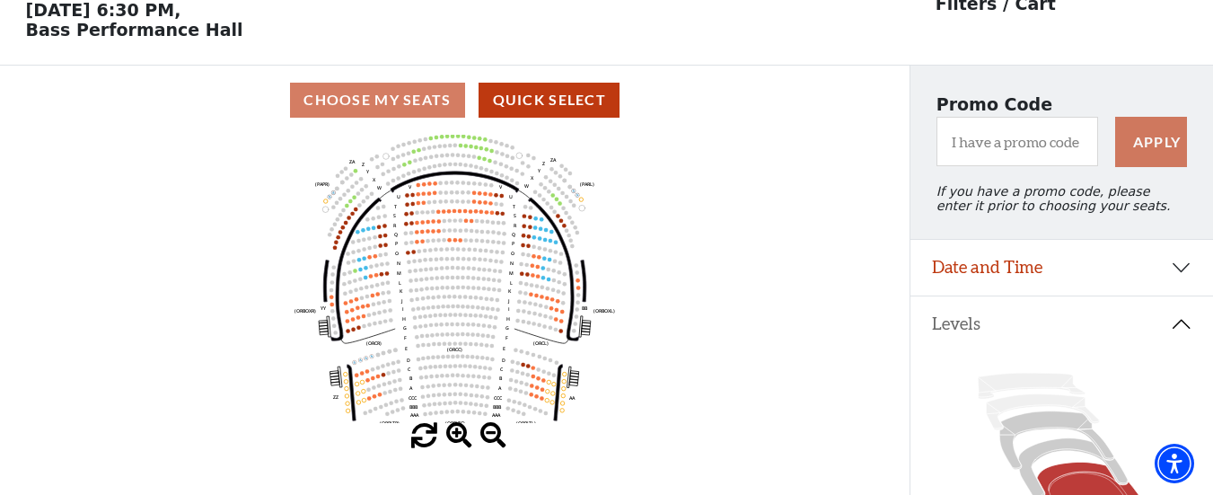
click at [457, 434] on span at bounding box center [459, 436] width 26 height 26
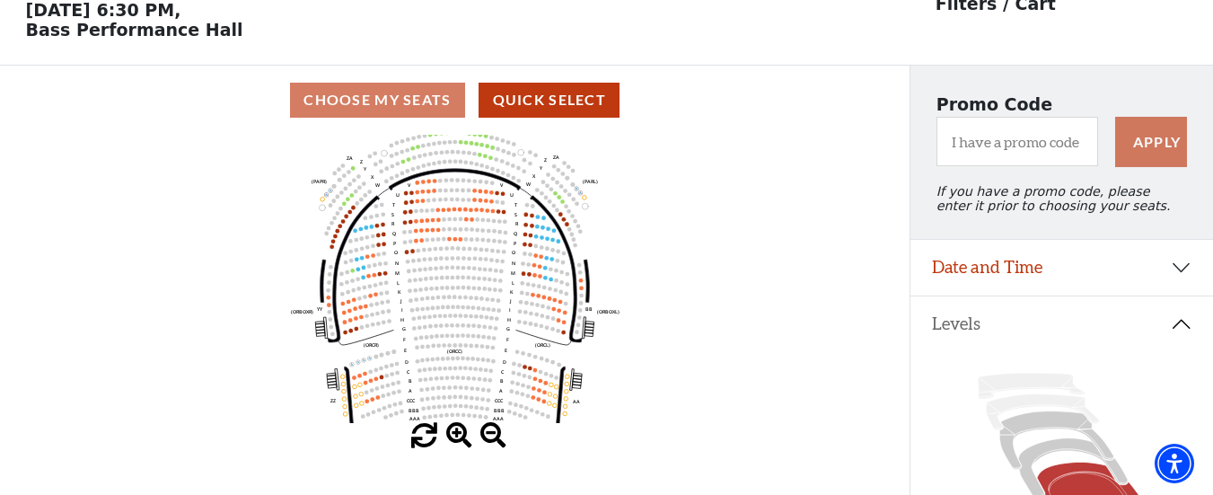
click at [457, 434] on span at bounding box center [459, 436] width 26 height 26
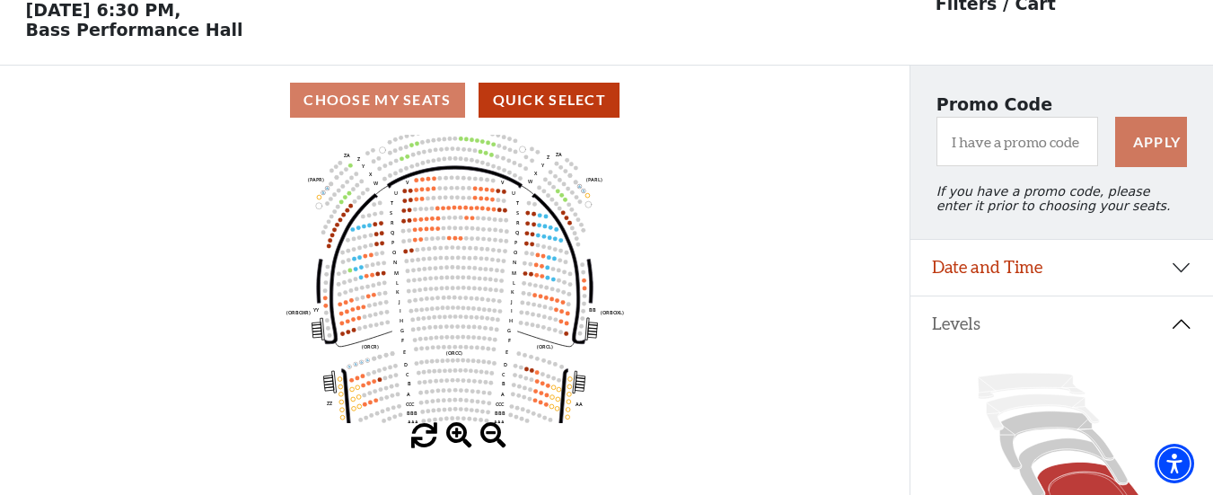
click at [457, 434] on span at bounding box center [459, 436] width 26 height 26
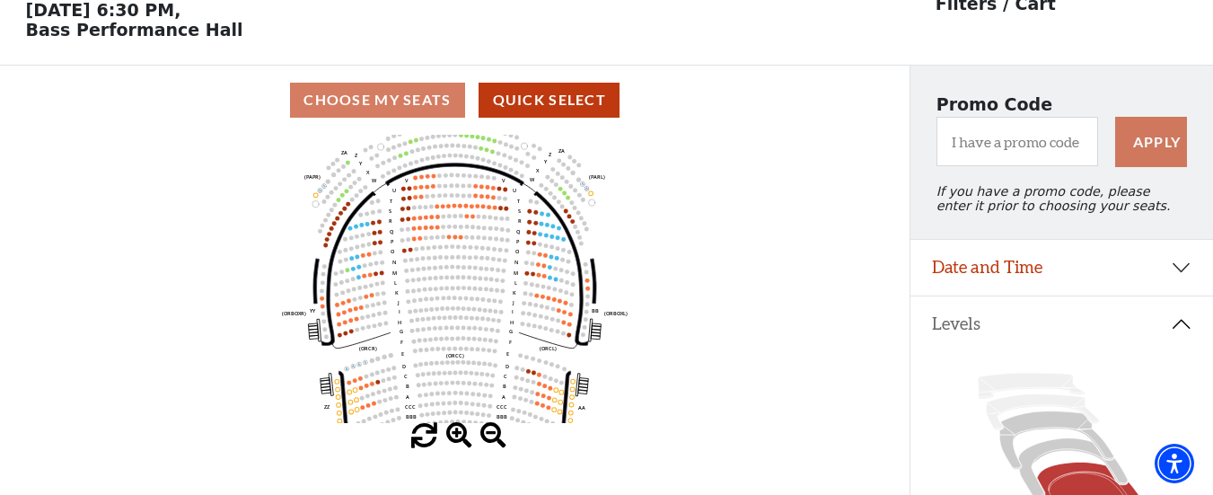
click at [457, 434] on span at bounding box center [459, 436] width 26 height 26
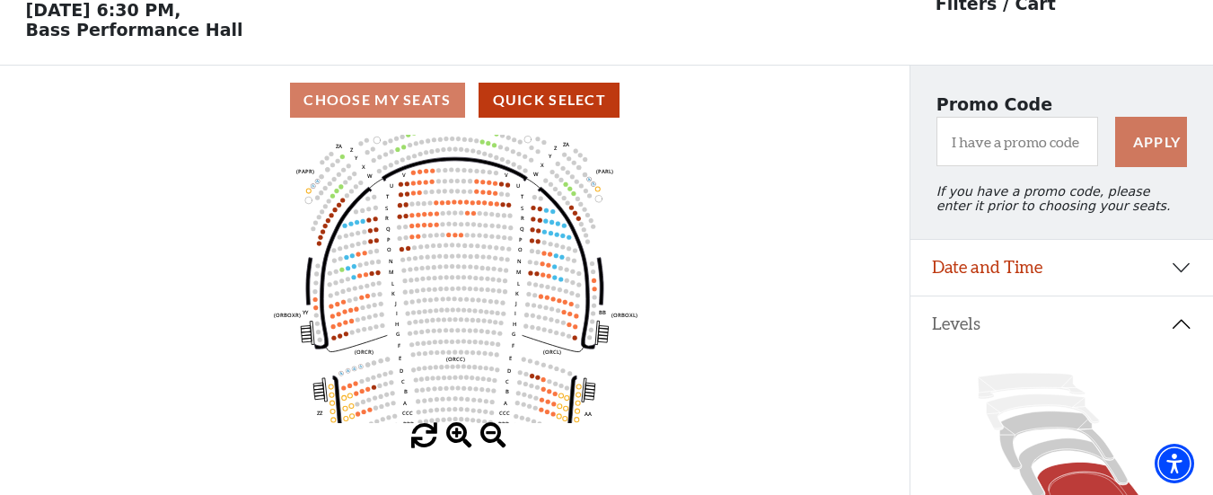
click at [457, 434] on span at bounding box center [459, 436] width 26 height 26
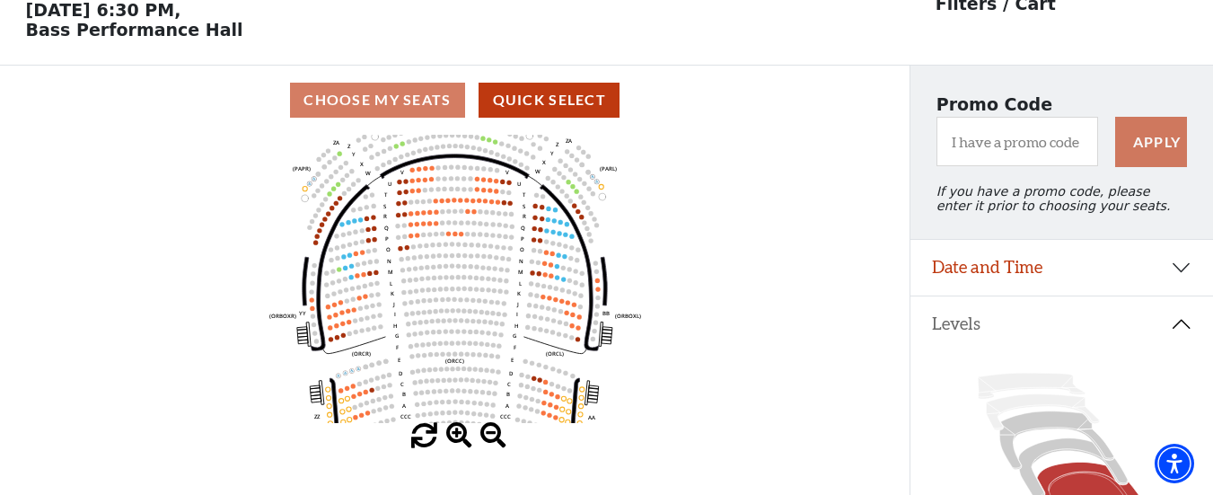
click at [457, 434] on span at bounding box center [459, 436] width 26 height 26
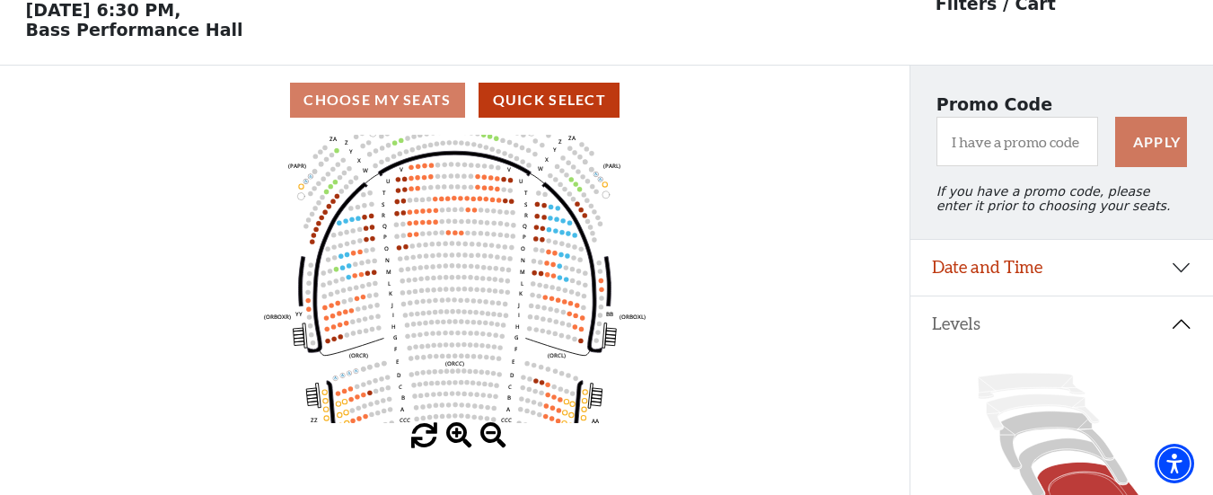
click at [457, 434] on span at bounding box center [459, 436] width 26 height 26
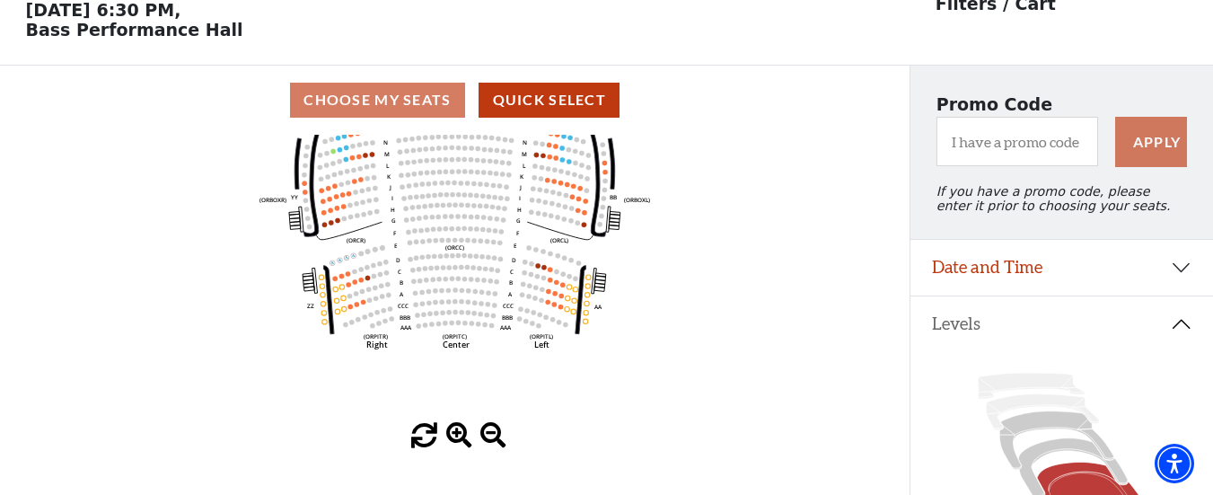
drag, startPoint x: 470, startPoint y: 375, endPoint x: 470, endPoint y: 258, distance: 117.6
click at [470, 258] on icon "Left (ORPITL) Right (ORPITR) Center (ORPITC) ZZ AA YY BB ZA ZA (ORCL) (ORCR) (O…" at bounding box center [455, 279] width 819 height 288
click at [458, 439] on span at bounding box center [459, 436] width 26 height 26
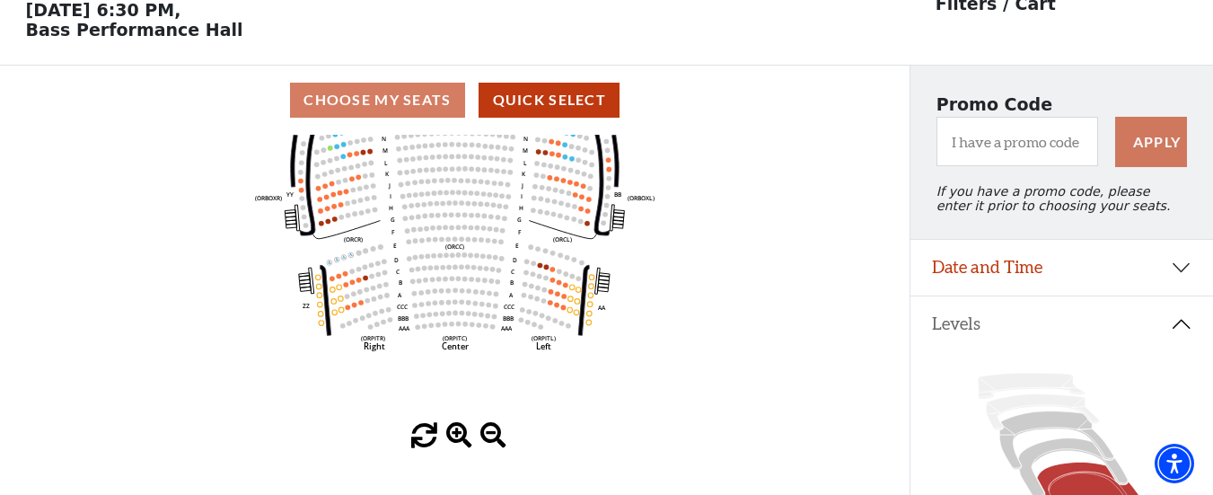
click at [458, 439] on span at bounding box center [459, 436] width 26 height 26
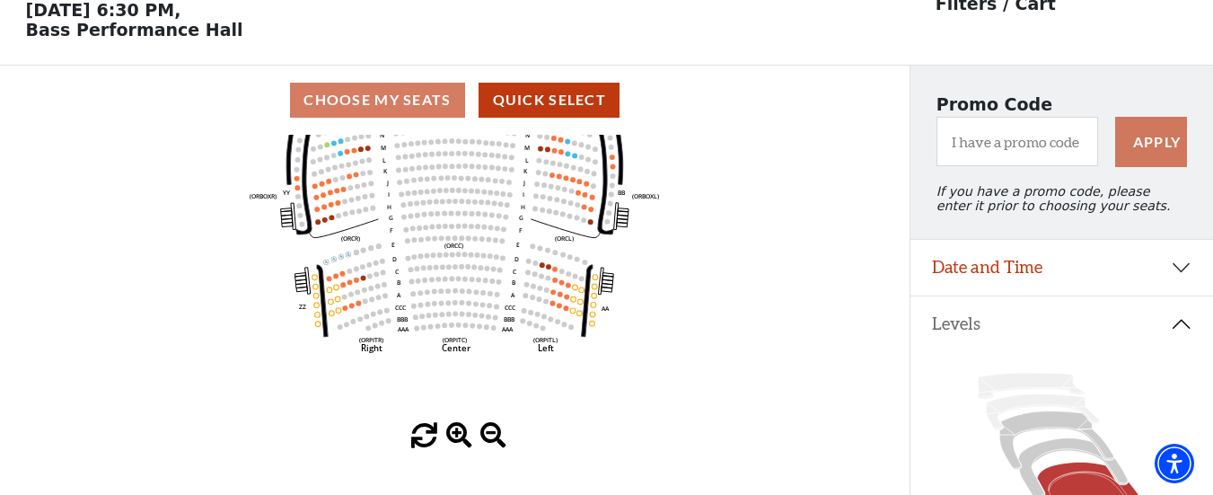
click at [458, 439] on span at bounding box center [459, 436] width 26 height 26
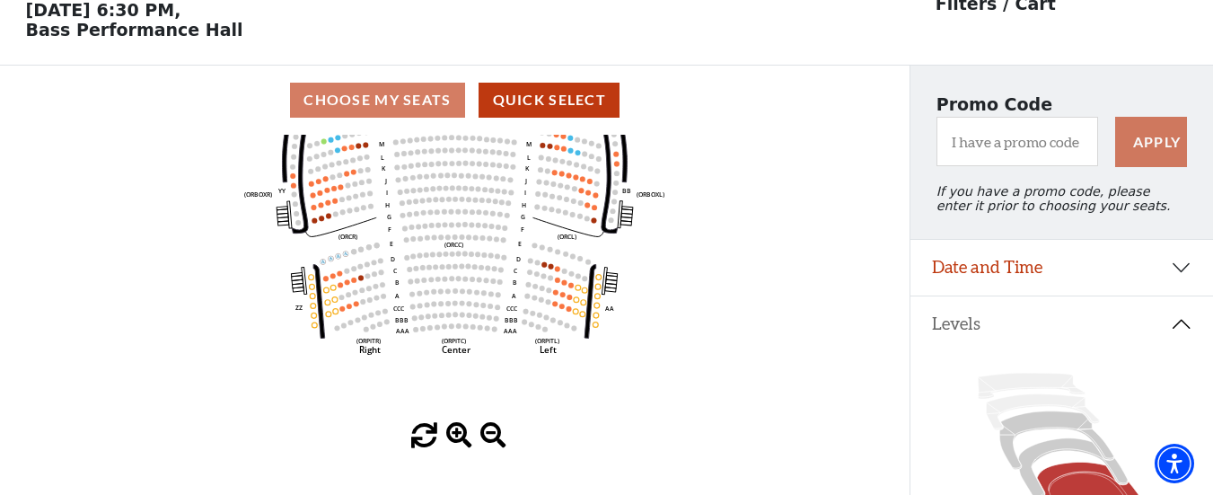
click at [458, 439] on span at bounding box center [459, 436] width 26 height 26
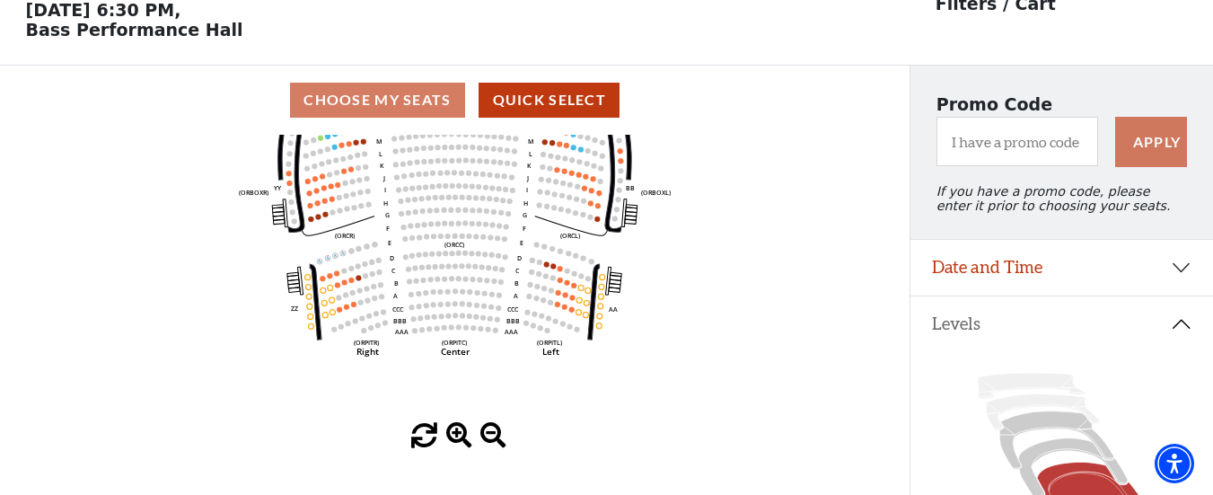
click at [458, 439] on span at bounding box center [459, 436] width 26 height 26
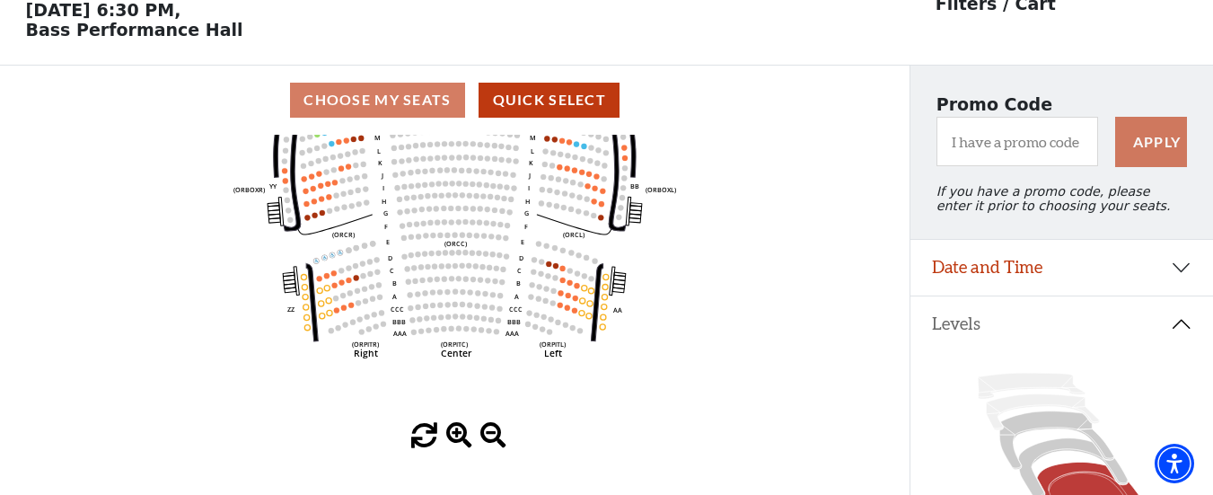
click at [458, 439] on span at bounding box center [459, 436] width 26 height 26
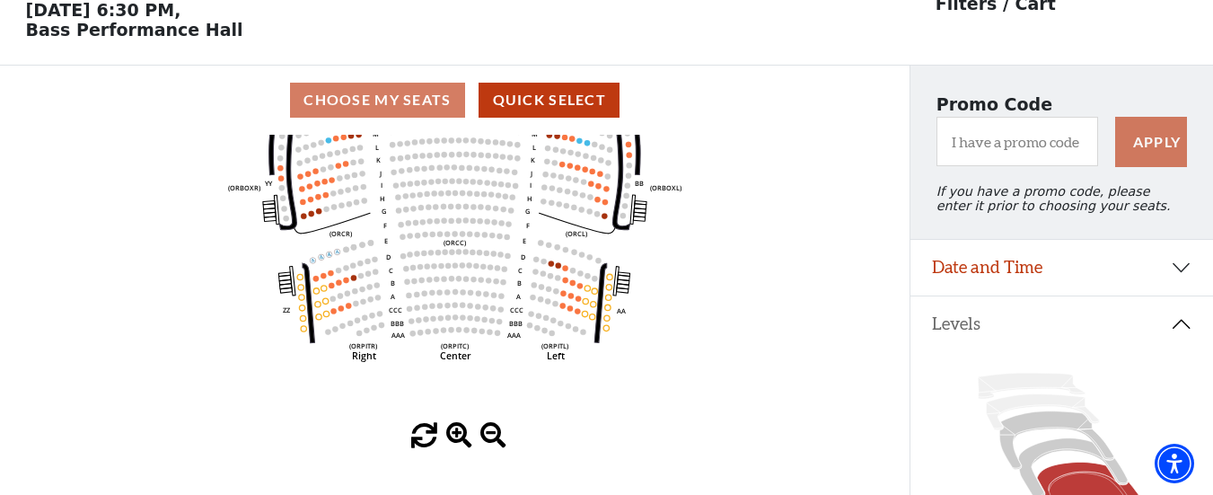
click at [458, 439] on span at bounding box center [459, 436] width 26 height 26
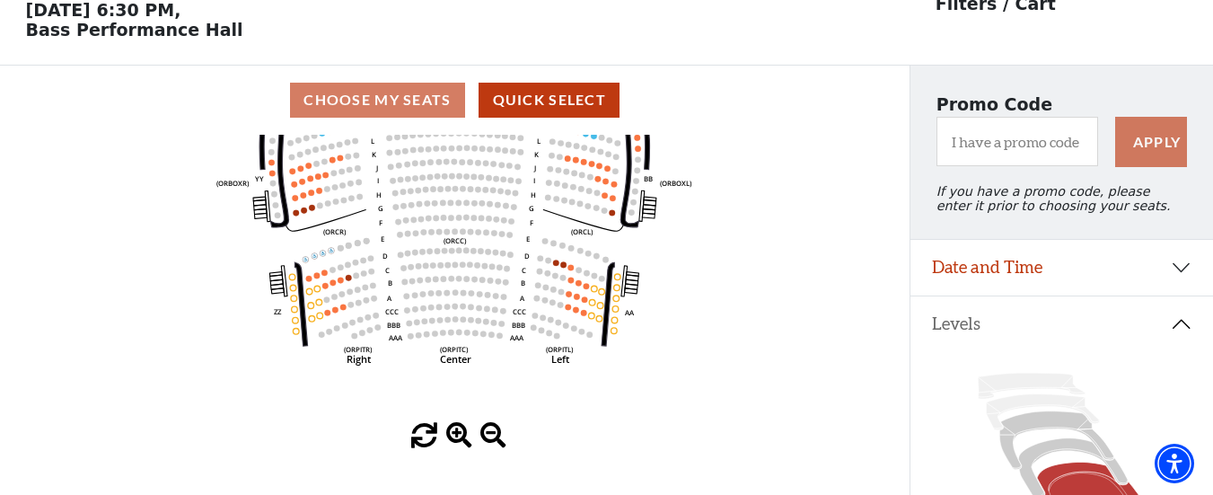
click at [458, 439] on span at bounding box center [459, 436] width 26 height 26
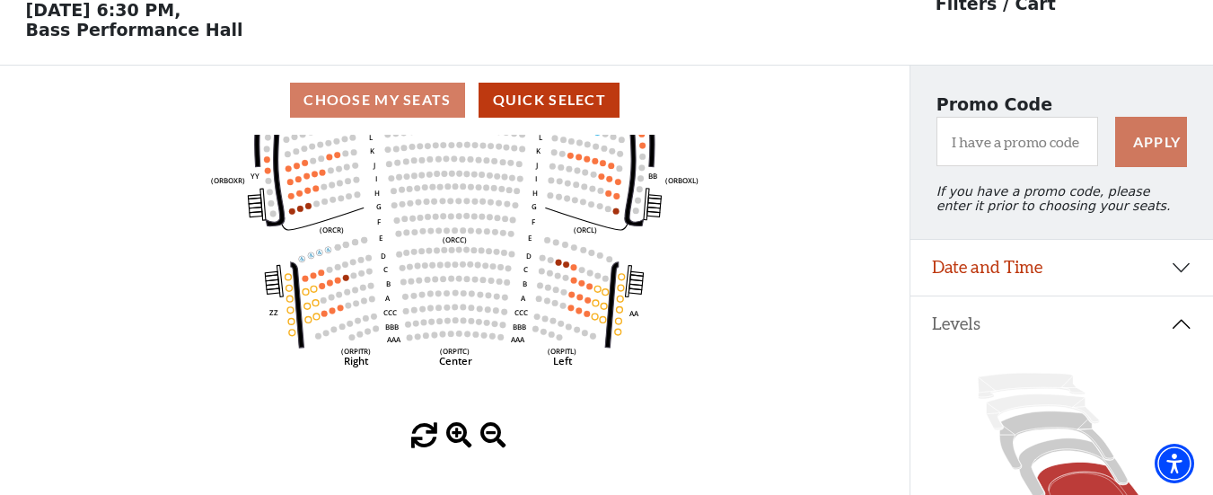
click at [458, 439] on span at bounding box center [459, 436] width 26 height 26
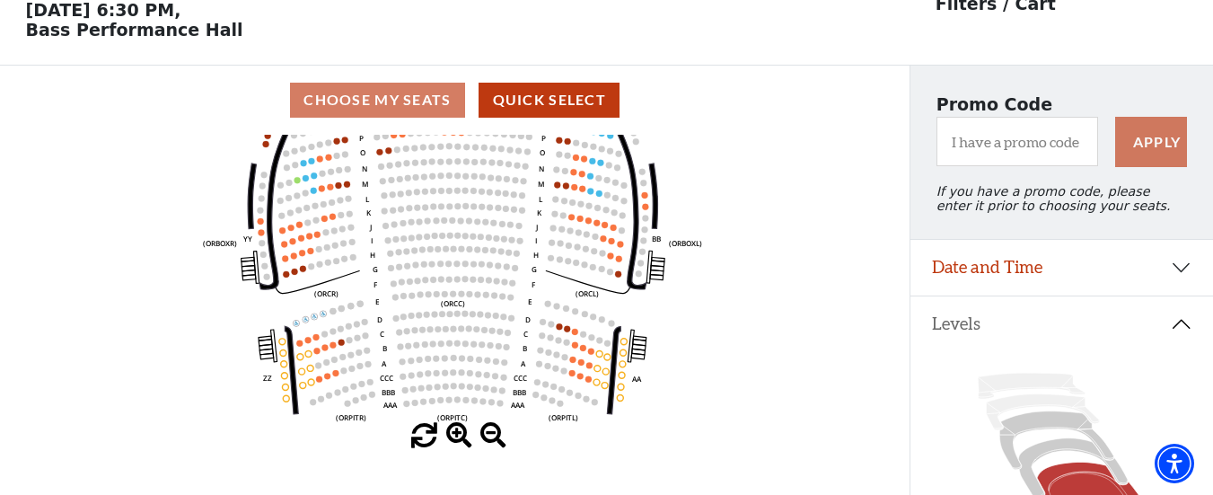
drag, startPoint x: 492, startPoint y: 302, endPoint x: 490, endPoint y: 366, distance: 64.7
click at [490, 364] on use "Seat Selected" at bounding box center [487, 359] width 7 height 7
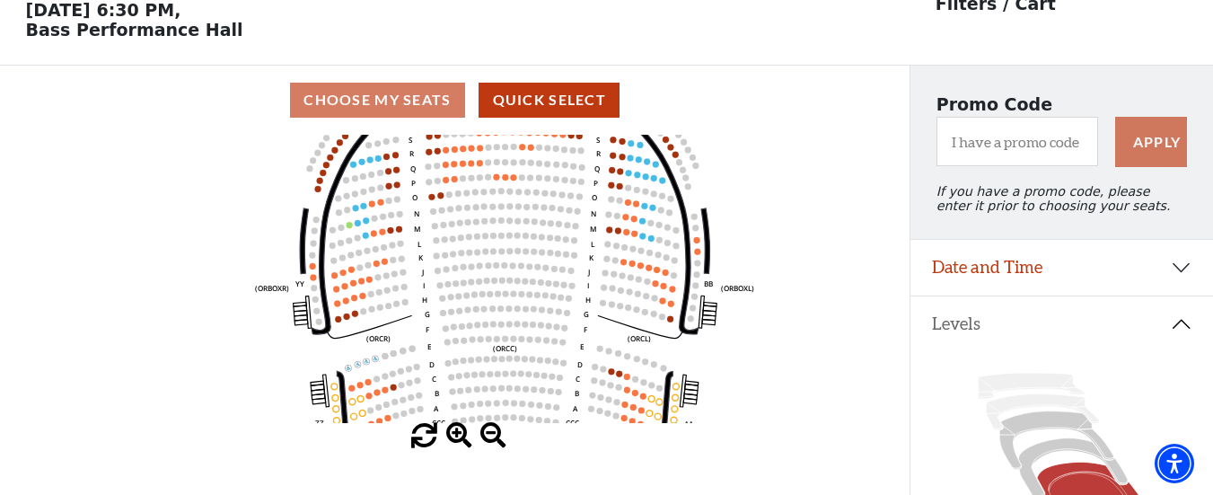
drag, startPoint x: 756, startPoint y: 302, endPoint x: 808, endPoint y: 342, distance: 65.9
click at [808, 342] on icon "Left (ORPITL) Right (ORPITR) Center (ORPITC) ZZ AA YY BB ZA ZA (ORCL) (ORCR) (O…" at bounding box center [455, 279] width 819 height 288
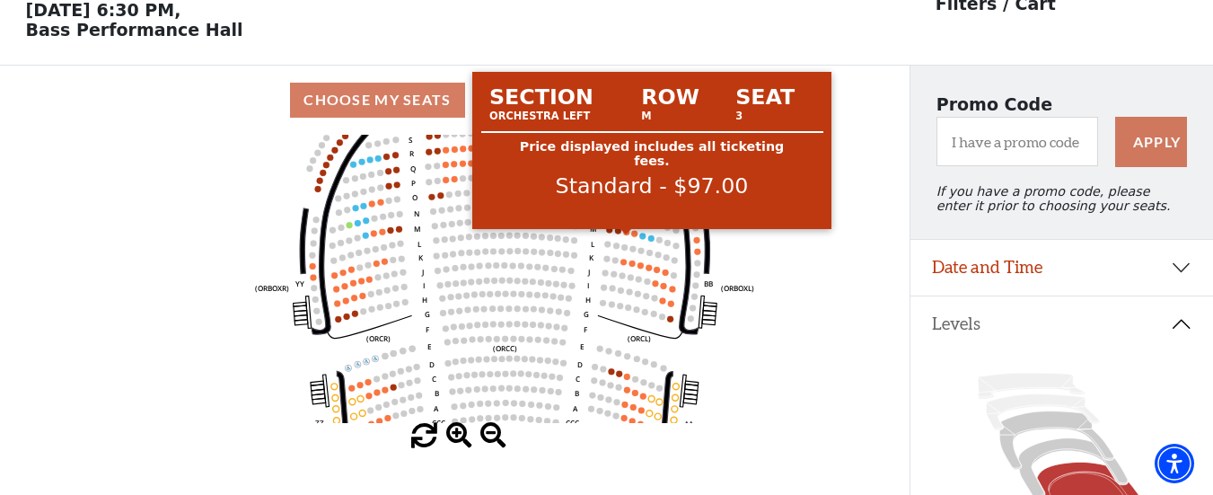
click at [627, 235] on circle at bounding box center [626, 232] width 6 height 6
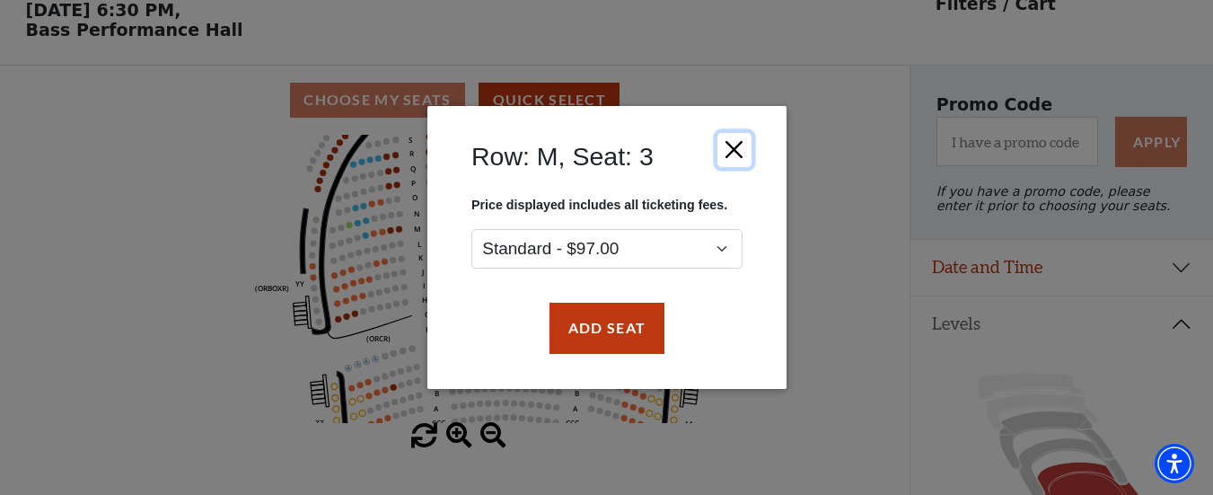
click at [733, 146] on button "Close" at bounding box center [733, 150] width 34 height 34
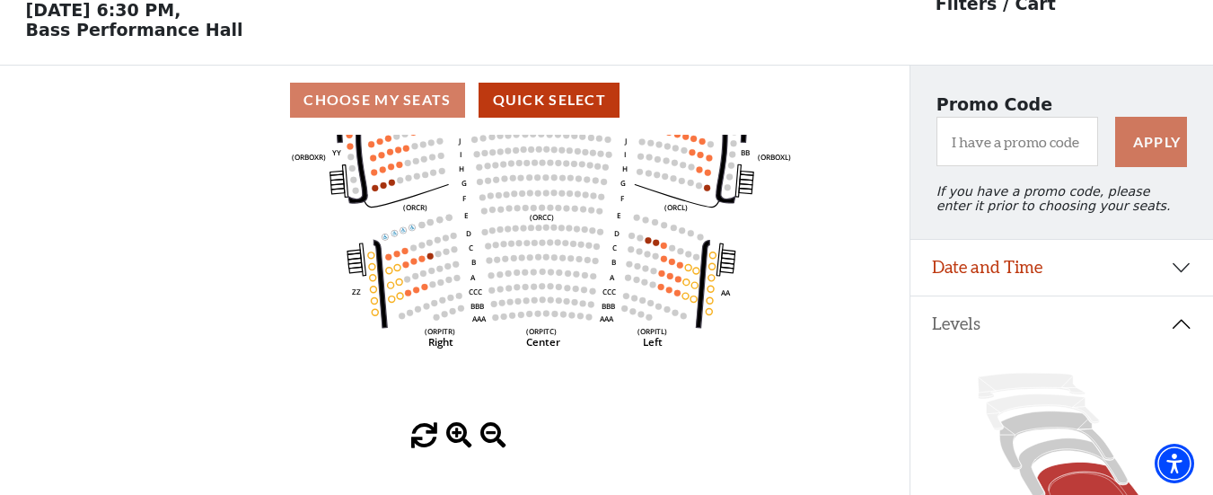
drag, startPoint x: 616, startPoint y: 319, endPoint x: 653, endPoint y: 185, distance: 138.7
click at [653, 185] on icon "Left (ORPITL) Right (ORPITR) Center (ORPITC) ZZ AA YY BB ZA ZA (ORCL) (ORCR) (O…" at bounding box center [455, 279] width 819 height 288
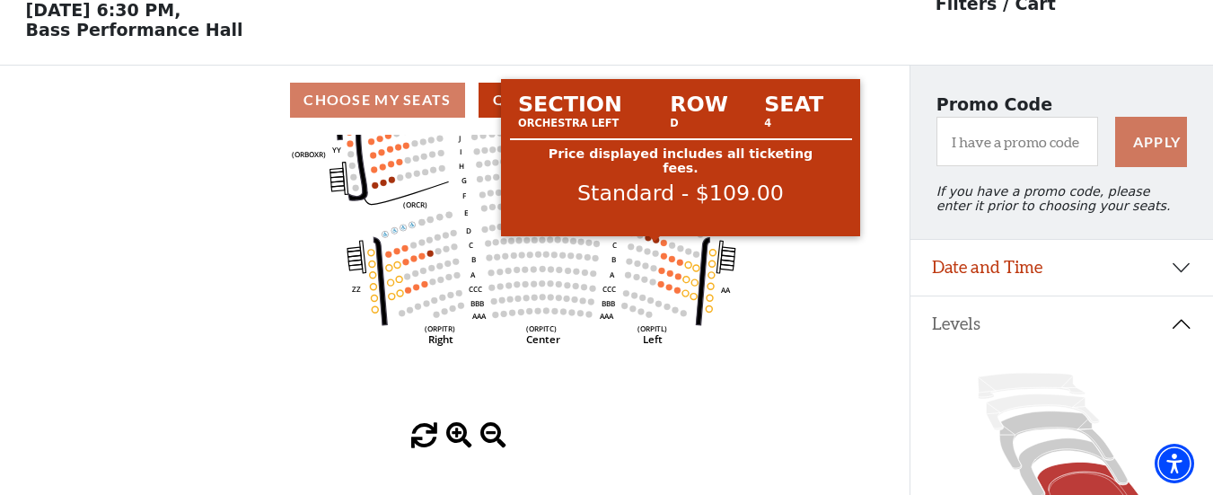
click at [656, 242] on circle at bounding box center [656, 239] width 6 height 6
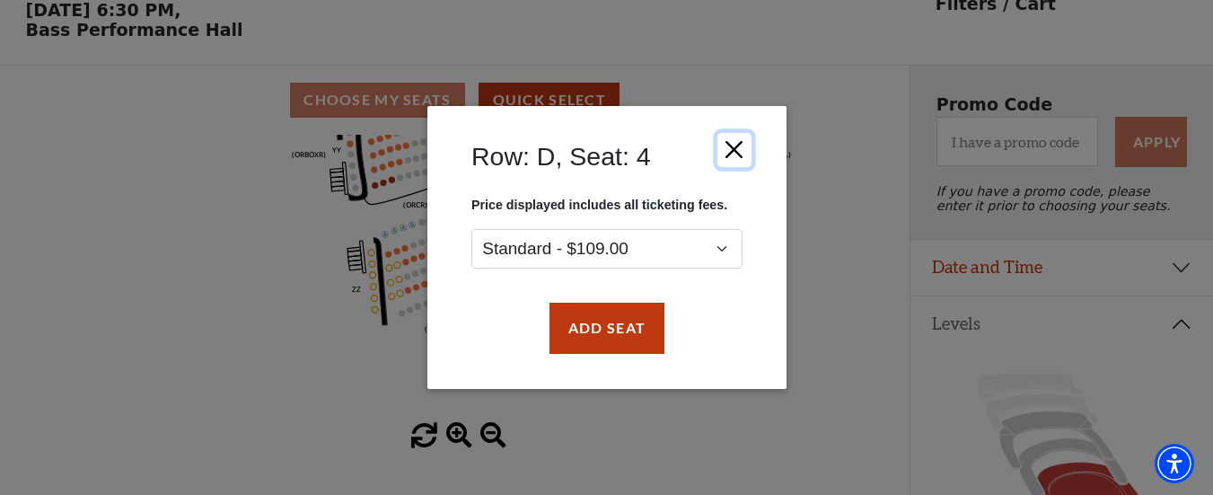
click at [734, 146] on button "Close" at bounding box center [733, 150] width 34 height 34
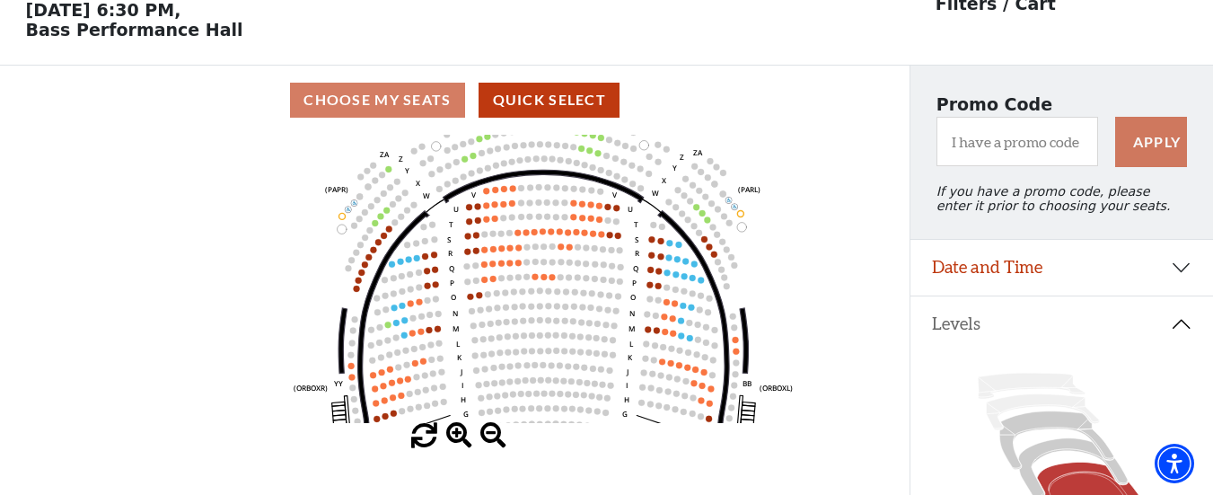
drag, startPoint x: 758, startPoint y: 296, endPoint x: 759, endPoint y: 537, distance: 240.6
click at [759, 411] on html "Skip to main content Enable accessibility for low vision Open the accessibility…" at bounding box center [606, 164] width 1213 height 495
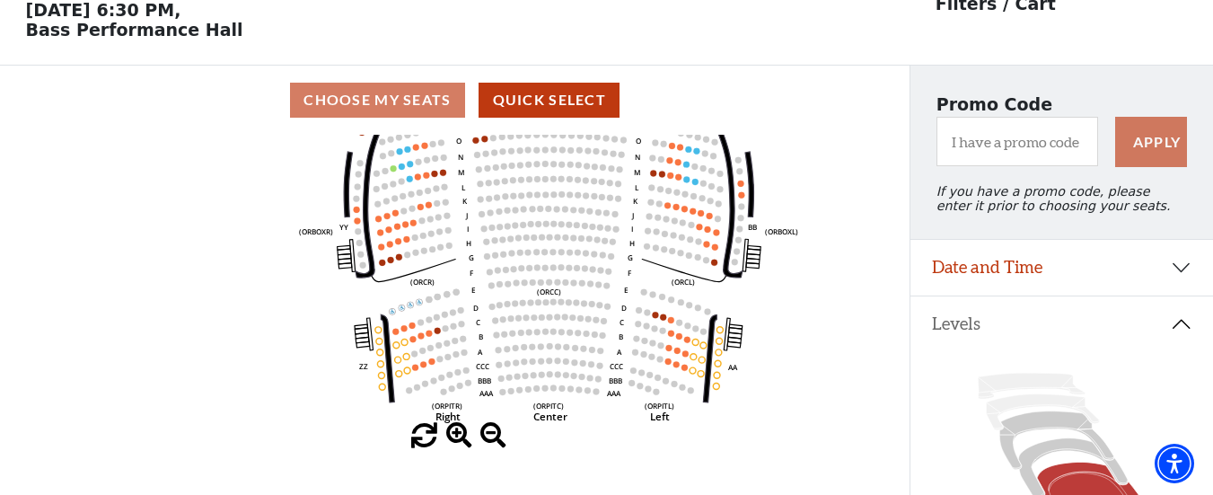
drag, startPoint x: 561, startPoint y: 399, endPoint x: 566, endPoint y: 242, distance: 156.3
click at [566, 241] on circle at bounding box center [565, 237] width 6 height 6
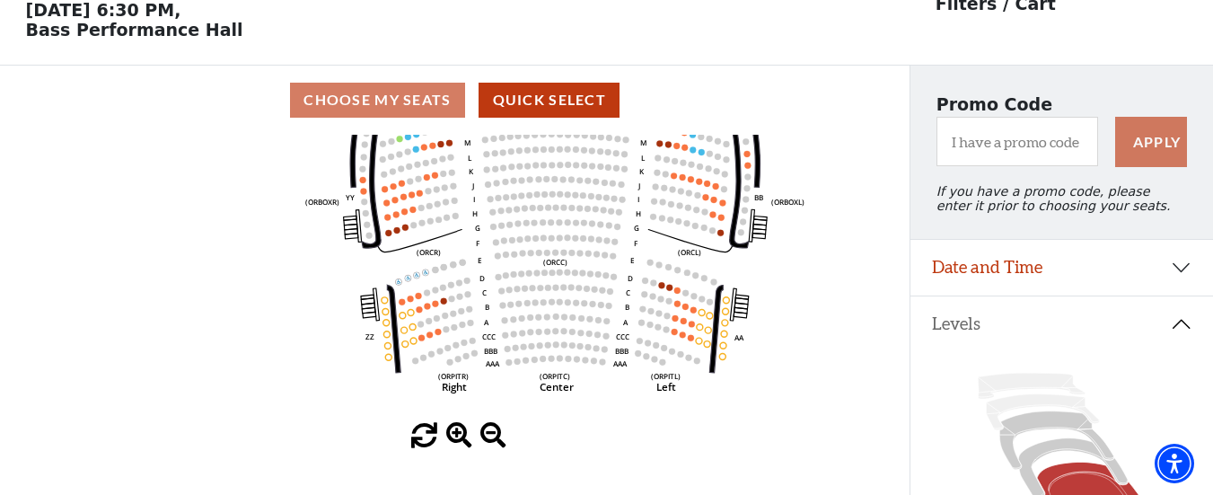
drag, startPoint x: 557, startPoint y: 391, endPoint x: 564, endPoint y: 361, distance: 30.3
click at [564, 361] on icon "Left (ORPITL) Right (ORPITR) Center (ORPITC) ZZ AA YY BB ZA ZA (ORCL) (ORCR) (O…" at bounding box center [455, 279] width 819 height 288
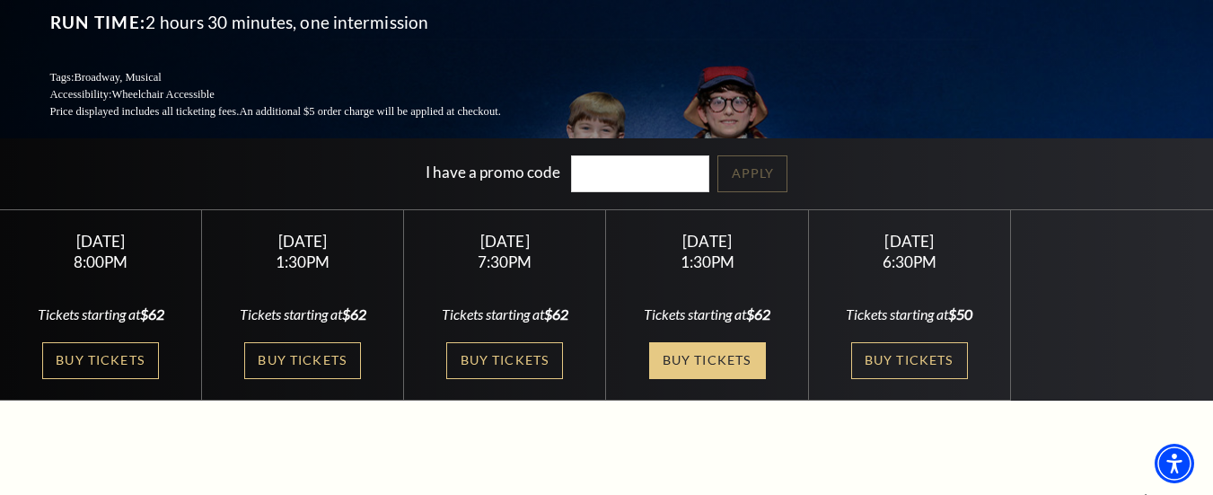
click at [726, 342] on link "Buy Tickets" at bounding box center [707, 360] width 117 height 37
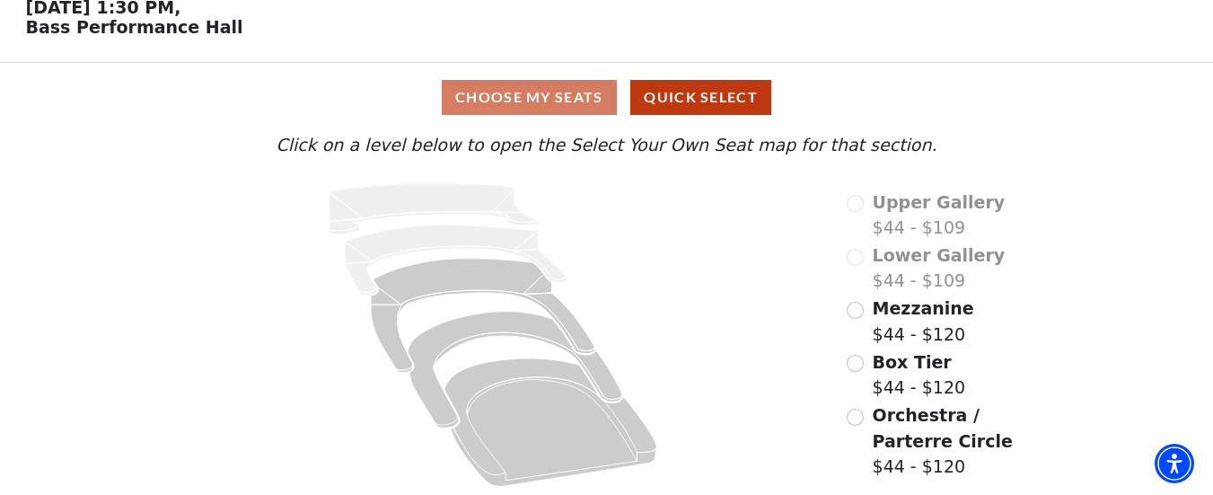
scroll to position [94, 0]
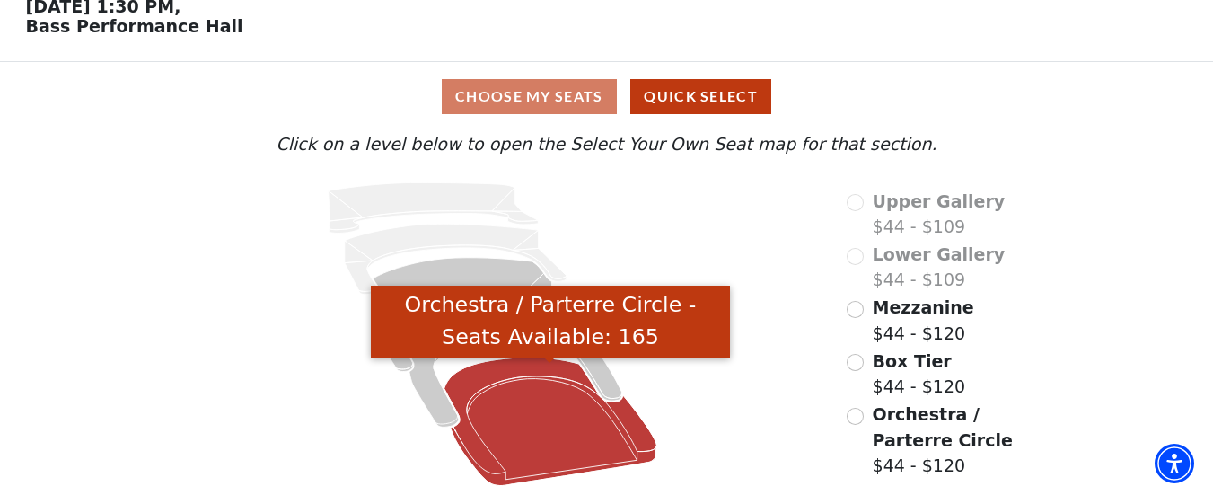
click at [539, 397] on icon "Orchestra / Parterre Circle - Seats Available: 165" at bounding box center [550, 421] width 213 height 128
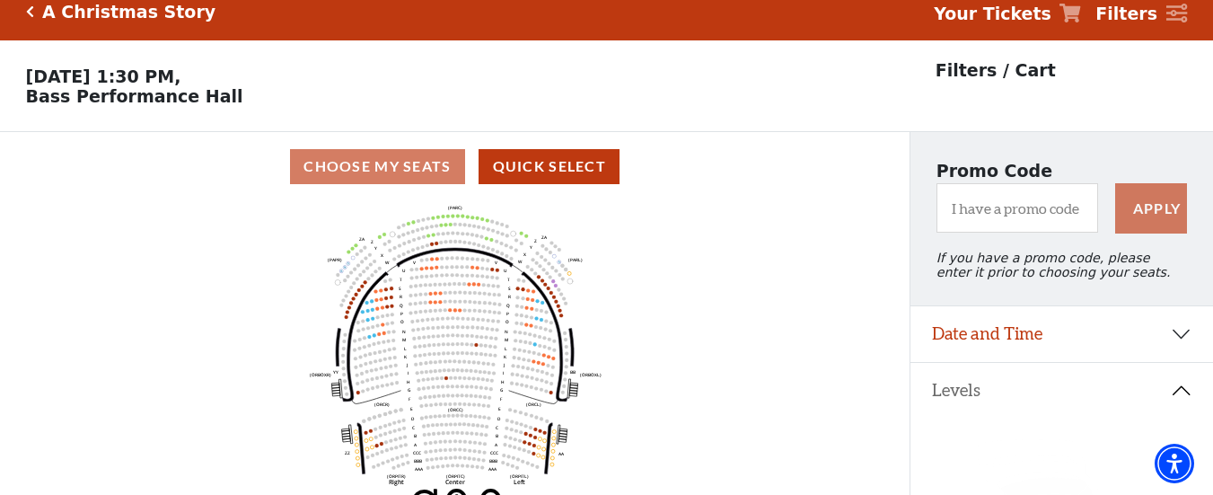
scroll to position [83, 0]
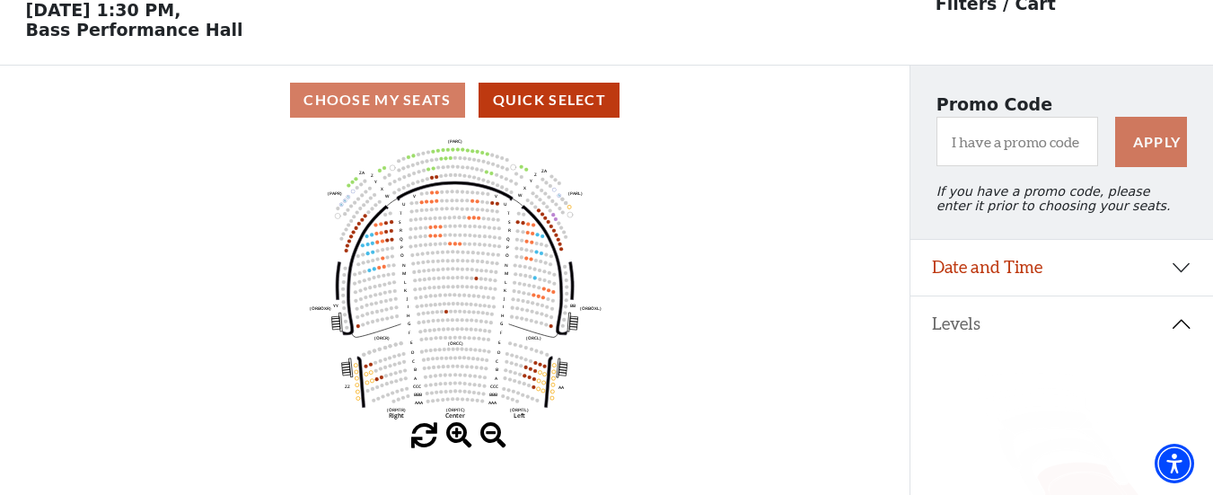
click at [456, 444] on span at bounding box center [459, 436] width 26 height 26
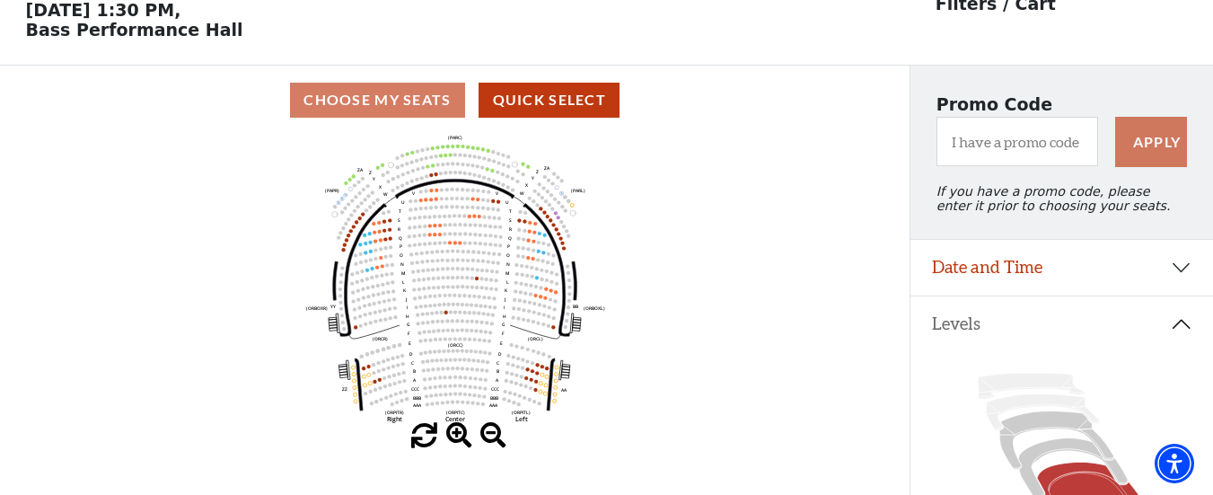
click at [456, 444] on span at bounding box center [459, 436] width 26 height 26
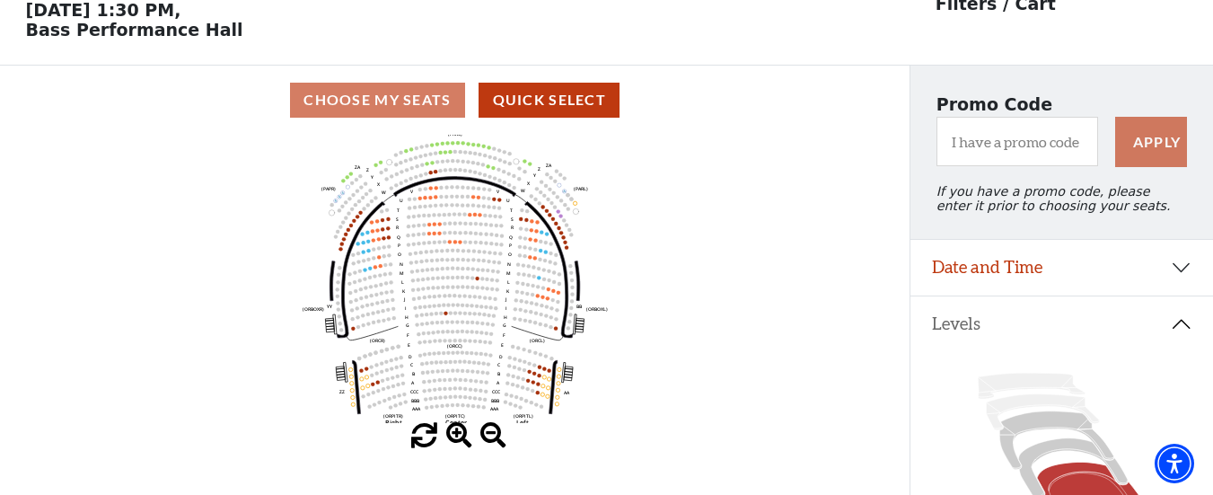
click at [456, 444] on span at bounding box center [459, 436] width 26 height 26
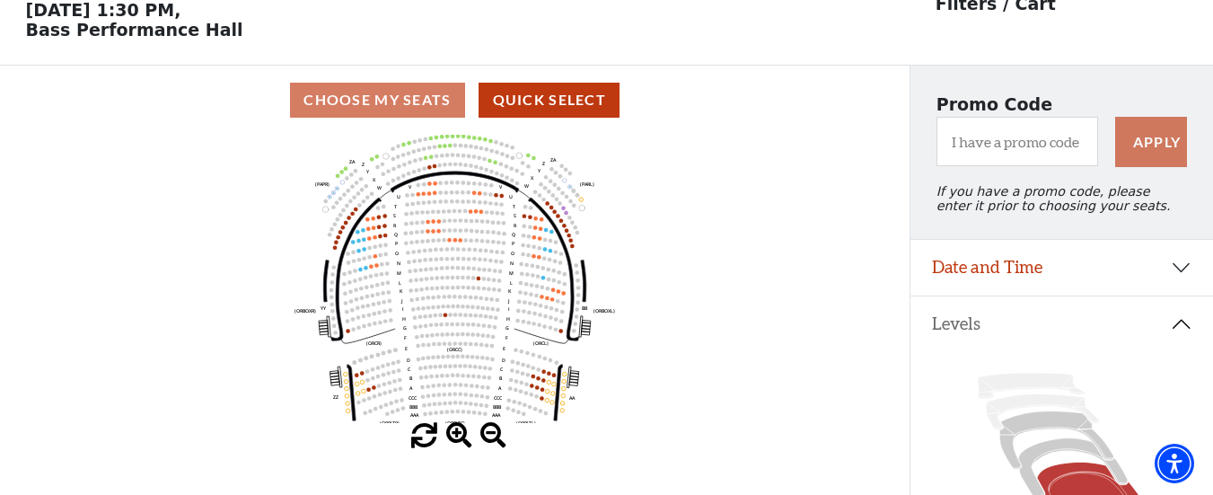
click at [456, 444] on span at bounding box center [459, 436] width 26 height 26
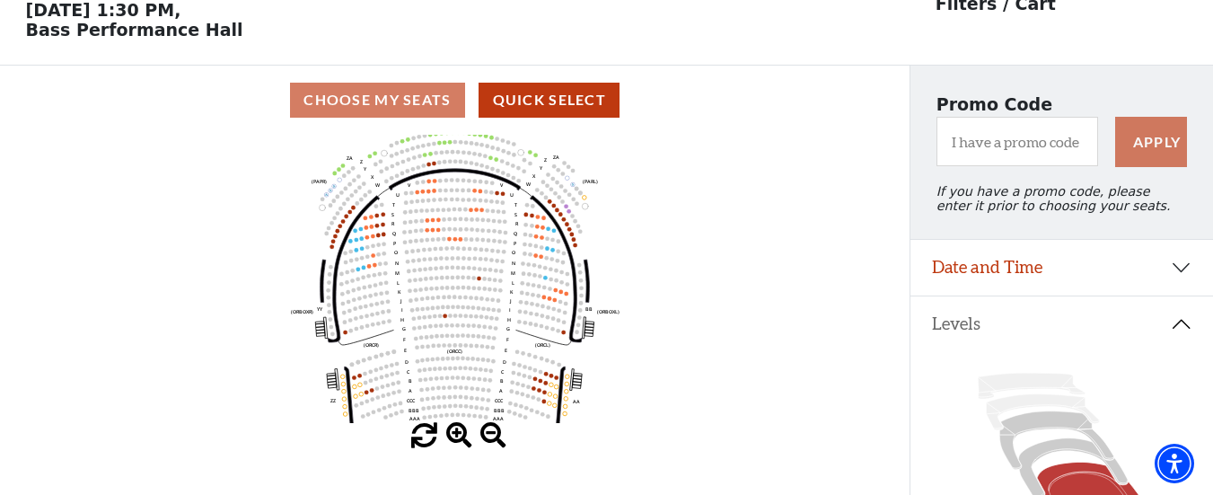
click at [456, 444] on span at bounding box center [459, 436] width 26 height 26
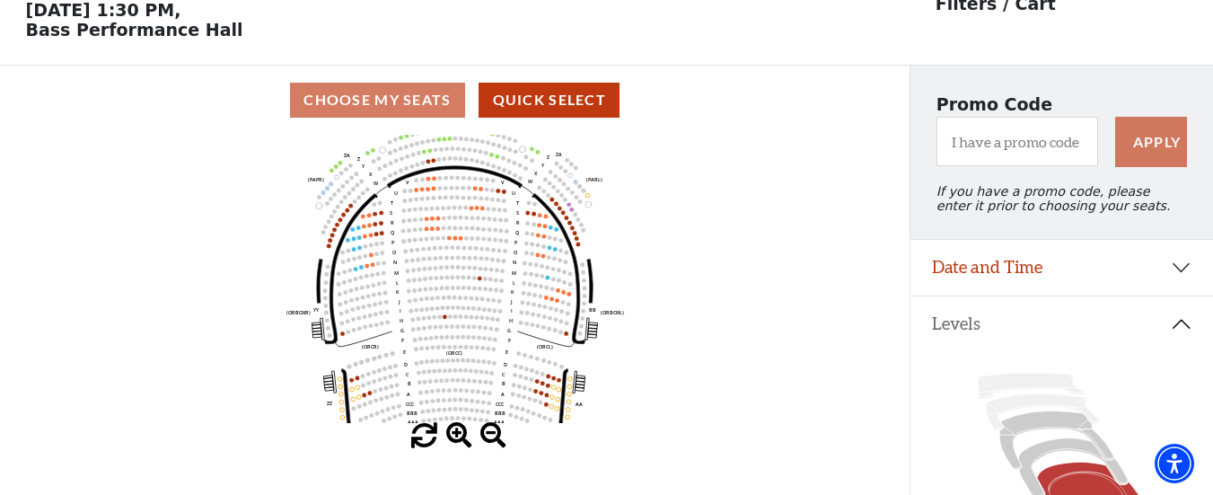
click at [456, 444] on span at bounding box center [459, 436] width 26 height 26
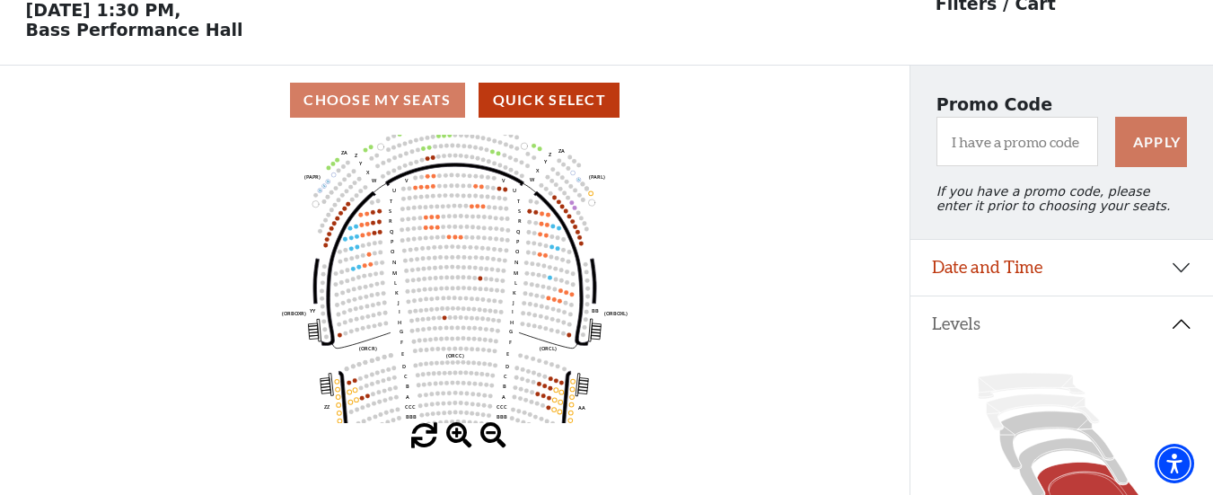
click at [456, 444] on span at bounding box center [459, 436] width 26 height 26
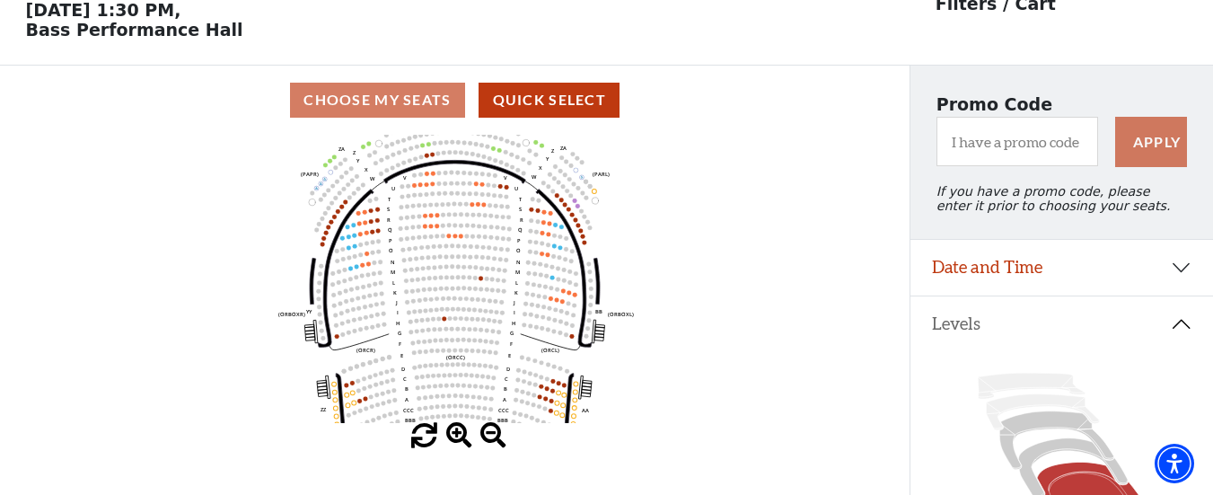
click at [456, 444] on span at bounding box center [459, 436] width 26 height 26
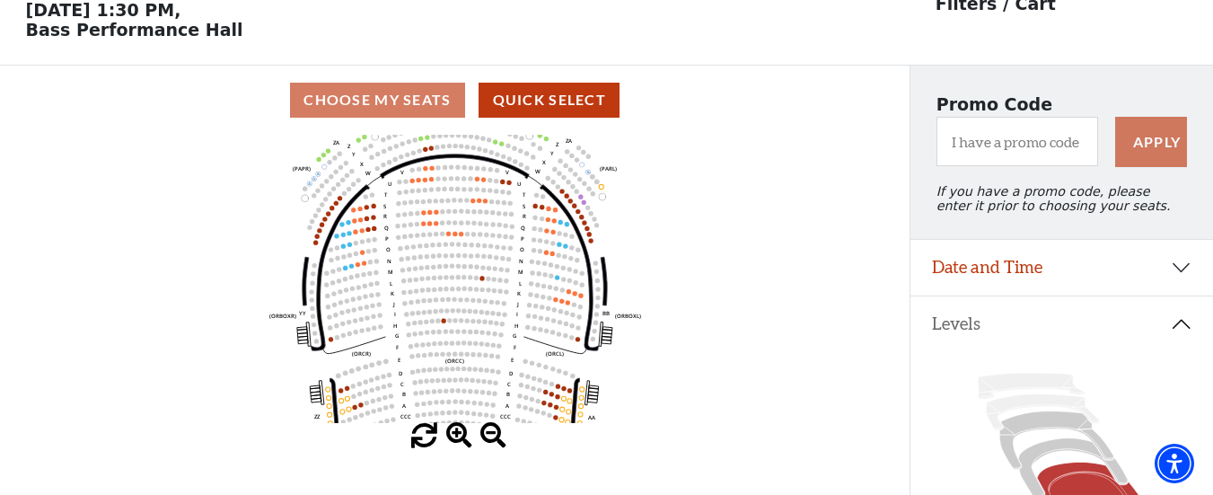
click at [456, 444] on span at bounding box center [459, 436] width 26 height 26
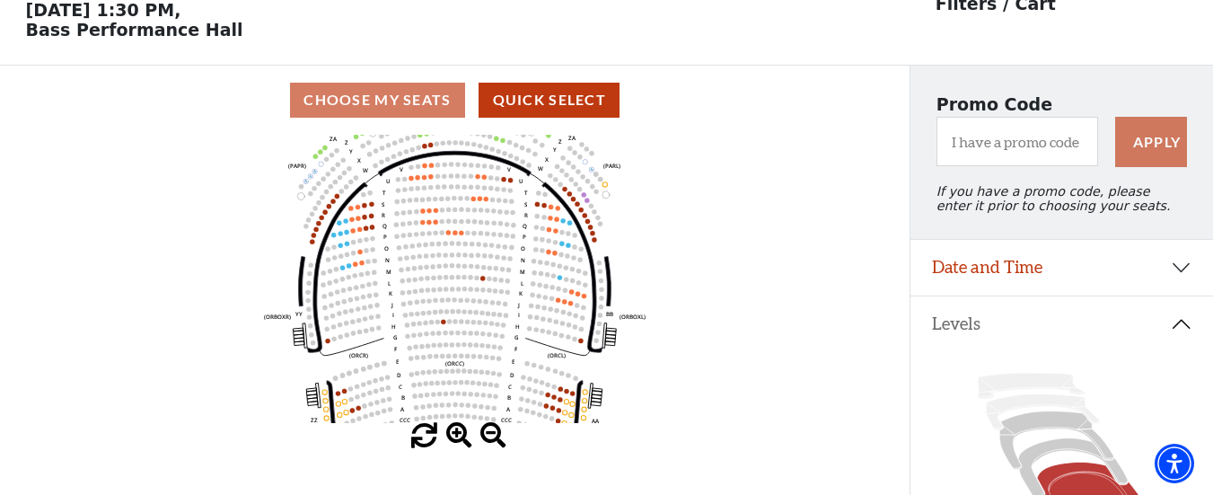
click at [456, 444] on span at bounding box center [459, 436] width 26 height 26
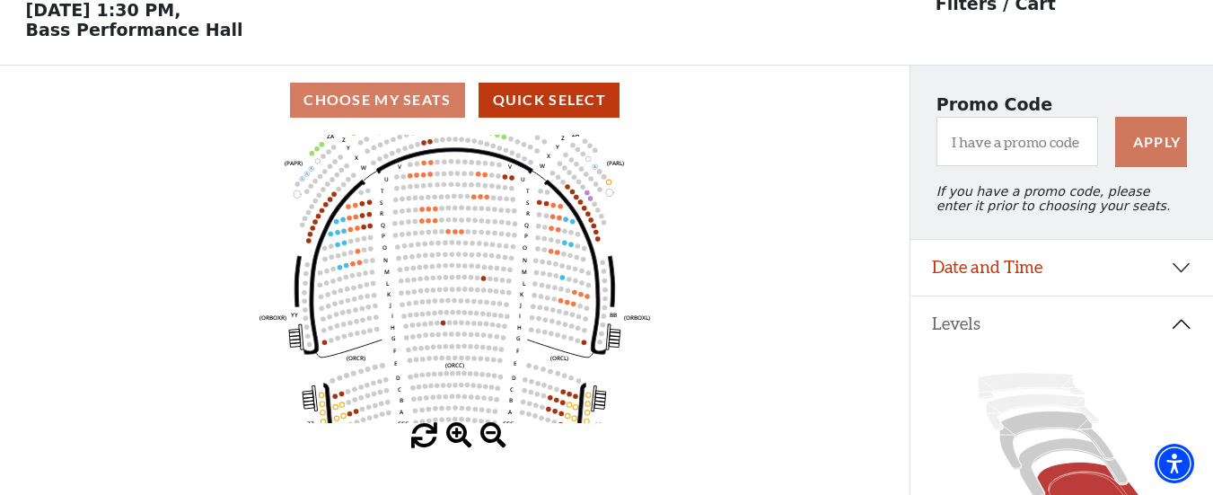
click at [456, 444] on span at bounding box center [459, 436] width 26 height 26
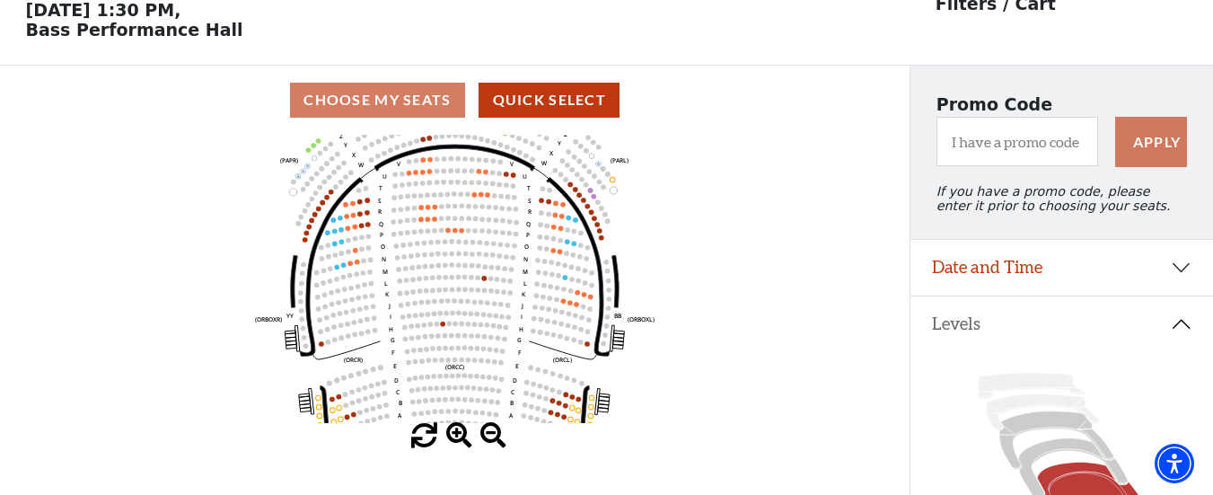
click at [456, 444] on span at bounding box center [459, 436] width 26 height 26
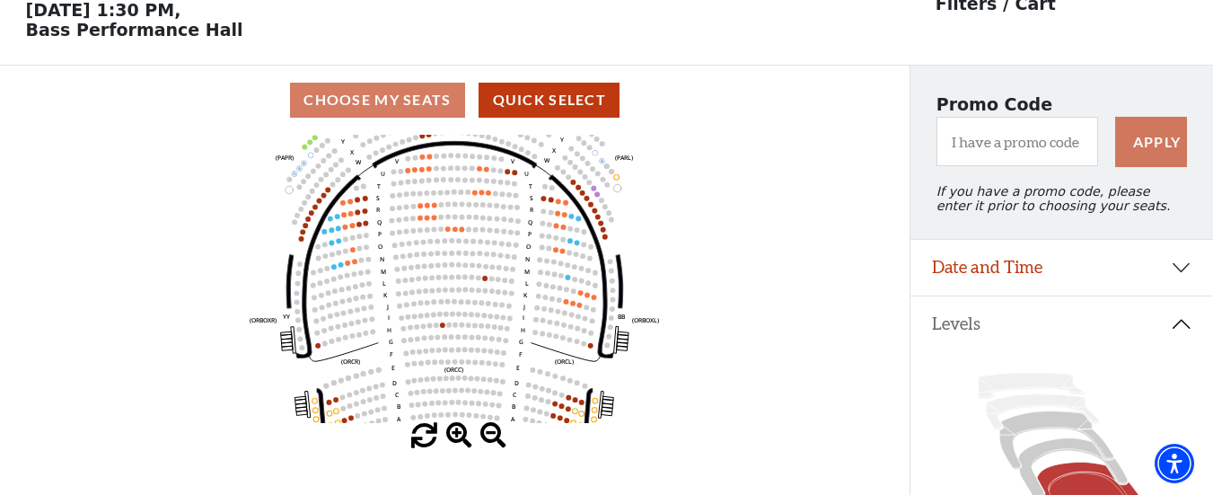
click at [456, 444] on span at bounding box center [459, 436] width 26 height 26
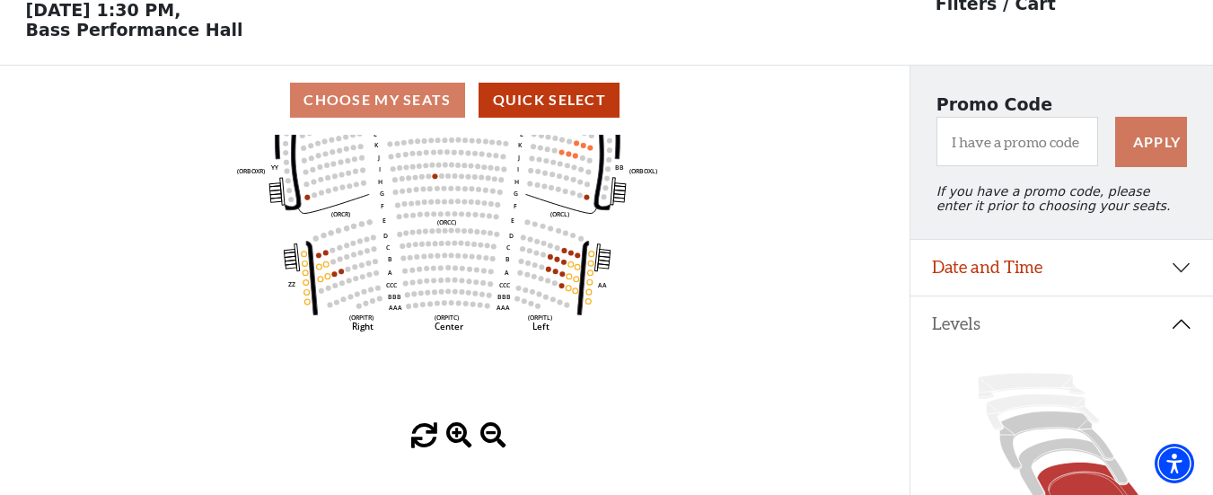
drag, startPoint x: 468, startPoint y: 382, endPoint x: 461, endPoint y: 234, distance: 148.3
click at [461, 234] on icon "Left (ORPITL) Right (ORPITR) Center (ORPITC) ZZ AA YY BB ZA ZA (ORCL) (ORCR) (O…" at bounding box center [455, 279] width 819 height 288
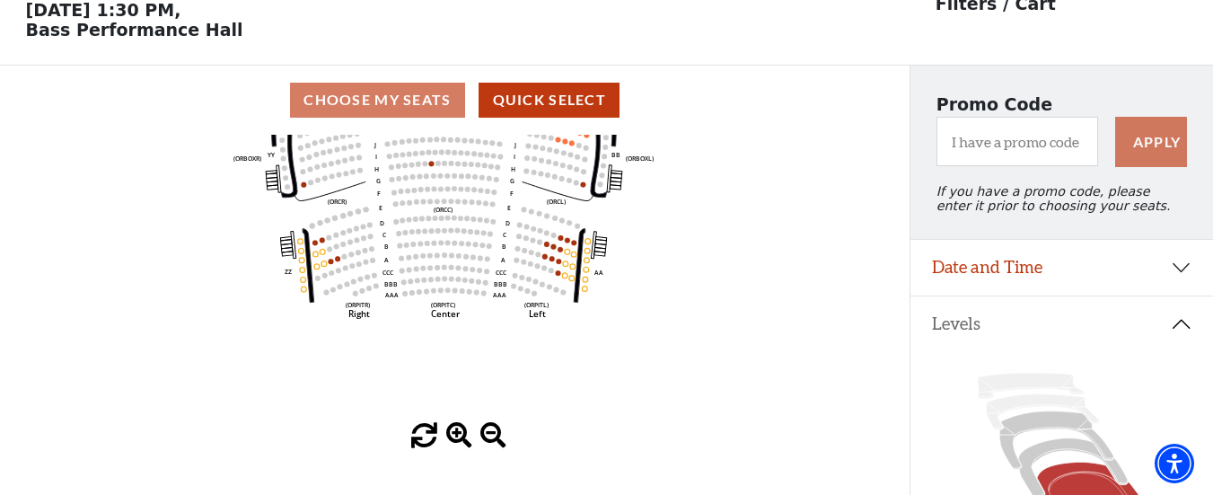
drag, startPoint x: 480, startPoint y: 266, endPoint x: 477, endPoint y: 251, distance: 14.8
click at [477, 247] on circle at bounding box center [474, 243] width 5 height 5
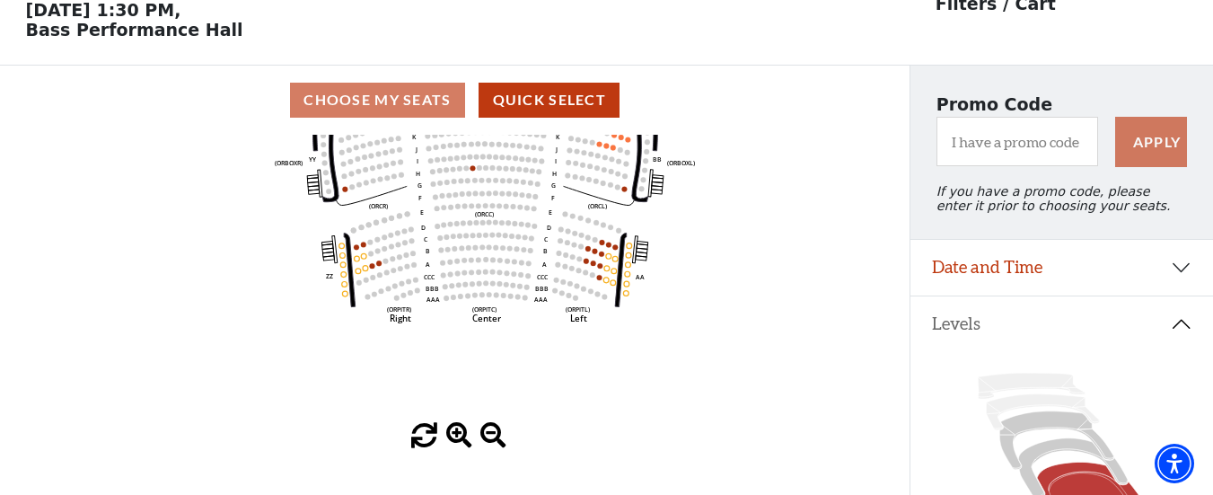
drag, startPoint x: 550, startPoint y: 297, endPoint x: 592, endPoint y: 302, distance: 41.5
click at [592, 302] on icon "Left (ORPITL) Right (ORPITR) Center (ORPITC) ZZ AA YY BB ZA ZA (ORCL) (ORCR) (O…" at bounding box center [455, 279] width 819 height 288
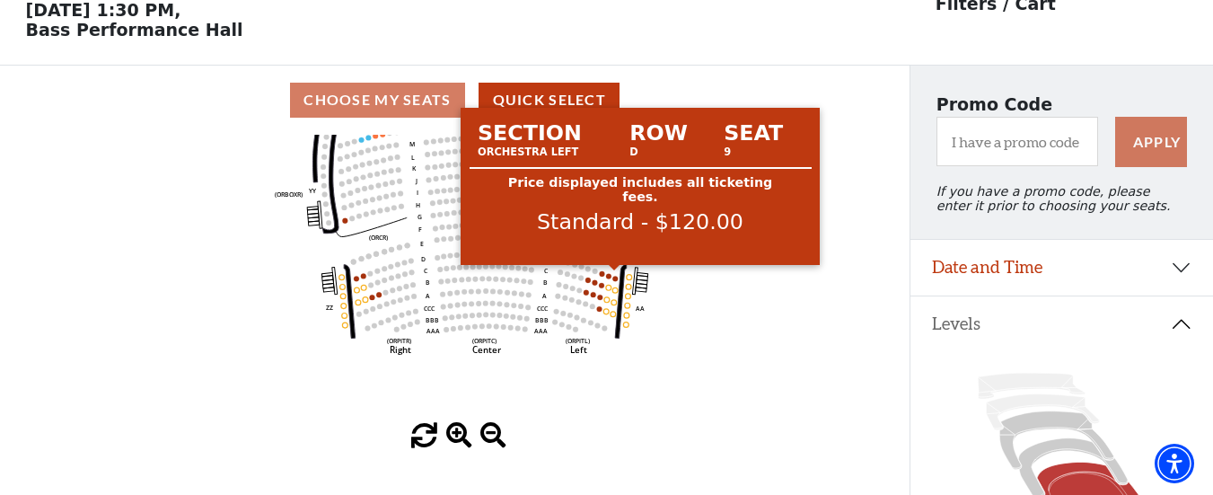
drag, startPoint x: 613, startPoint y: 250, endPoint x: 613, endPoint y: 282, distance: 31.4
click at [613, 282] on icon "Left (ORPITL) Right (ORPITR) Center (ORPITC) ZZ AA YY BB ZA ZA (ORCL) (ORCR) (O…" at bounding box center [455, 279] width 819 height 288
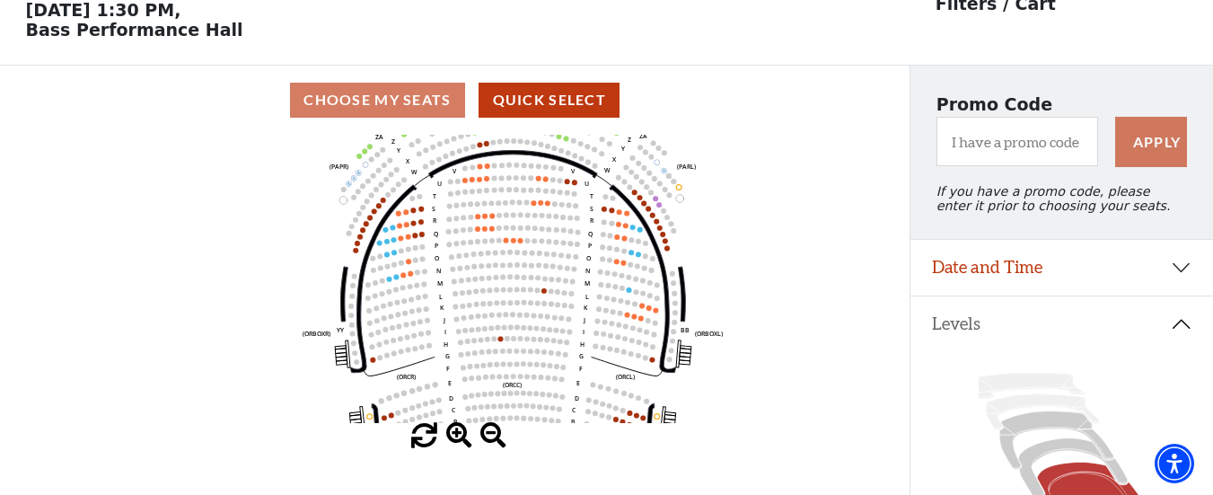
drag, startPoint x: 529, startPoint y: 251, endPoint x: 557, endPoint y: 391, distance: 141.9
click at [557, 391] on icon "Left (ORPITL) Right (ORPITR) Center (ORPITC) ZZ AA YY BB ZA ZA (ORCL) (ORCR) (O…" at bounding box center [455, 279] width 819 height 288
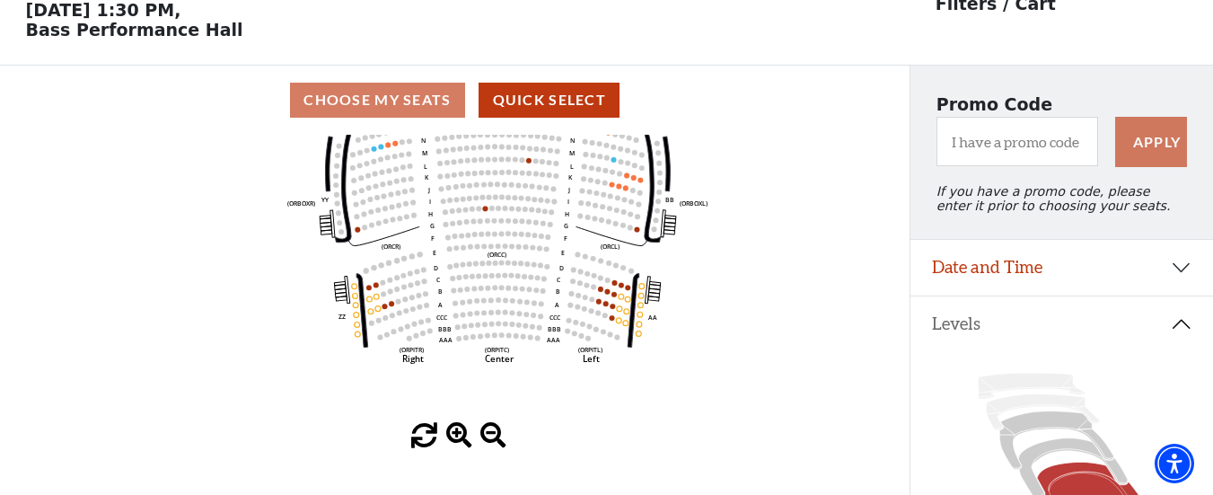
drag, startPoint x: 555, startPoint y: 383, endPoint x: 540, endPoint y: 253, distance: 131.1
click at [540, 250] on circle at bounding box center [539, 247] width 5 height 5
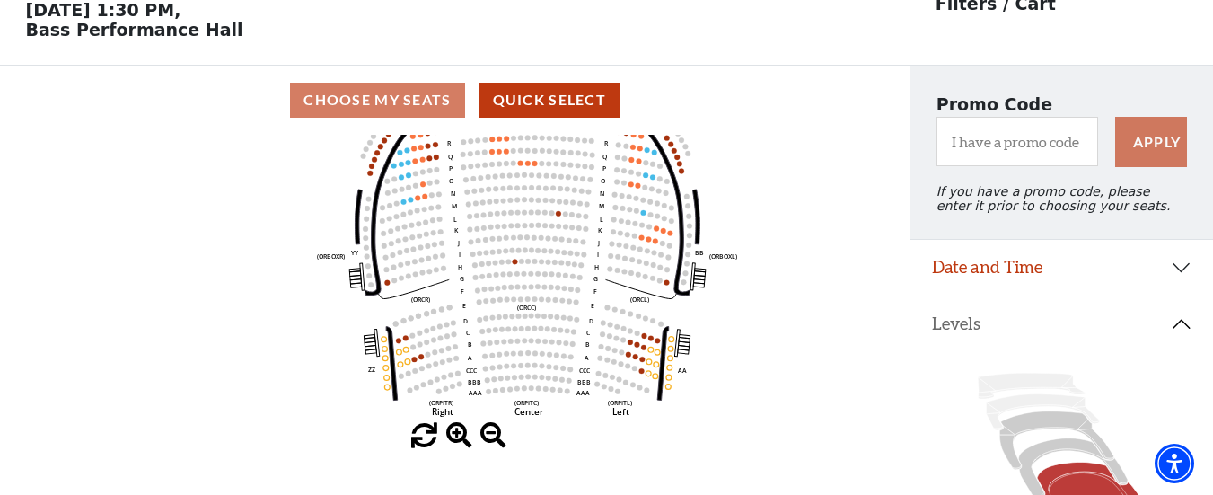
drag, startPoint x: 574, startPoint y: 316, endPoint x: 603, endPoint y: 369, distance: 60.7
click at [603, 369] on icon "Left (ORPITL) Right (ORPITR) Center (ORPITC) ZZ AA YY BB ZA ZA (ORCL) (ORCR) (O…" at bounding box center [455, 279] width 819 height 288
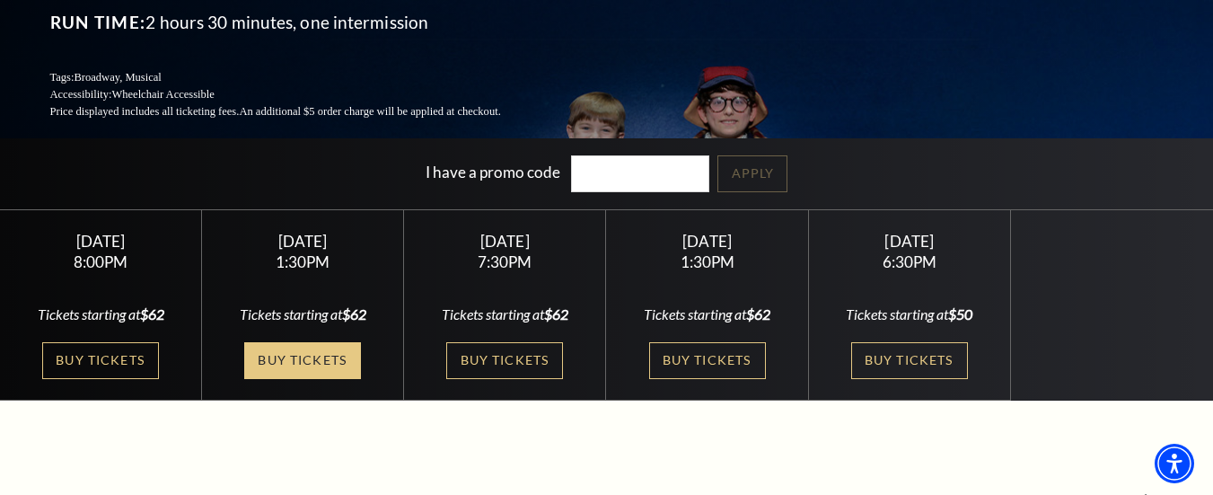
click at [292, 342] on link "Buy Tickets" at bounding box center [302, 360] width 117 height 37
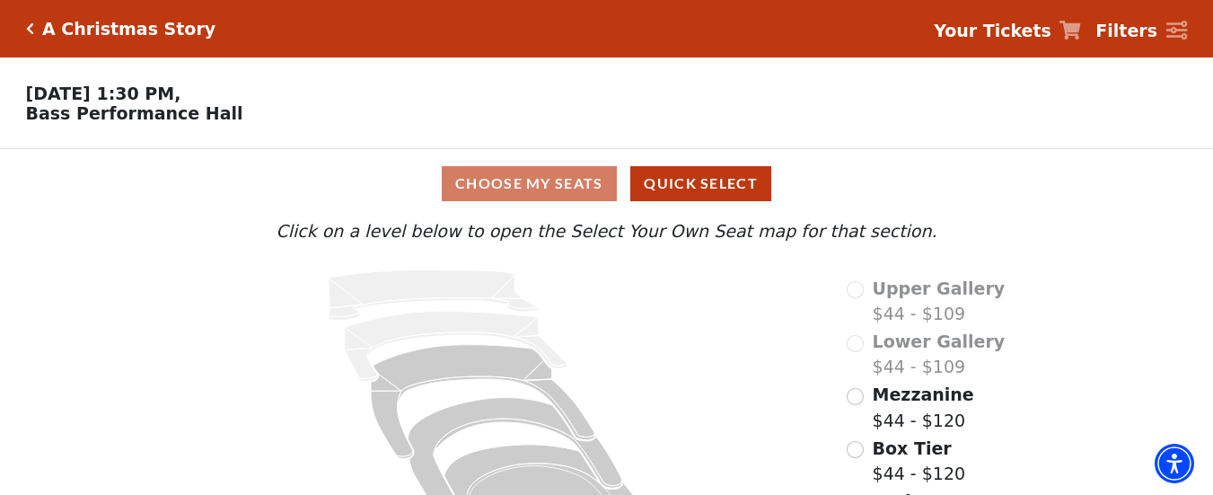
scroll to position [94, 0]
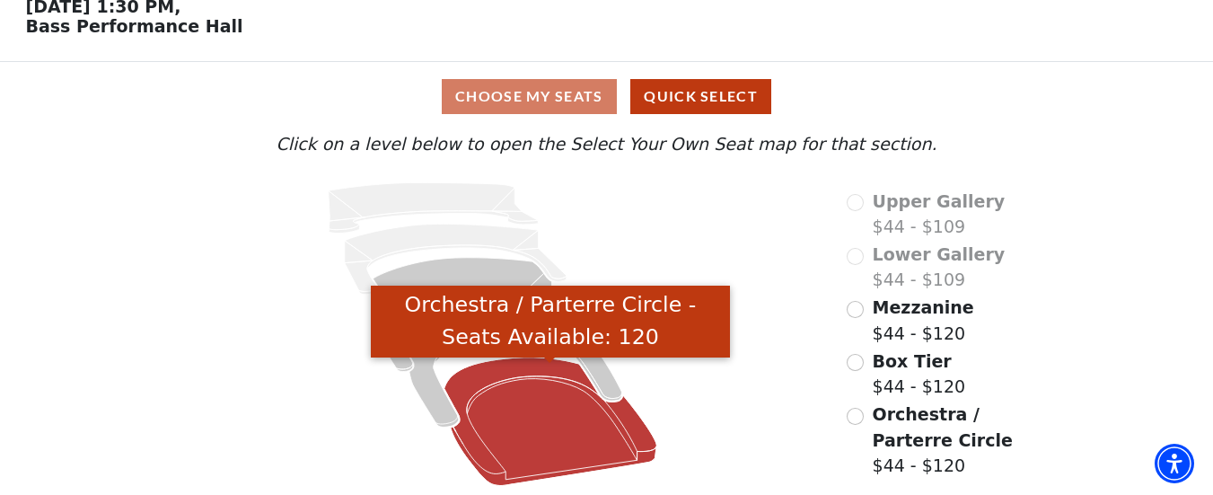
click at [540, 430] on icon "Orchestra / Parterre Circle - Seats Available: 120" at bounding box center [550, 421] width 213 height 128
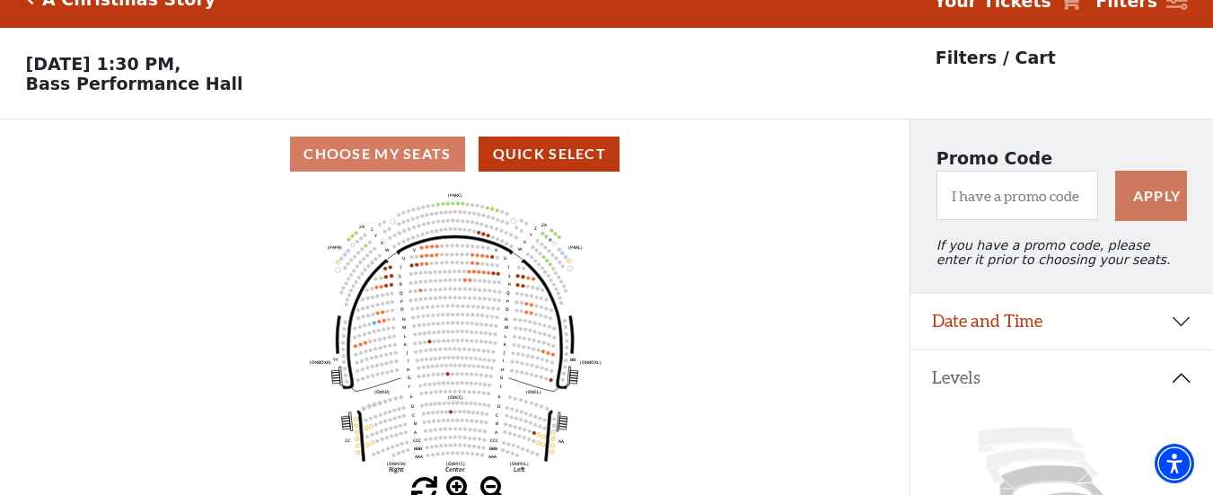
scroll to position [83, 0]
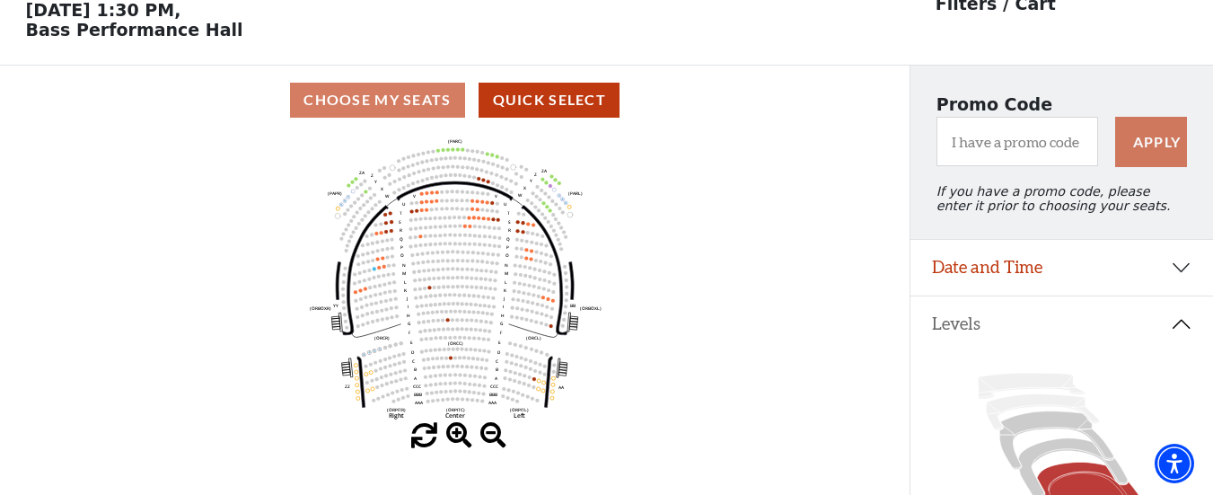
click at [461, 439] on span at bounding box center [459, 436] width 26 height 26
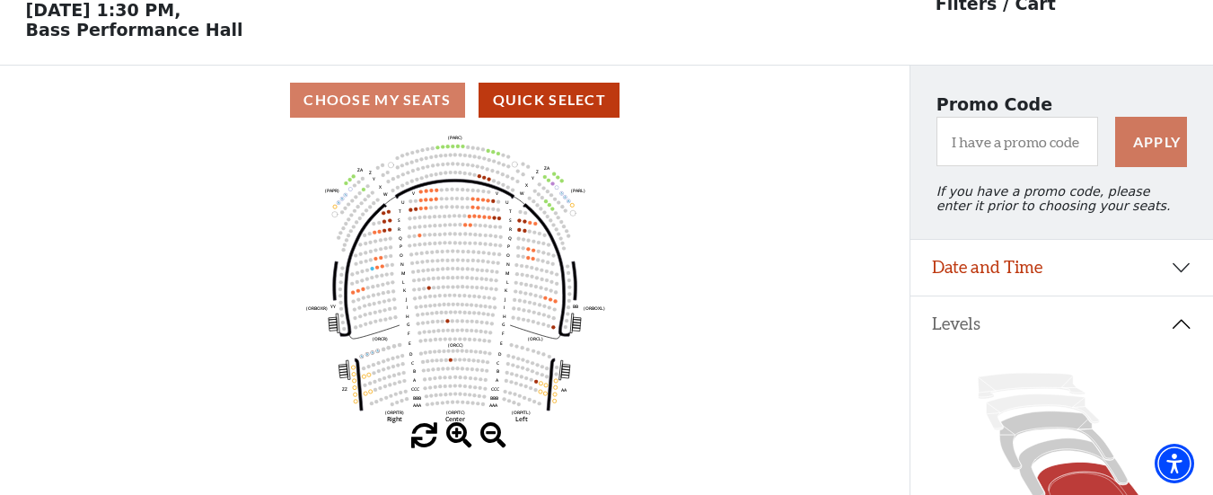
click at [461, 439] on span at bounding box center [459, 436] width 26 height 26
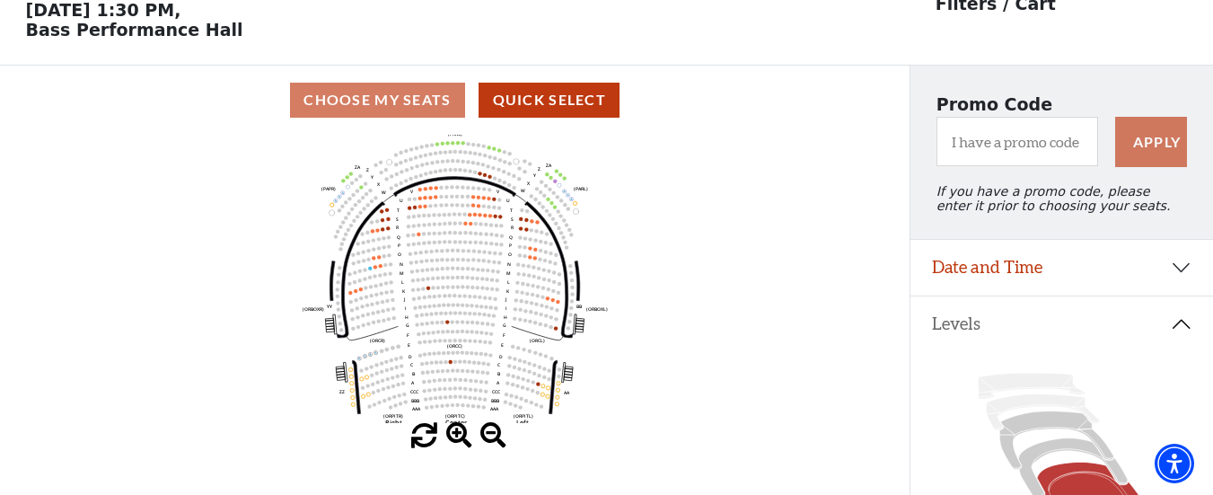
click at [461, 439] on span at bounding box center [459, 436] width 26 height 26
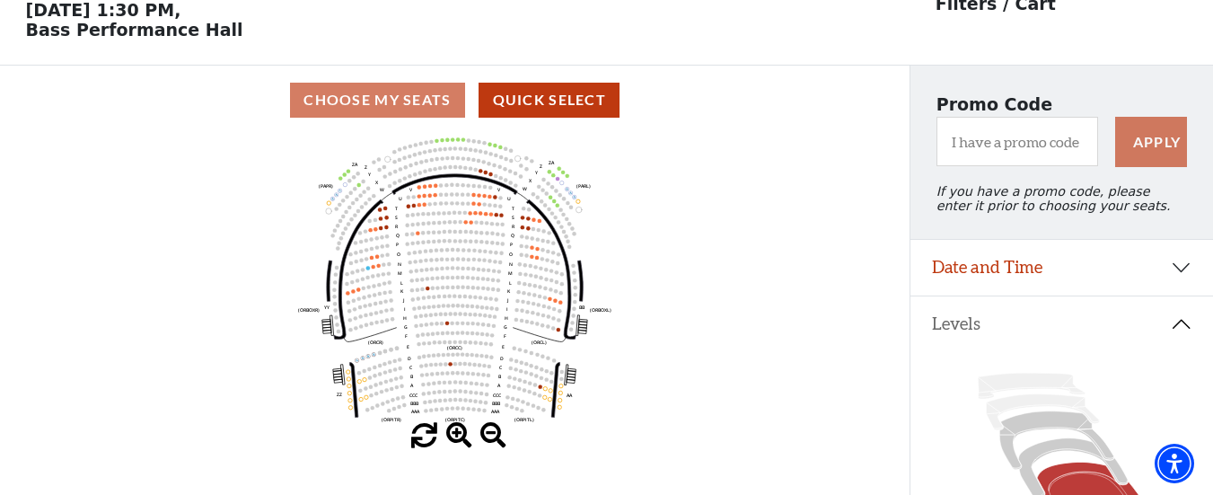
click at [461, 439] on span at bounding box center [459, 436] width 26 height 26
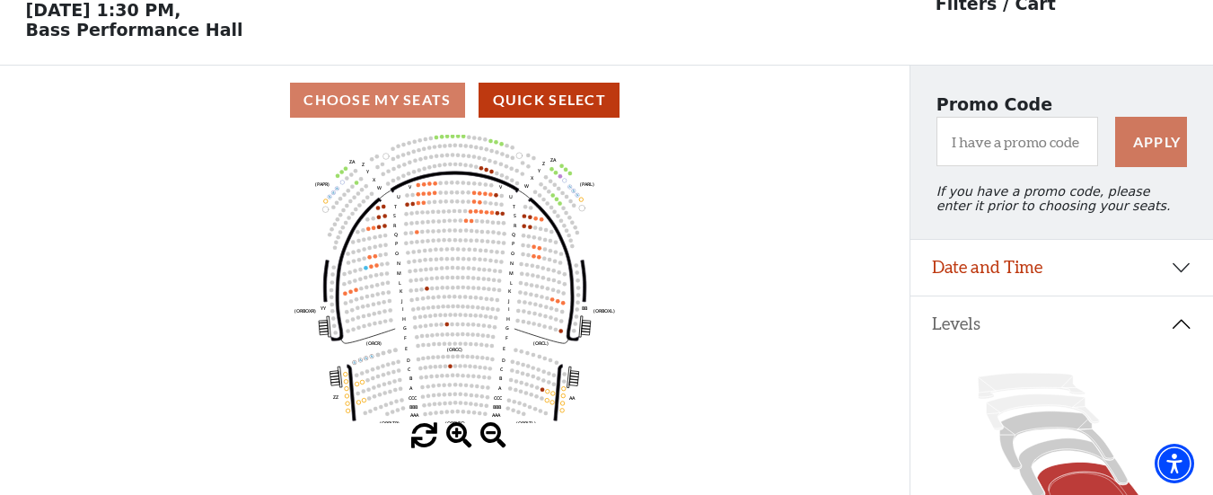
click at [461, 439] on span at bounding box center [459, 436] width 26 height 26
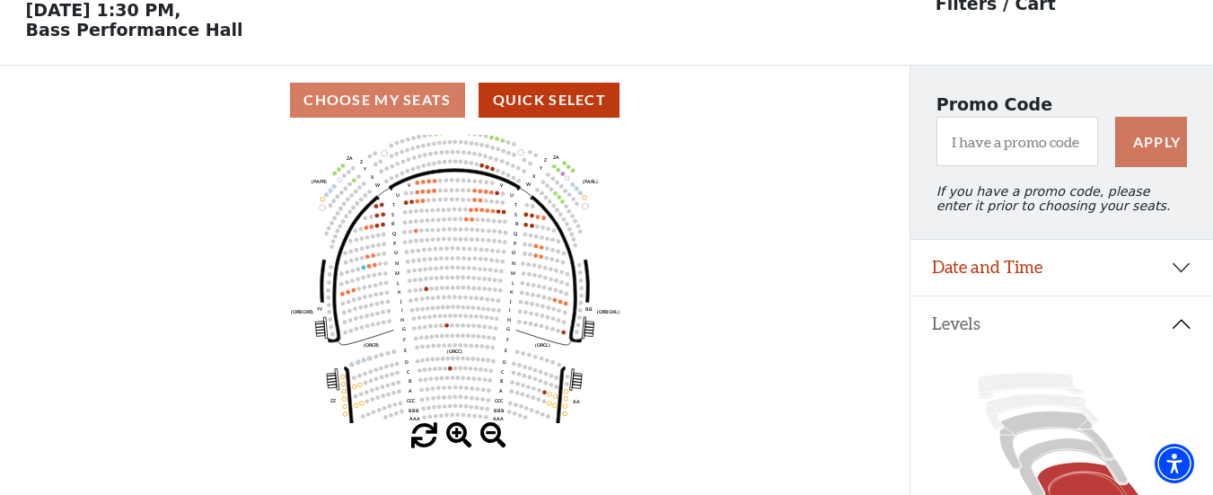
click at [461, 439] on span at bounding box center [459, 436] width 26 height 26
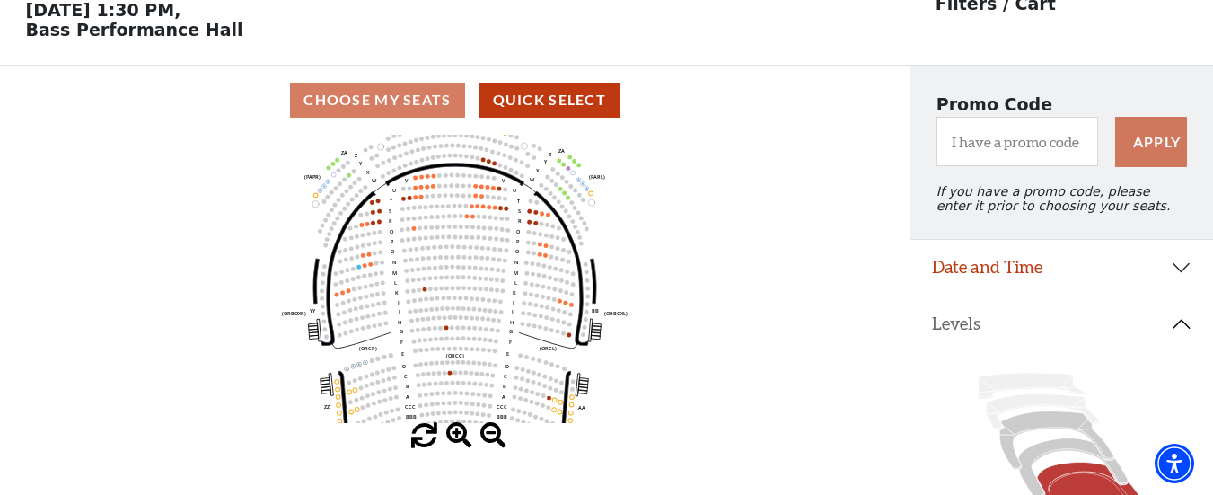
click at [461, 439] on span at bounding box center [459, 436] width 26 height 26
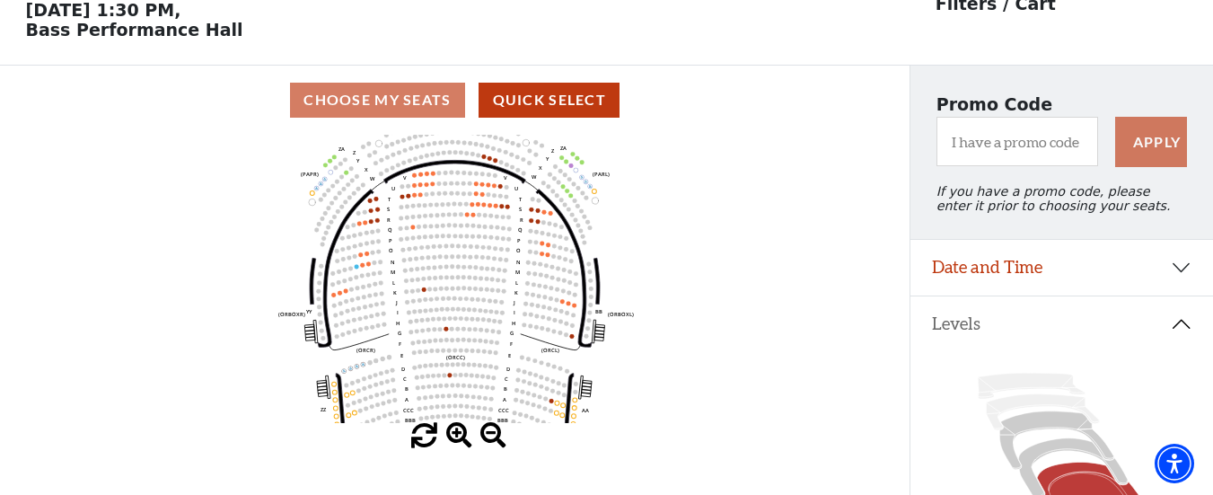
click at [461, 439] on span at bounding box center [459, 436] width 26 height 26
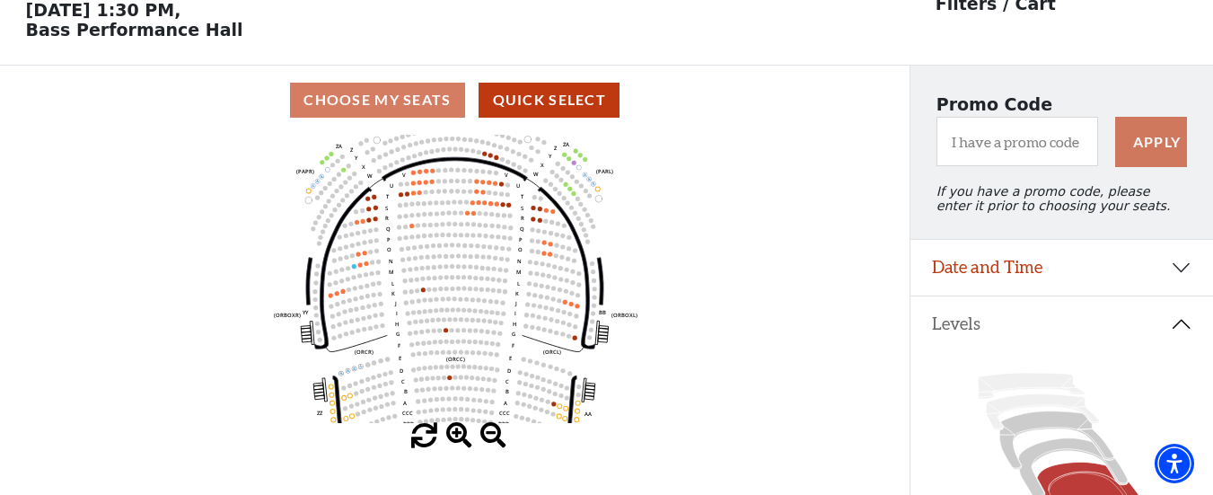
click at [461, 439] on span at bounding box center [459, 436] width 26 height 26
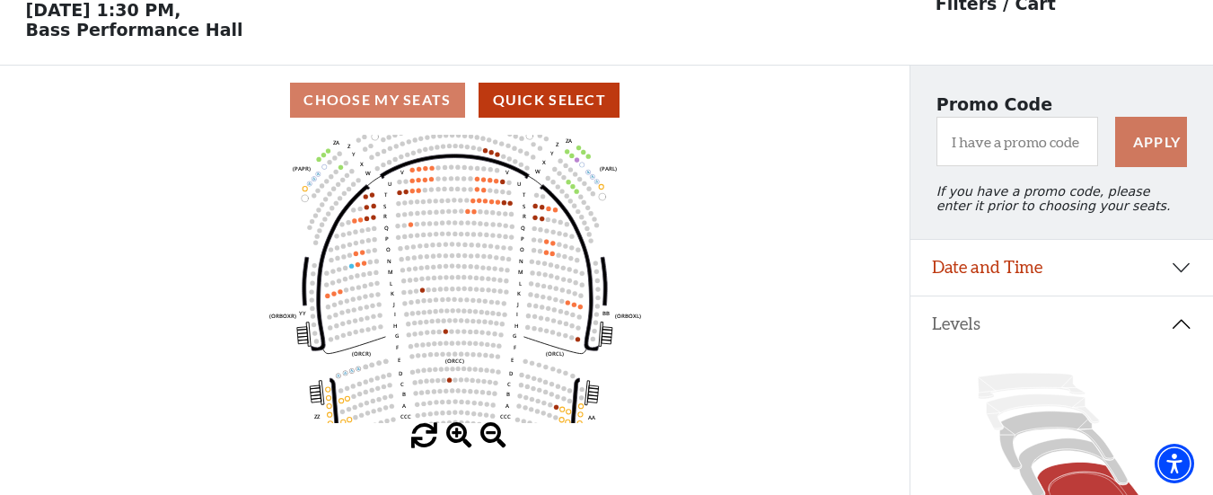
click at [461, 439] on span at bounding box center [459, 436] width 26 height 26
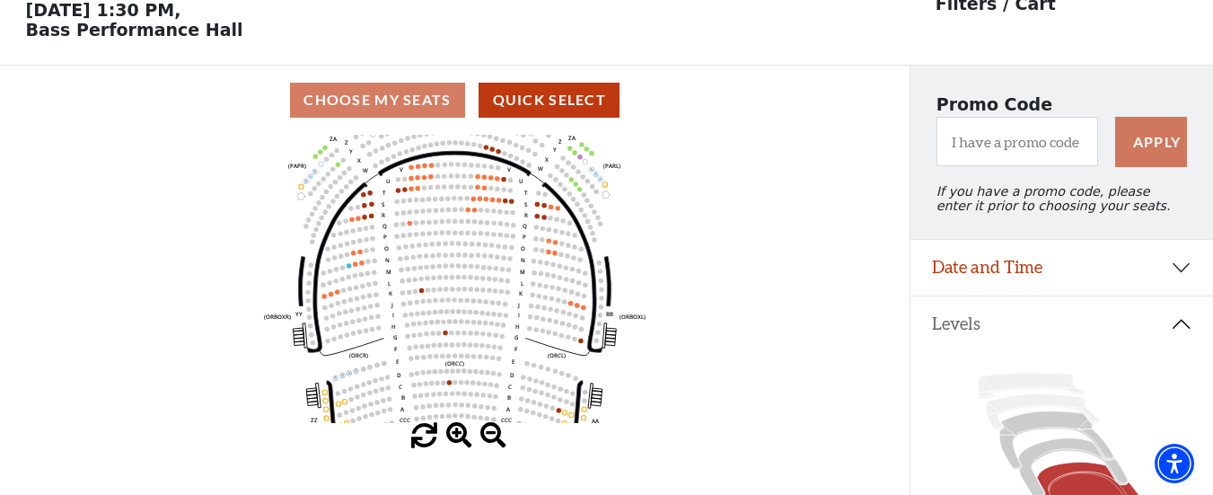
click at [461, 439] on span at bounding box center [459, 436] width 26 height 26
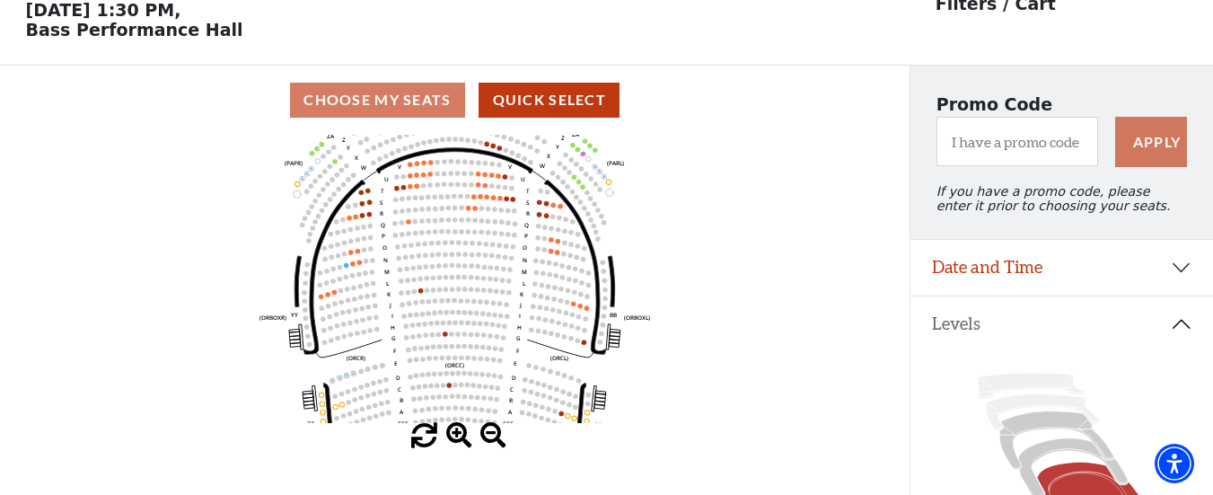
click at [461, 439] on span at bounding box center [459, 436] width 26 height 26
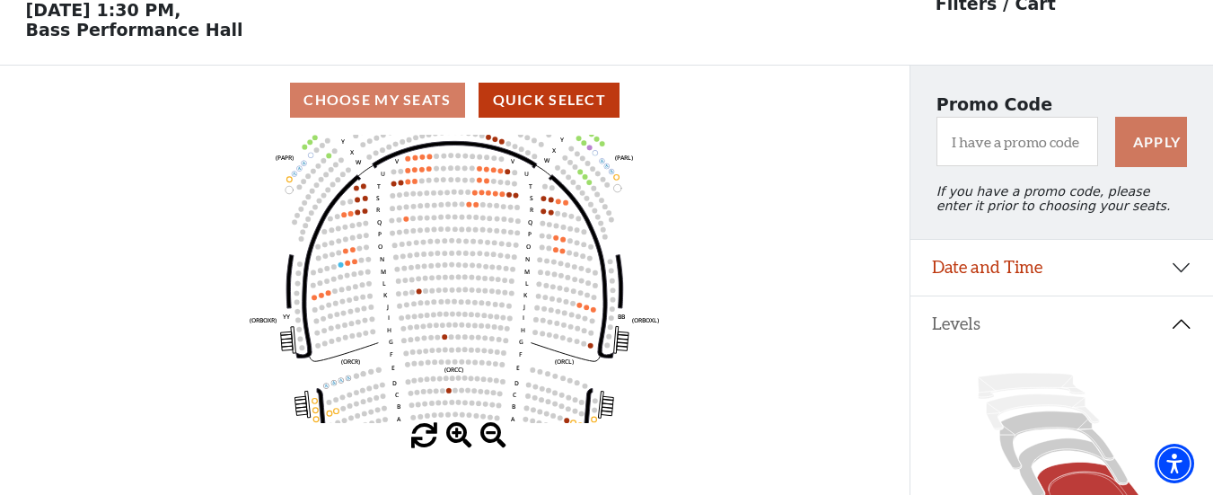
click at [461, 439] on span at bounding box center [459, 436] width 26 height 26
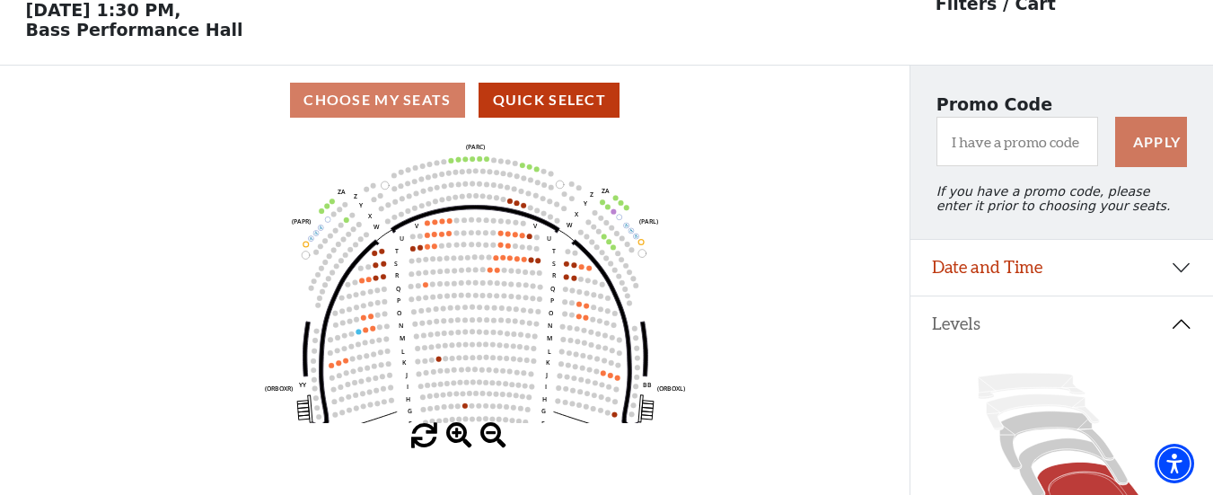
drag, startPoint x: 496, startPoint y: 399, endPoint x: 515, endPoint y: 461, distance: 65.0
click at [515, 461] on div "Choose My Seats Quick Select Current Level Orchestra / Parterre Circle Click on…" at bounding box center [454, 313] width 909 height 495
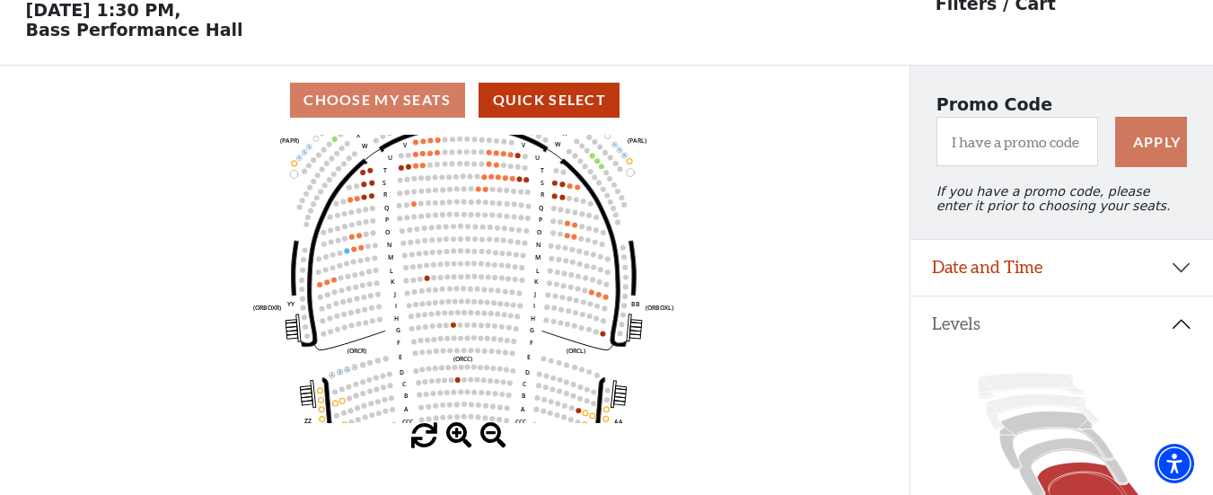
drag, startPoint x: 757, startPoint y: 300, endPoint x: 745, endPoint y: 215, distance: 86.1
click at [745, 215] on icon "Left (ORPITL) Right (ORPITR) Center (ORPITC) ZZ AA YY BB ZA ZA (ORCL) (ORCR) (O…" at bounding box center [455, 279] width 819 height 288
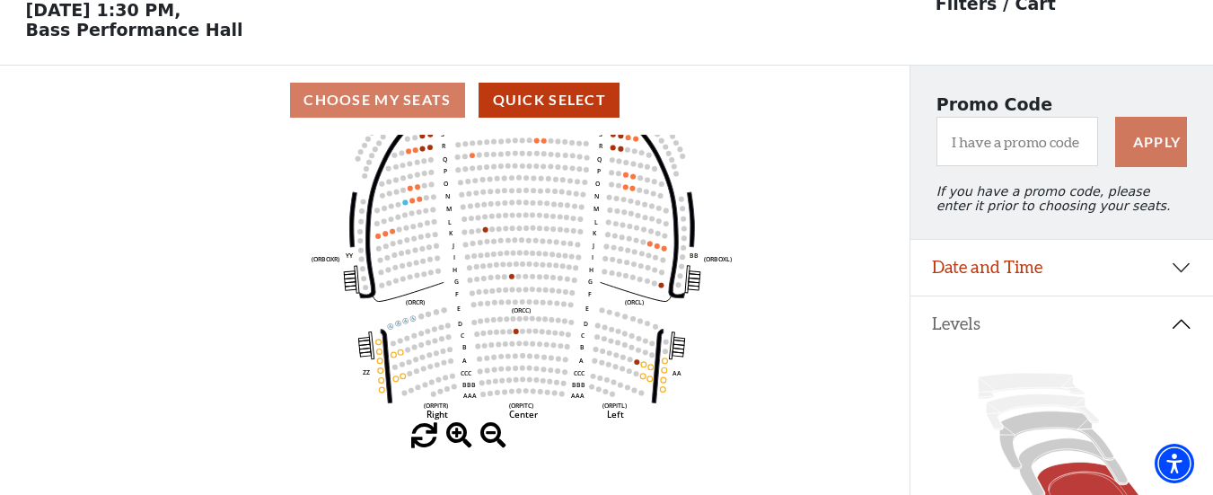
drag, startPoint x: 619, startPoint y: 333, endPoint x: 677, endPoint y: 294, distance: 70.0
click at [677, 287] on circle at bounding box center [677, 284] width 5 height 5
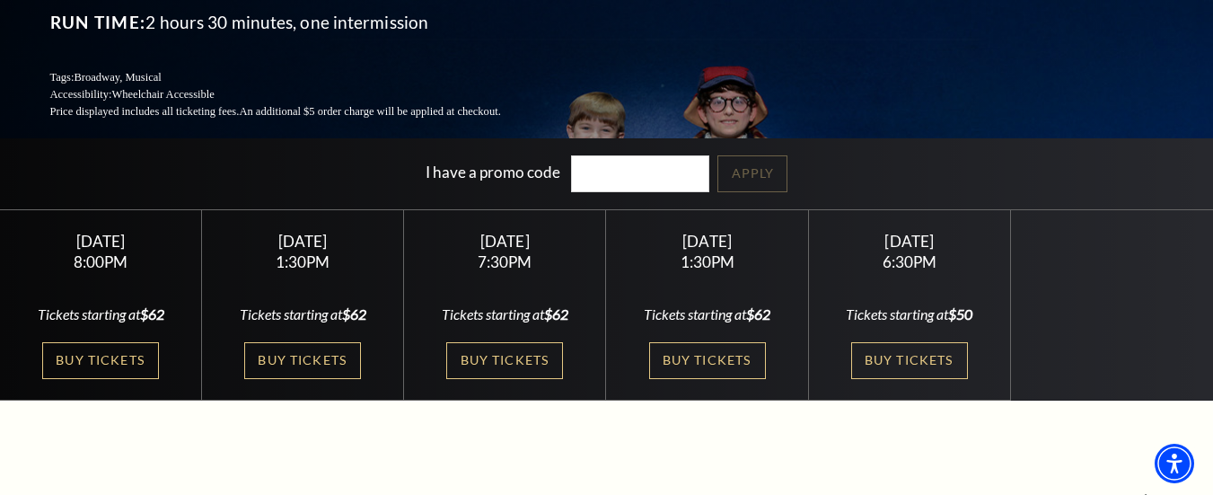
click at [809, 265] on div "[DATE] 6:30PM Tickets starting at $50 Buy Tickets" at bounding box center [910, 305] width 202 height 191
click at [689, 347] on link "Buy Tickets" at bounding box center [707, 360] width 117 height 37
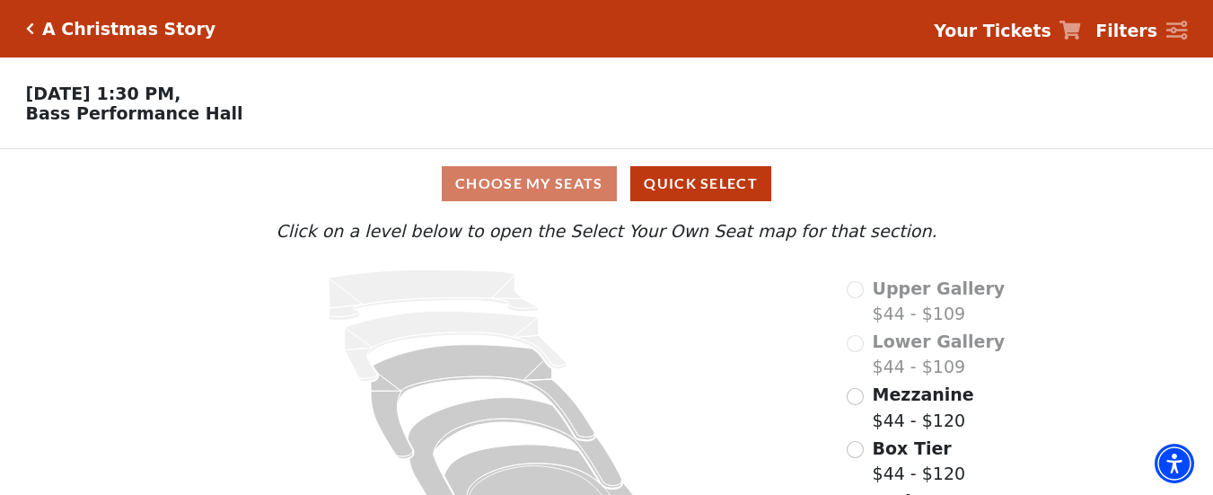
scroll to position [94, 0]
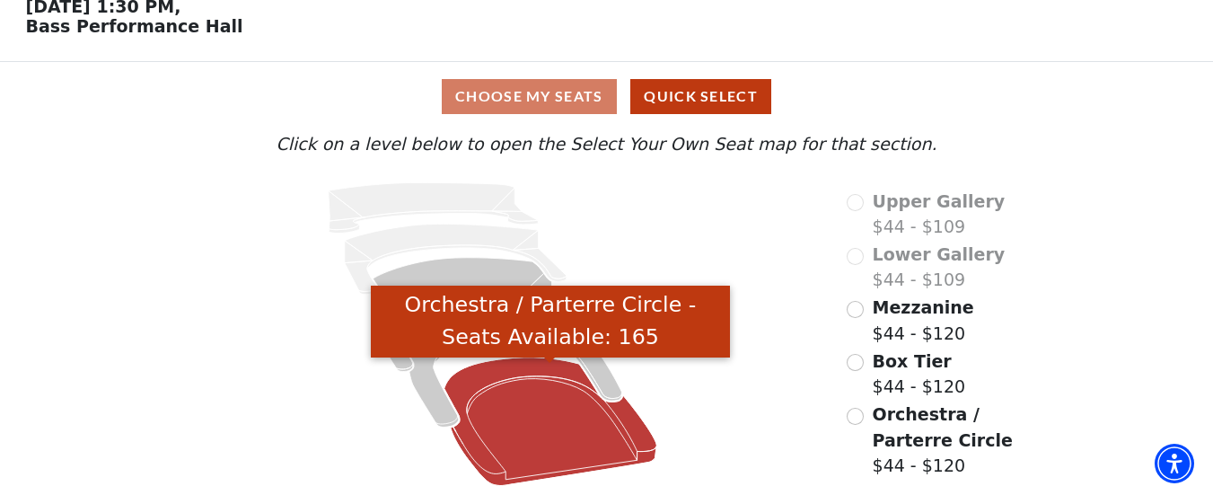
click at [539, 424] on icon "Orchestra / Parterre Circle - Seats Available: 165" at bounding box center [550, 421] width 213 height 128
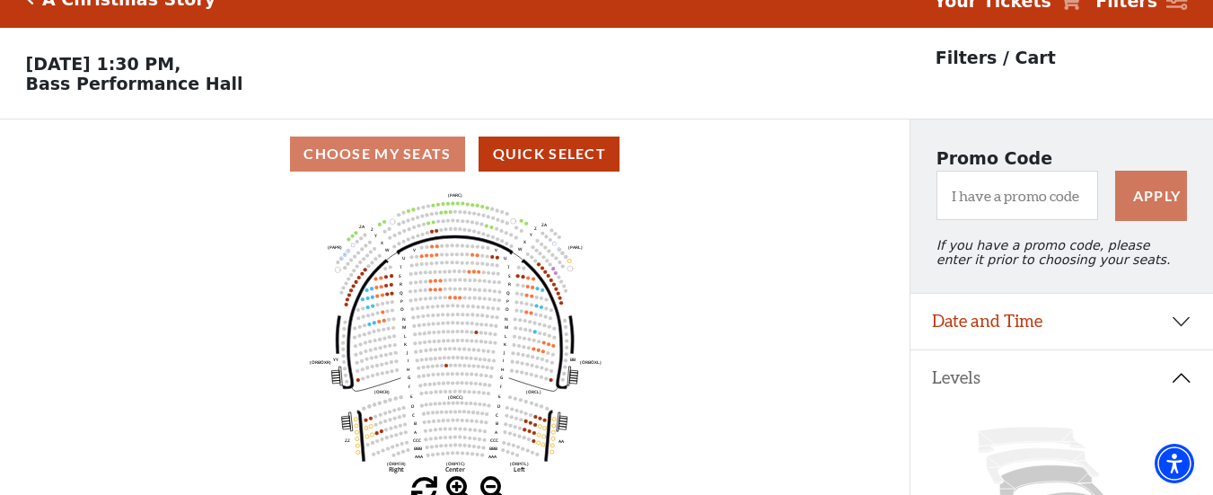
scroll to position [83, 0]
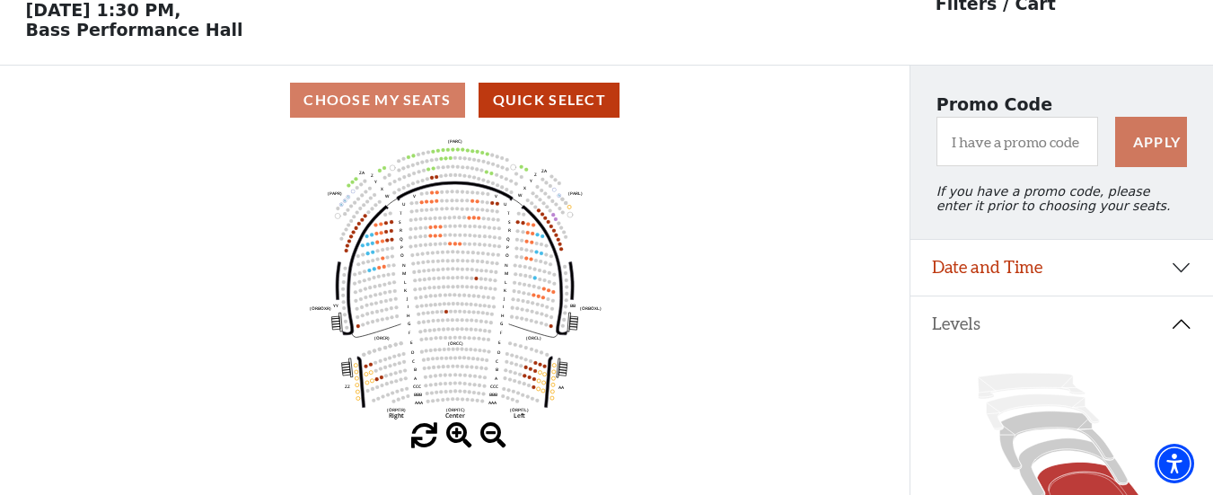
click at [452, 434] on span at bounding box center [459, 436] width 26 height 26
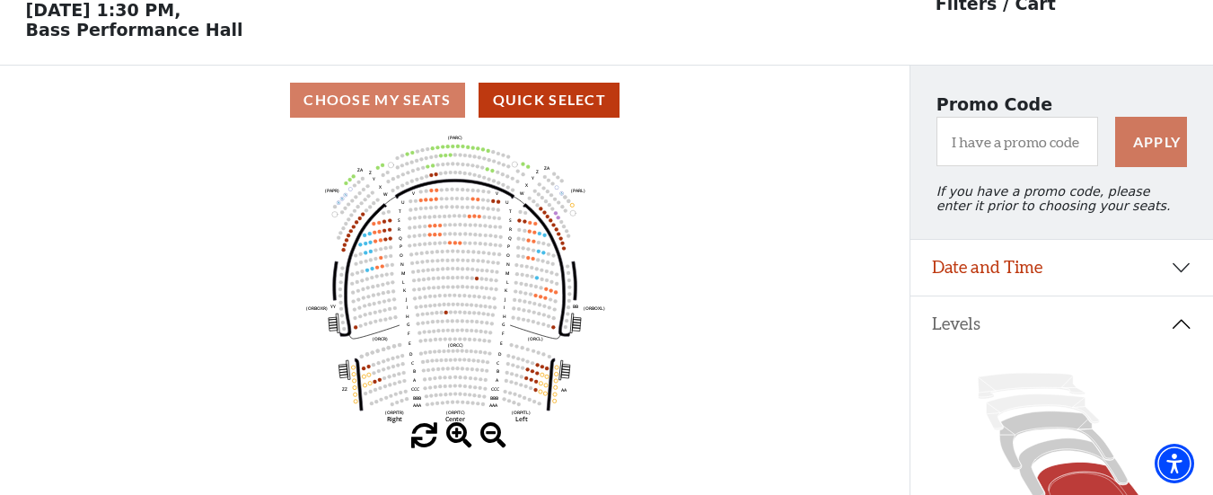
click at [452, 434] on span at bounding box center [459, 436] width 26 height 26
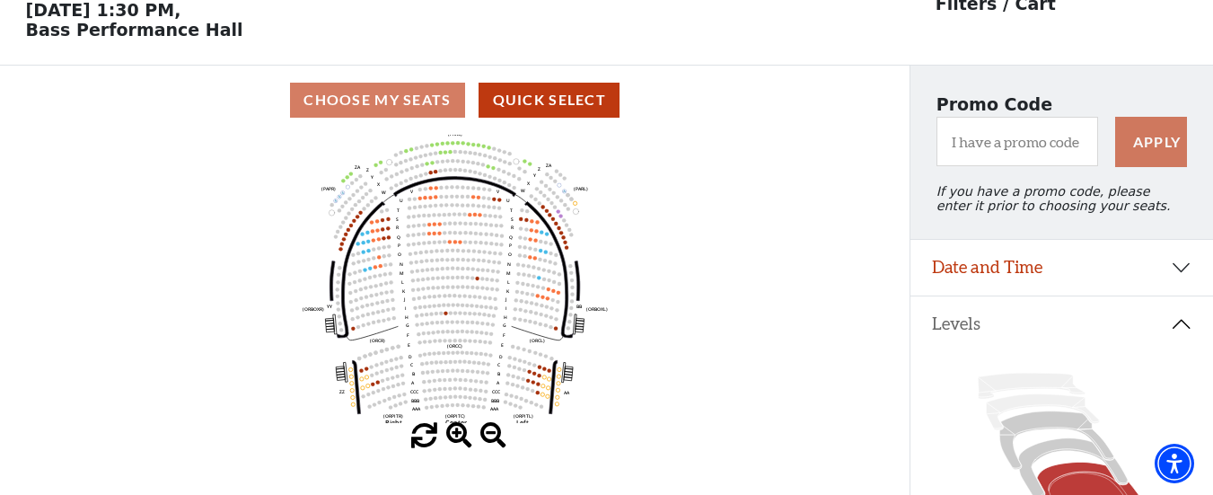
click at [452, 434] on span at bounding box center [459, 436] width 26 height 26
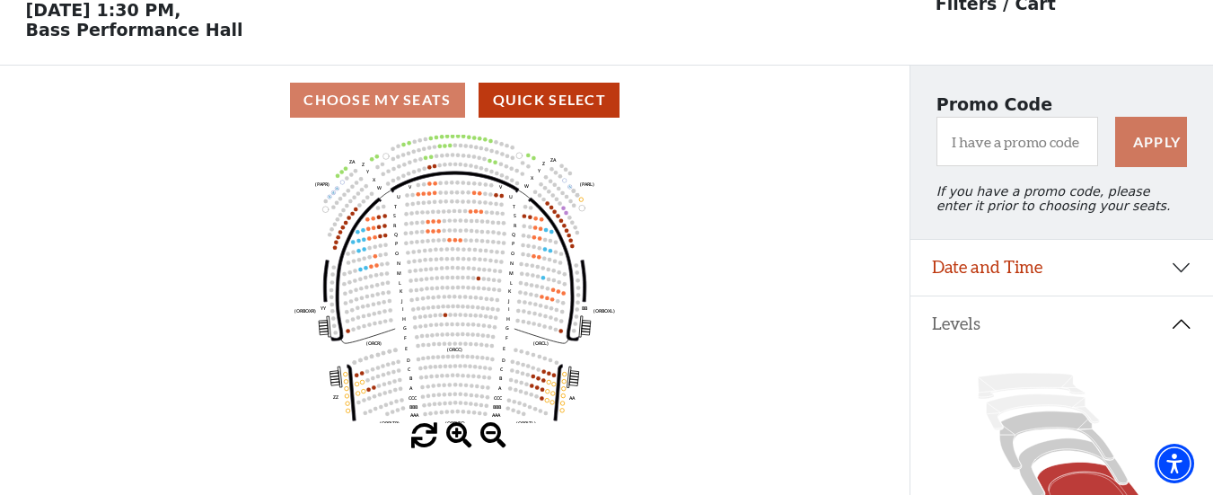
click at [452, 434] on span at bounding box center [459, 436] width 26 height 26
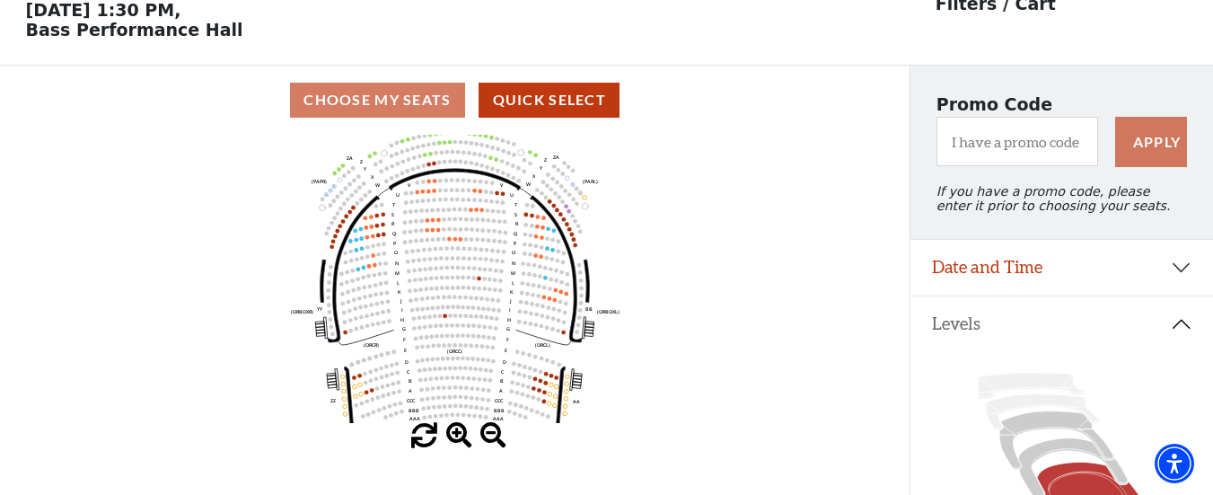
click at [452, 434] on span at bounding box center [459, 436] width 26 height 26
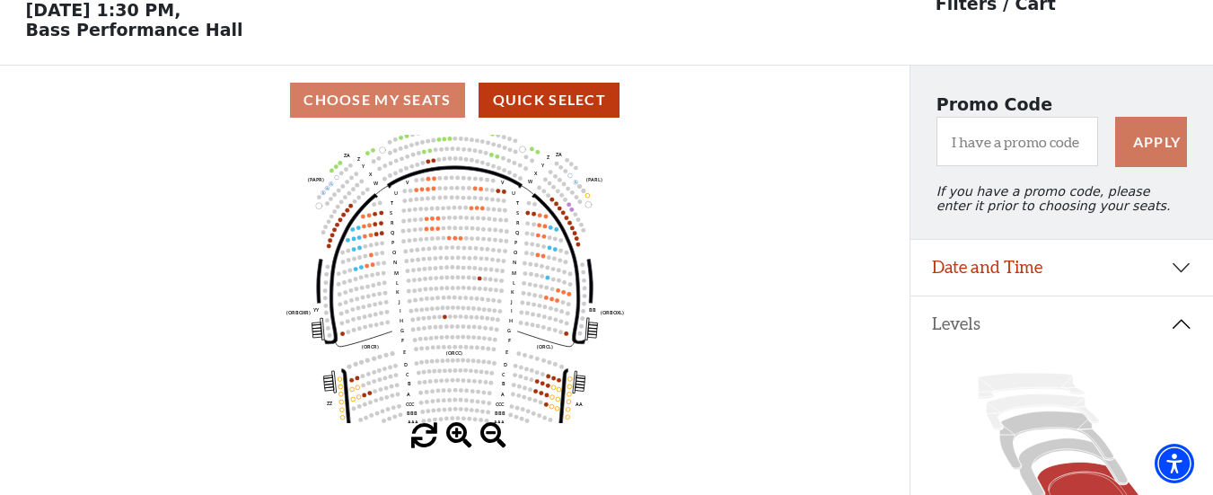
click at [452, 434] on span at bounding box center [459, 436] width 26 height 26
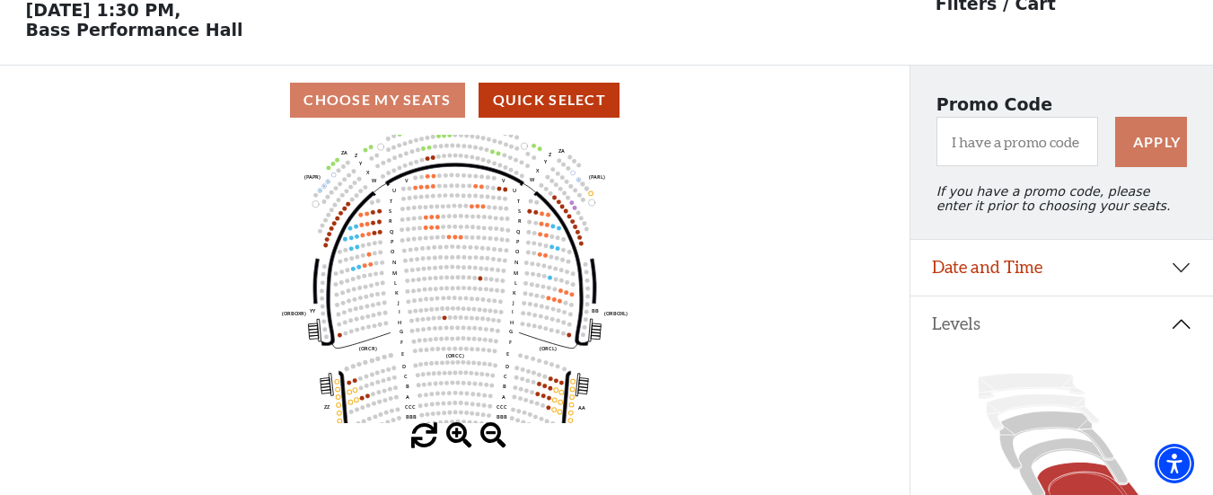
click at [452, 434] on span at bounding box center [459, 436] width 26 height 26
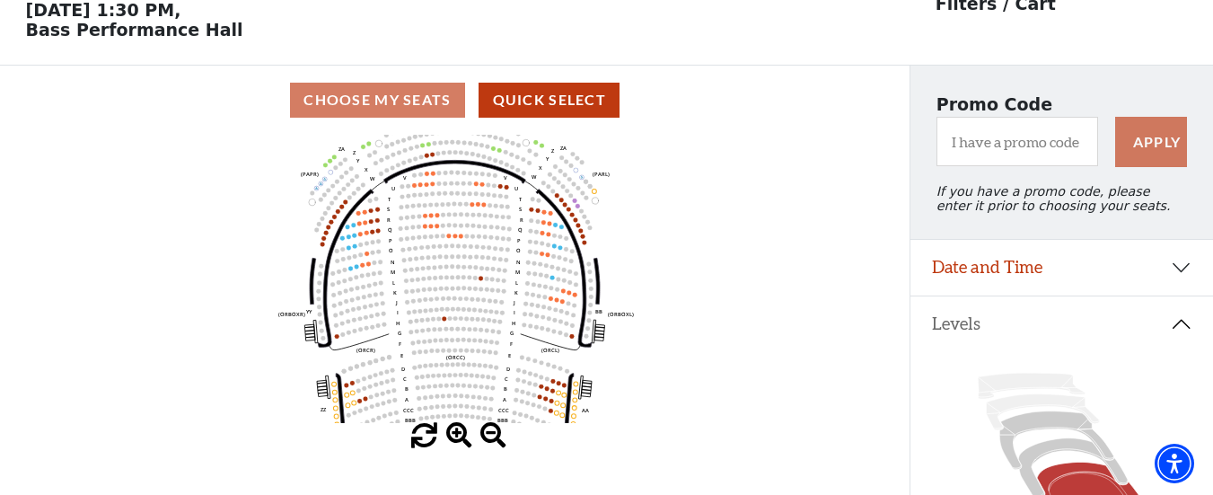
click at [452, 434] on span at bounding box center [459, 436] width 26 height 26
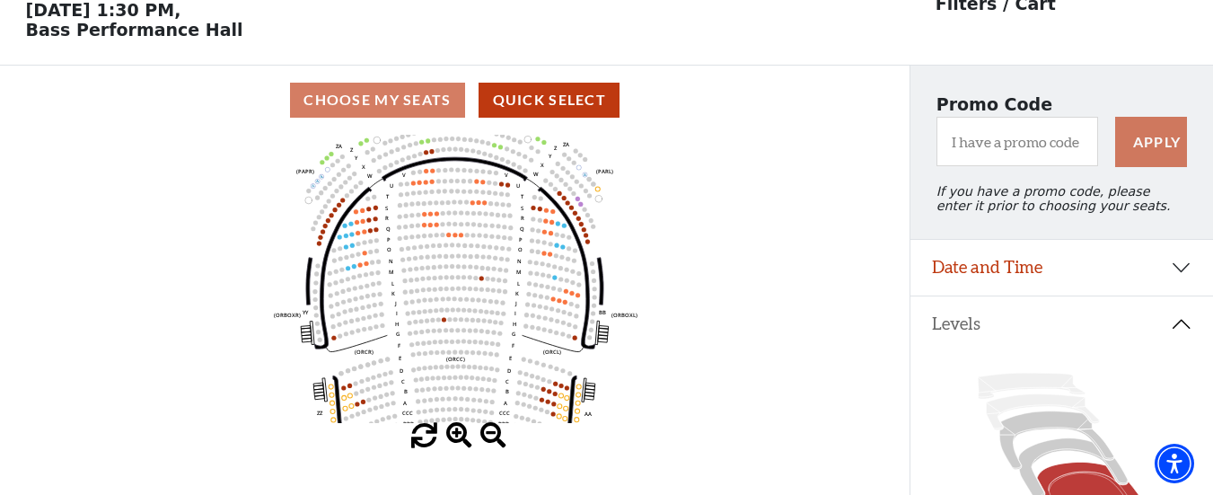
click at [452, 434] on span at bounding box center [459, 436] width 26 height 26
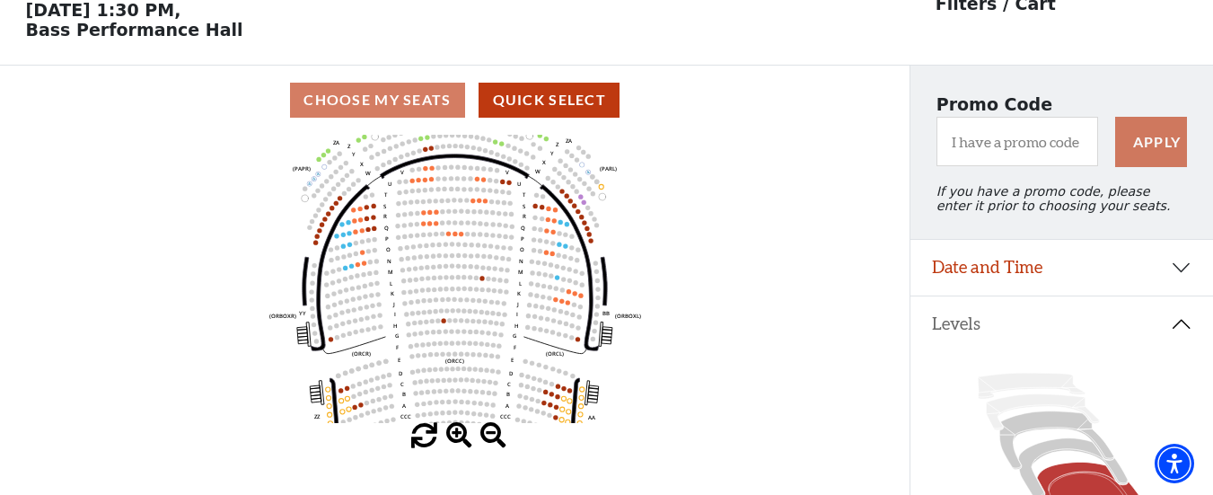
click at [452, 434] on span at bounding box center [459, 436] width 26 height 26
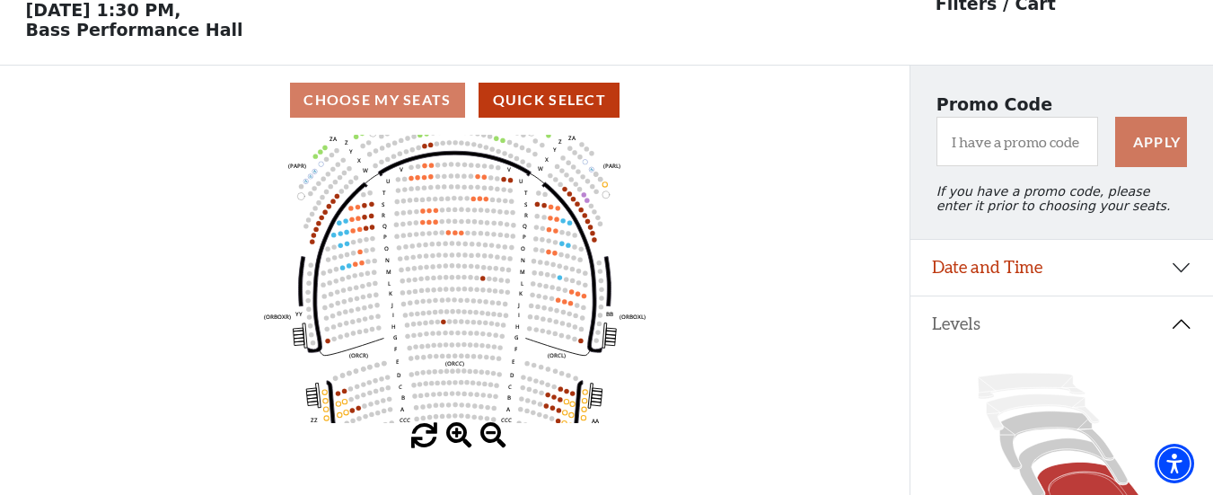
click at [452, 434] on span at bounding box center [459, 436] width 26 height 26
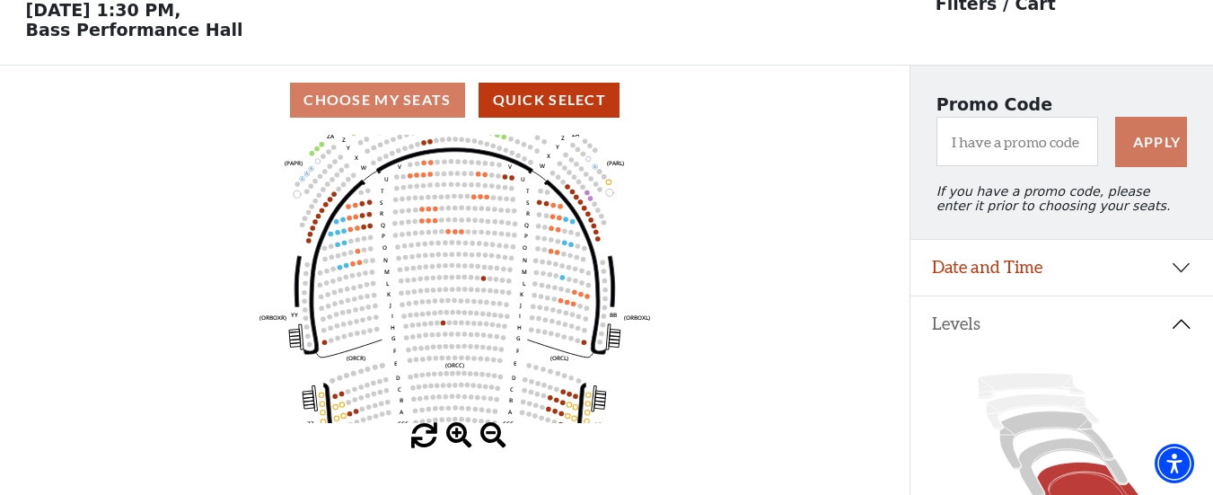
click at [452, 434] on span at bounding box center [459, 436] width 26 height 26
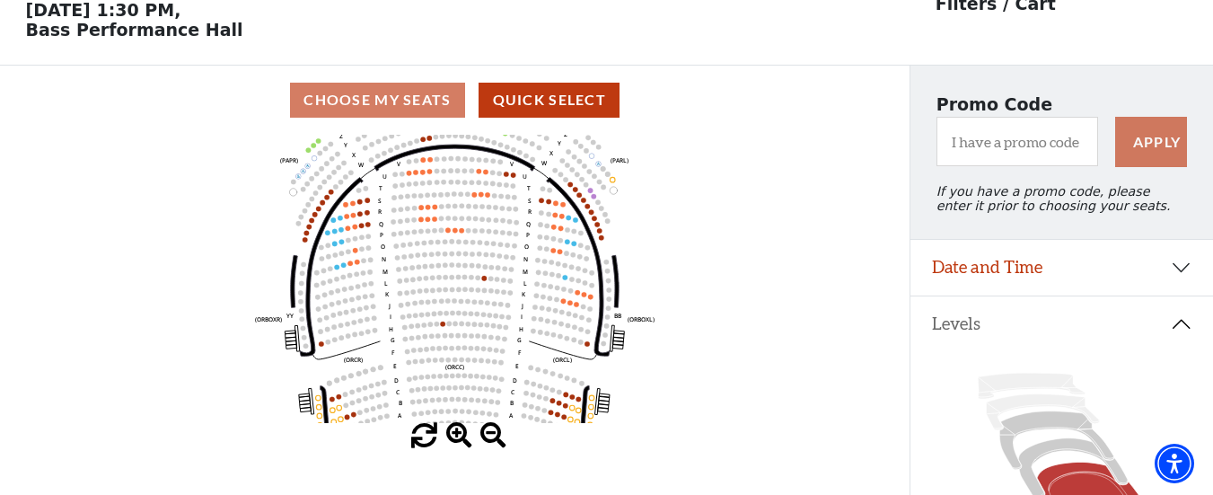
drag, startPoint x: 452, startPoint y: 434, endPoint x: 490, endPoint y: 312, distance: 128.0
click at [490, 312] on div "Current Level Orchestra / Parterre Circle Click on a level below to open the Se…" at bounding box center [454, 292] width 909 height 314
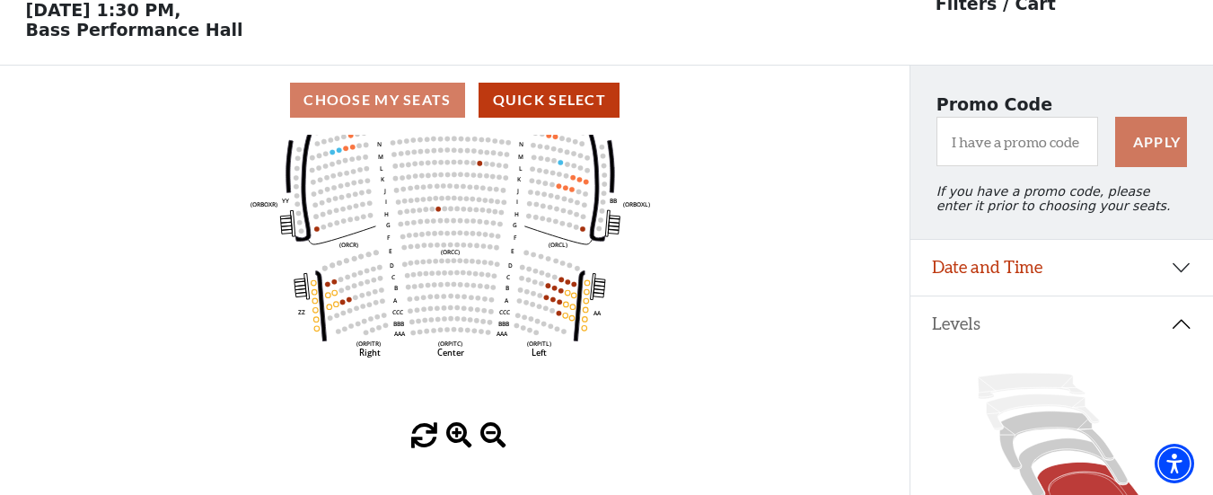
drag, startPoint x: 490, startPoint y: 312, endPoint x: 486, endPoint y: 197, distance: 115.0
click at [486, 197] on icon "Left (ORPITL) Right (ORPITR) Center (ORPITC) ZZ AA YY BB ZA ZA (ORCL) (ORCR) (O…" at bounding box center [455, 279] width 819 height 288
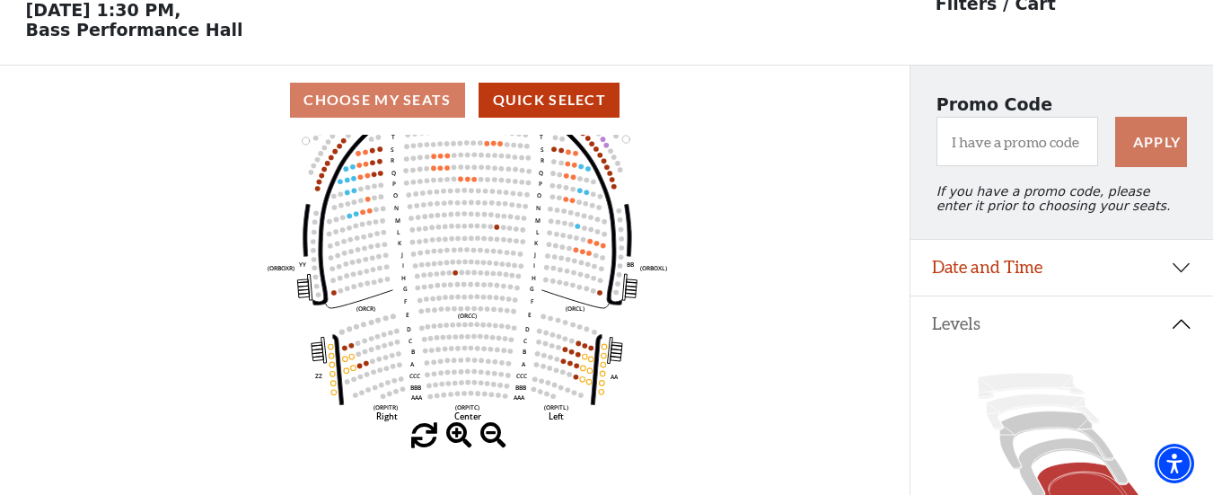
drag, startPoint x: 467, startPoint y: 256, endPoint x: 484, endPoint y: 320, distance: 66.0
click at [484, 320] on icon "Left (ORPITL) Right (ORPITR) Center (ORPITC) ZZ AA YY BB ZA ZA (ORCL) (ORCR) (O…" at bounding box center [455, 279] width 819 height 288
click at [459, 438] on span at bounding box center [459, 436] width 26 height 26
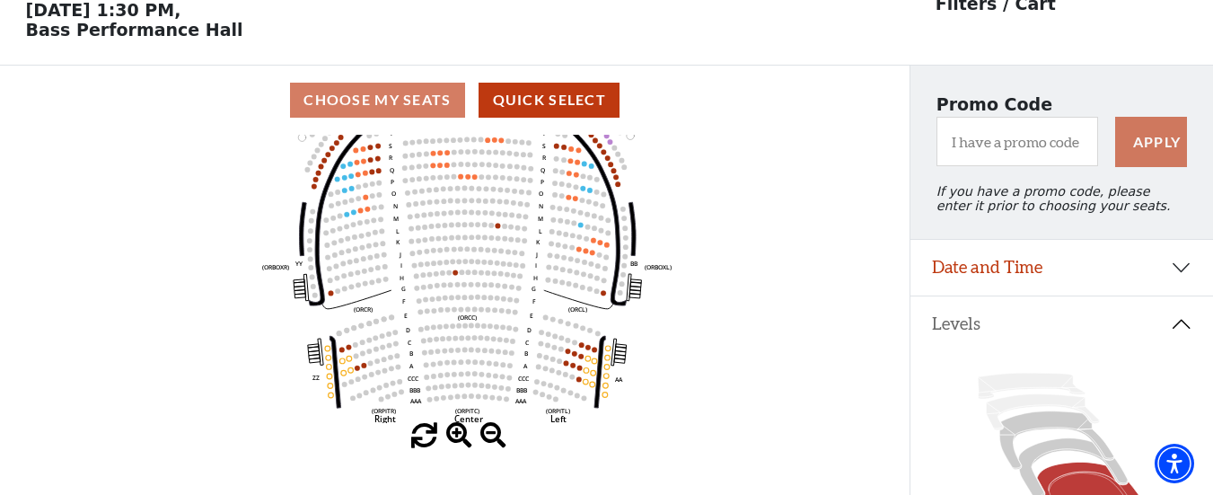
click at [459, 438] on span at bounding box center [459, 436] width 26 height 26
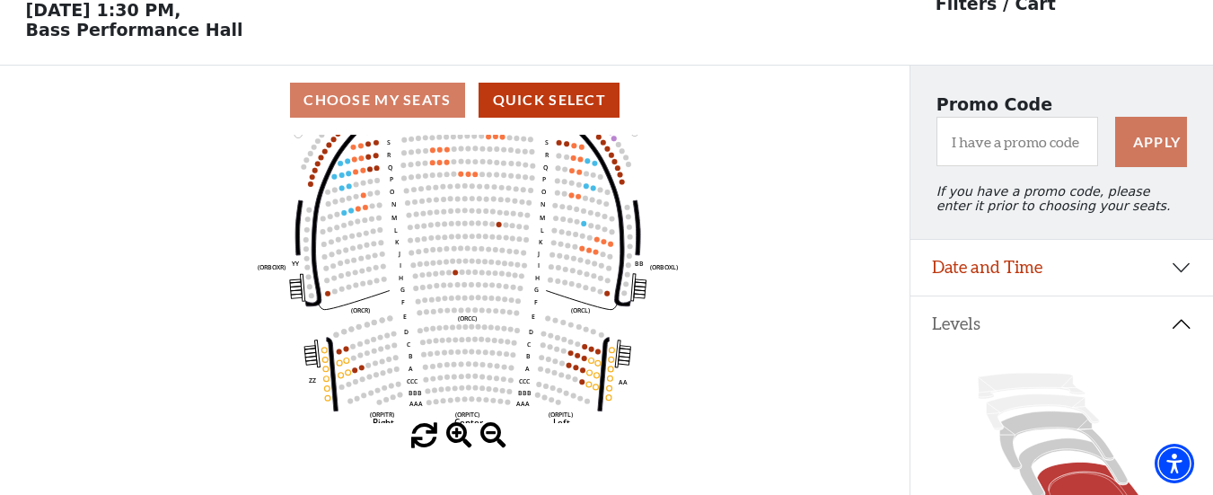
click at [459, 438] on span at bounding box center [459, 436] width 26 height 26
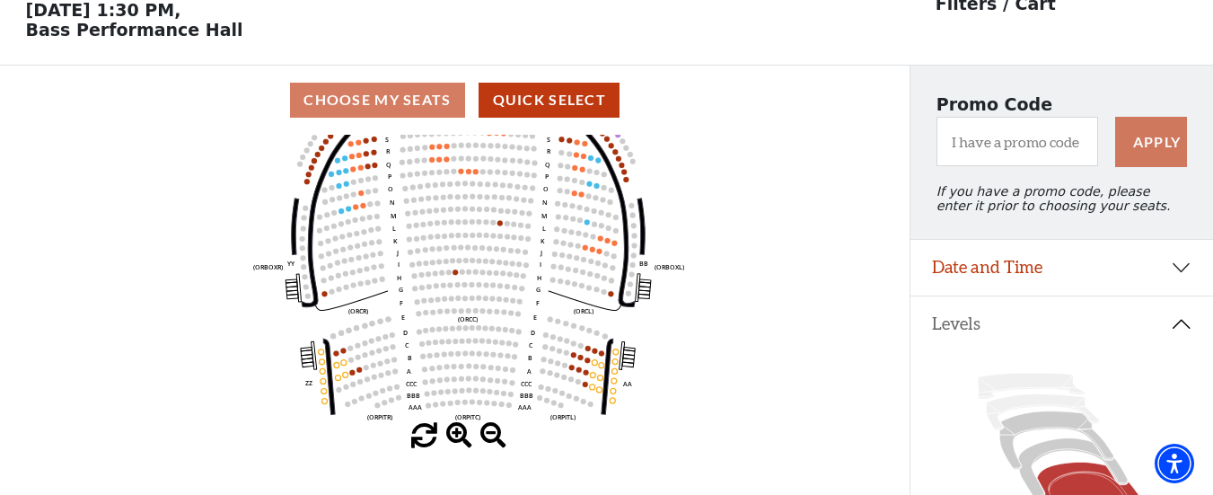
click at [459, 438] on span at bounding box center [459, 436] width 26 height 26
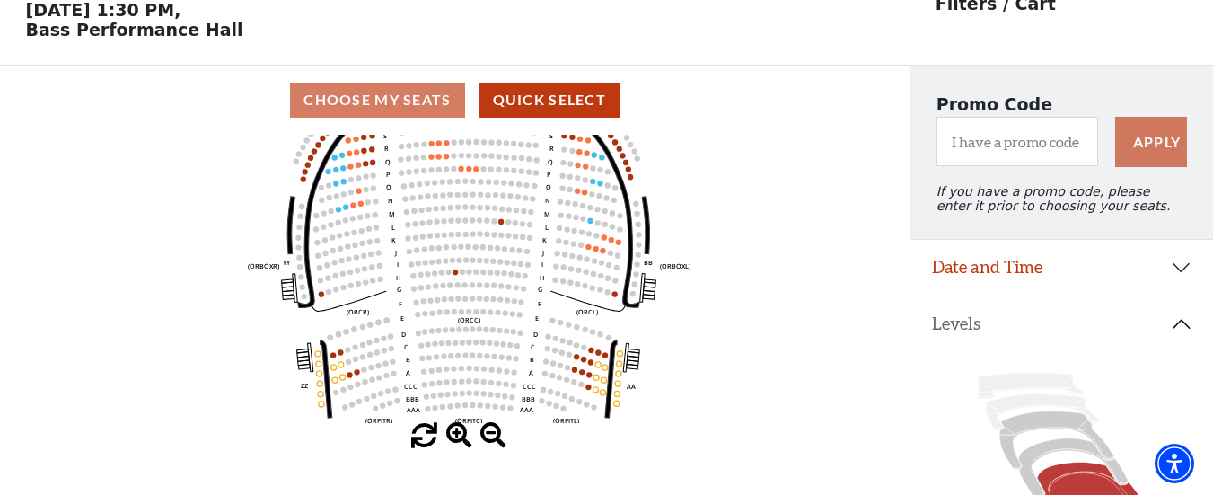
click at [459, 438] on span at bounding box center [459, 436] width 26 height 26
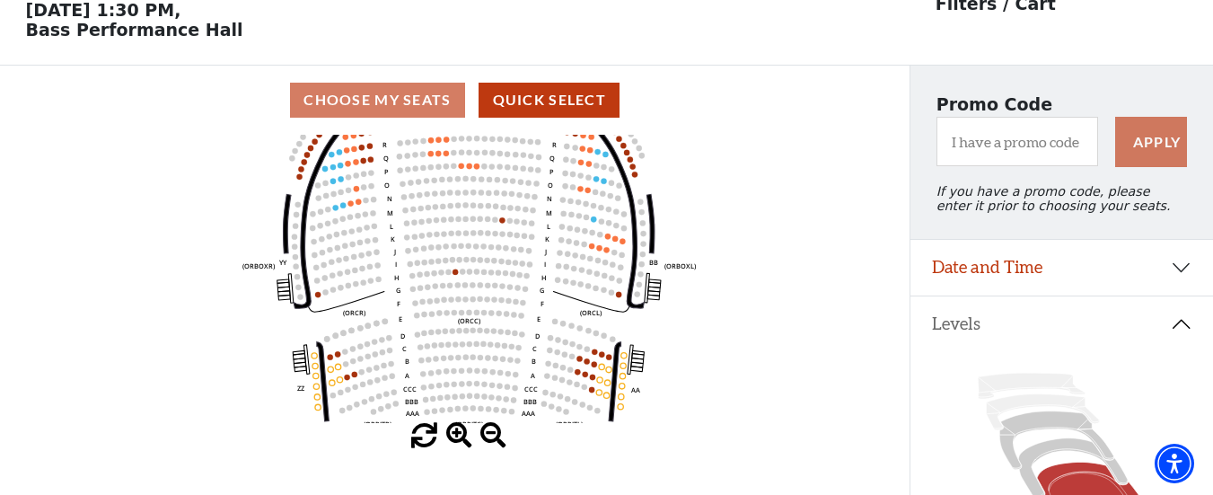
click at [459, 438] on span at bounding box center [459, 436] width 26 height 26
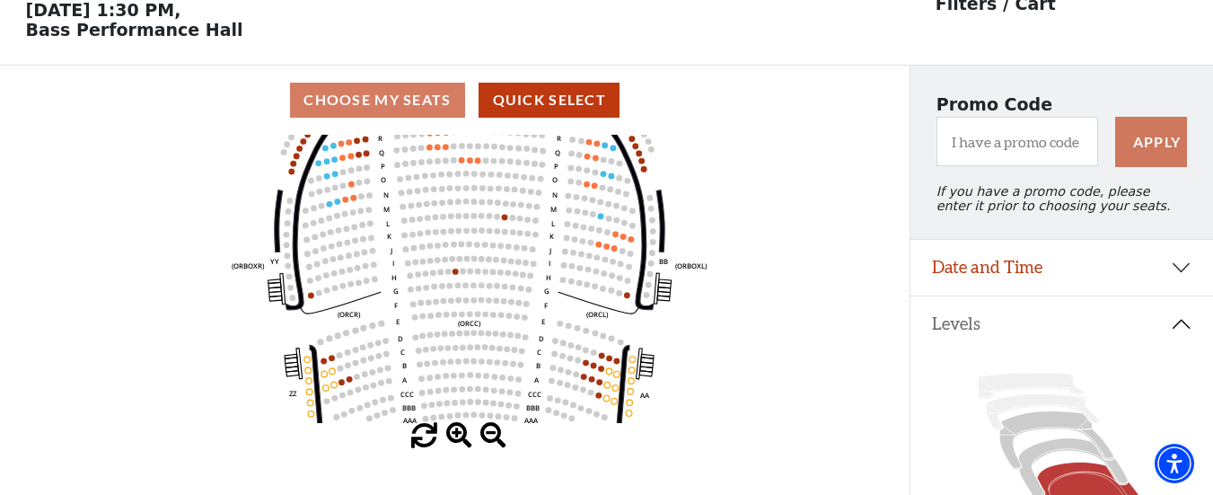
click at [459, 438] on span at bounding box center [459, 436] width 26 height 26
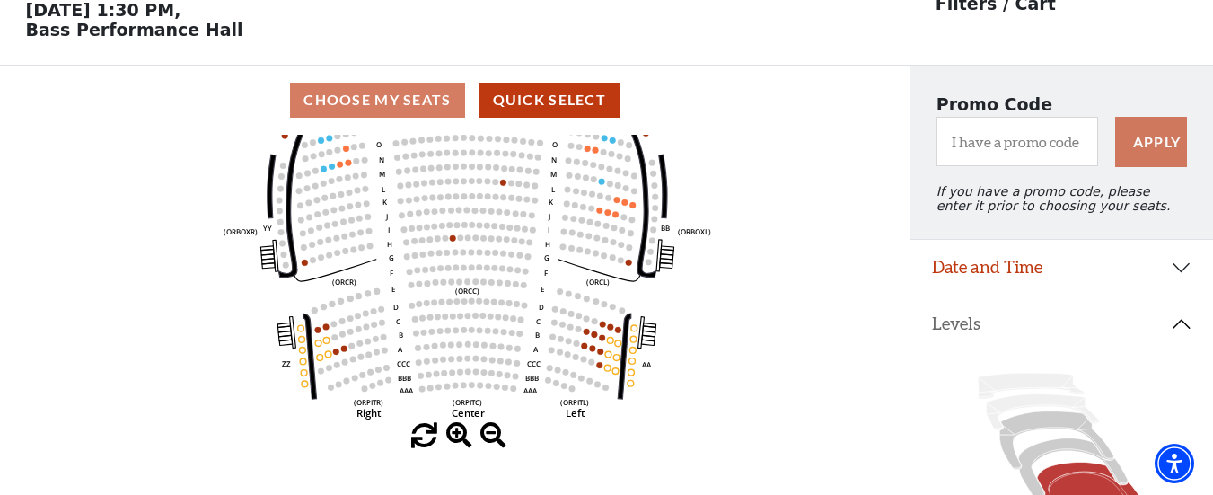
drag, startPoint x: 587, startPoint y: 397, endPoint x: 584, endPoint y: 364, distance: 33.3
click at [584, 362] on circle at bounding box center [583, 358] width 6 height 6
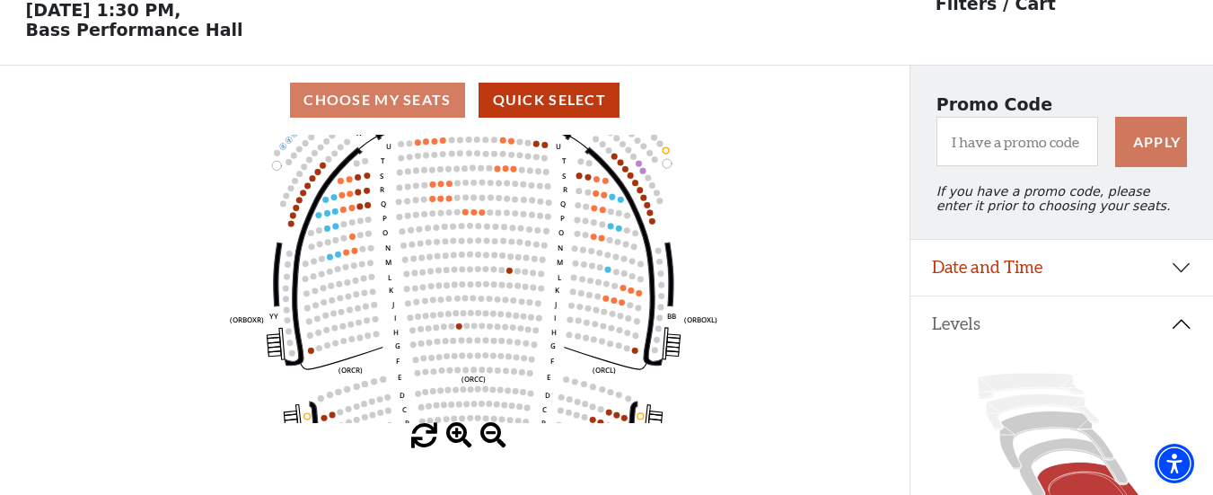
drag, startPoint x: 522, startPoint y: 331, endPoint x: 528, endPoint y: 419, distance: 88.2
click at [528, 419] on icon "Left (ORPITL) Right (ORPITR) Center (ORPITC) ZZ AA YY BB ZA ZA (ORCL) (ORCR) (O…" at bounding box center [455, 279] width 819 height 288
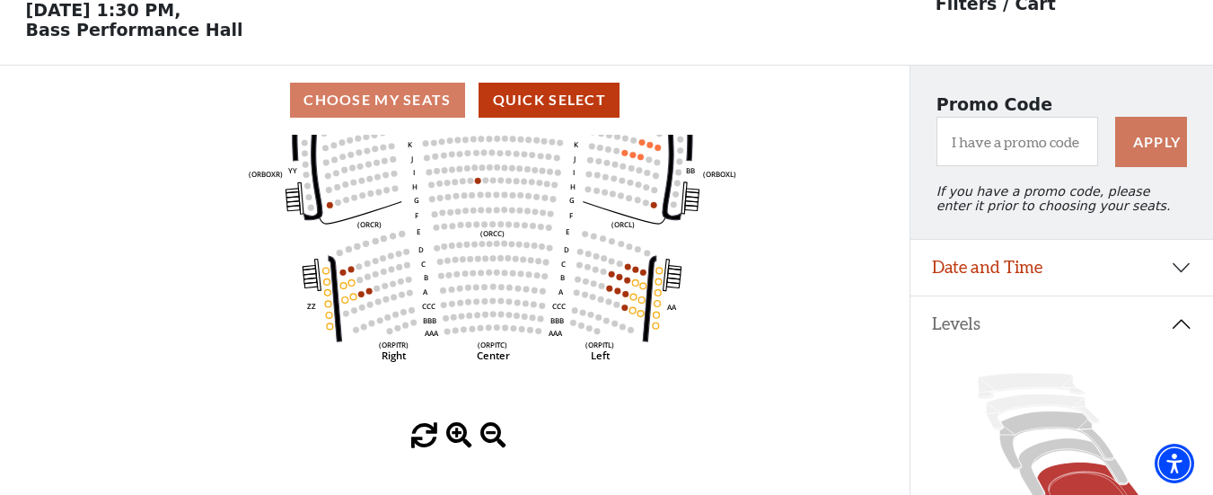
drag, startPoint x: 540, startPoint y: 398, endPoint x: 558, endPoint y: 252, distance: 146.6
click at [558, 252] on icon "Left (ORPITL) Right (ORPITR) Center (ORPITC) ZZ AA YY BB ZA ZA (ORCL) (ORCR) (O…" at bounding box center [455, 279] width 819 height 288
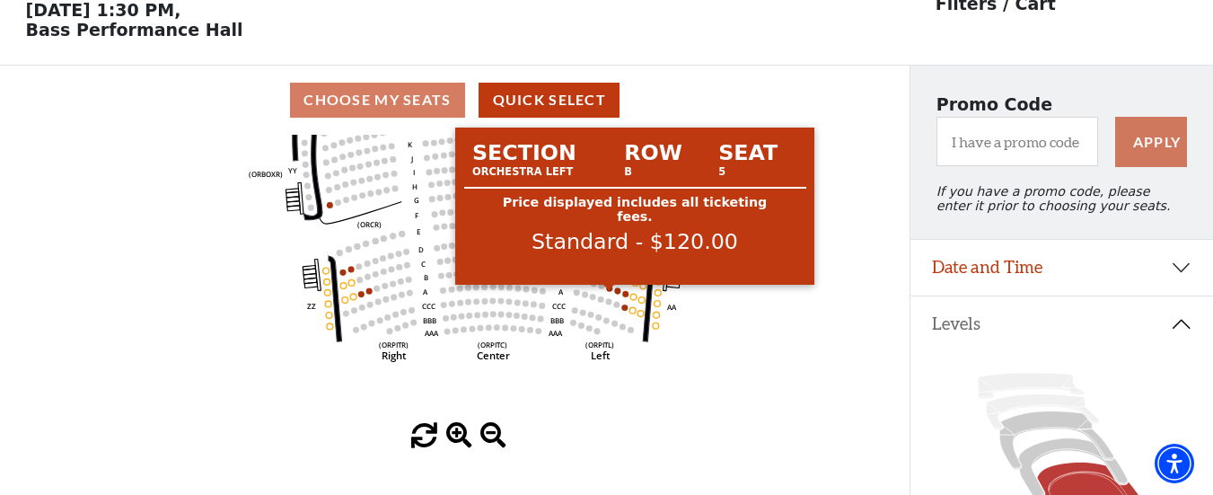
click at [611, 291] on circle at bounding box center [609, 288] width 6 height 6
